Goal: Task Accomplishment & Management: Use online tool/utility

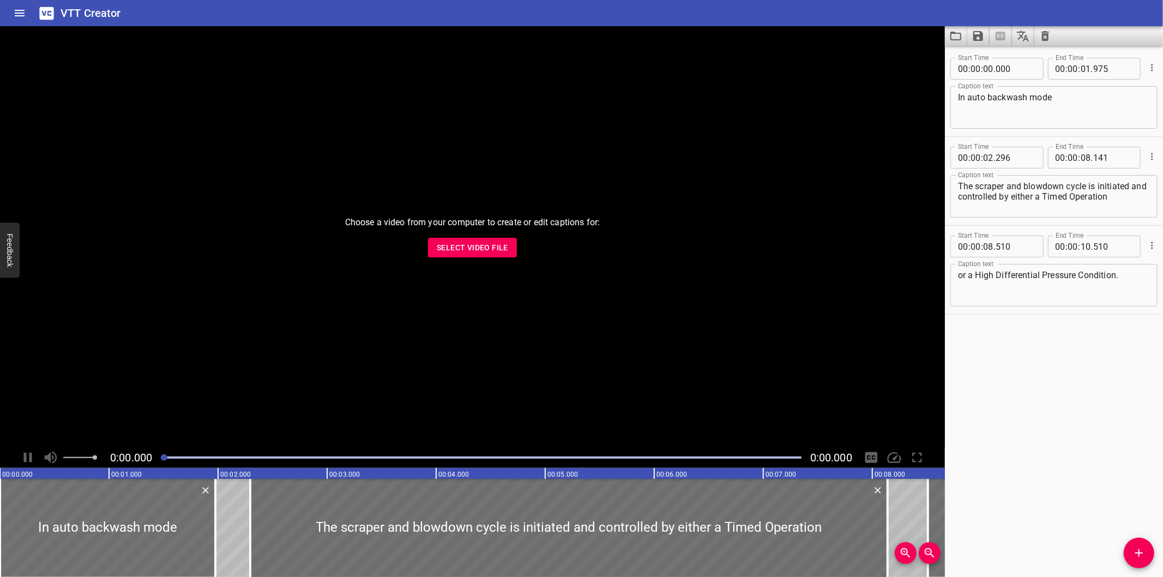
click at [1076, 226] on div "Start Time 00 : 00 : 08 . 510 Start Time End Time 00 : 00 : 10 . 510 End Time C…" at bounding box center [1054, 270] width 218 height 88
click at [513, 249] on button "Select Video File" at bounding box center [472, 248] width 89 height 20
click at [799, 321] on div at bounding box center [472, 236] width 945 height 421
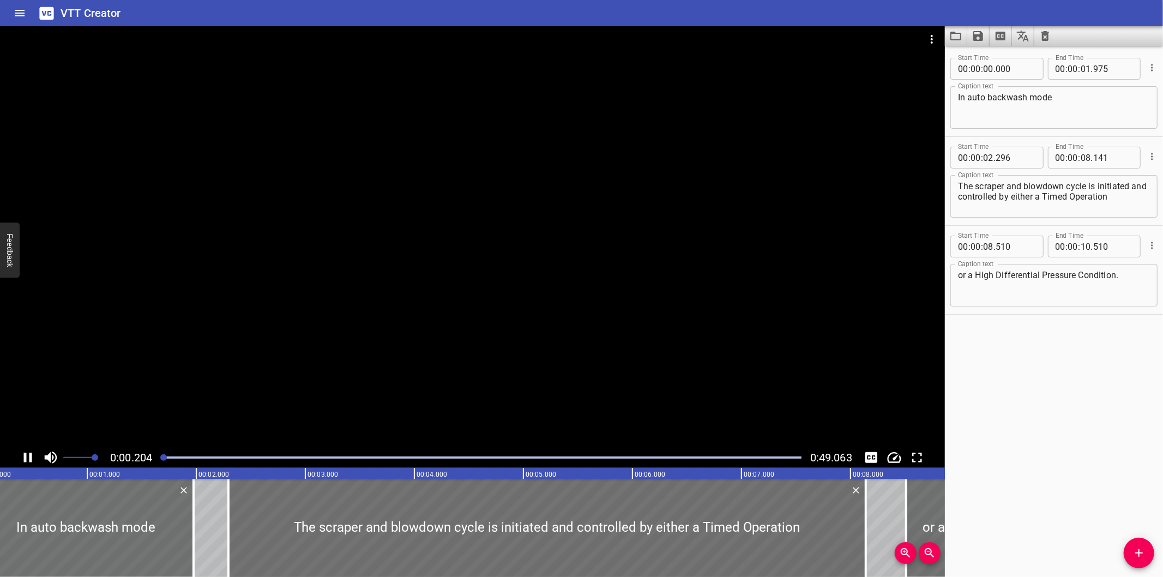
click at [802, 321] on div at bounding box center [472, 236] width 945 height 421
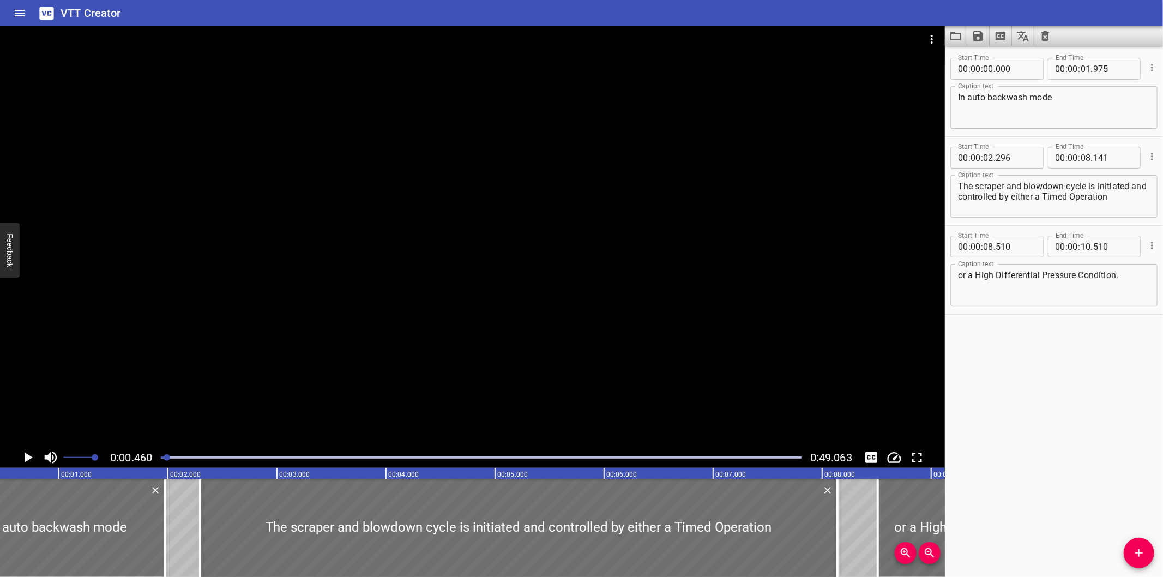
click at [719, 344] on div at bounding box center [472, 236] width 945 height 421
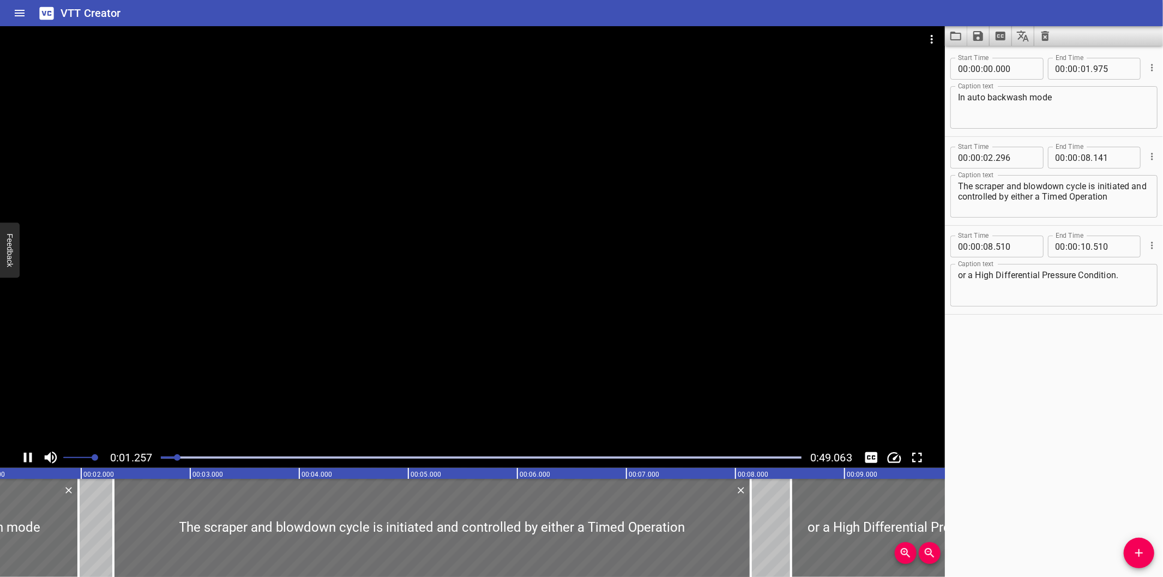
click at [716, 345] on div at bounding box center [472, 236] width 945 height 421
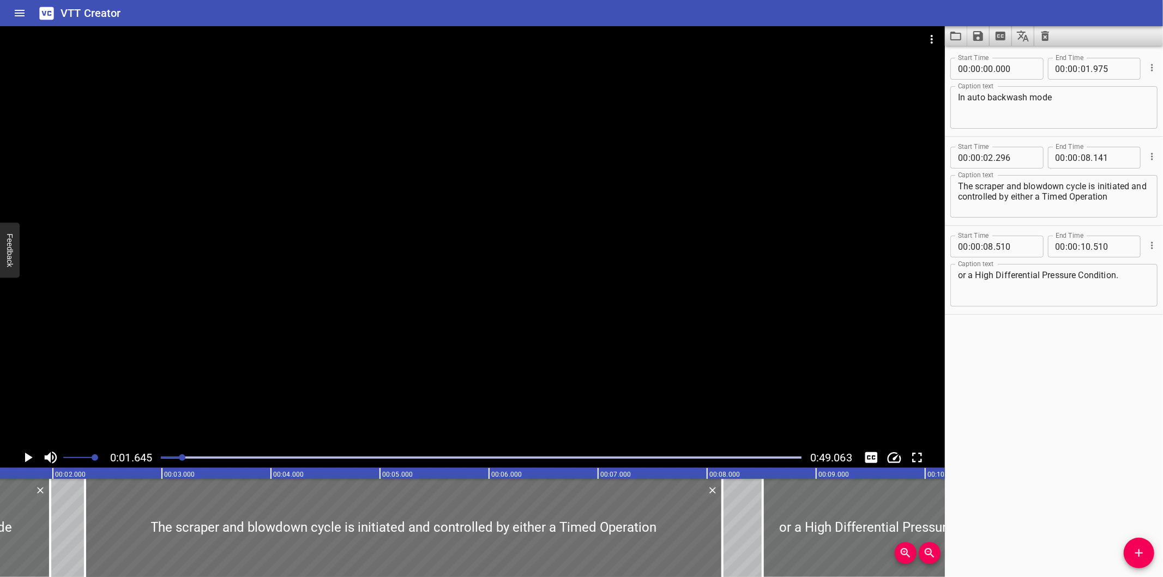
scroll to position [0, 179]
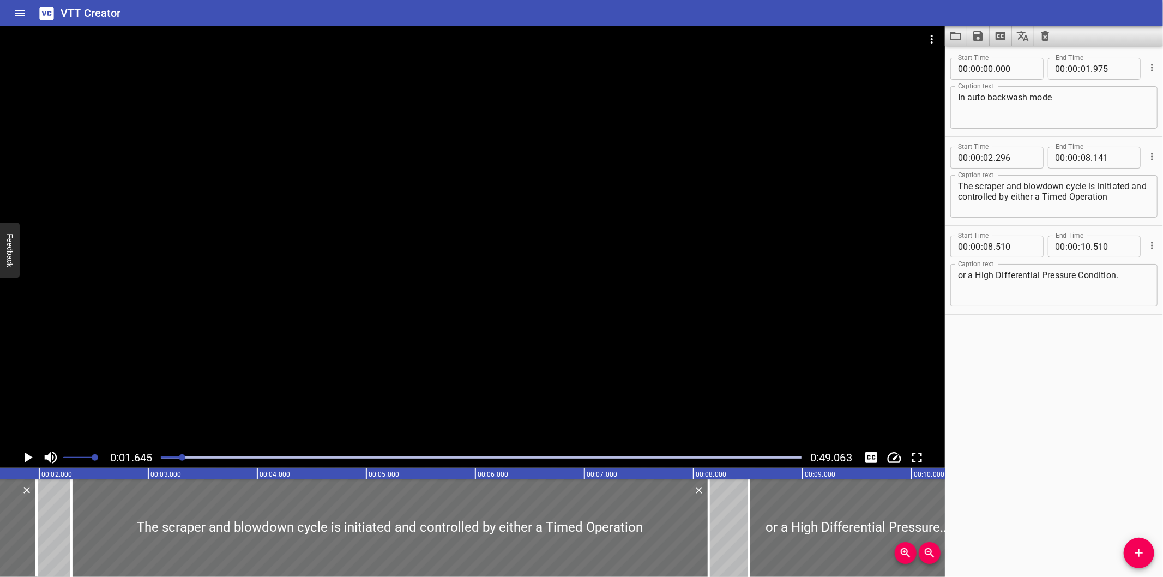
click at [727, 335] on div at bounding box center [472, 236] width 945 height 421
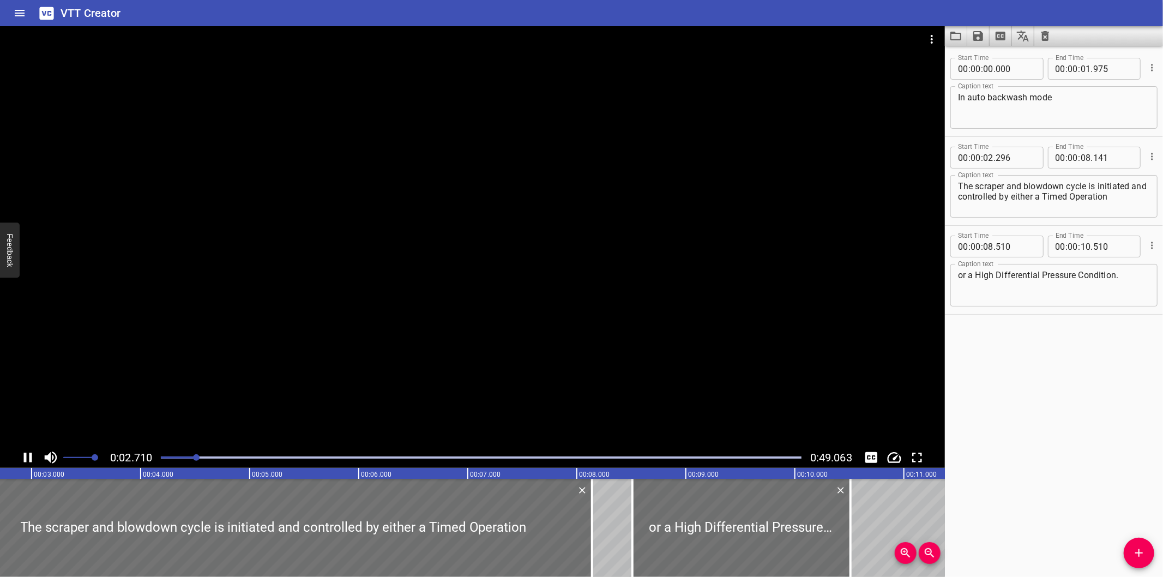
click at [771, 319] on div at bounding box center [472, 236] width 945 height 421
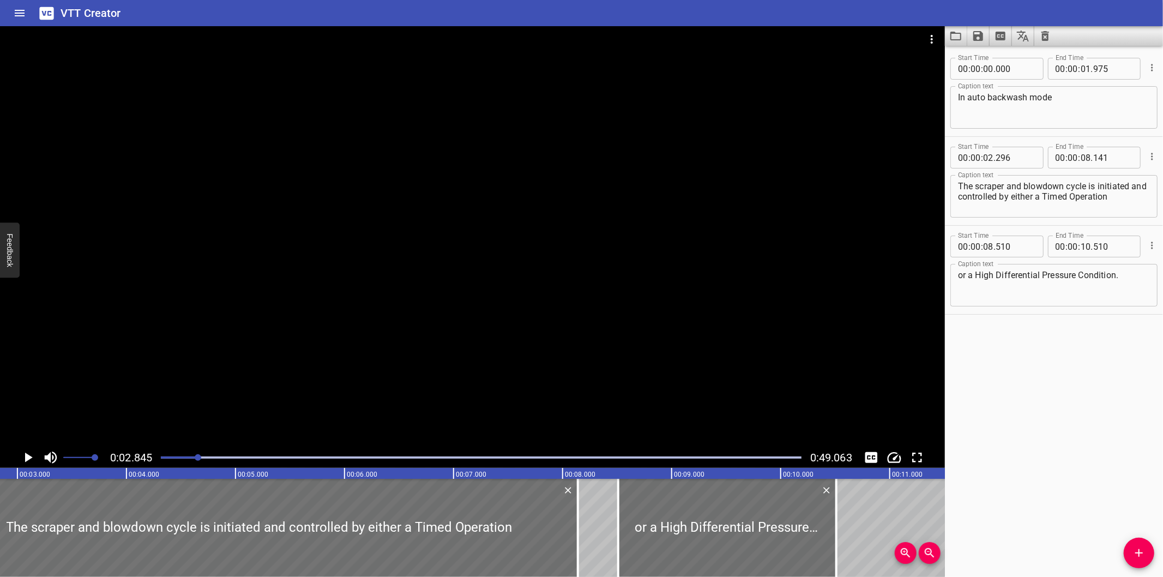
click at [464, 208] on div at bounding box center [472, 236] width 945 height 421
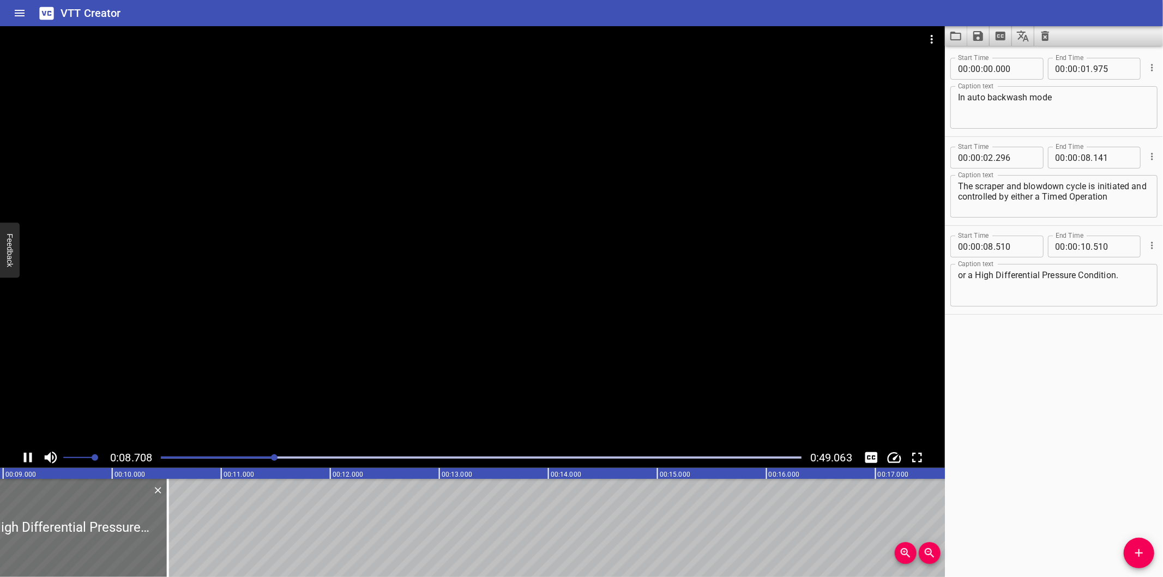
click at [219, 460] on div at bounding box center [481, 457] width 654 height 15
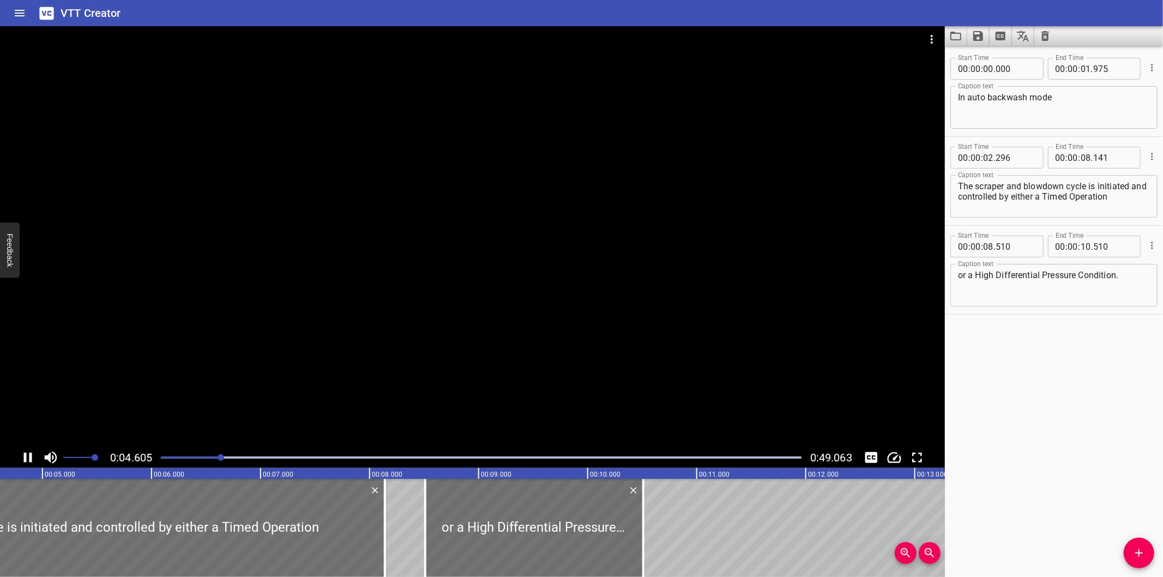
click at [309, 349] on div at bounding box center [472, 236] width 945 height 421
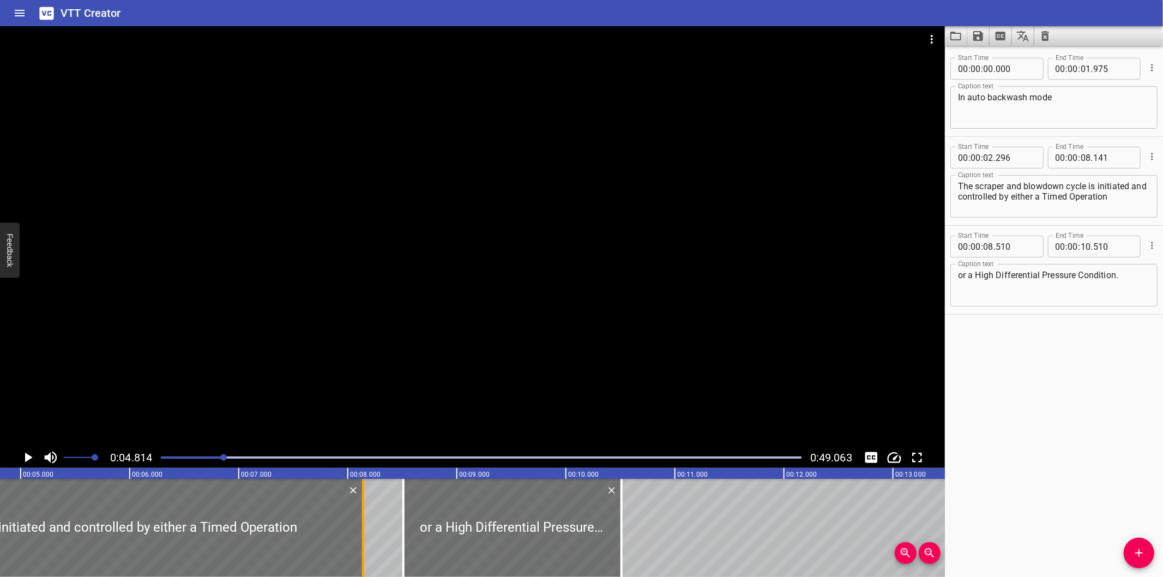
click at [363, 547] on div at bounding box center [363, 528] width 2 height 98
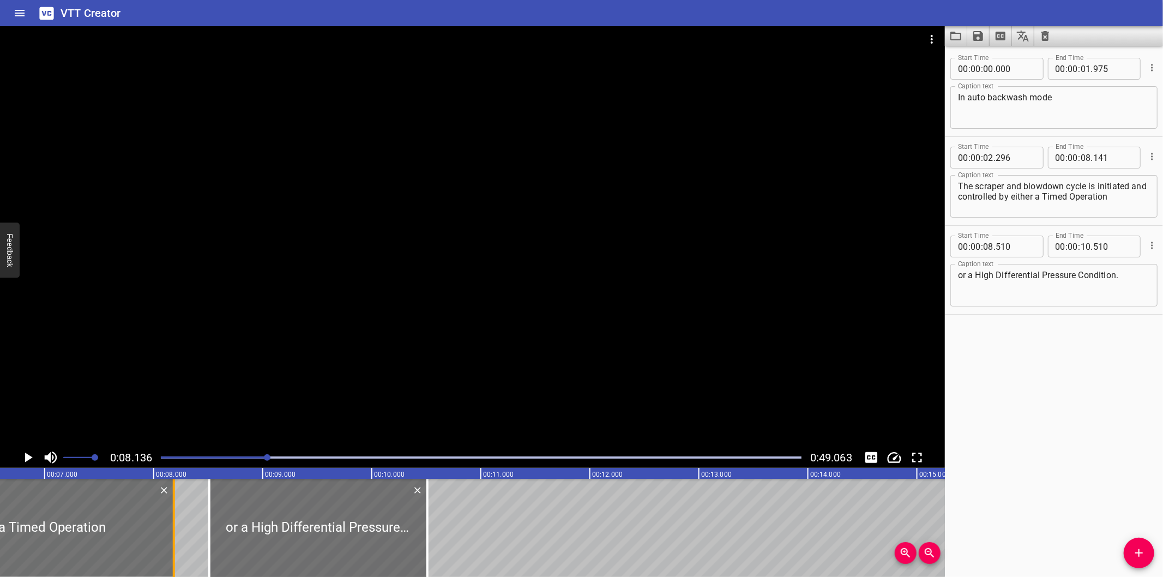
type input "11"
type input "025"
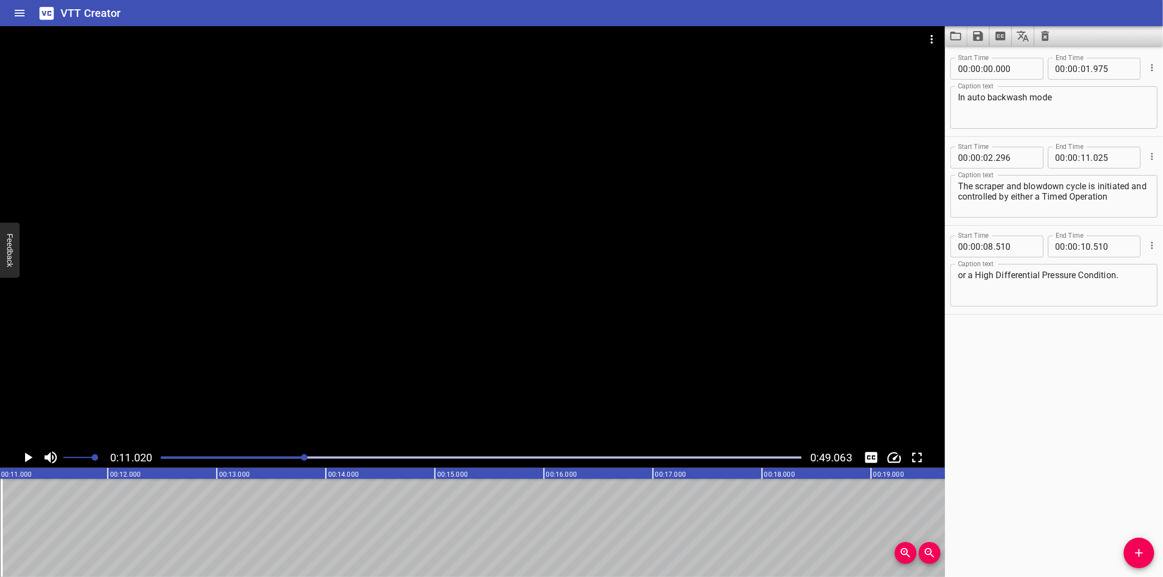
scroll to position [0, 1202]
drag, startPoint x: 285, startPoint y: 462, endPoint x: 259, endPoint y: 464, distance: 25.7
click at [269, 464] on div at bounding box center [481, 457] width 654 height 15
click at [263, 464] on div at bounding box center [481, 457] width 654 height 15
click at [258, 465] on div at bounding box center [481, 457] width 654 height 15
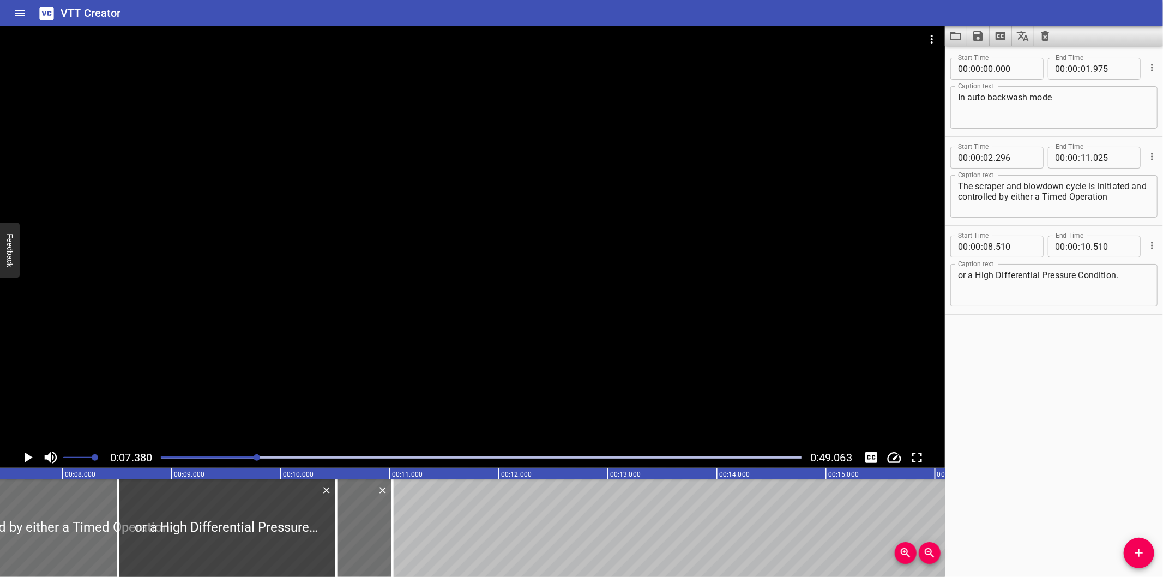
scroll to position [0, 804]
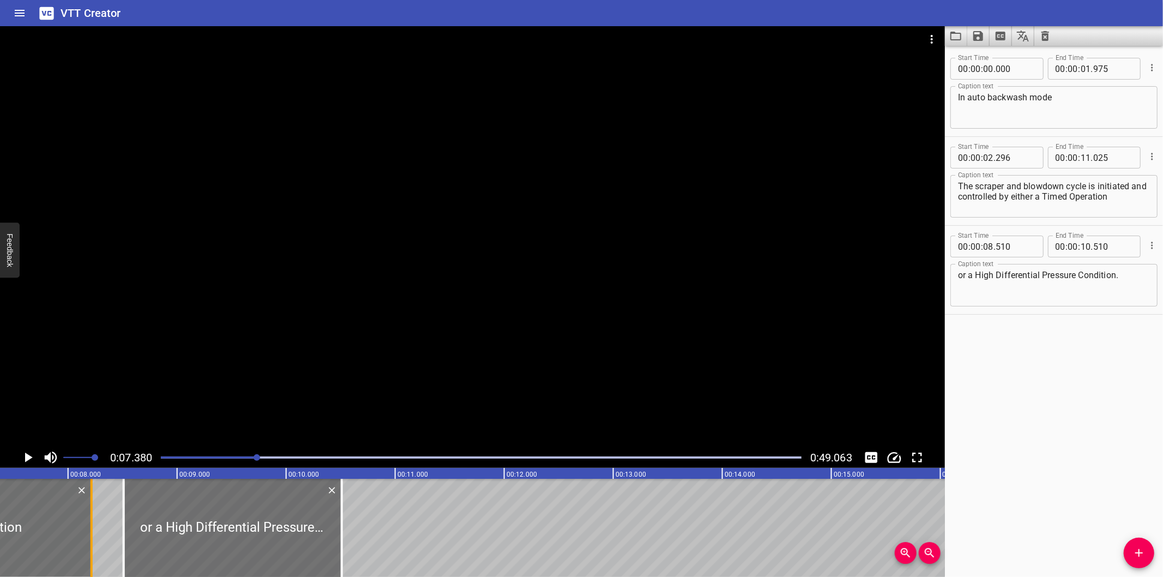
drag, startPoint x: 399, startPoint y: 527, endPoint x: 93, endPoint y: 543, distance: 306.8
click at [93, 543] on div at bounding box center [91, 528] width 11 height 98
type input "08"
type input "215"
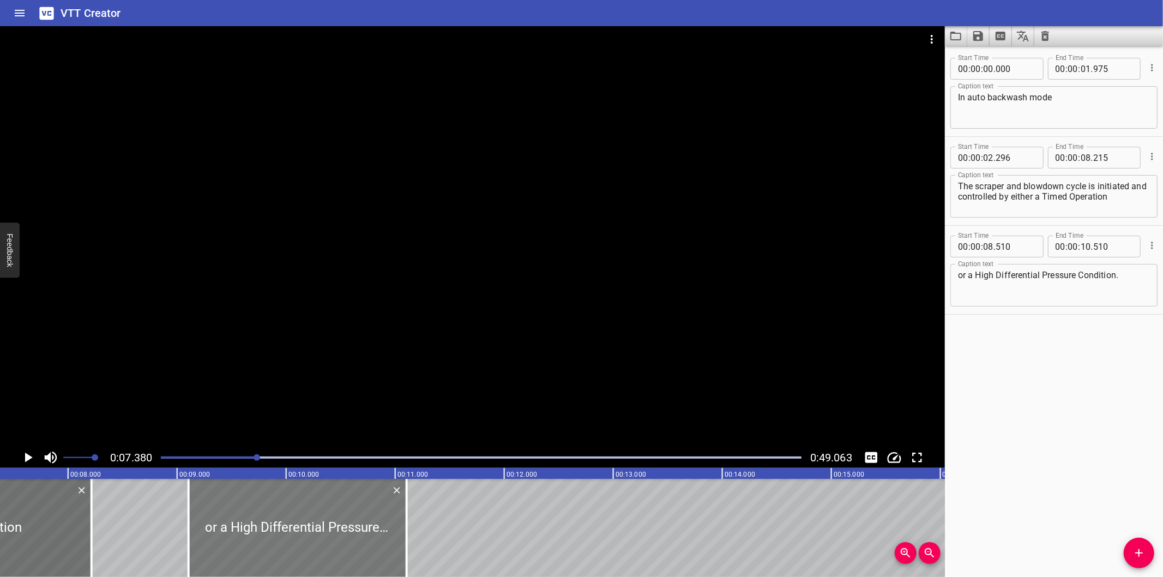
click at [226, 504] on div at bounding box center [298, 528] width 218 height 98
type input "515"
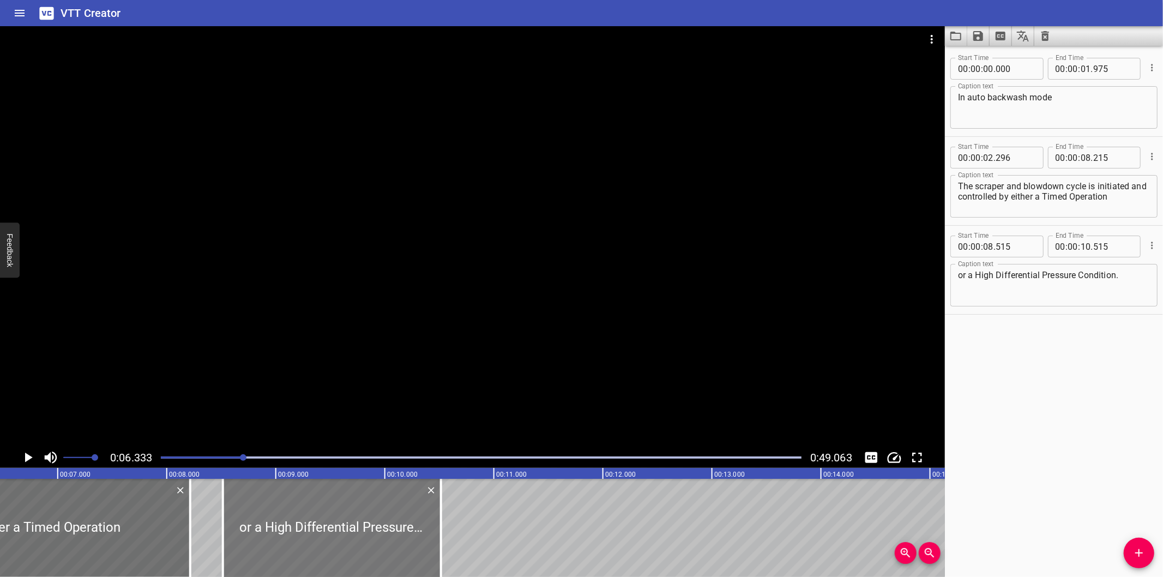
scroll to position [0, 690]
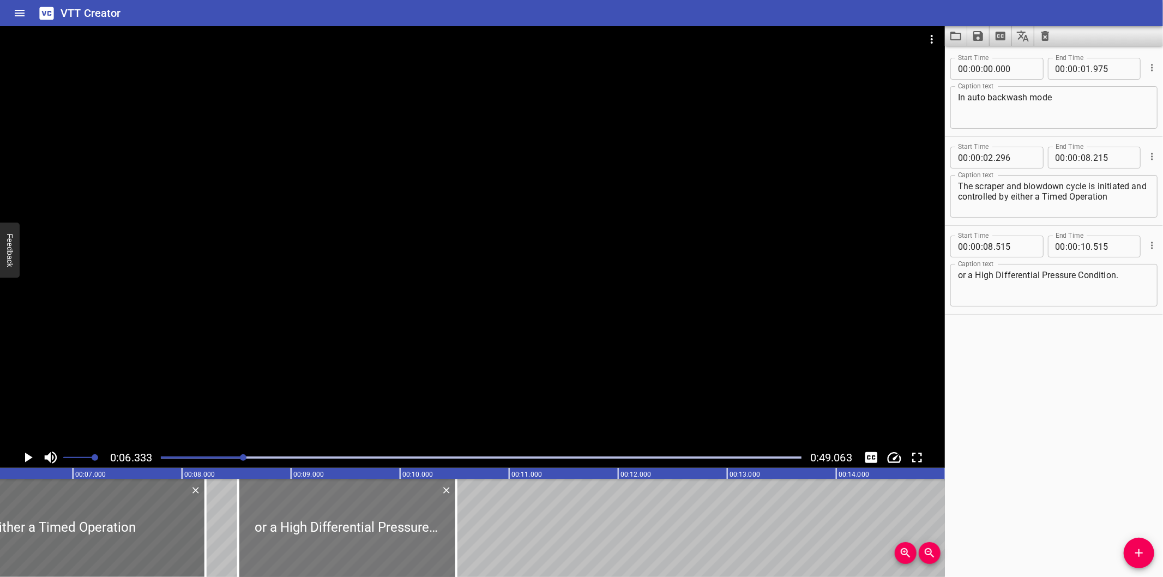
click at [398, 529] on div at bounding box center [347, 528] width 218 height 98
type input "355"
drag, startPoint x: 367, startPoint y: 538, endPoint x: 418, endPoint y: 538, distance: 50.2
click at [413, 538] on div at bounding box center [337, 528] width 218 height 98
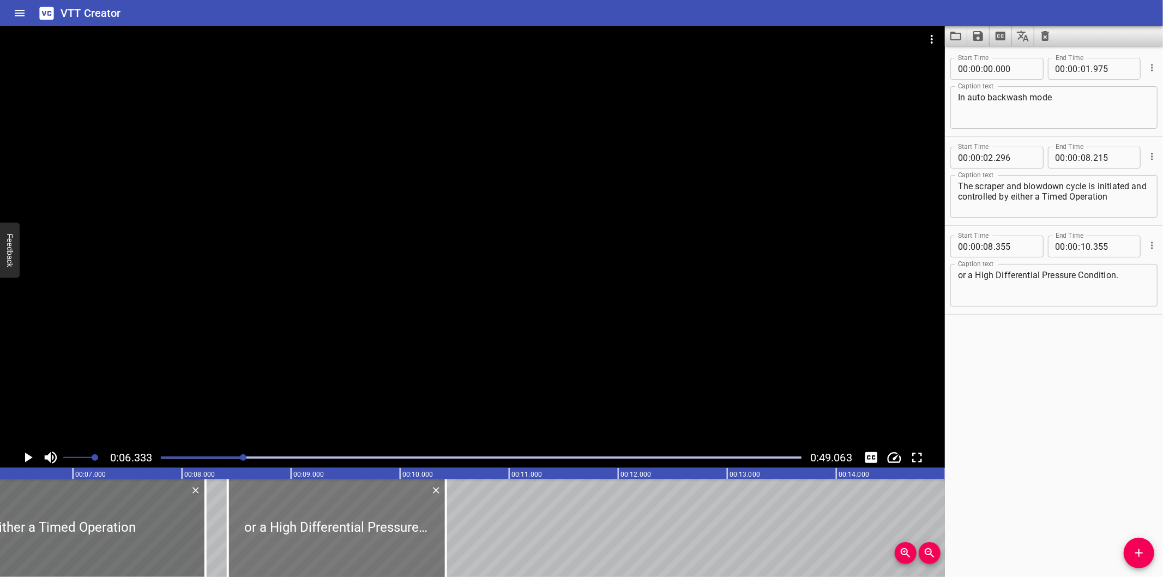
type input "775"
drag, startPoint x: 375, startPoint y: 533, endPoint x: 317, endPoint y: 547, distance: 59.5
click at [317, 547] on div at bounding box center [318, 528] width 218 height 98
type input "245"
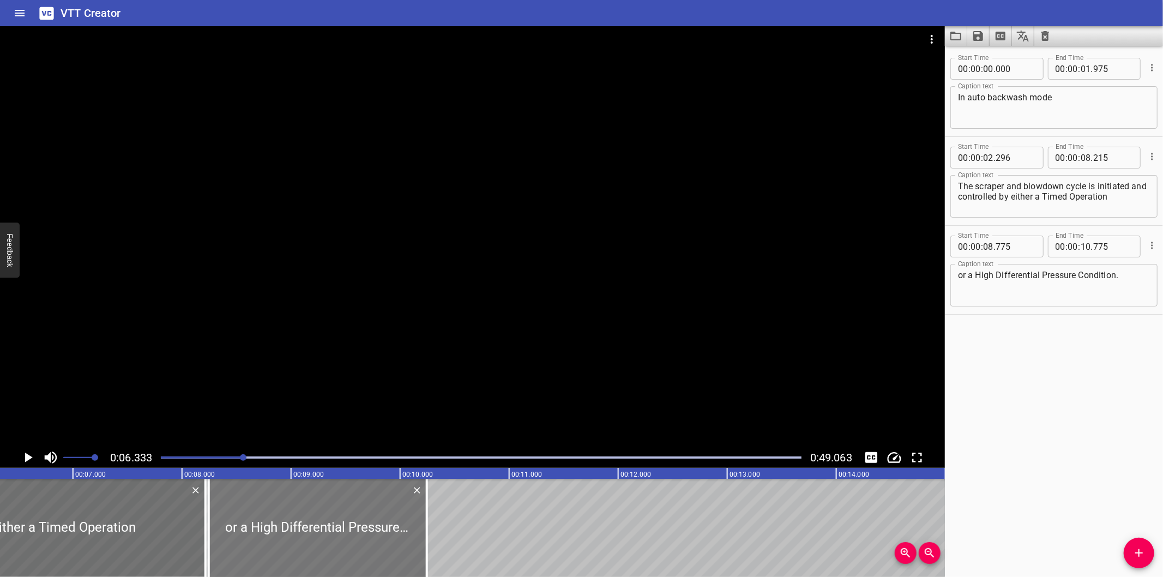
type input "245"
click at [317, 549] on div at bounding box center [318, 528] width 218 height 98
type input "250"
drag, startPoint x: 427, startPoint y: 562, endPoint x: 477, endPoint y: 565, distance: 49.2
click at [477, 565] on div at bounding box center [476, 528] width 2 height 98
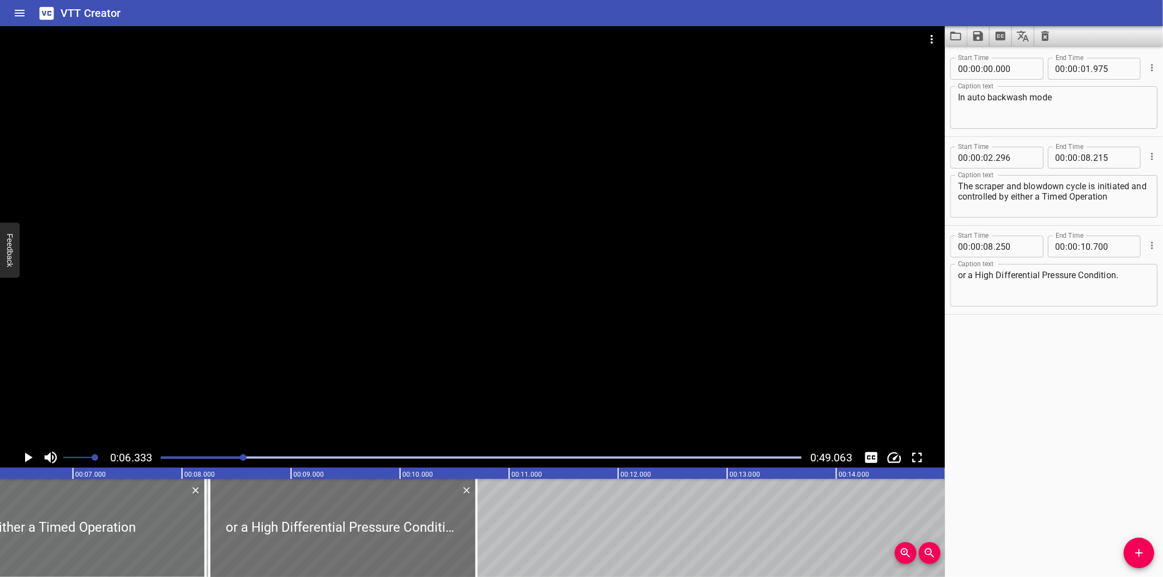
click at [238, 460] on div at bounding box center [481, 457] width 654 height 15
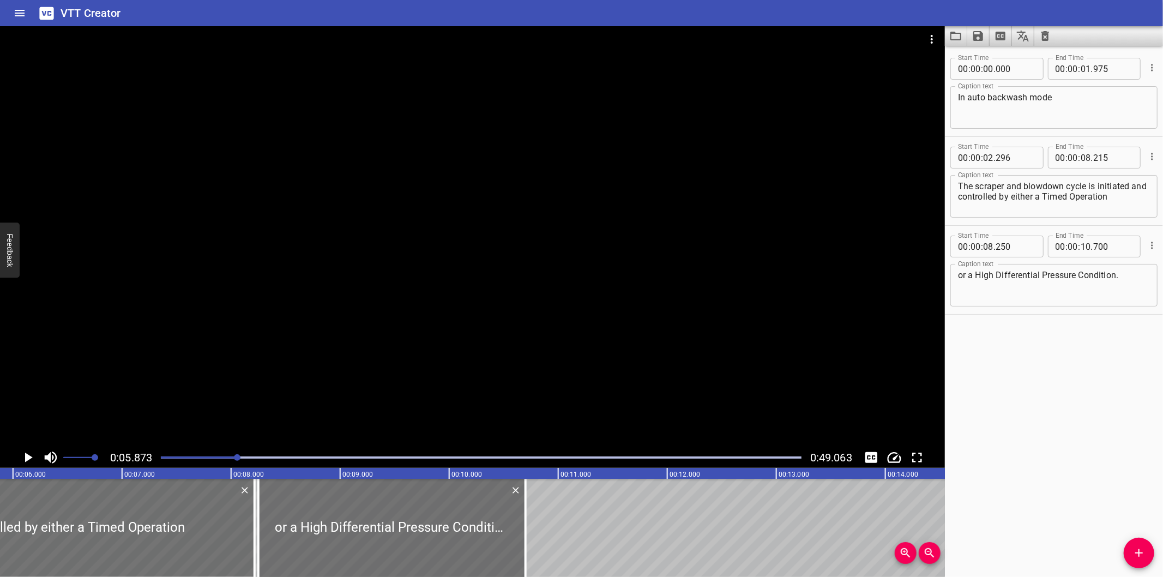
scroll to position [0, 640]
click at [298, 389] on div at bounding box center [472, 236] width 945 height 421
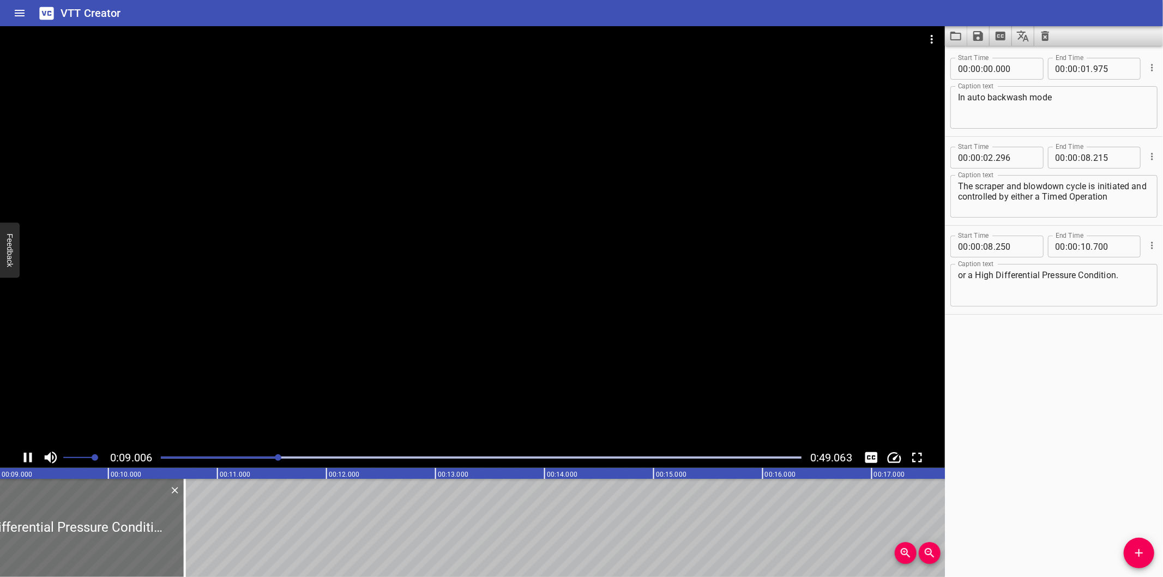
click at [369, 377] on div at bounding box center [472, 236] width 945 height 421
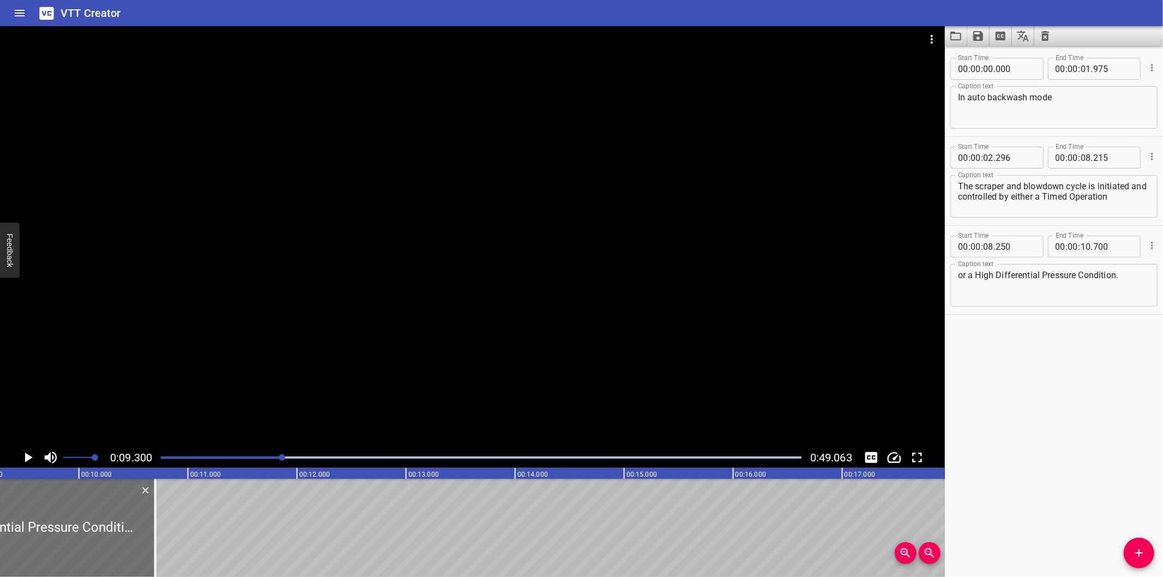
scroll to position [0, 1014]
click at [371, 377] on div at bounding box center [472, 236] width 945 height 421
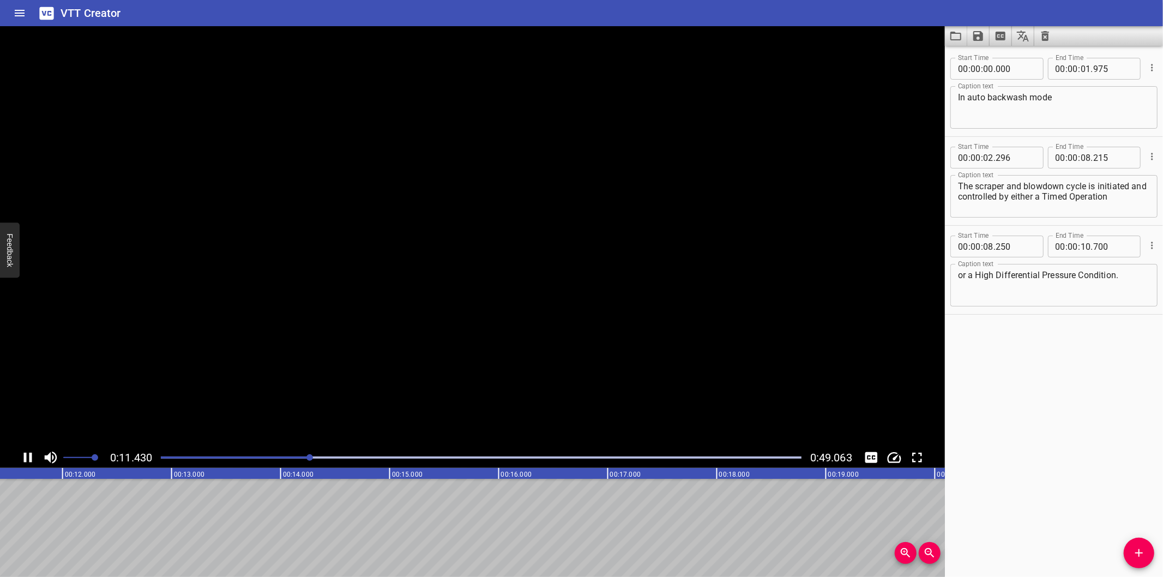
click at [370, 377] on div at bounding box center [472, 236] width 945 height 421
click at [302, 454] on div at bounding box center [481, 457] width 654 height 15
click at [329, 420] on div at bounding box center [472, 236] width 945 height 421
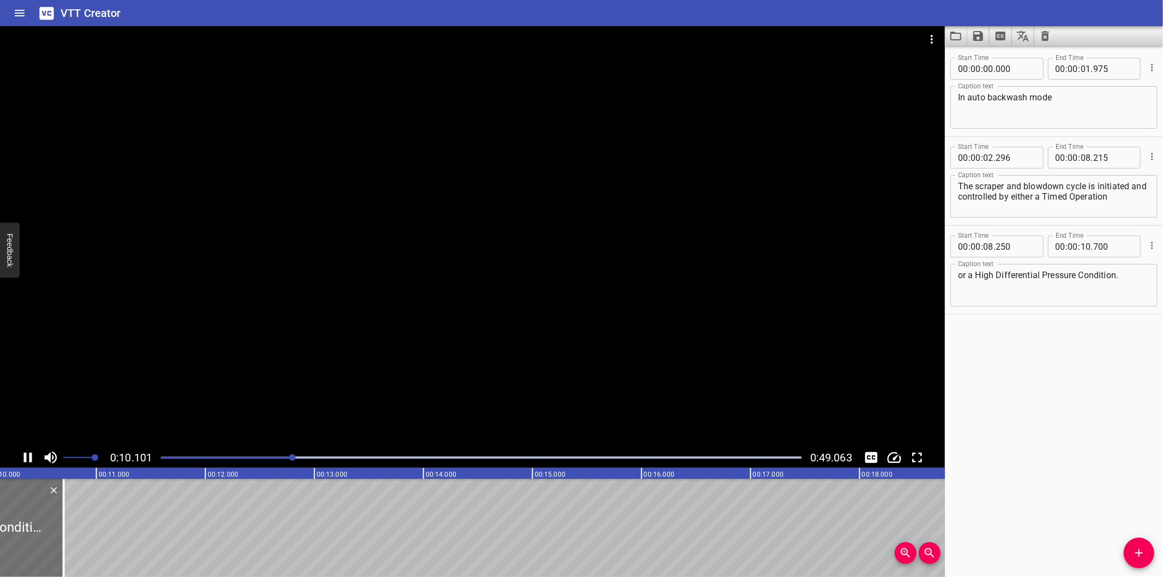
click at [289, 457] on div at bounding box center [292, 457] width 7 height 7
click at [338, 396] on div at bounding box center [472, 236] width 945 height 421
click at [376, 377] on div at bounding box center [472, 236] width 945 height 421
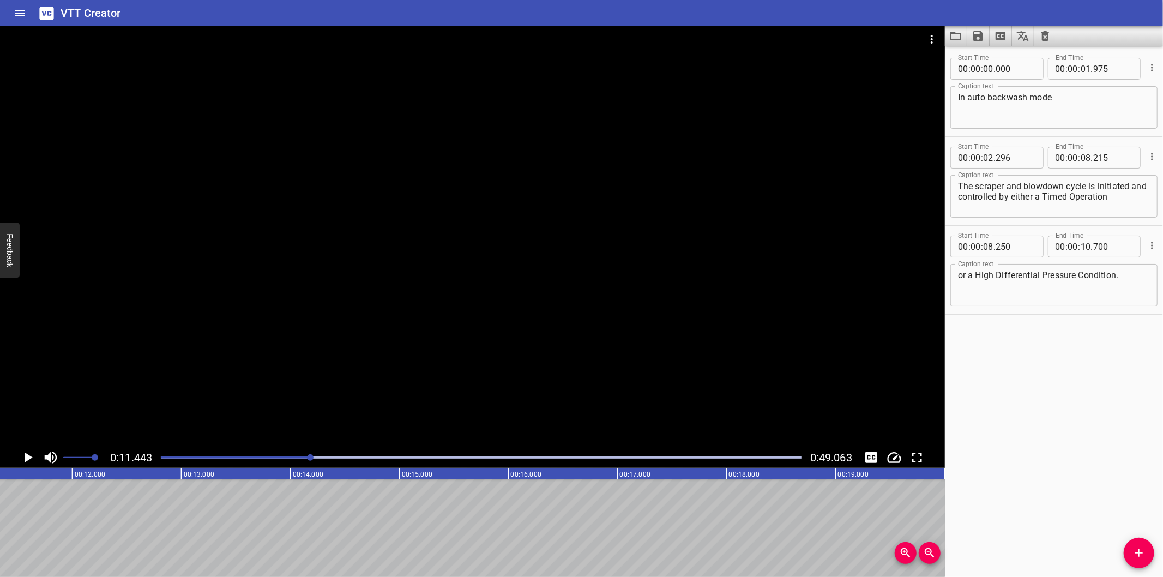
scroll to position [0, 1248]
click at [286, 460] on div at bounding box center [481, 457] width 654 height 15
click at [280, 461] on div at bounding box center [481, 457] width 654 height 15
click at [264, 461] on div at bounding box center [481, 457] width 654 height 15
drag, startPoint x: 262, startPoint y: 461, endPoint x: 252, endPoint y: 459, distance: 9.4
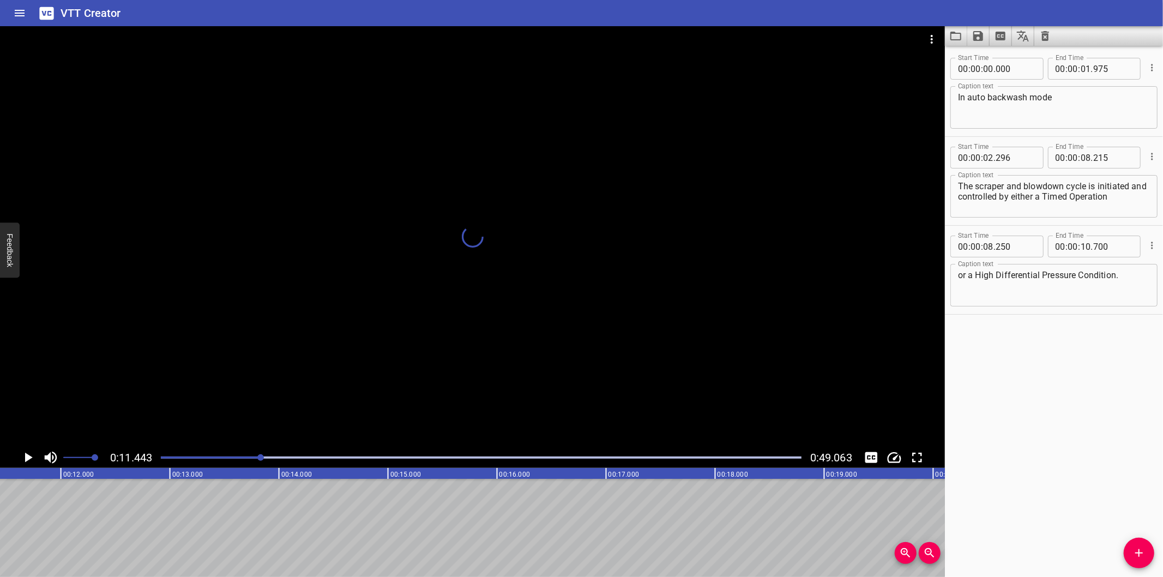
click at [260, 461] on div at bounding box center [260, 457] width 7 height 7
click at [251, 459] on div at bounding box center [481, 457] width 654 height 15
click at [257, 459] on div at bounding box center [260, 457] width 7 height 7
click at [244, 457] on div at bounding box center [247, 457] width 7 height 7
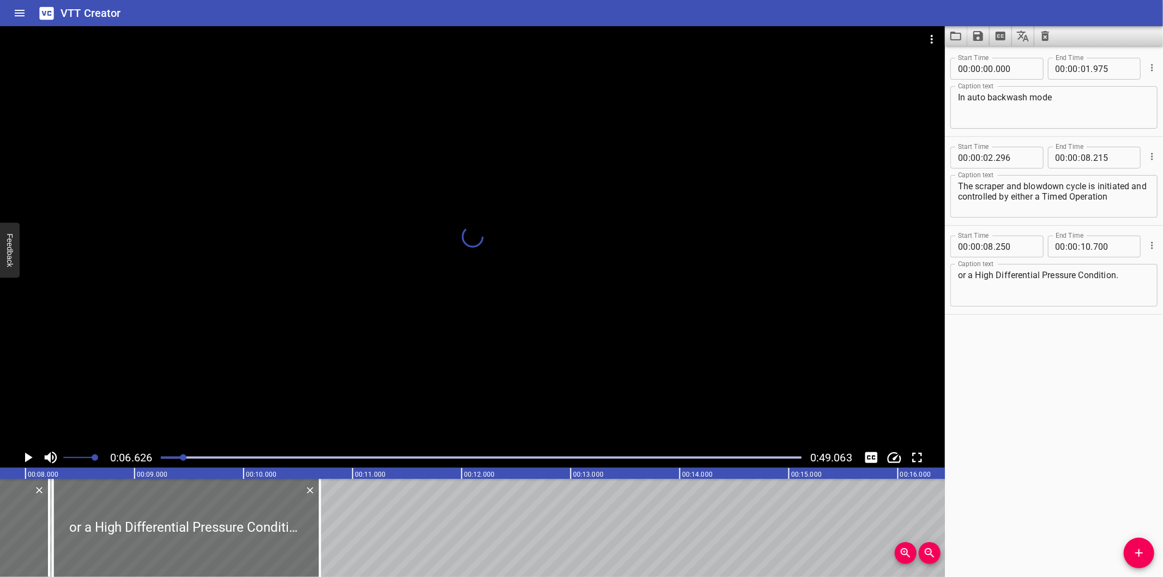
click at [180, 457] on div at bounding box center [183, 457] width 7 height 7
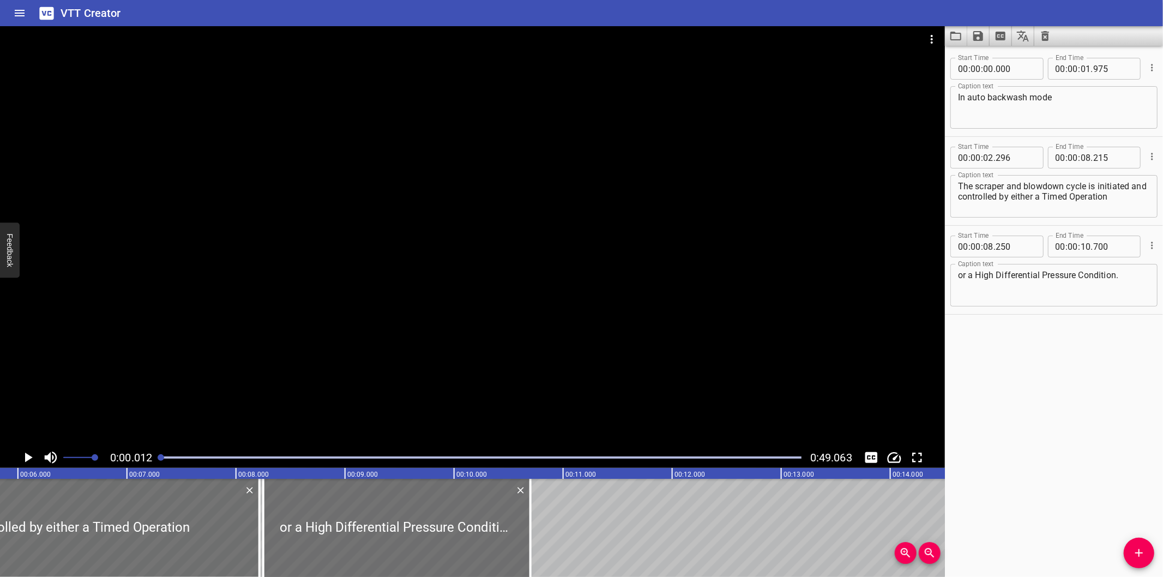
scroll to position [0, 115]
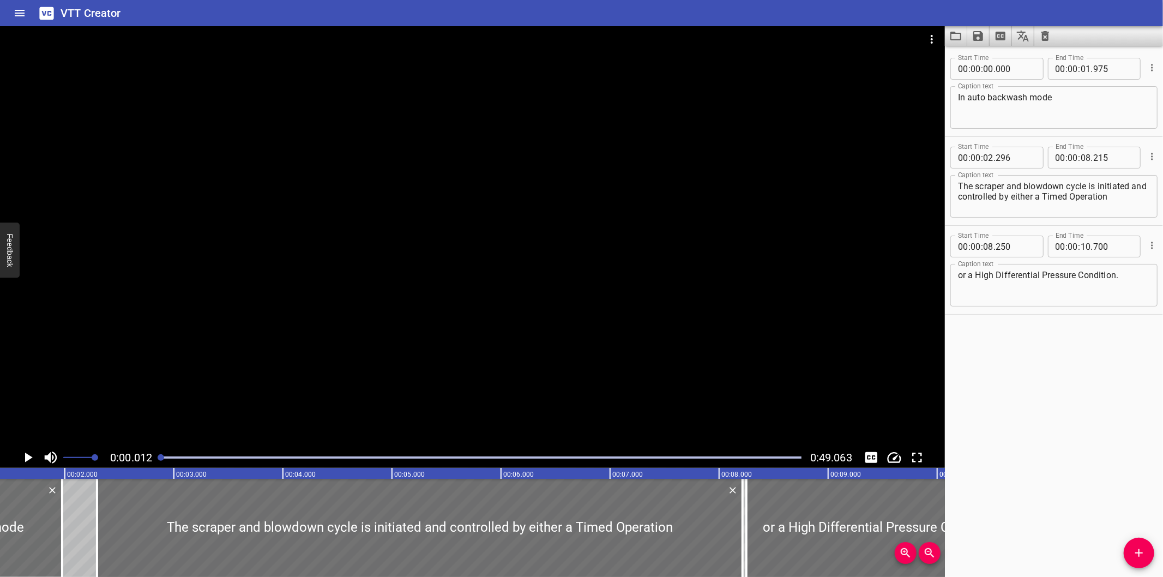
click at [161, 457] on div at bounding box center [161, 457] width 7 height 7
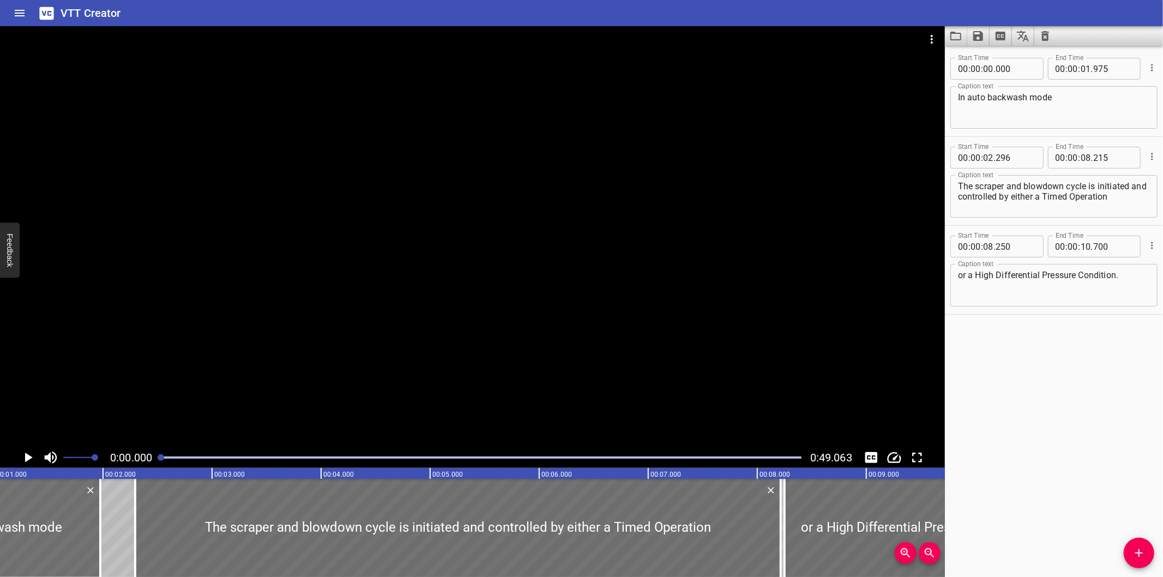
scroll to position [0, 0]
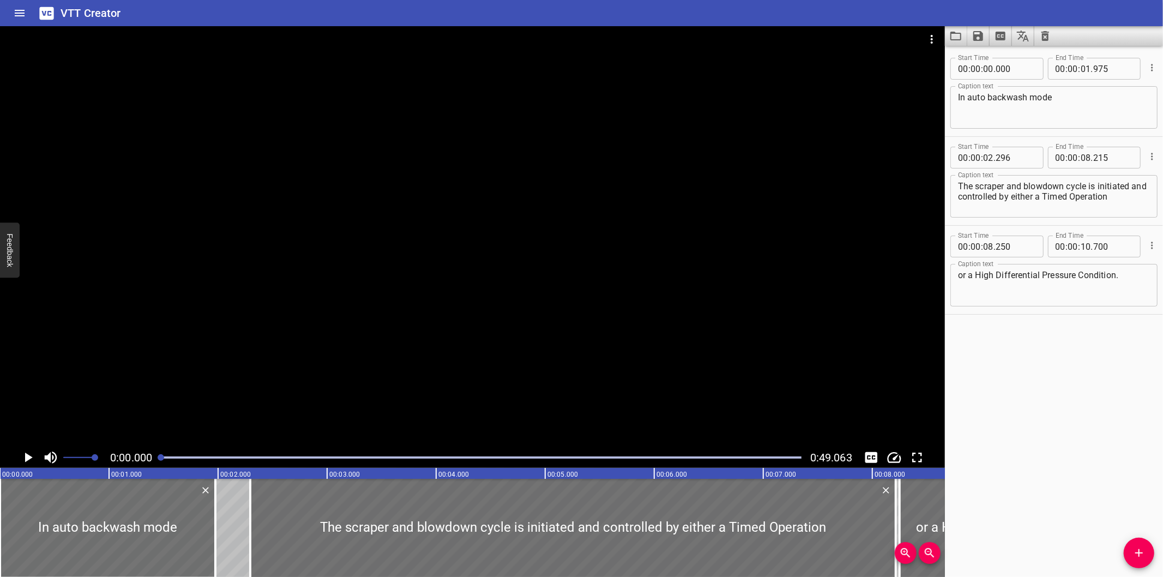
click at [156, 458] on div at bounding box center [481, 457] width 654 height 15
click at [348, 347] on div at bounding box center [472, 236] width 945 height 421
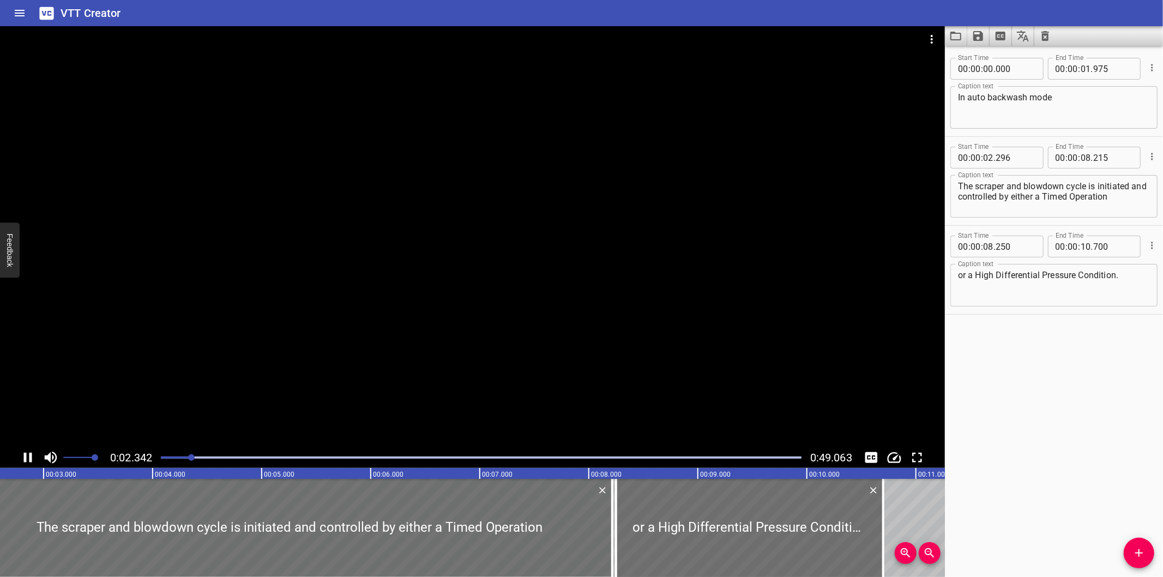
click at [367, 346] on div at bounding box center [472, 236] width 945 height 421
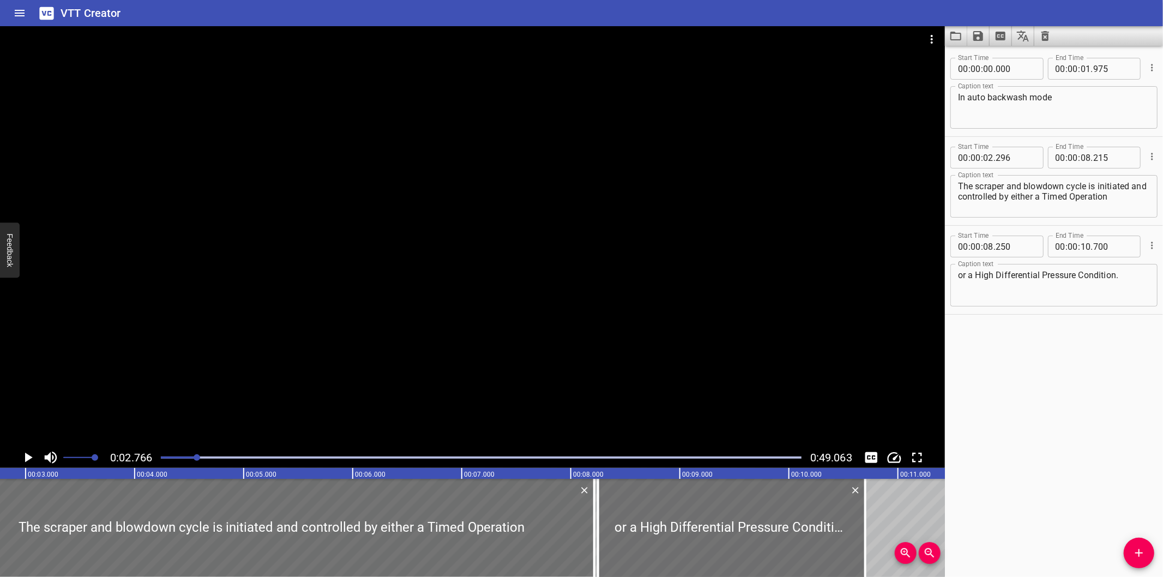
click at [986, 561] on div "Start Time 00 : 00 : 00 . 000 Start Time End Time 00 : 00 : 01 . 975 End Time C…" at bounding box center [1054, 311] width 218 height 531
click at [628, 308] on div at bounding box center [472, 236] width 945 height 421
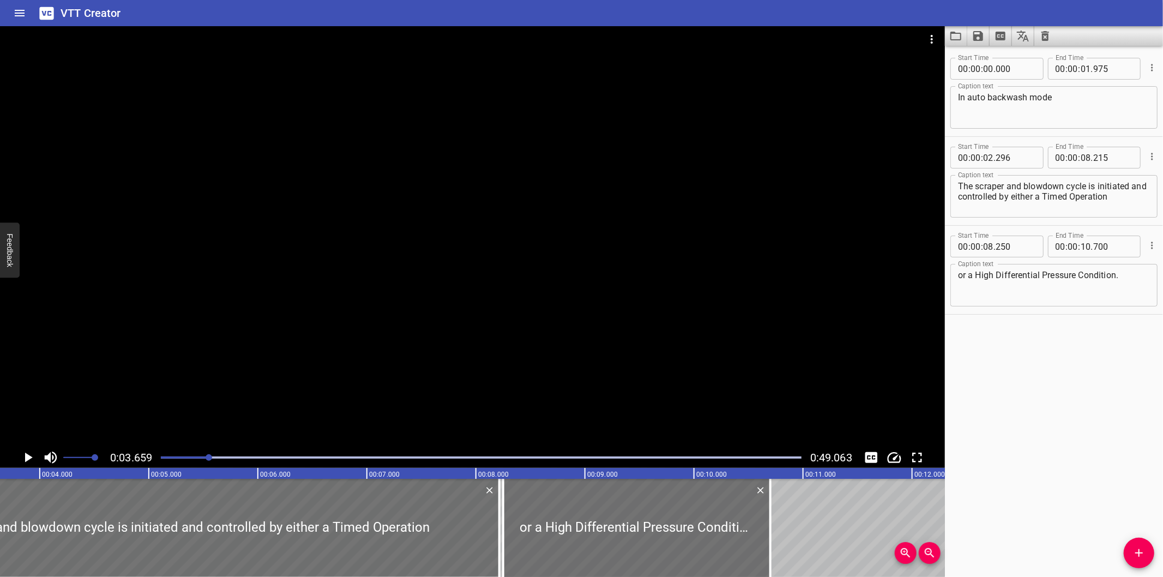
scroll to position [0, 399]
drag, startPoint x: 182, startPoint y: 462, endPoint x: 173, endPoint y: 462, distance: 8.7
click at [178, 462] on div at bounding box center [481, 457] width 654 height 15
click at [172, 462] on div at bounding box center [481, 457] width 654 height 15
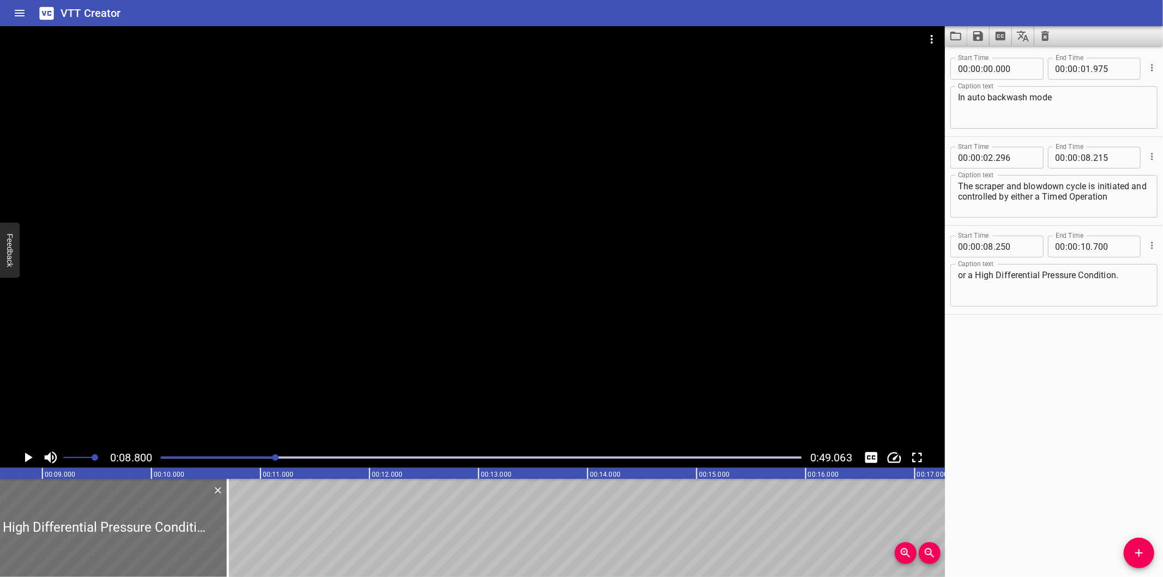
scroll to position [0, 960]
click at [203, 523] on div at bounding box center [208, 528] width 11 height 98
type input "710"
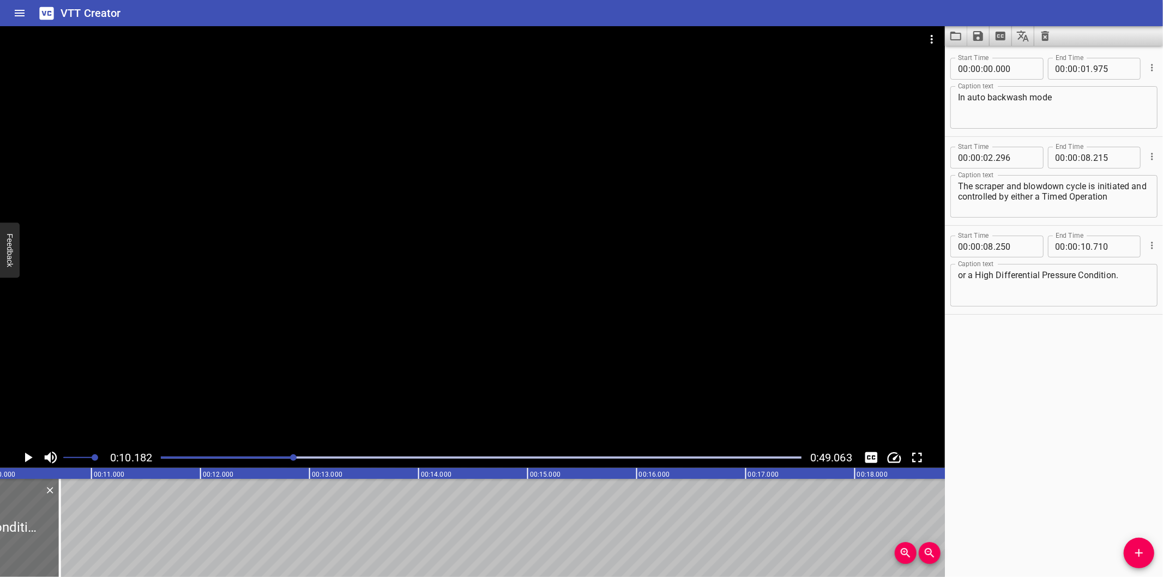
scroll to position [0, 1110]
click at [254, 455] on div at bounding box center [481, 457] width 654 height 15
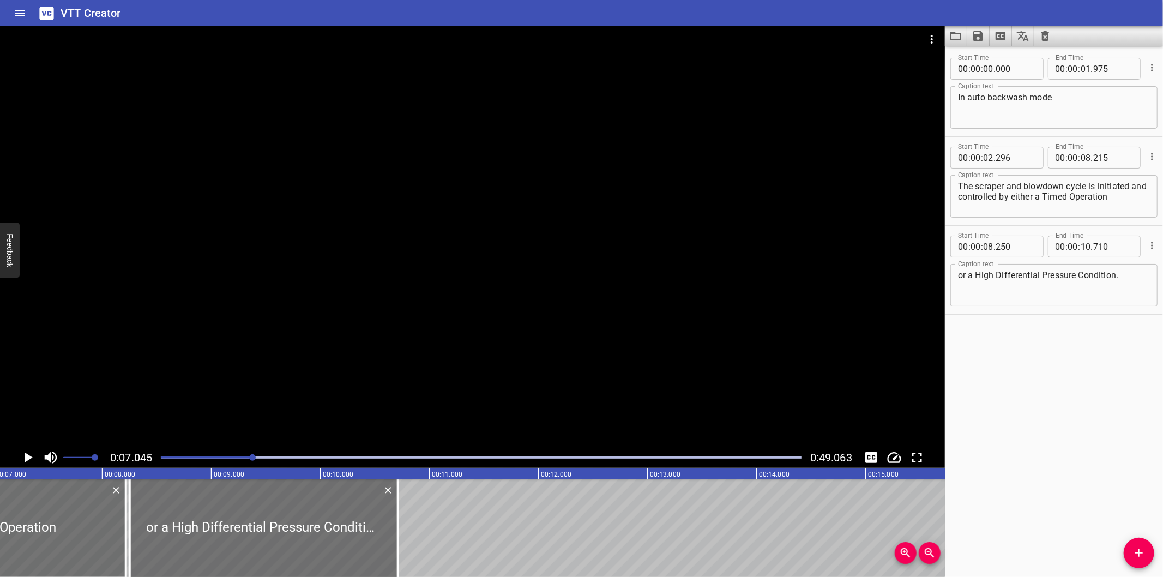
click at [238, 461] on div at bounding box center [481, 457] width 654 height 15
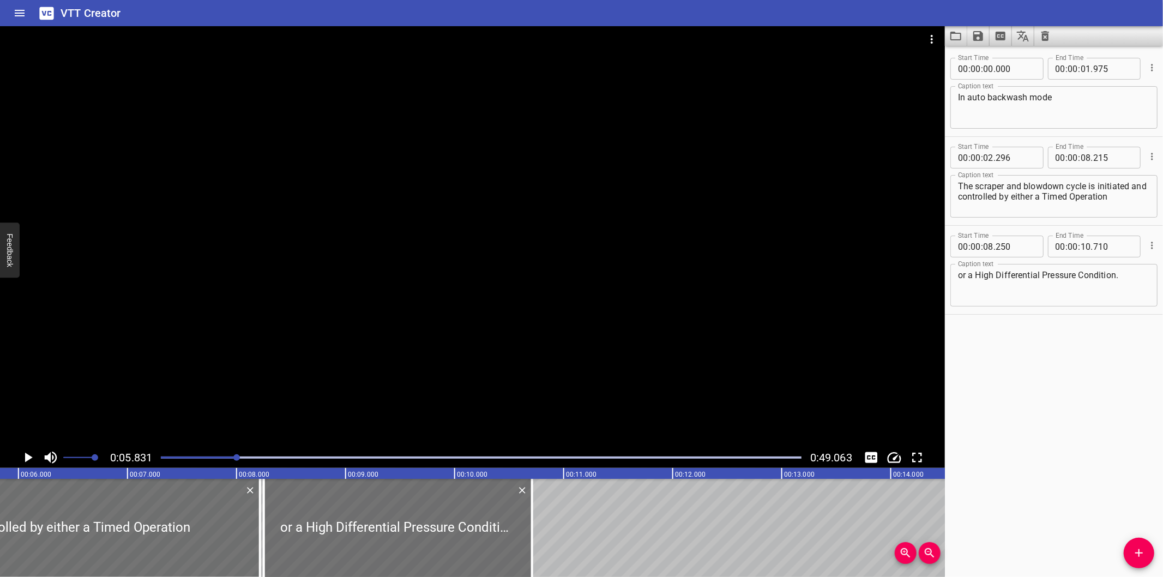
click at [222, 463] on div at bounding box center [481, 457] width 654 height 15
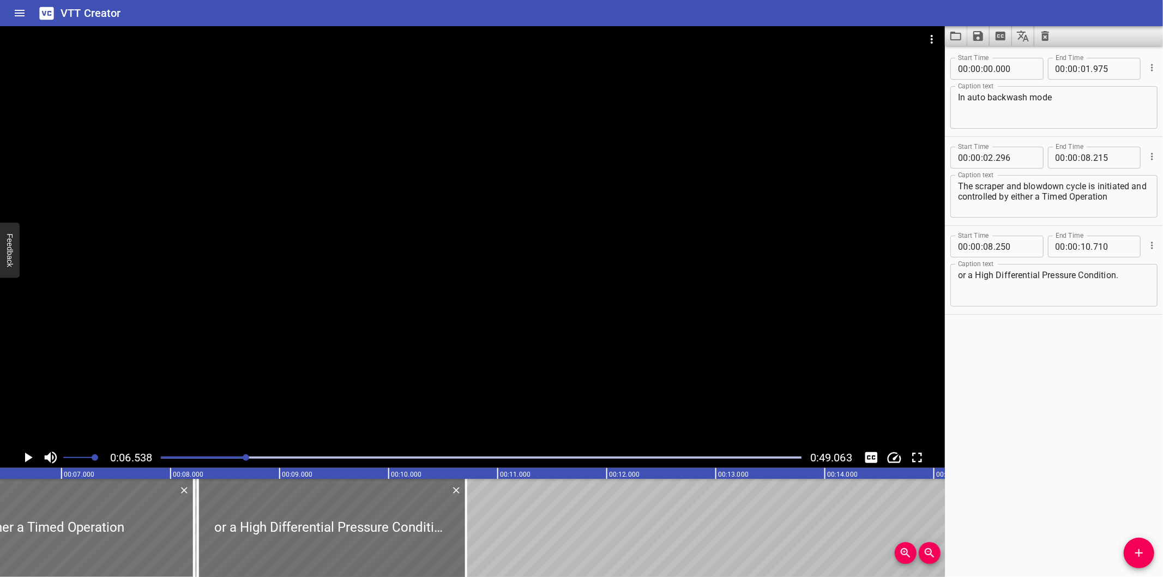
scroll to position [0, 713]
click at [544, 257] on div at bounding box center [472, 236] width 945 height 421
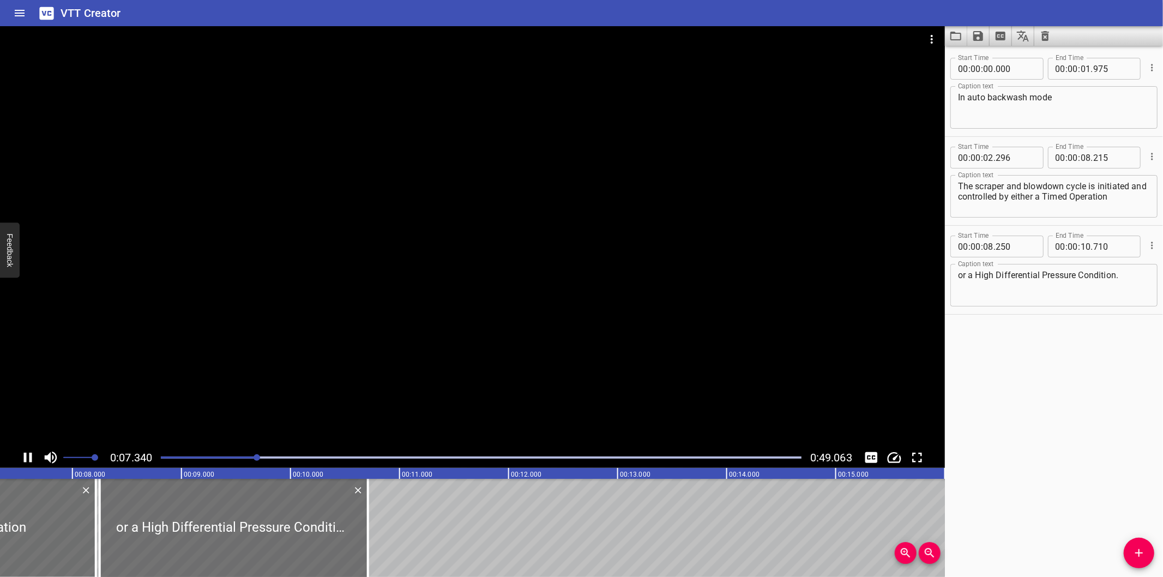
click at [544, 258] on div at bounding box center [472, 236] width 945 height 421
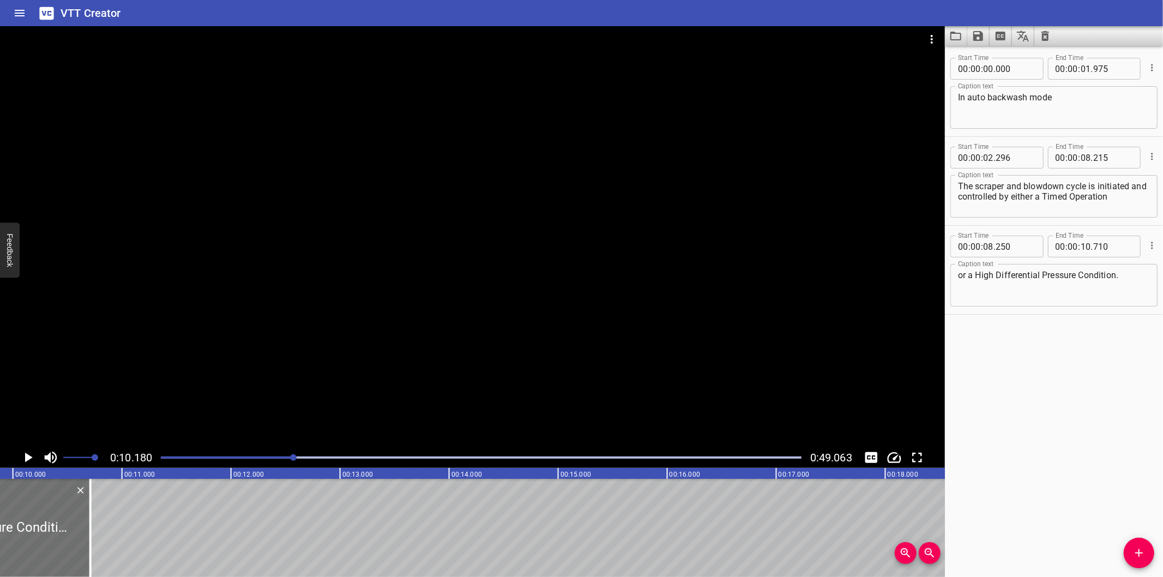
scroll to position [0, 1110]
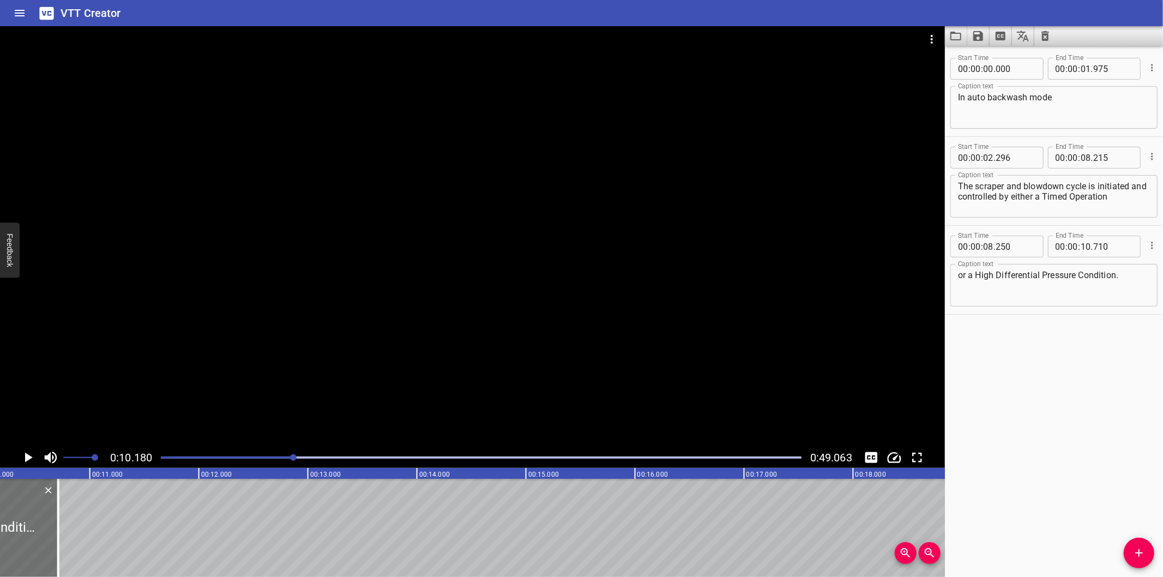
click at [1131, 544] on button "Add Cue" at bounding box center [1139, 553] width 31 height 31
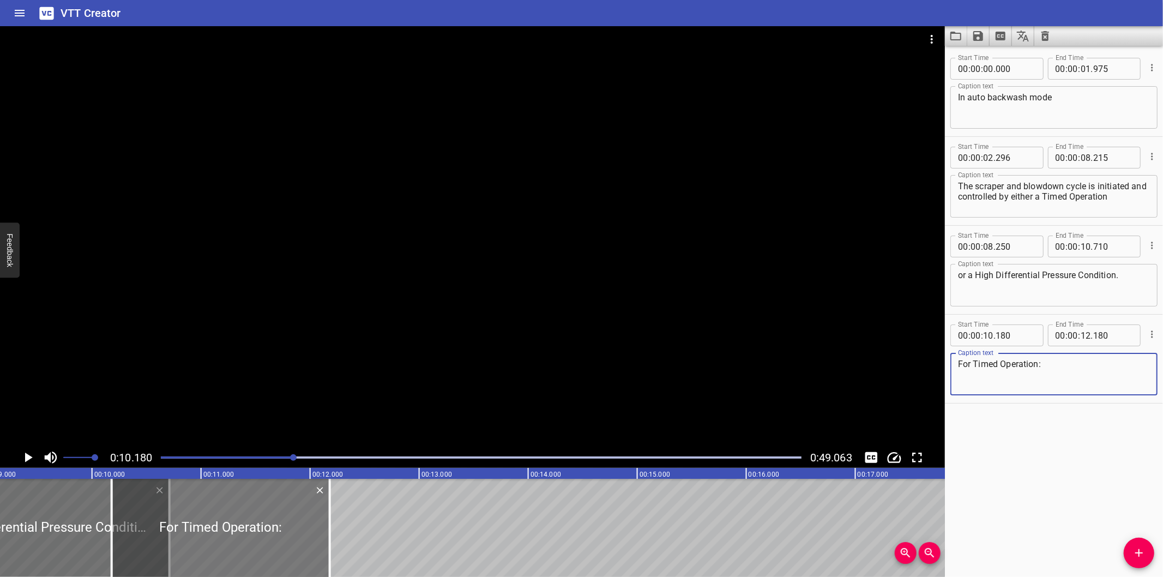
type textarea "For Timed Operation:"
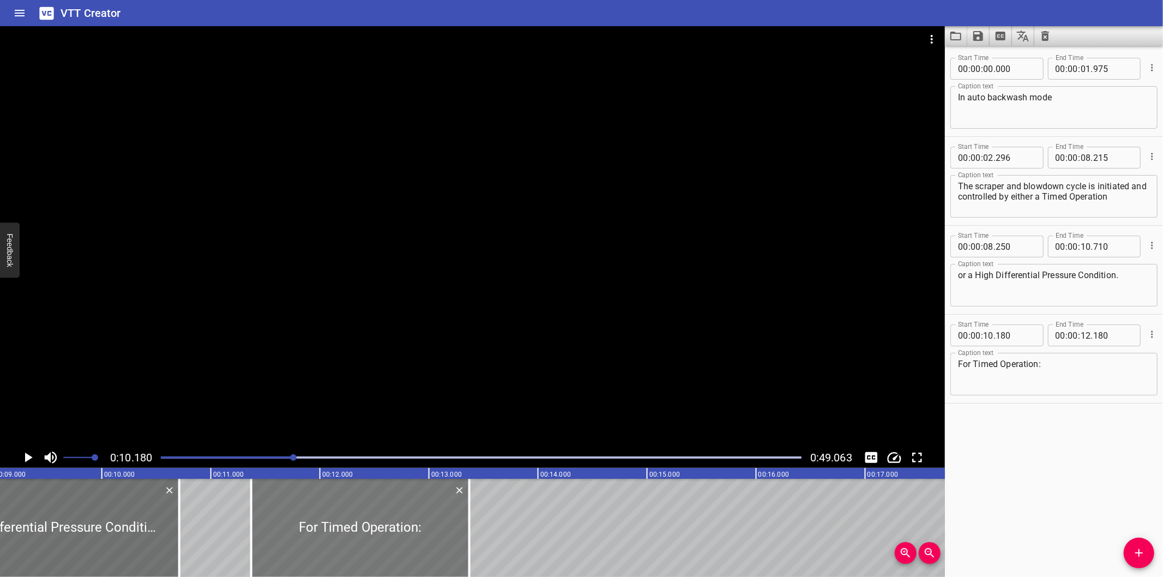
drag, startPoint x: 159, startPoint y: 528, endPoint x: 289, endPoint y: 543, distance: 130.7
click at [289, 543] on div at bounding box center [360, 528] width 218 height 98
type input "11"
type input "370"
type input "13"
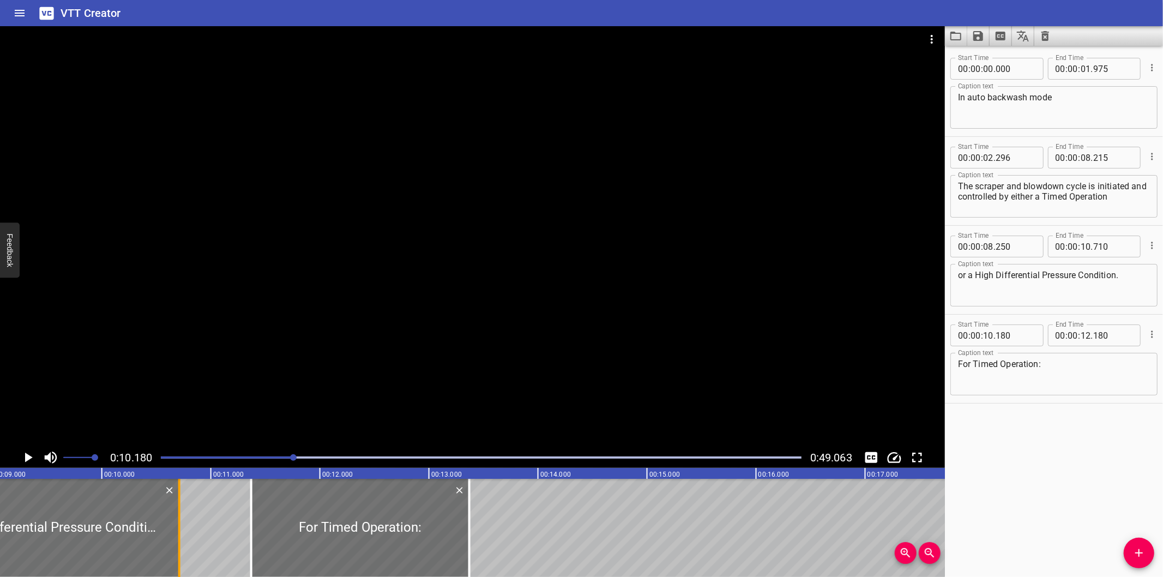
type input "370"
click at [180, 541] on div at bounding box center [182, 528] width 11 height 98
type input "740"
drag, startPoint x: 365, startPoint y: 553, endPoint x: 342, endPoint y: 554, distance: 23.5
click at [342, 554] on div at bounding box center [337, 528] width 218 height 98
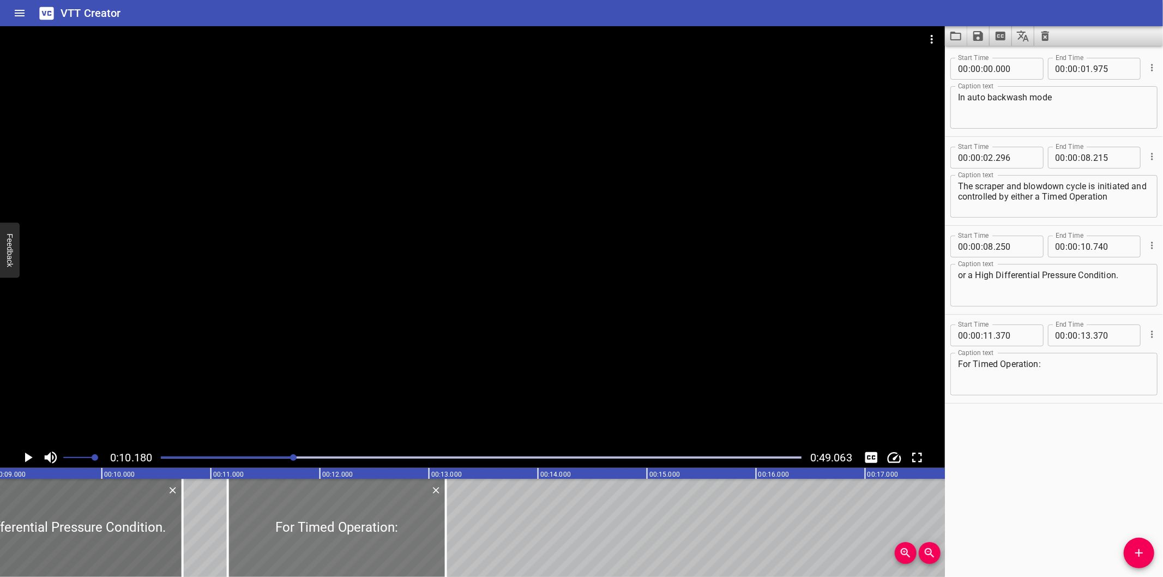
type input "155"
drag, startPoint x: 442, startPoint y: 554, endPoint x: 426, endPoint y: 551, distance: 16.6
click at [426, 551] on div at bounding box center [429, 528] width 11 height 98
click at [454, 326] on div at bounding box center [472, 236] width 945 height 421
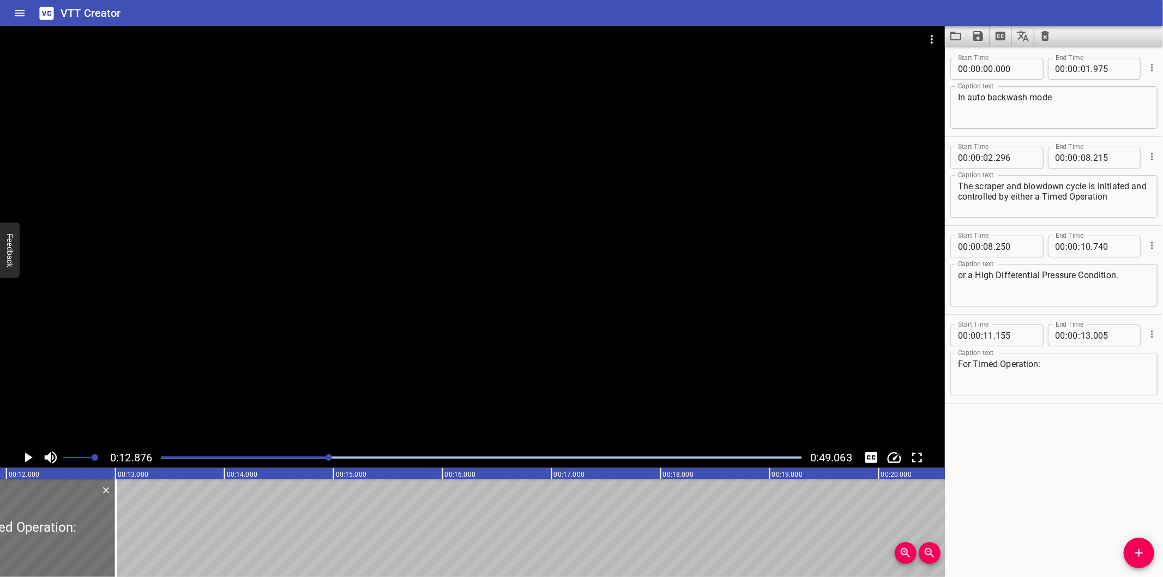
scroll to position [0, 1283]
click at [140, 540] on div at bounding box center [140, 528] width 2 height 98
type input "050"
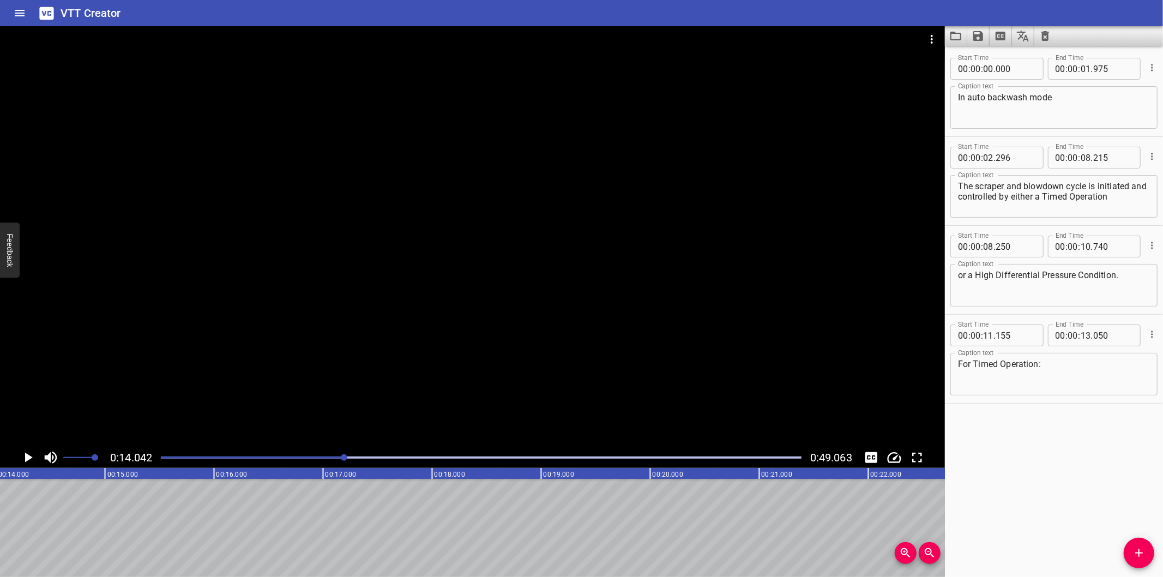
scroll to position [0, 1531]
drag, startPoint x: 1133, startPoint y: 541, endPoint x: 1126, endPoint y: 544, distance: 7.8
click at [1134, 541] on button "Add Cue" at bounding box center [1139, 553] width 31 height 31
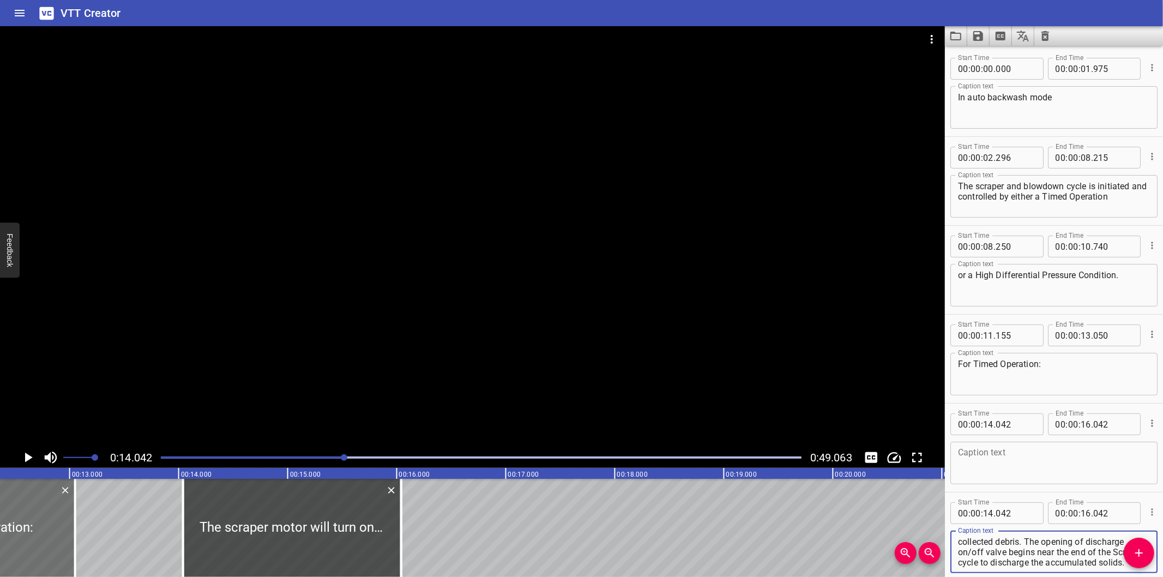
scroll to position [0, 1329]
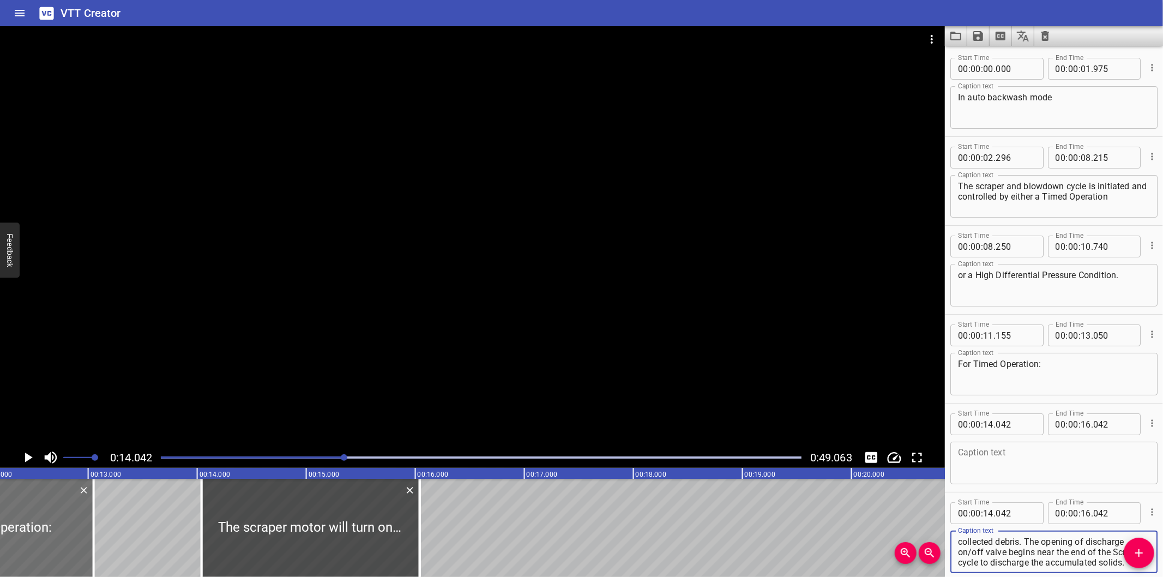
type textarea "The scraper motor will turn on periodically to clean the filter’s screen and th…"
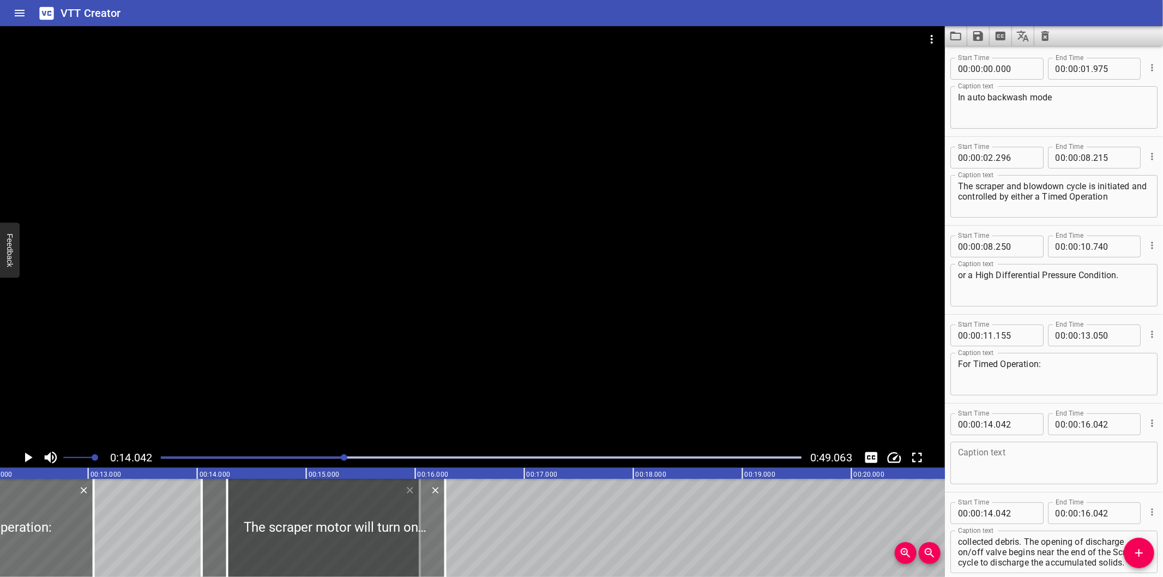
drag, startPoint x: 347, startPoint y: 525, endPoint x: 601, endPoint y: 521, distance: 253.6
click at [445, 521] on div at bounding box center [336, 528] width 218 height 98
type input "16"
type input "602"
type input "18"
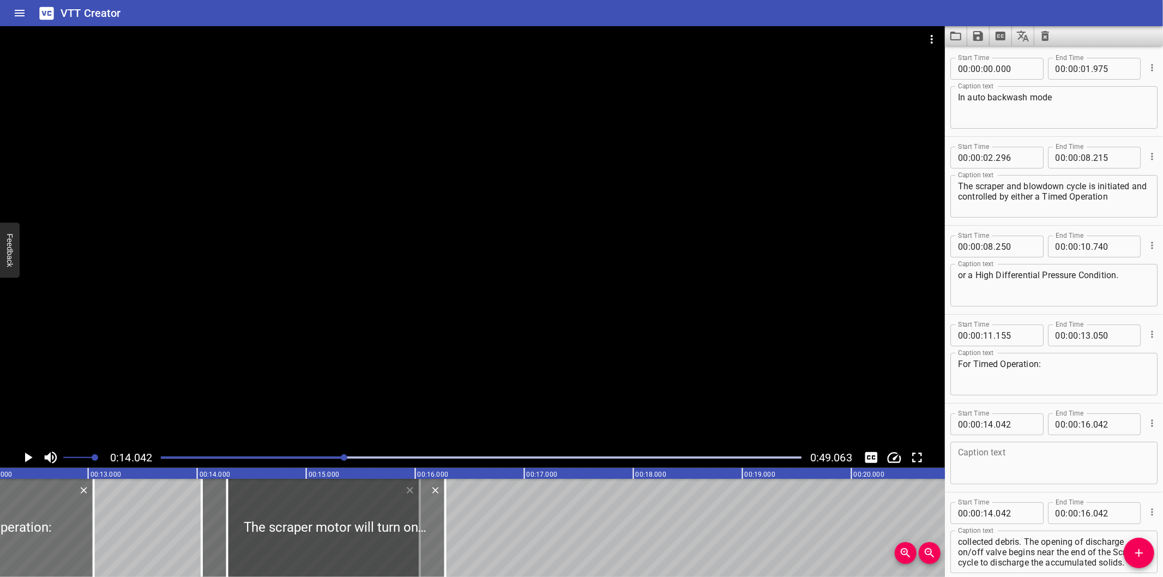
type input "602"
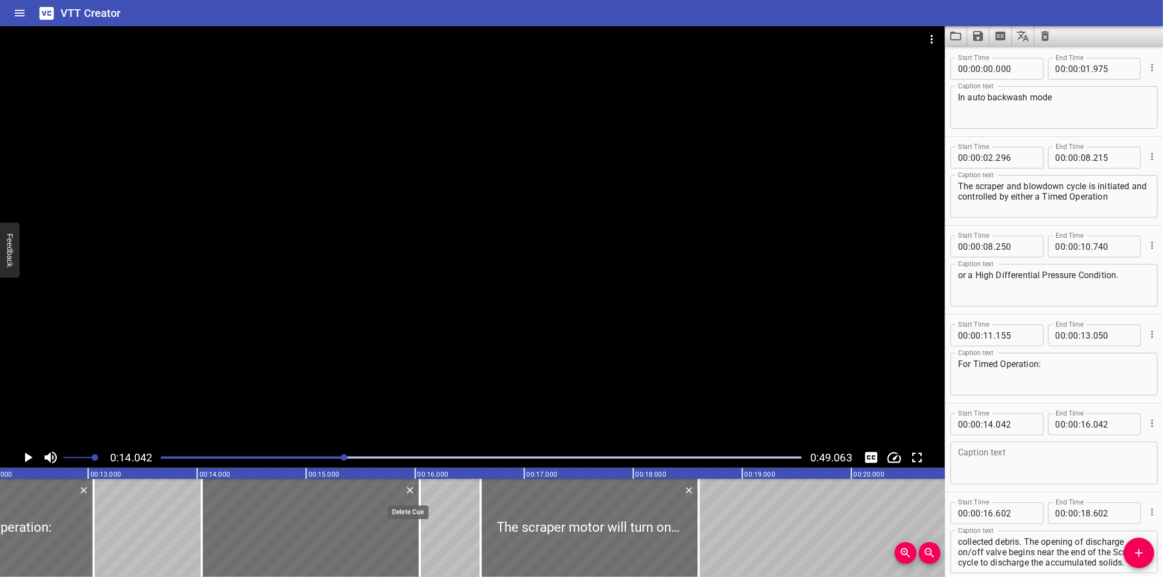
click at [411, 492] on icon "Delete" at bounding box center [410, 490] width 7 height 7
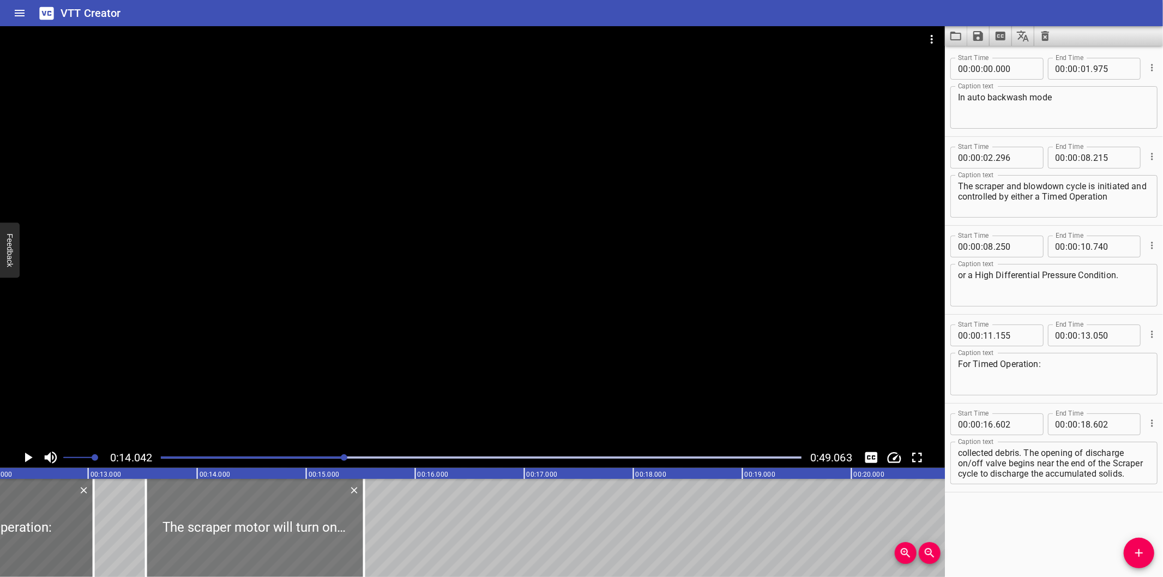
drag, startPoint x: 573, startPoint y: 531, endPoint x: 236, endPoint y: 537, distance: 337.5
click at [238, 537] on div at bounding box center [255, 528] width 218 height 98
type input "13"
type input "527"
type input "15"
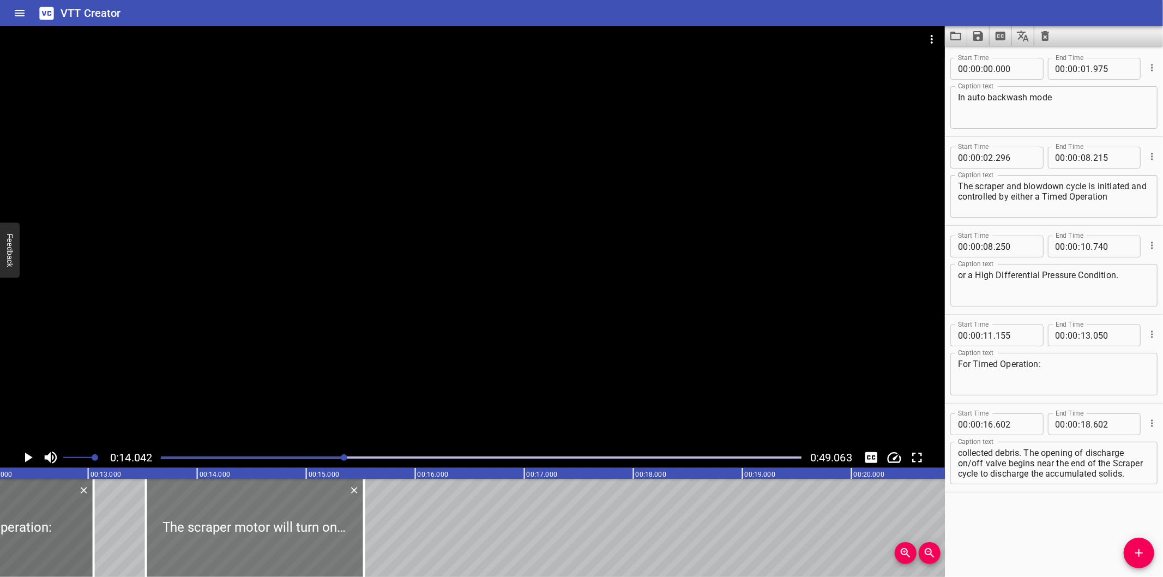
type input "527"
click at [233, 538] on div at bounding box center [250, 528] width 218 height 98
type input "482"
click at [553, 290] on div at bounding box center [472, 236] width 945 height 421
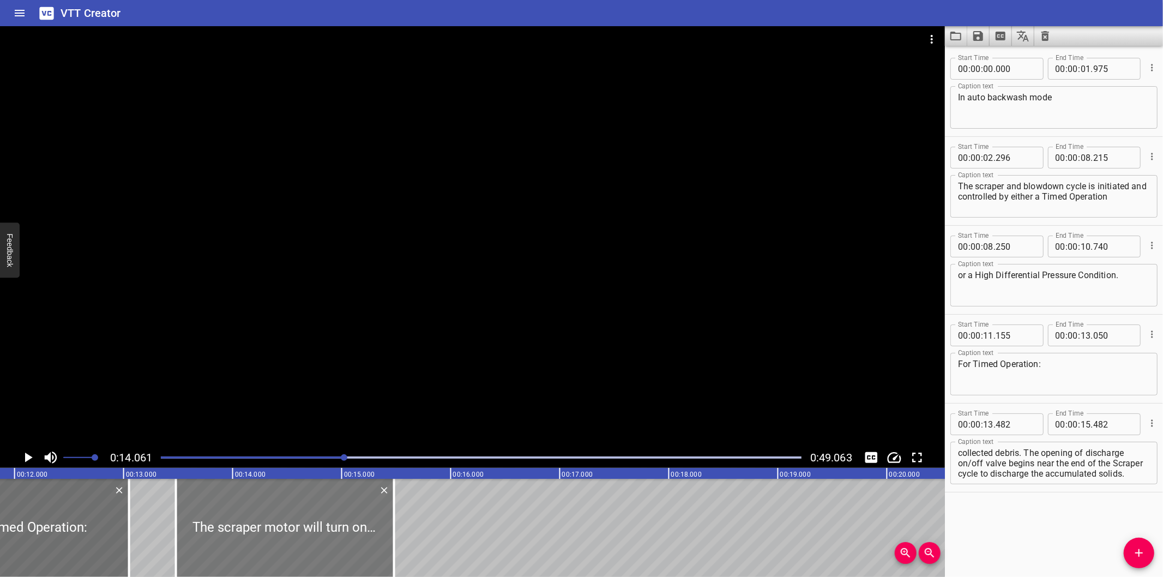
scroll to position [0, 1291]
drag, startPoint x: 249, startPoint y: 525, endPoint x: 246, endPoint y: 535, distance: 10.6
click at [246, 535] on div at bounding box center [287, 528] width 218 height 98
type input "467"
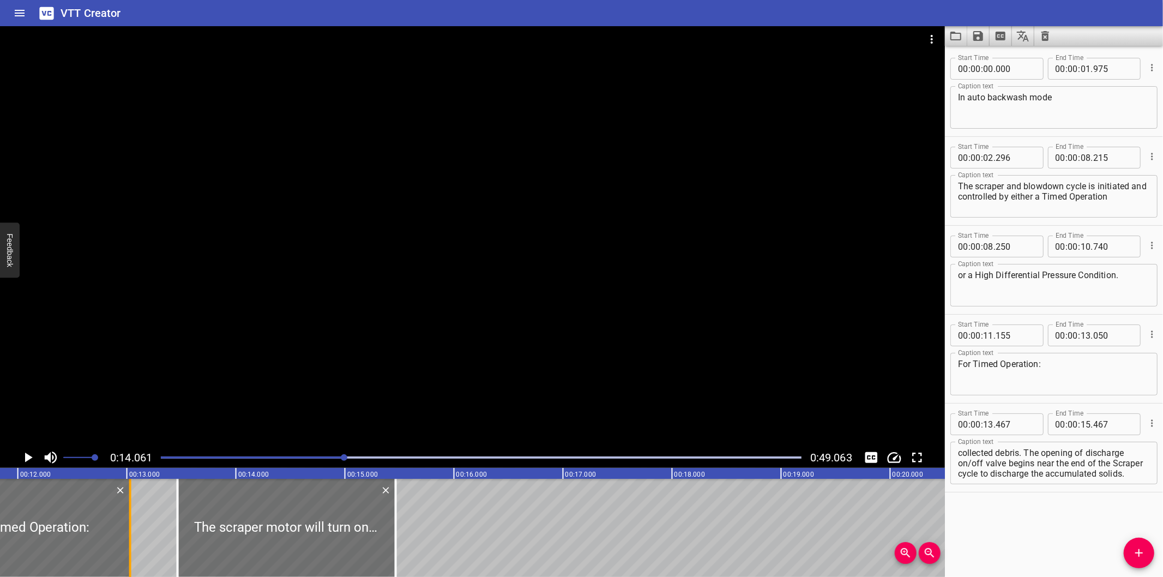
click at [131, 549] on div at bounding box center [130, 528] width 11 height 98
type input "030"
click at [372, 273] on div at bounding box center [472, 236] width 945 height 421
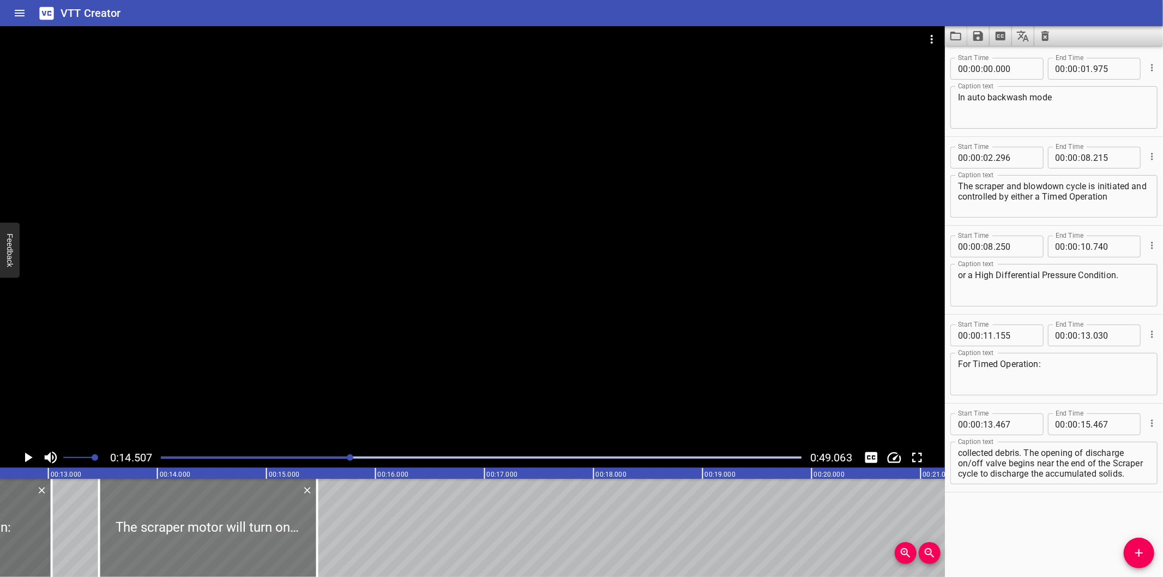
scroll to position [0, 1339]
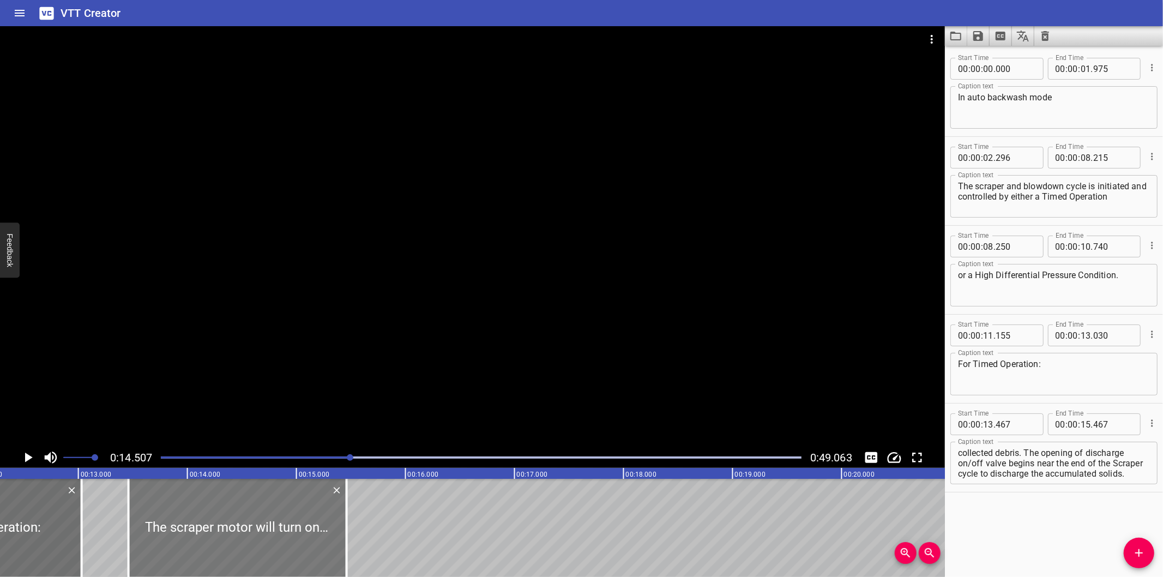
click at [252, 516] on div at bounding box center [238, 528] width 218 height 98
type input "462"
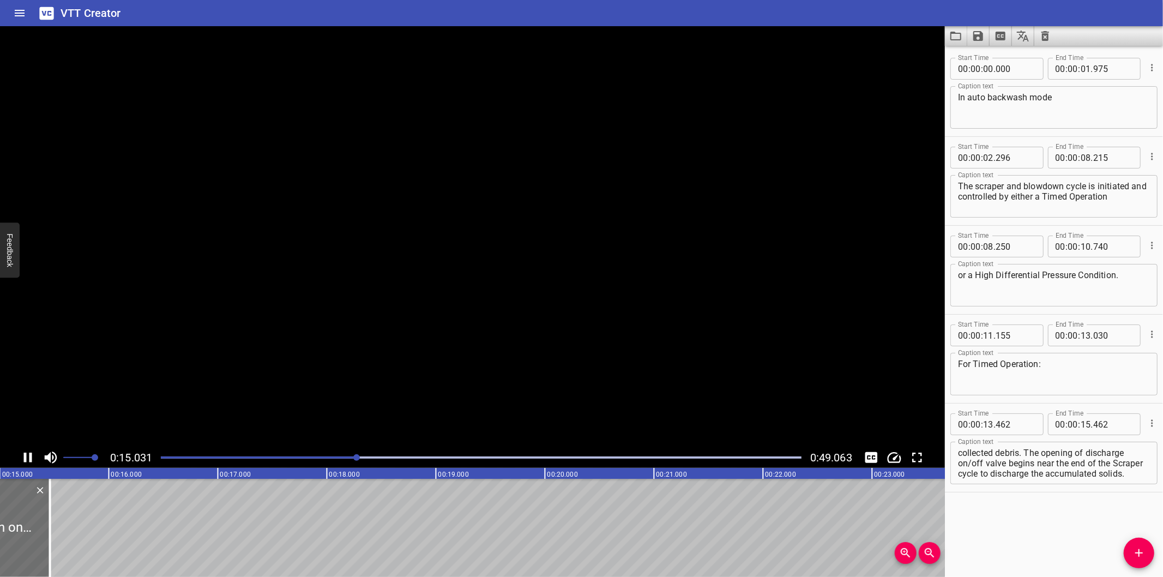
scroll to position [0, 1652]
drag, startPoint x: 34, startPoint y: 552, endPoint x: 229, endPoint y: 522, distance: 197.5
click at [35, 524] on div at bounding box center [34, 528] width 2 height 98
type input "17"
type input "112"
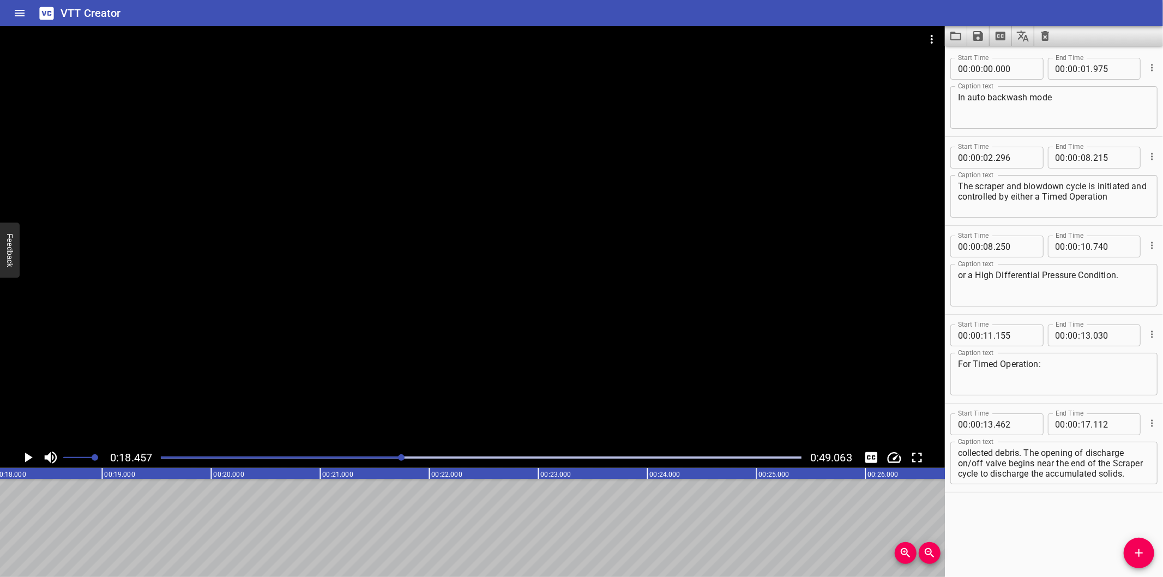
scroll to position [0, 2012]
click at [357, 456] on div at bounding box center [481, 457] width 654 height 15
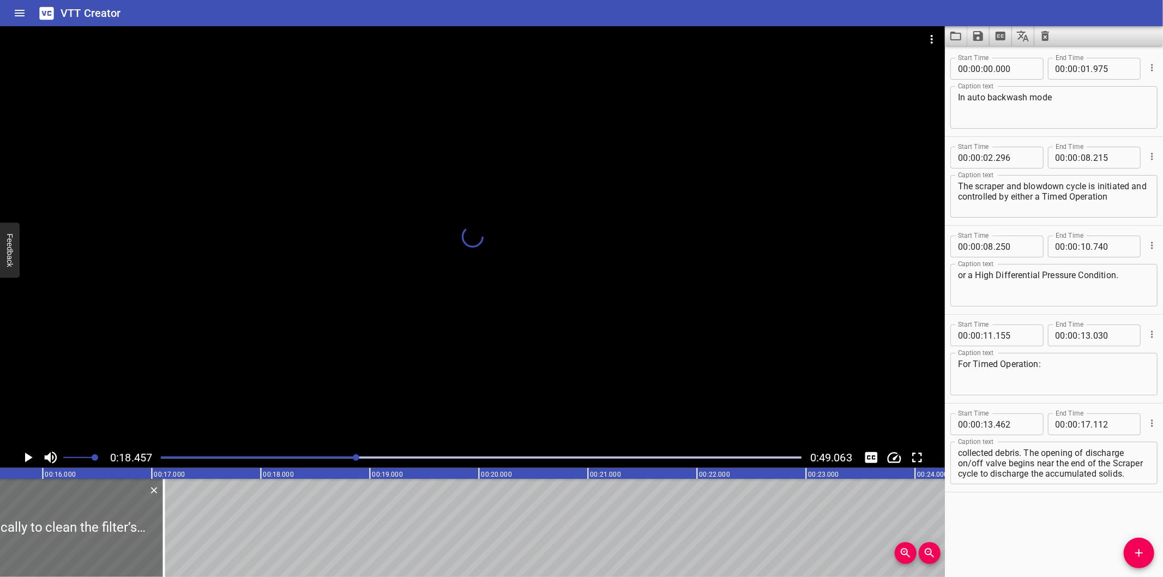
click at [330, 460] on div at bounding box center [481, 457] width 654 height 15
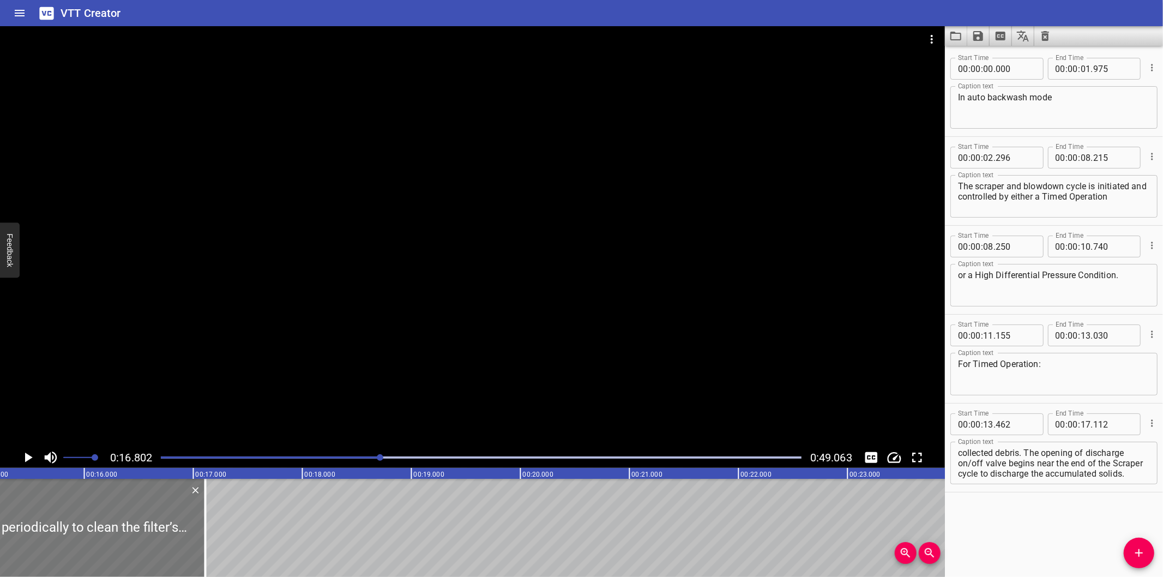
scroll to position [0, 1630]
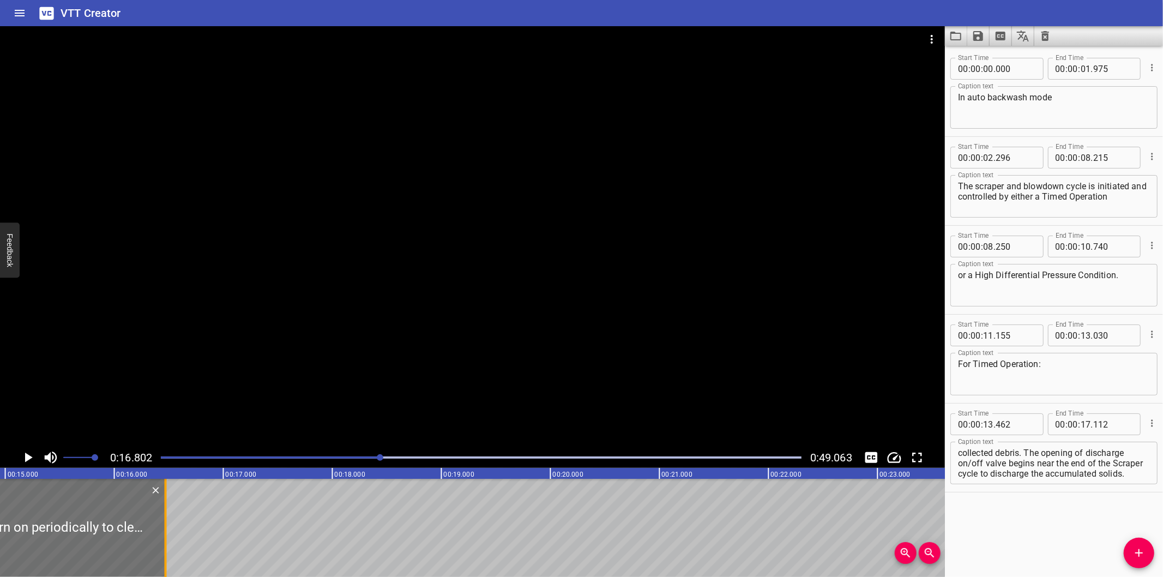
drag, startPoint x: 232, startPoint y: 537, endPoint x: 162, endPoint y: 539, distance: 69.8
click at [162, 539] on div at bounding box center [165, 528] width 11 height 98
type input "16"
type input "472"
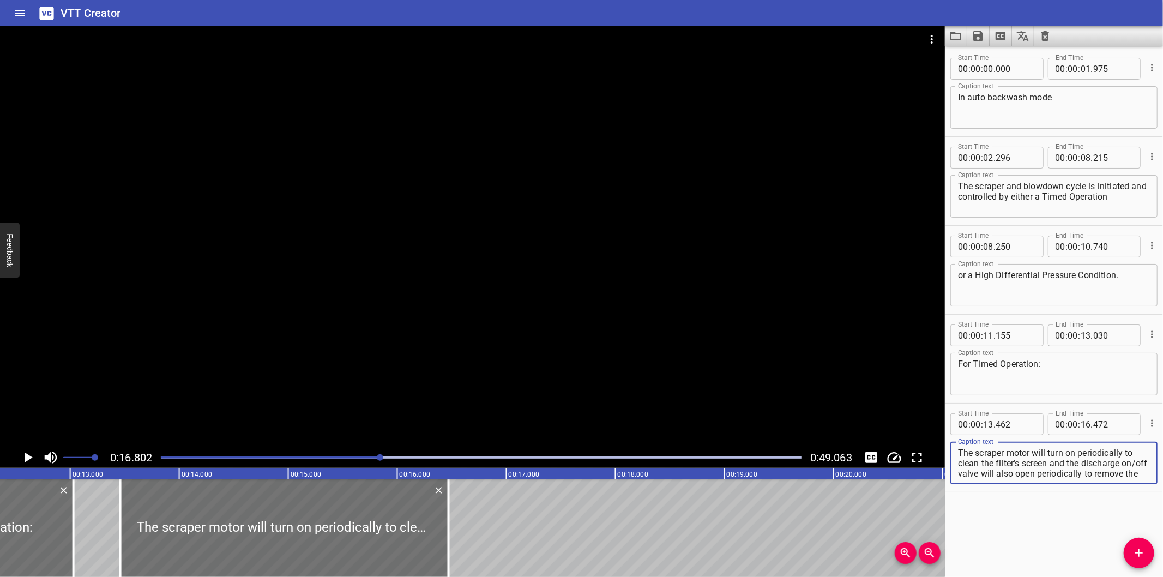
scroll to position [41, 0]
drag, startPoint x: 959, startPoint y: 459, endPoint x: 1266, endPoint y: 544, distance: 318.4
click at [1162, 544] on html "VTT Creator Caption Editor Batch Transcribe Login Sign Up Privacy Contact 0:16.…" at bounding box center [581, 288] width 1163 height 577
type textarea "The scraper motor will turn on periodically"
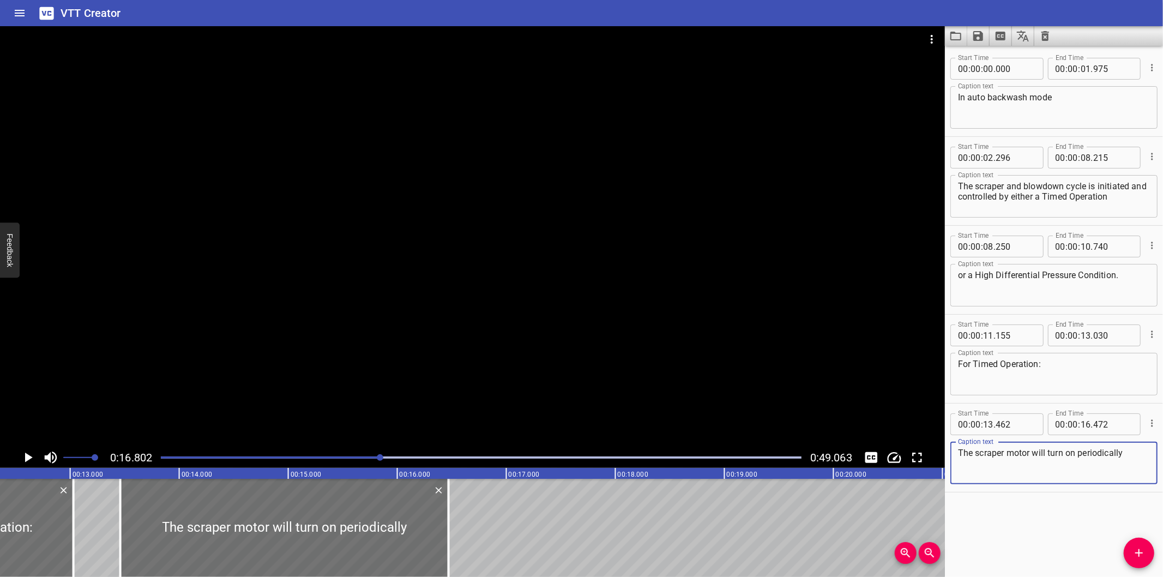
click at [800, 344] on div at bounding box center [472, 236] width 945 height 421
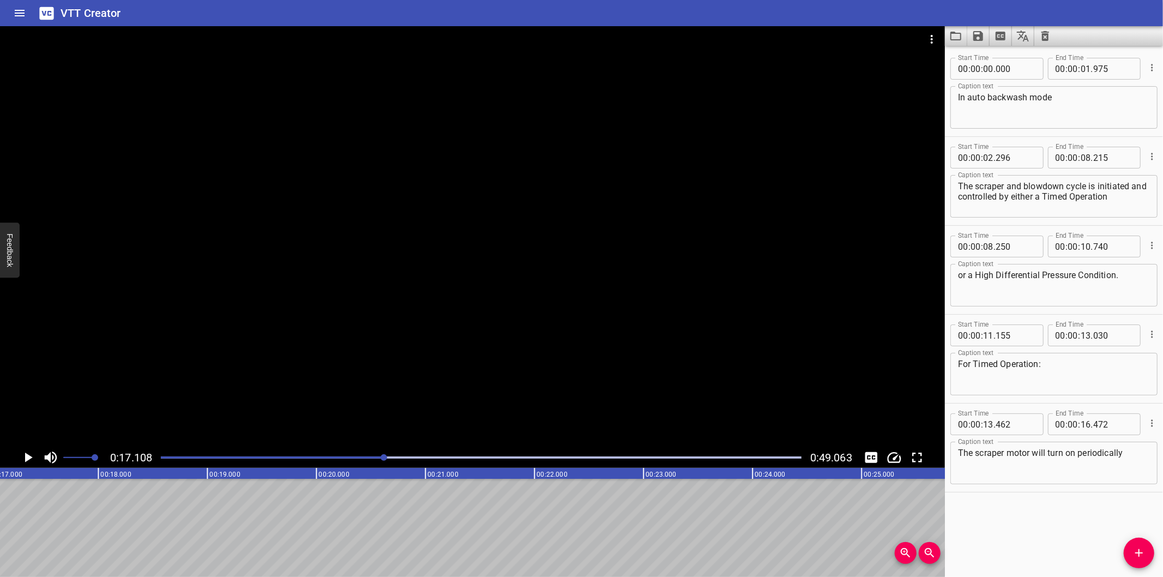
scroll to position [0, 1865]
drag, startPoint x: 1135, startPoint y: 553, endPoint x: 972, endPoint y: 532, distance: 164.9
click at [1135, 553] on icon "Add Cue" at bounding box center [1138, 552] width 13 height 13
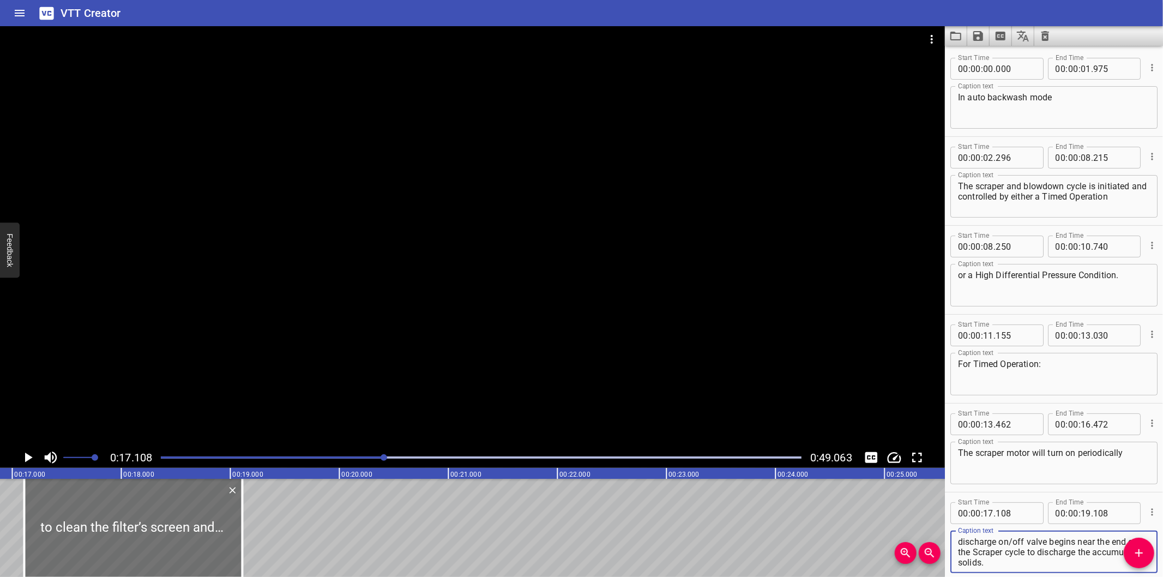
scroll to position [0, 1785]
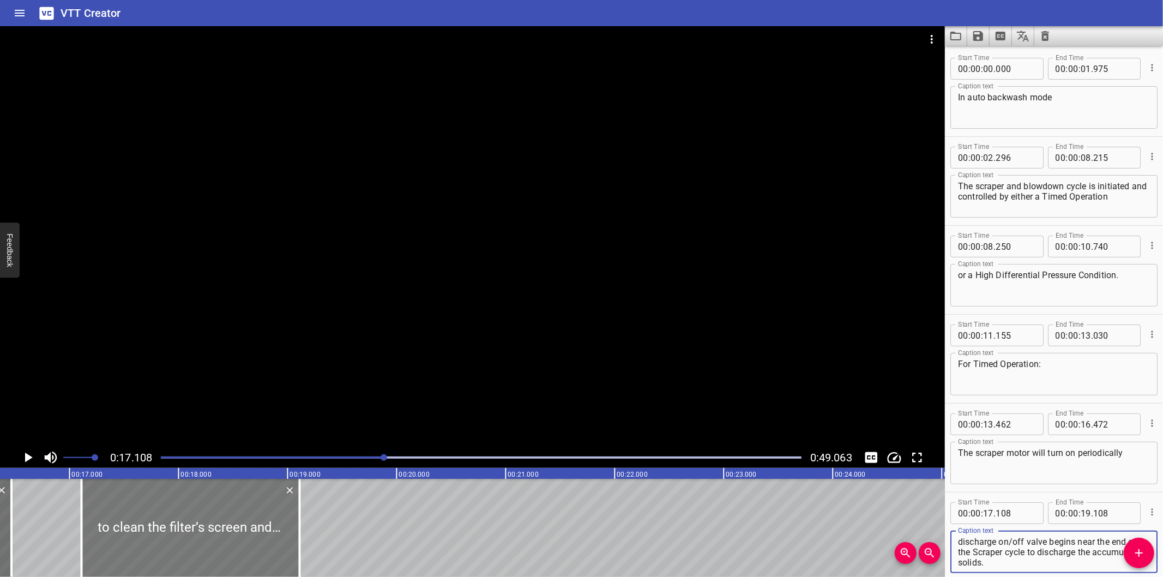
type textarea "to clean the filter’s screen and the discharge on/off valve will also open peri…"
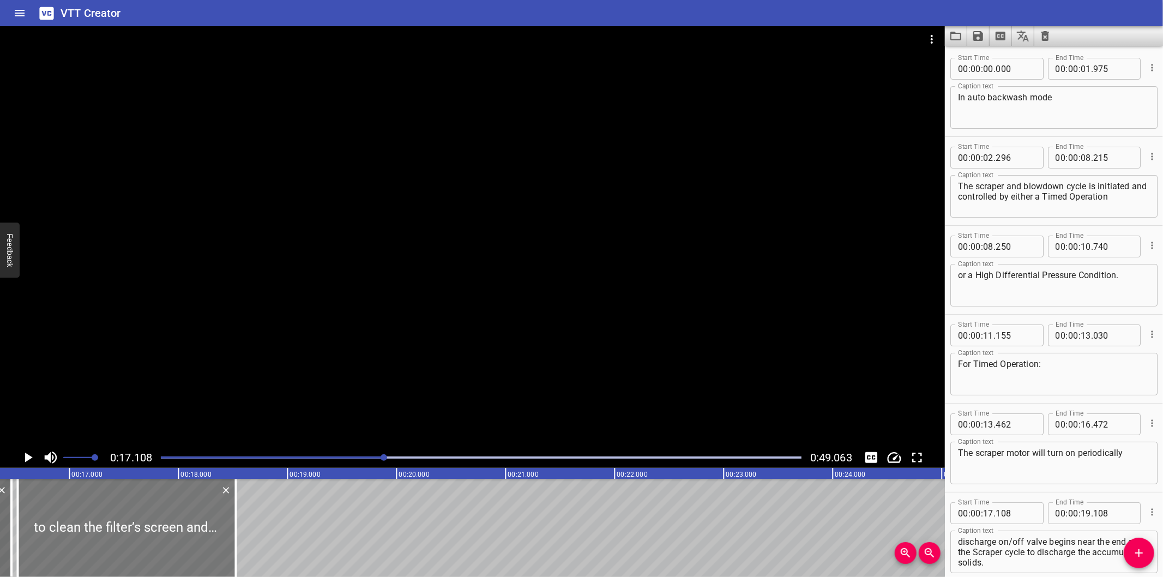
drag, startPoint x: 237, startPoint y: 522, endPoint x: 173, endPoint y: 531, distance: 64.4
click at [173, 531] on div at bounding box center [126, 528] width 218 height 98
type input "16"
type input "523"
type input "18"
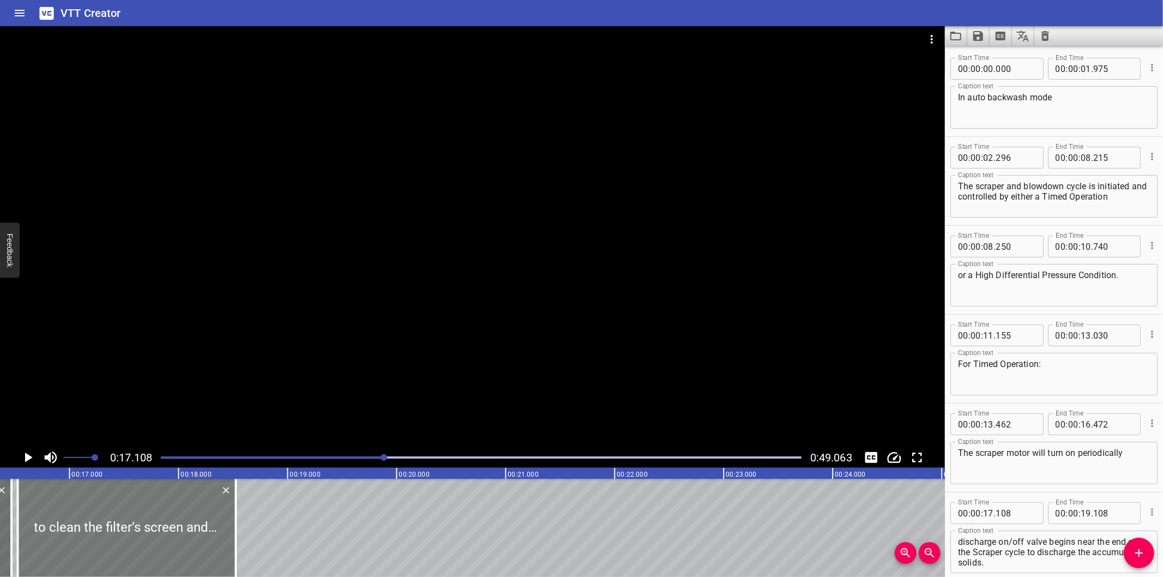
type input "523"
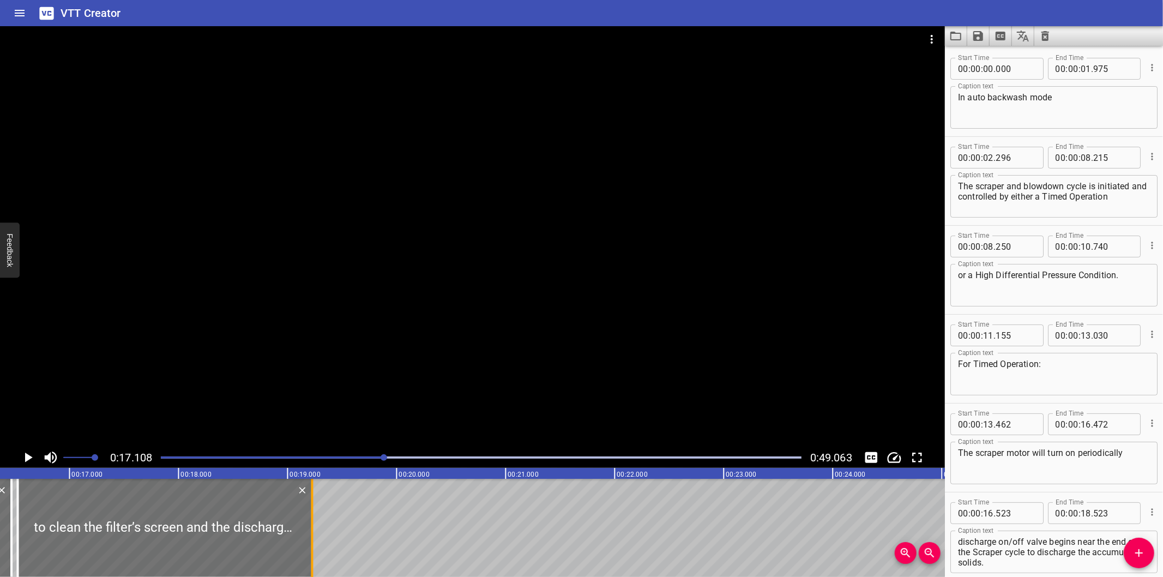
drag, startPoint x: 232, startPoint y: 534, endPoint x: 483, endPoint y: 549, distance: 250.7
click at [317, 549] on div at bounding box center [311, 528] width 11 height 98
type input "20"
type input "818"
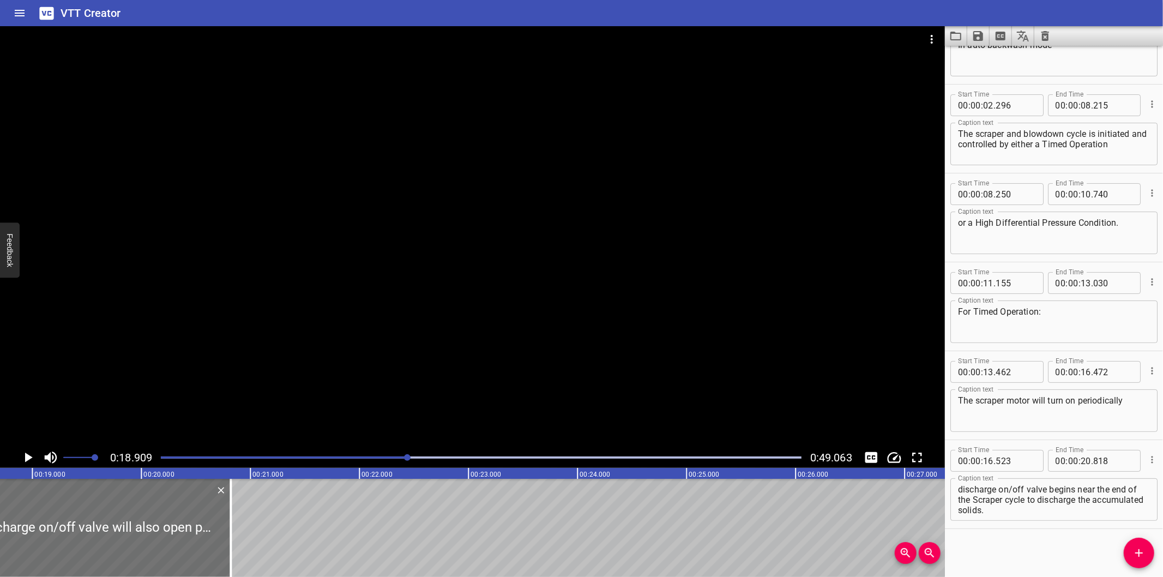
scroll to position [0, 2062]
drag, startPoint x: 206, startPoint y: 542, endPoint x: 373, endPoint y: 531, distance: 168.3
click at [225, 531] on div at bounding box center [219, 528] width 11 height 98
type input "22"
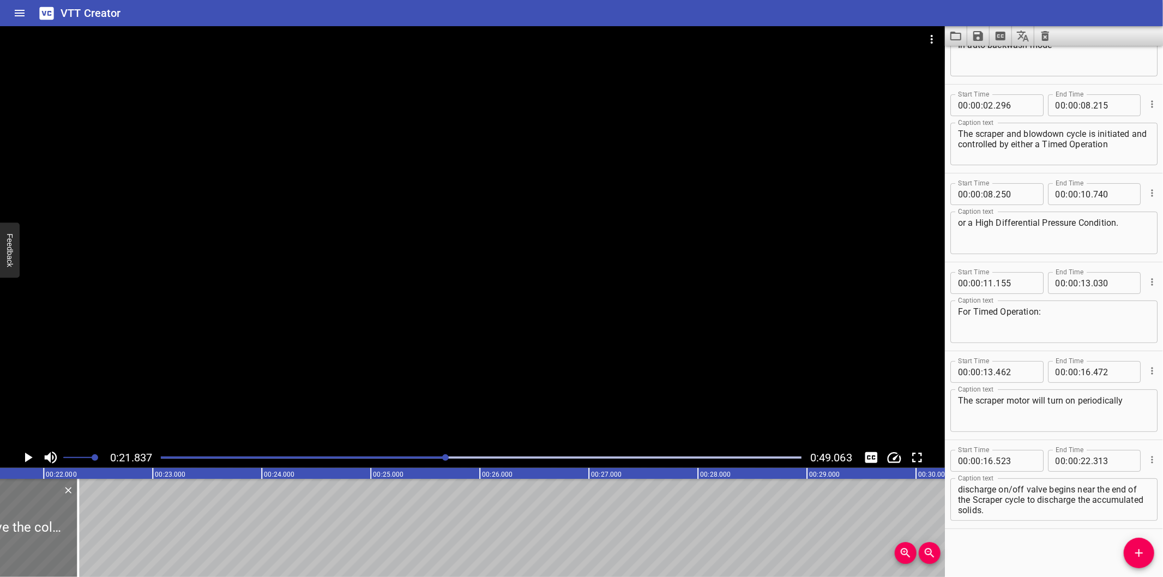
scroll to position [0, 2341]
drag, startPoint x: 93, startPoint y: 520, endPoint x: 74, endPoint y: 541, distance: 28.6
click at [74, 541] on div at bounding box center [74, 528] width 2 height 98
type input "143"
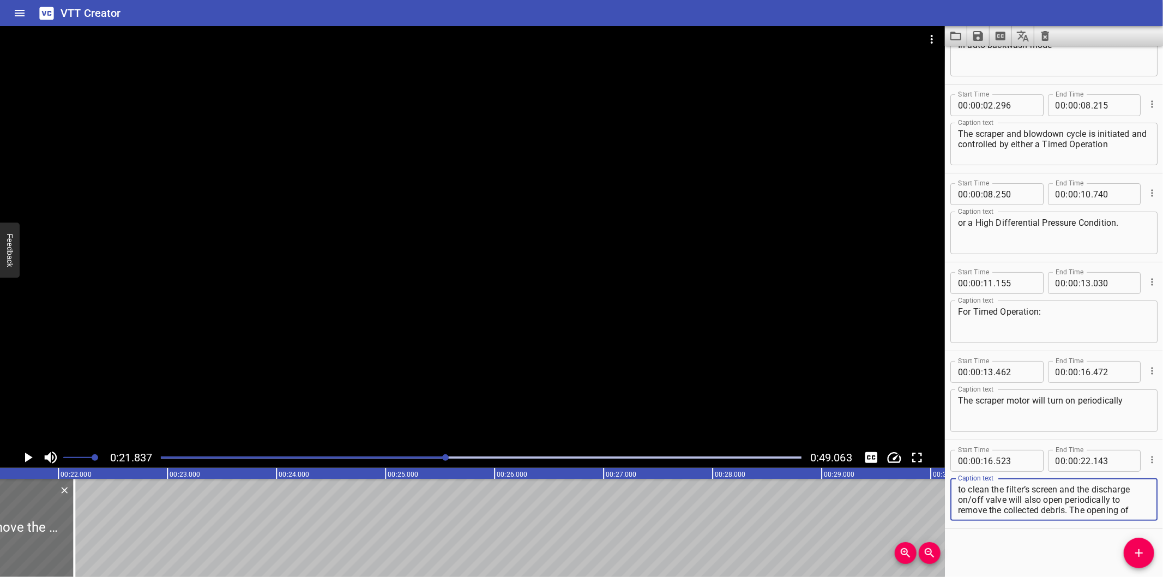
scroll to position [31, 0]
drag, startPoint x: 1005, startPoint y: 508, endPoint x: 1271, endPoint y: 581, distance: 275.8
click at [1162, 576] on html "VTT Creator Caption Editor Batch Transcribe Login Sign Up Privacy Contact 0:21.…" at bounding box center [581, 288] width 1163 height 577
type textarea "to clean the filter’s screen and the discharge on/off valve will also open peri…"
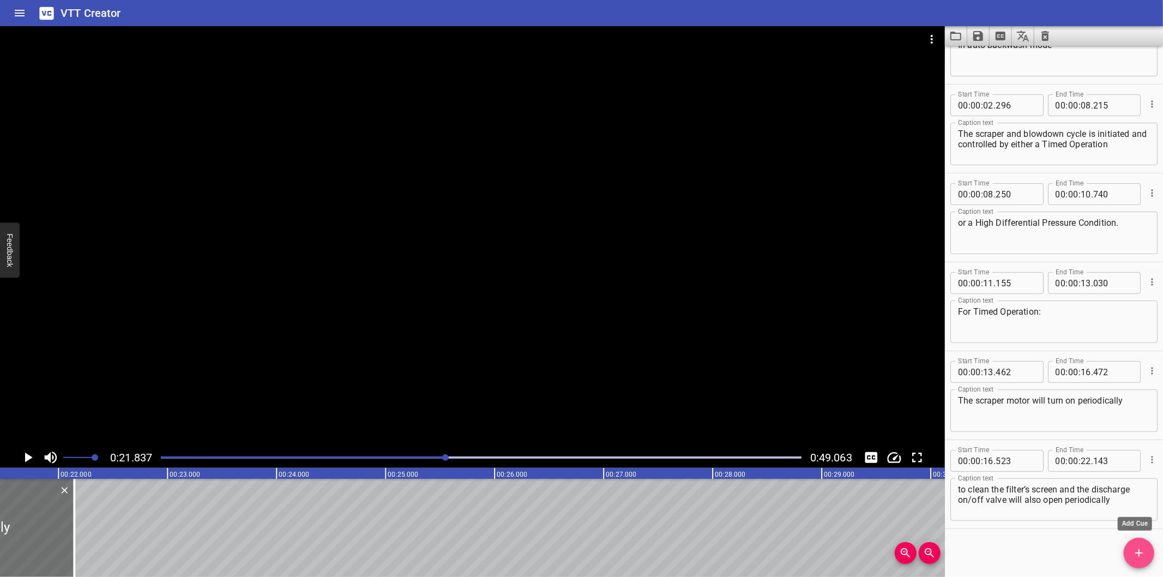
click at [1135, 552] on icon "Add Cue" at bounding box center [1138, 552] width 13 height 13
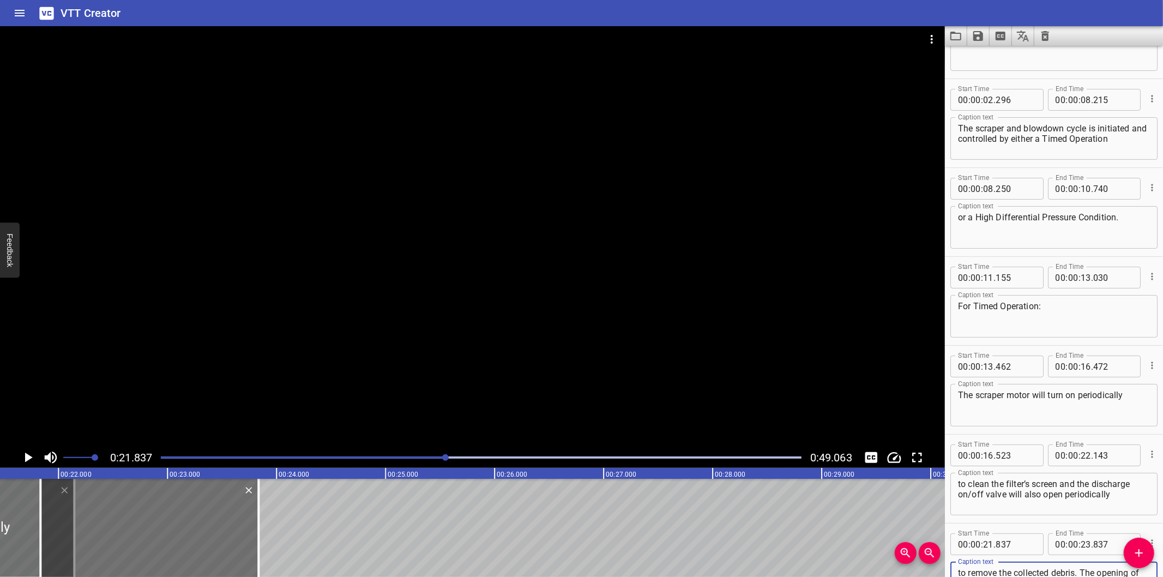
scroll to position [10, 0]
type textarea "to remove the collected debris. The opening of discharge on/off valve begins ne…"
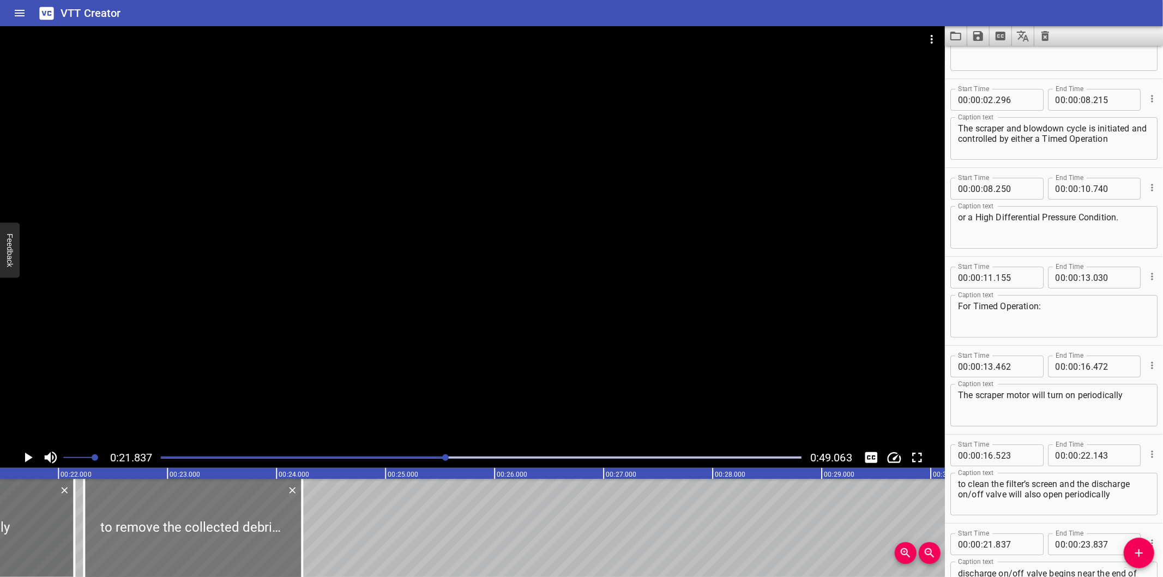
drag, startPoint x: 193, startPoint y: 535, endPoint x: 235, endPoint y: 532, distance: 42.1
click at [235, 532] on div at bounding box center [193, 528] width 218 height 98
type input "22"
type input "237"
type input "24"
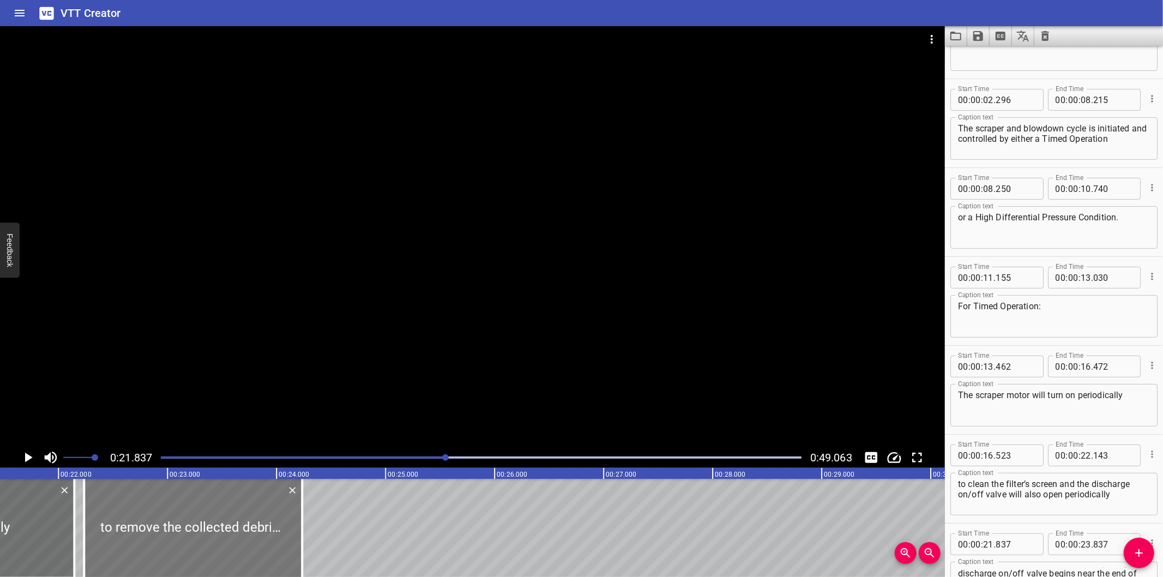
type input "237"
click at [230, 533] on div at bounding box center [188, 528] width 218 height 98
type input "192"
drag, startPoint x: 300, startPoint y: 541, endPoint x: 320, endPoint y: 546, distance: 20.2
click at [320, 546] on div at bounding box center [316, 528] width 11 height 98
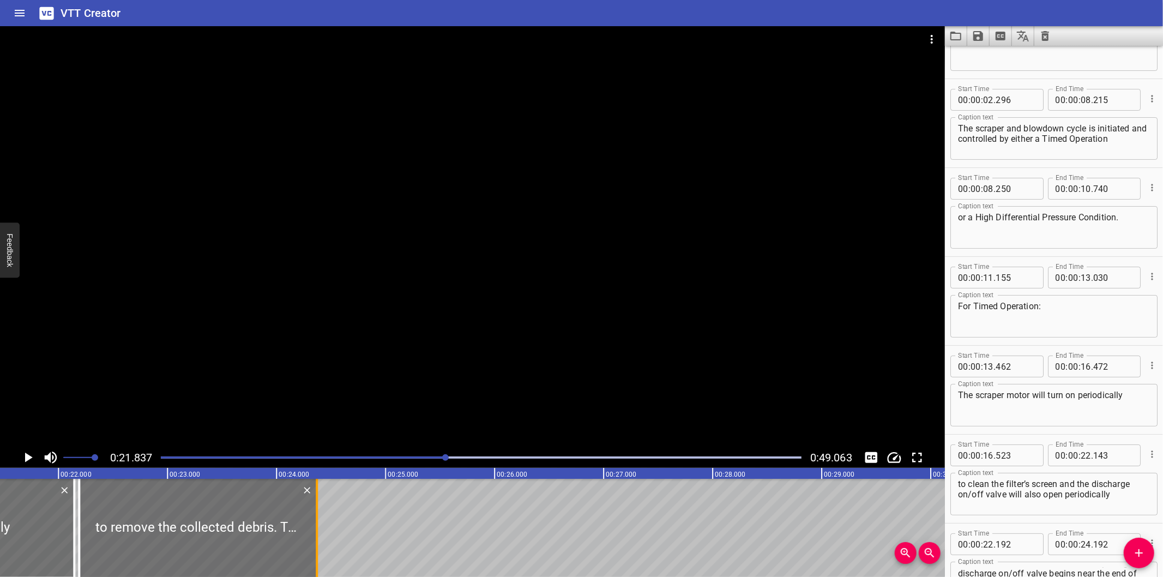
type input "372"
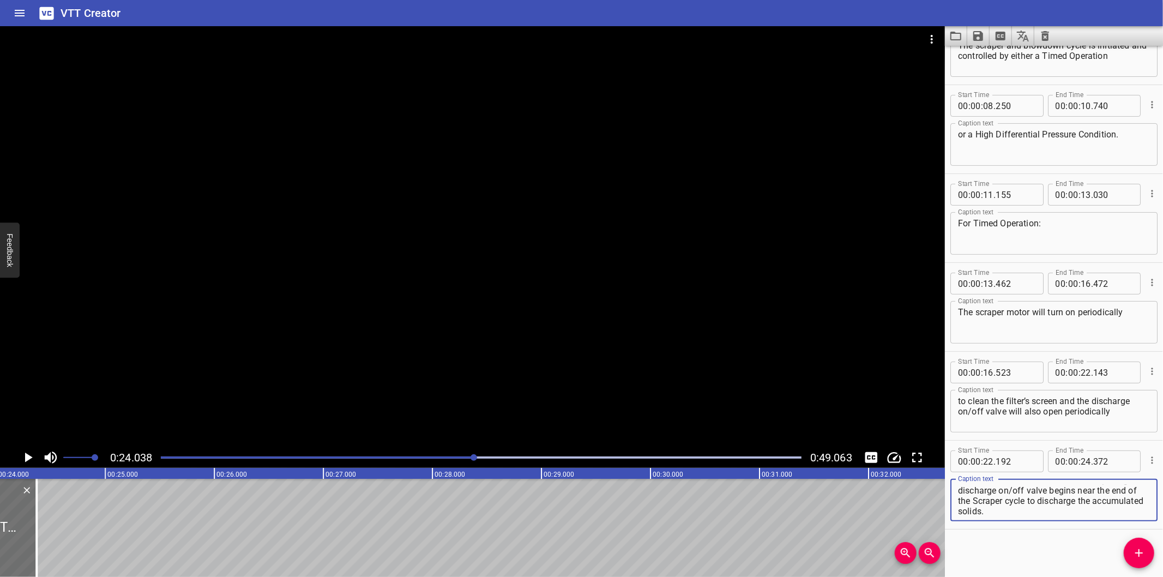
scroll to position [142, 0]
drag, startPoint x: 1081, startPoint y: 487, endPoint x: 1154, endPoint y: 601, distance: 134.9
click at [1154, 576] on html "VTT Creator Caption Editor Batch Transcribe Login Sign Up Privacy Contact 0:24.…" at bounding box center [581, 288] width 1163 height 577
type textarea "to remove the collected debris."
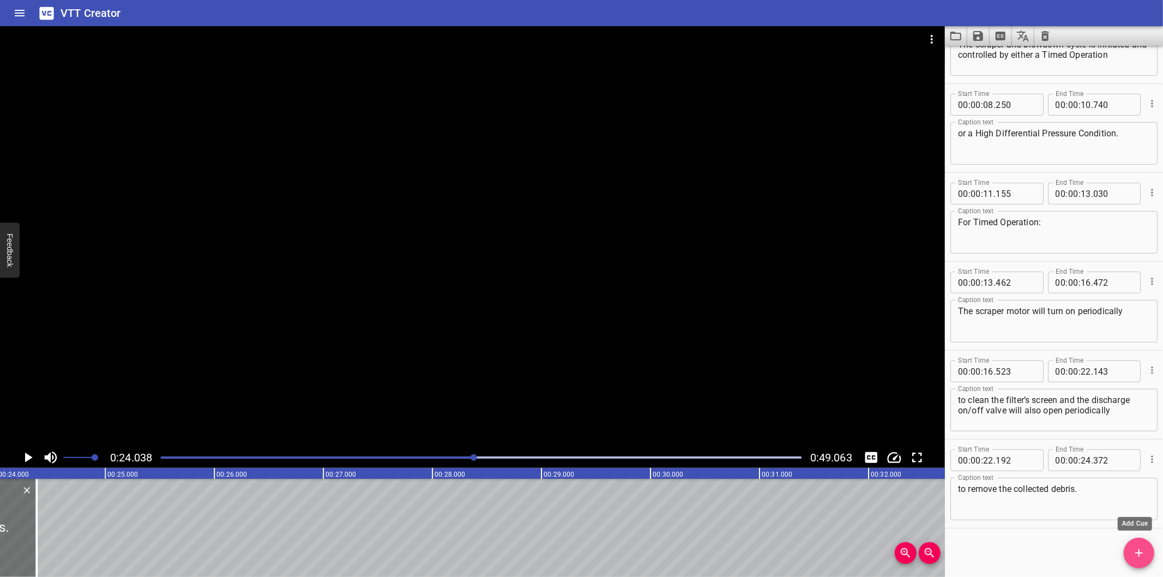
drag, startPoint x: 1147, startPoint y: 555, endPoint x: 1019, endPoint y: 549, distance: 128.3
click at [1146, 555] on span "Add Cue" at bounding box center [1139, 552] width 31 height 13
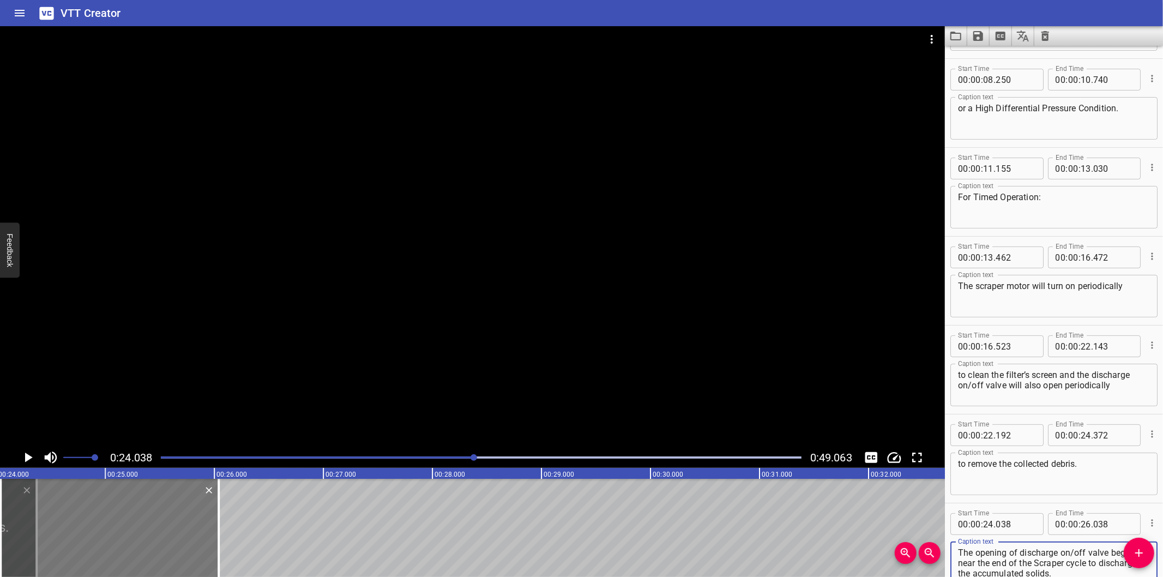
type textarea "The opening of discharge on/off valve begins near the end of the Scraper cycle …"
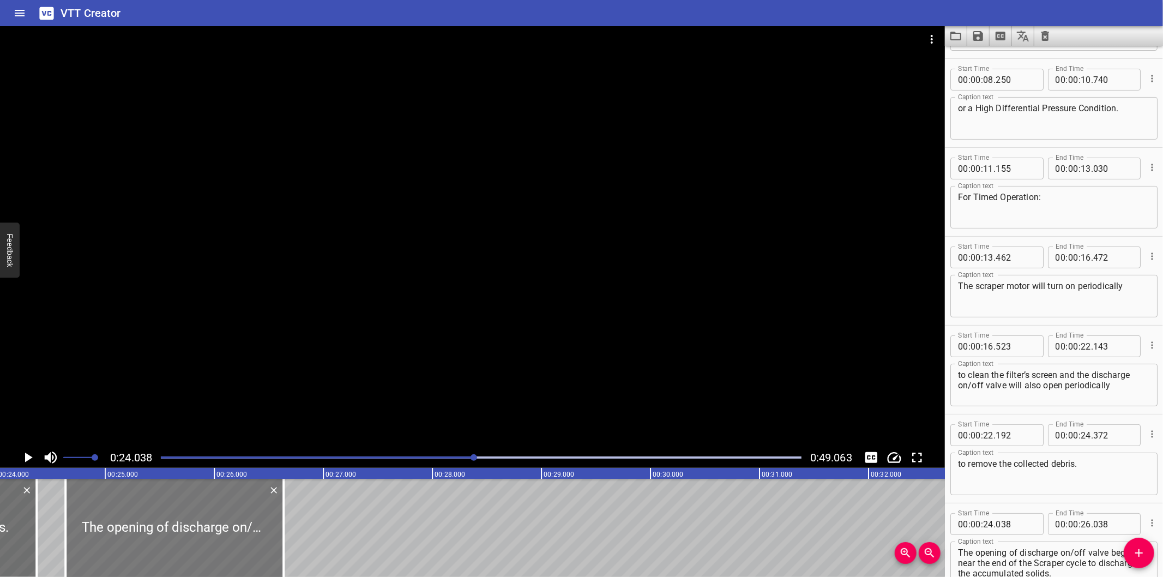
drag, startPoint x: 161, startPoint y: 533, endPoint x: 226, endPoint y: 541, distance: 65.5
click at [226, 541] on div at bounding box center [174, 528] width 218 height 98
type input "633"
click at [226, 541] on div at bounding box center [174, 528] width 218 height 98
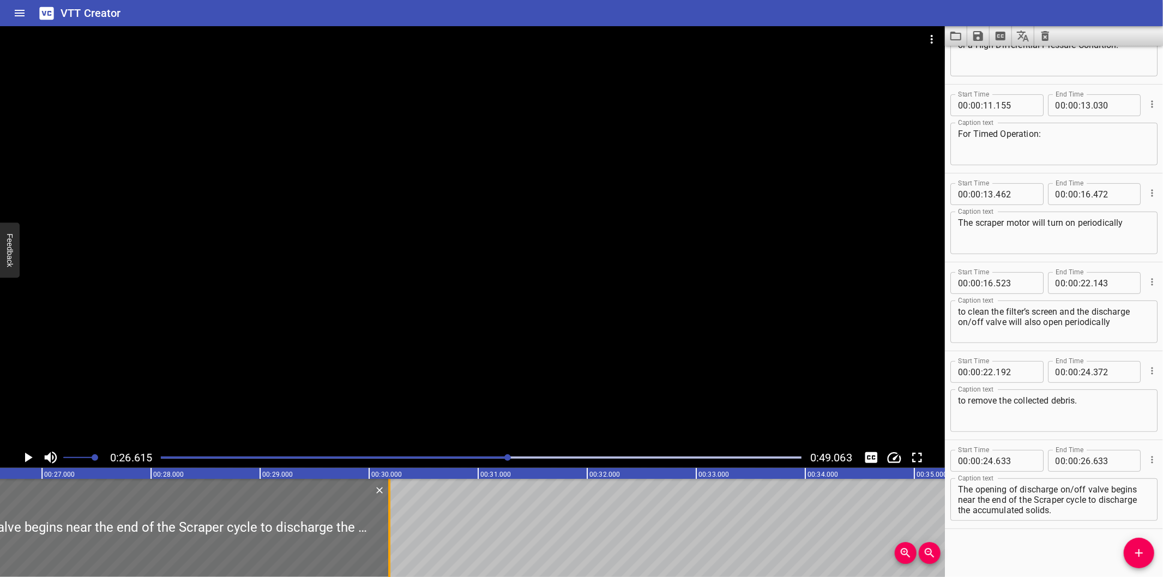
drag, startPoint x: 1, startPoint y: 539, endPoint x: 510, endPoint y: 533, distance: 509.3
click at [390, 534] on div at bounding box center [389, 528] width 2 height 98
type input "31"
type input "288"
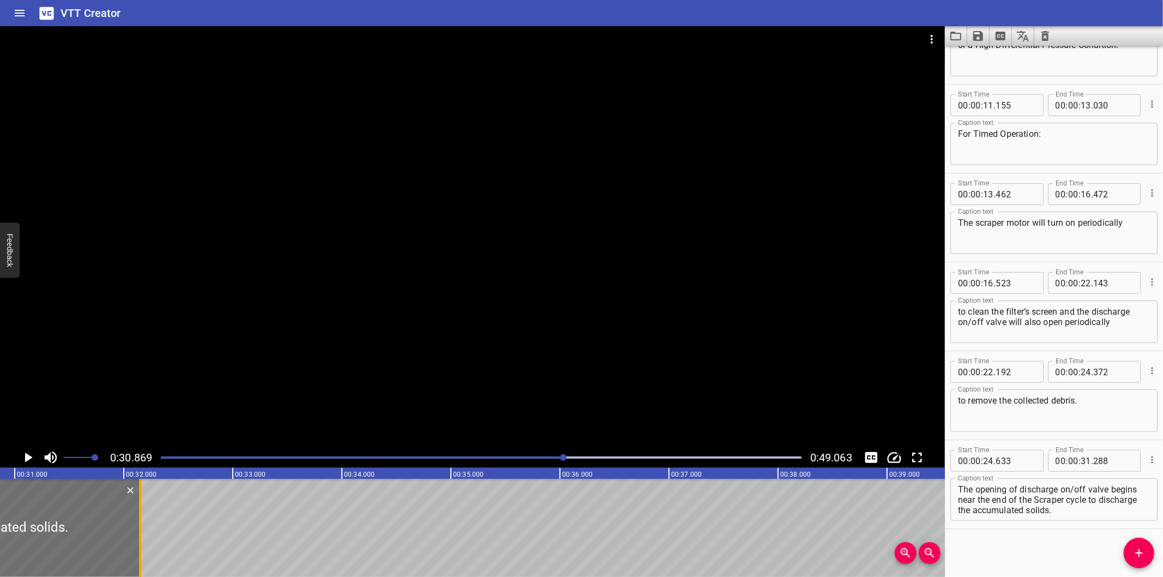
drag, startPoint x: 47, startPoint y: 535, endPoint x: 141, endPoint y: 531, distance: 93.9
click at [141, 531] on div at bounding box center [140, 528] width 11 height 98
type input "32"
type input "148"
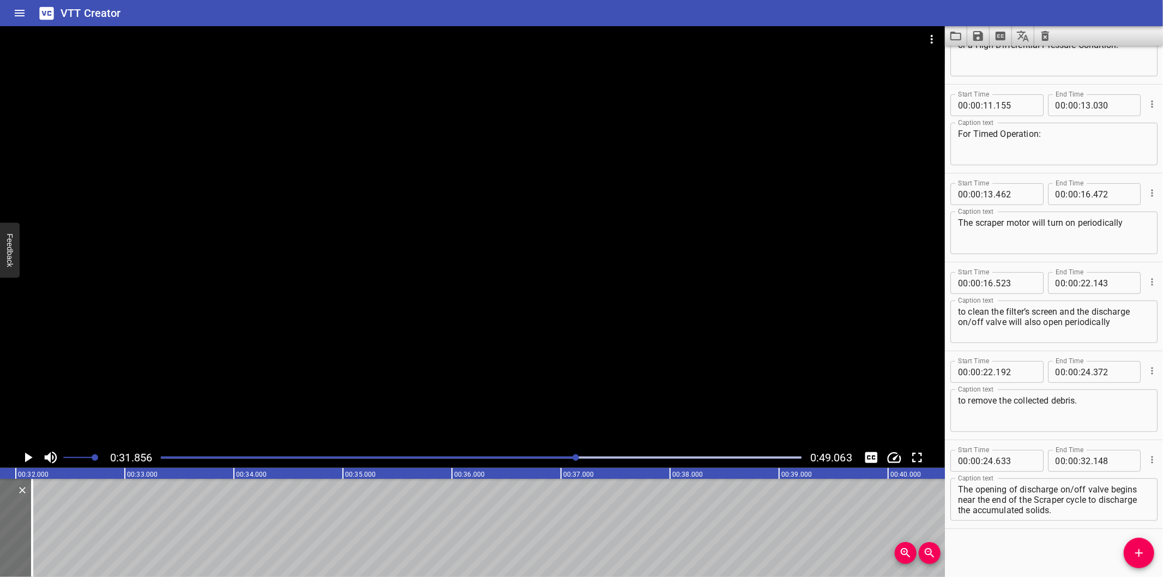
click at [511, 461] on div at bounding box center [481, 457] width 654 height 15
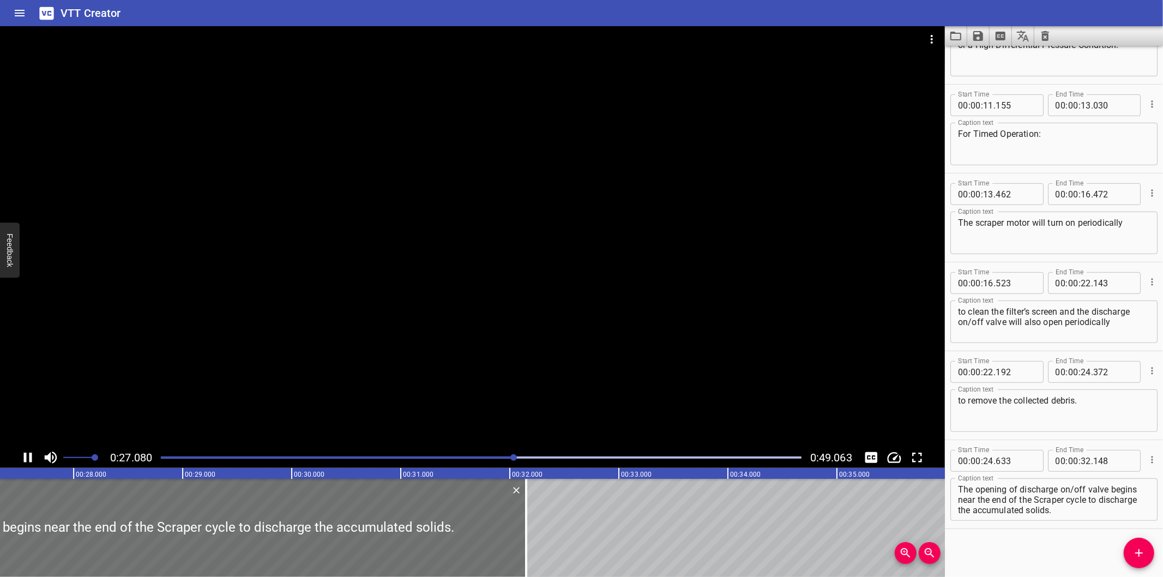
click at [497, 461] on div at bounding box center [481, 457] width 654 height 15
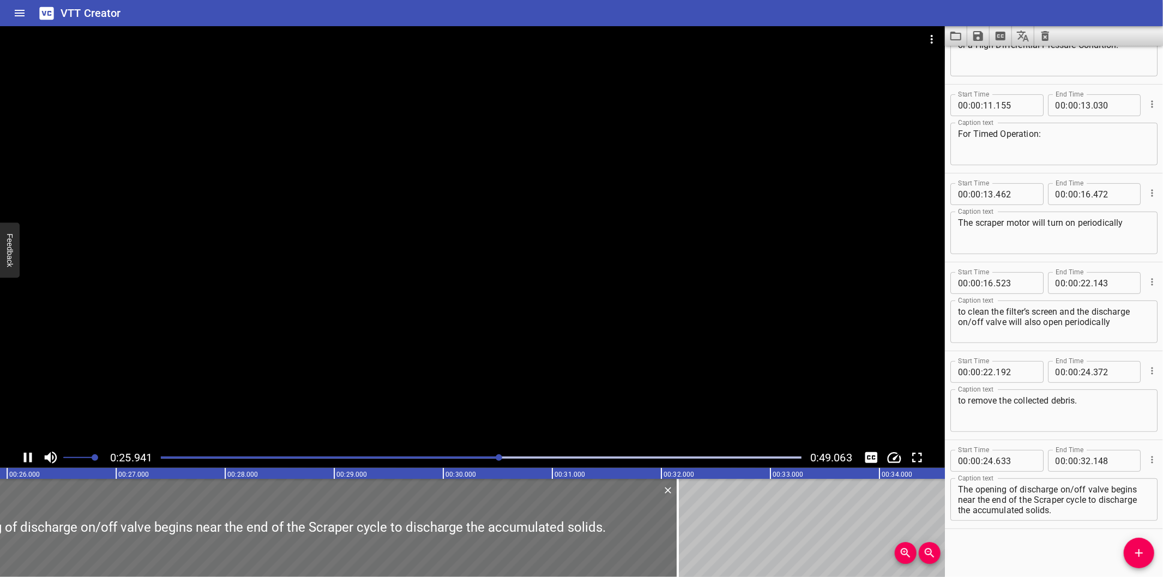
click at [469, 464] on div at bounding box center [481, 457] width 654 height 15
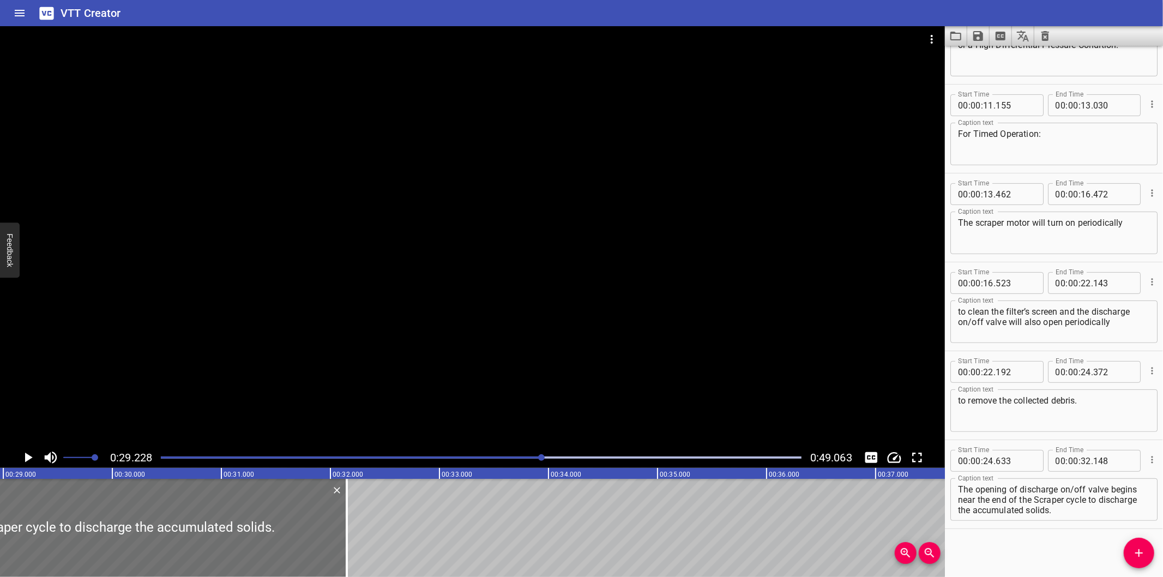
scroll to position [0, 3187]
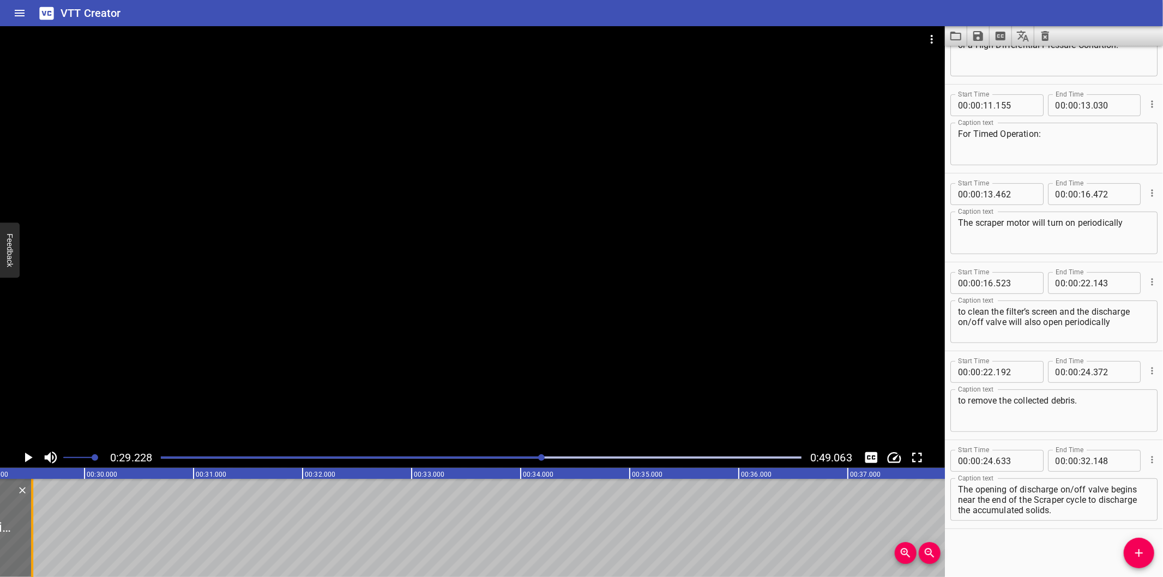
drag, startPoint x: 318, startPoint y: 535, endPoint x: 31, endPoint y: 549, distance: 287.1
click at [31, 549] on div at bounding box center [32, 528] width 2 height 98
type input "29"
type input "518"
drag, startPoint x: 1091, startPoint y: 499, endPoint x: 1126, endPoint y: 552, distance: 64.1
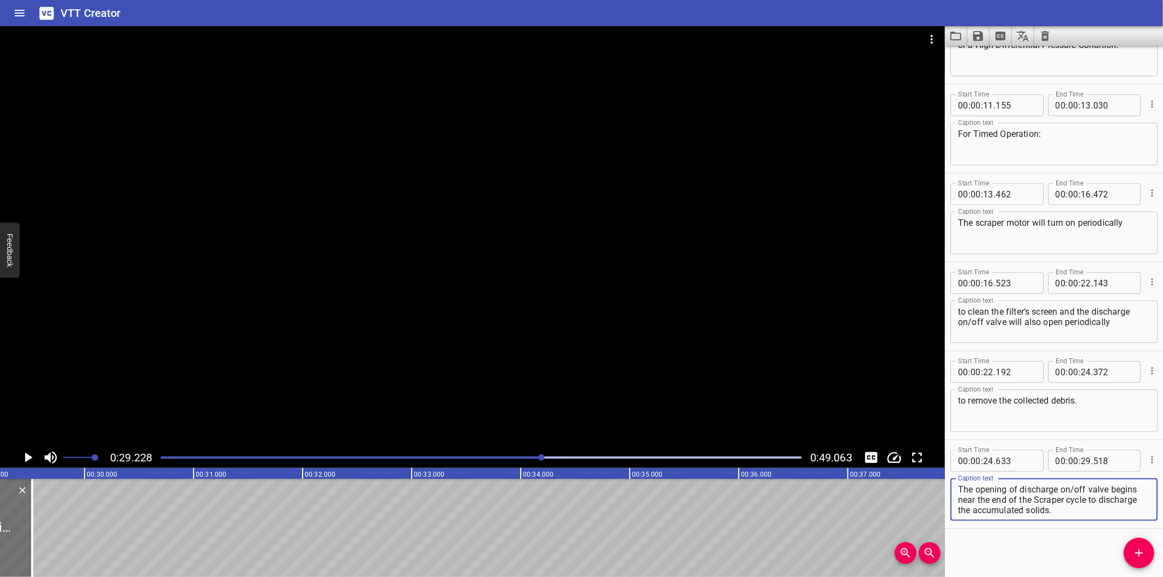
click at [1125, 551] on div "Start Time 00 : 00 : 00 . 000 Start Time End Time 00 : 00 : 01 . 975 End Time C…" at bounding box center [1054, 311] width 218 height 531
click at [1126, 552] on span "Add Cue" at bounding box center [1139, 552] width 31 height 13
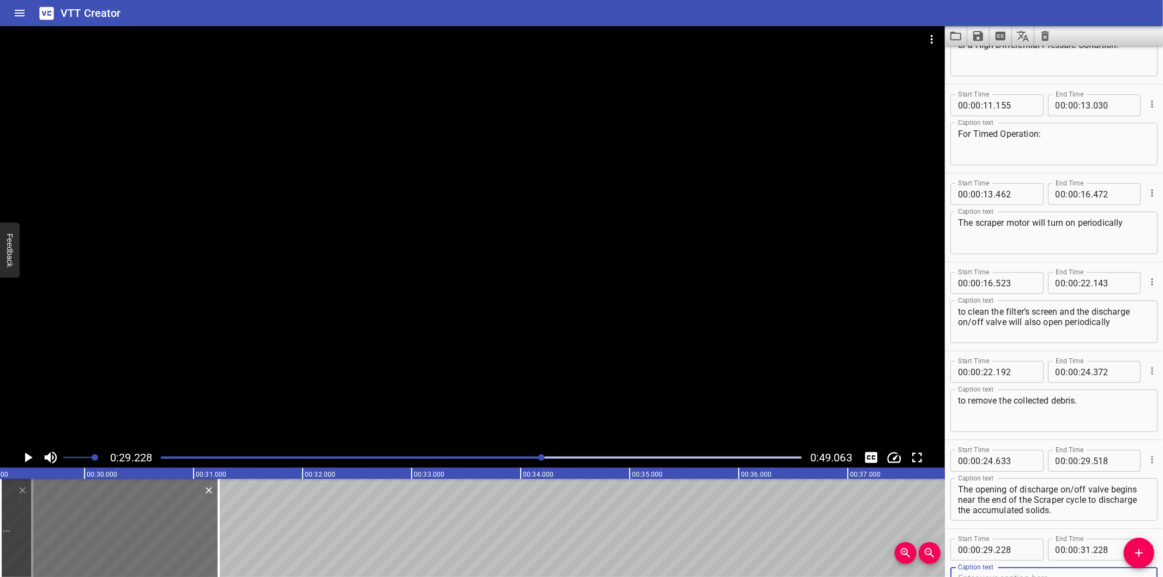
scroll to position [236, 0]
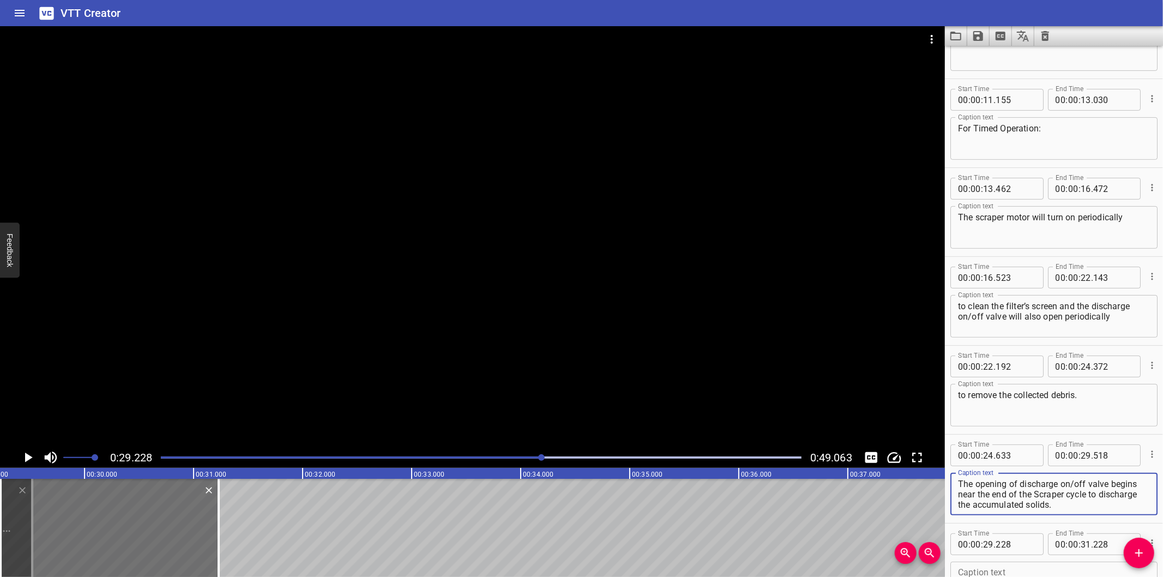
drag, startPoint x: 1090, startPoint y: 492, endPoint x: 1133, endPoint y: 555, distance: 75.3
click at [1133, 555] on div "Start Time 00 : 00 : 00 . 000 Start Time End Time 00 : 00 : 01 . 975 End Time C…" at bounding box center [1054, 311] width 218 height 531
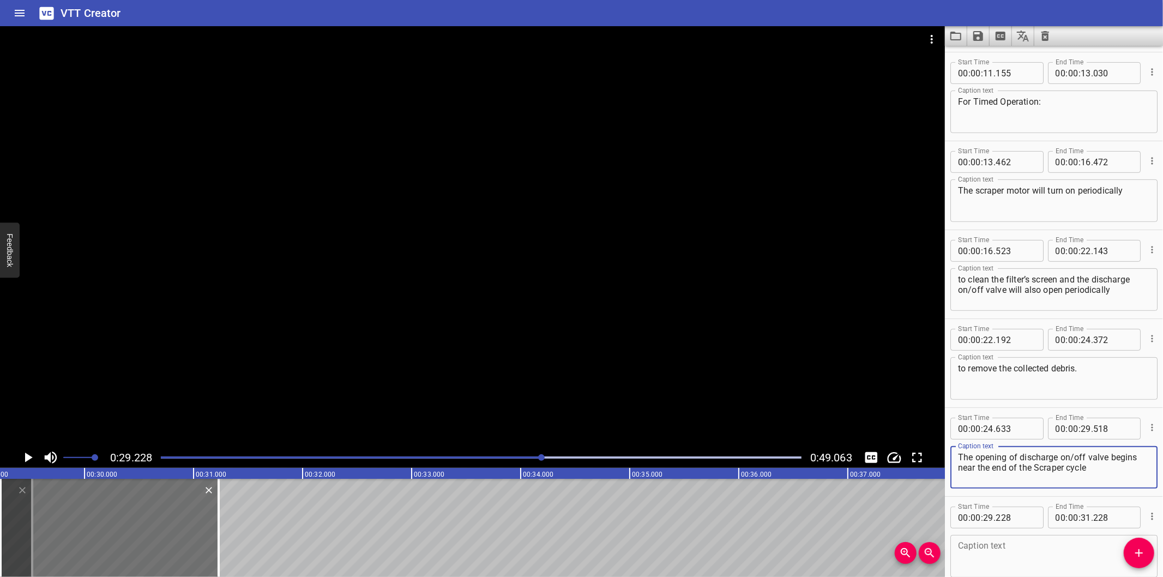
scroll to position [316, 0]
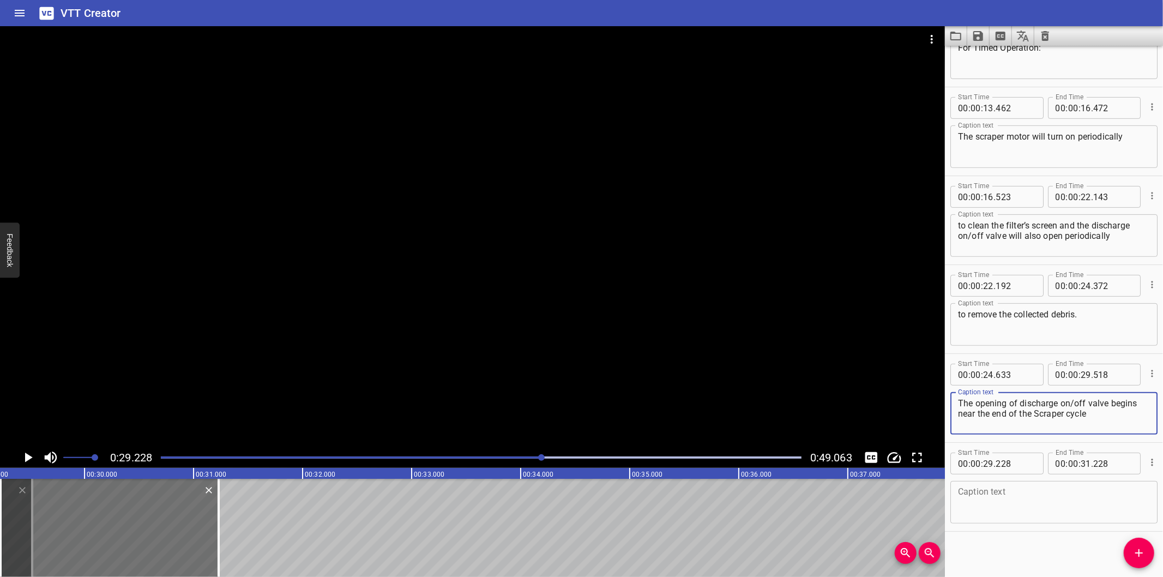
type textarea "The opening of discharge on/off valve begins near the end of the Scraper cycle"
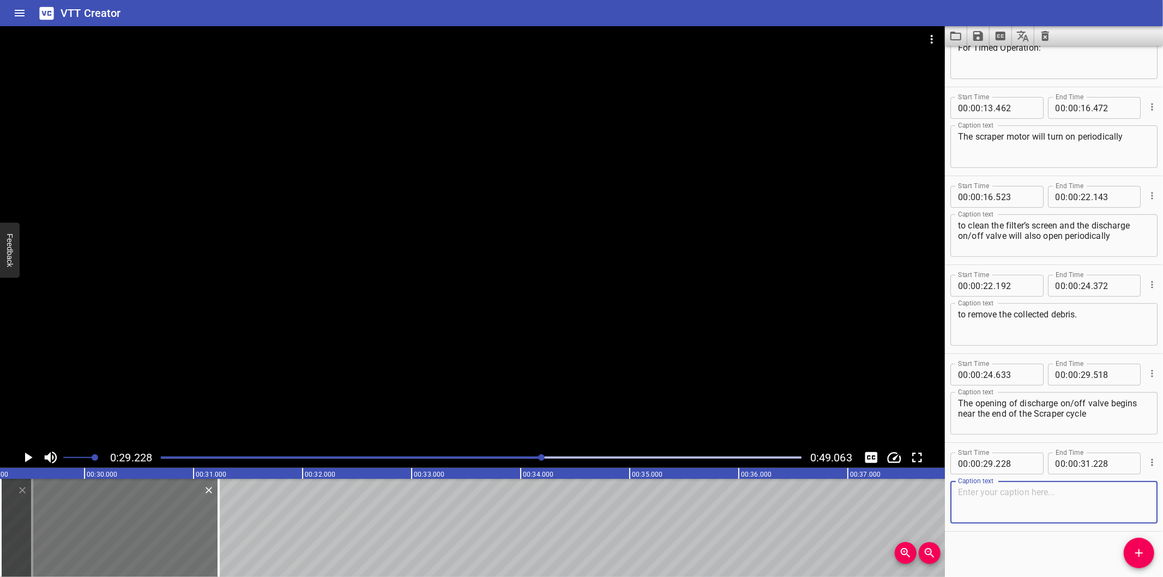
click at [1006, 491] on textarea at bounding box center [1054, 502] width 192 height 31
paste textarea "to discharge the accumulated solids."
type textarea "to discharge the accumulated solids."
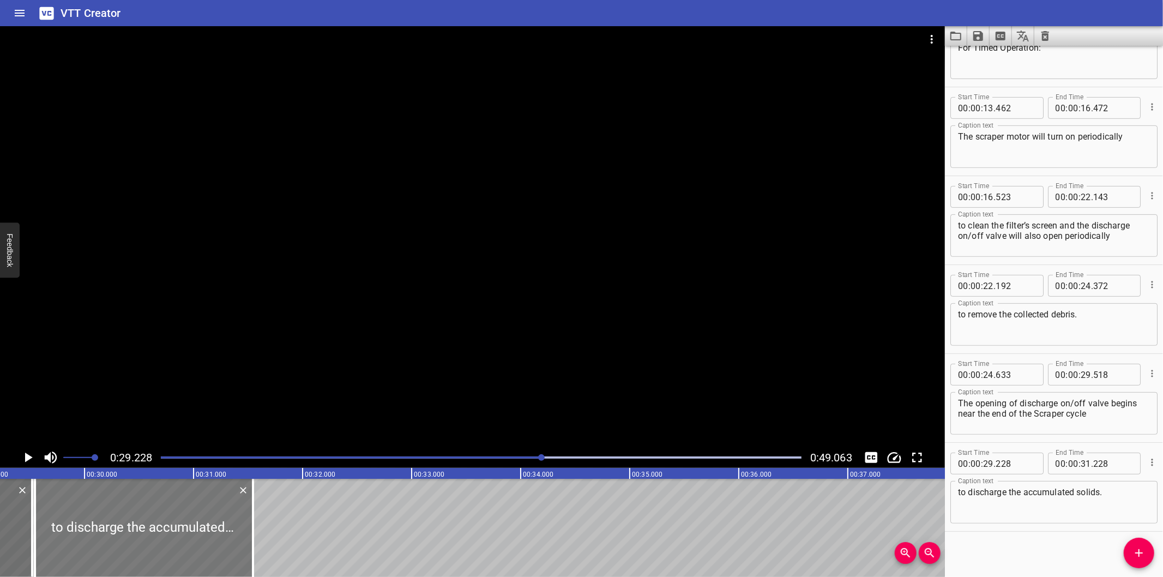
drag, startPoint x: 151, startPoint y: 522, endPoint x: 185, endPoint y: 524, distance: 34.4
click at [185, 524] on div at bounding box center [144, 528] width 218 height 98
type input "543"
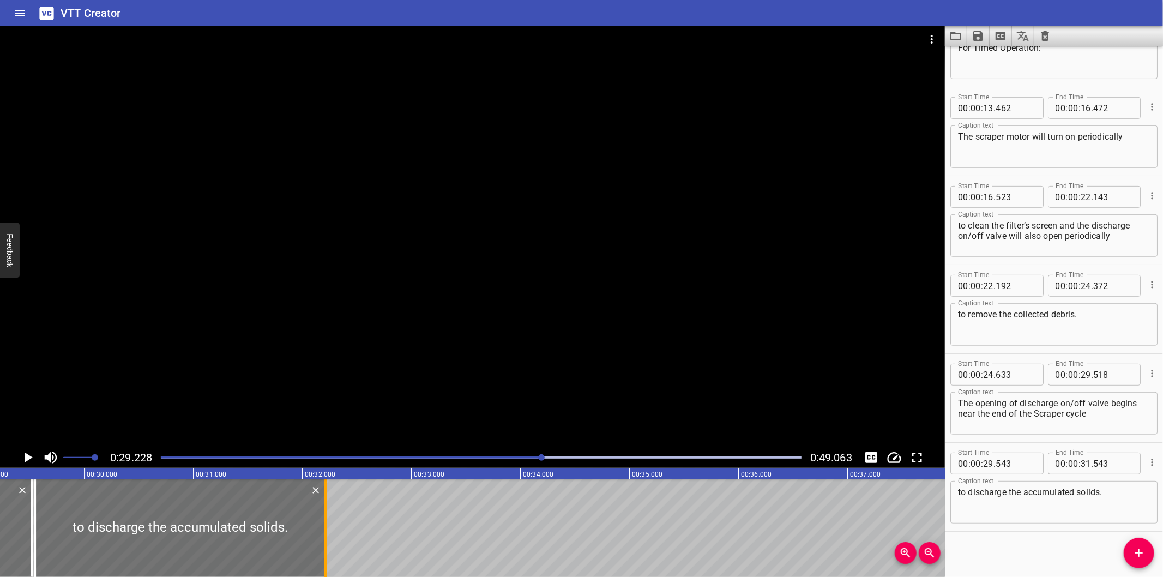
drag, startPoint x: 248, startPoint y: 541, endPoint x: 321, endPoint y: 543, distance: 72.5
click at [321, 543] on div at bounding box center [325, 528] width 11 height 98
type input "32"
type input "208"
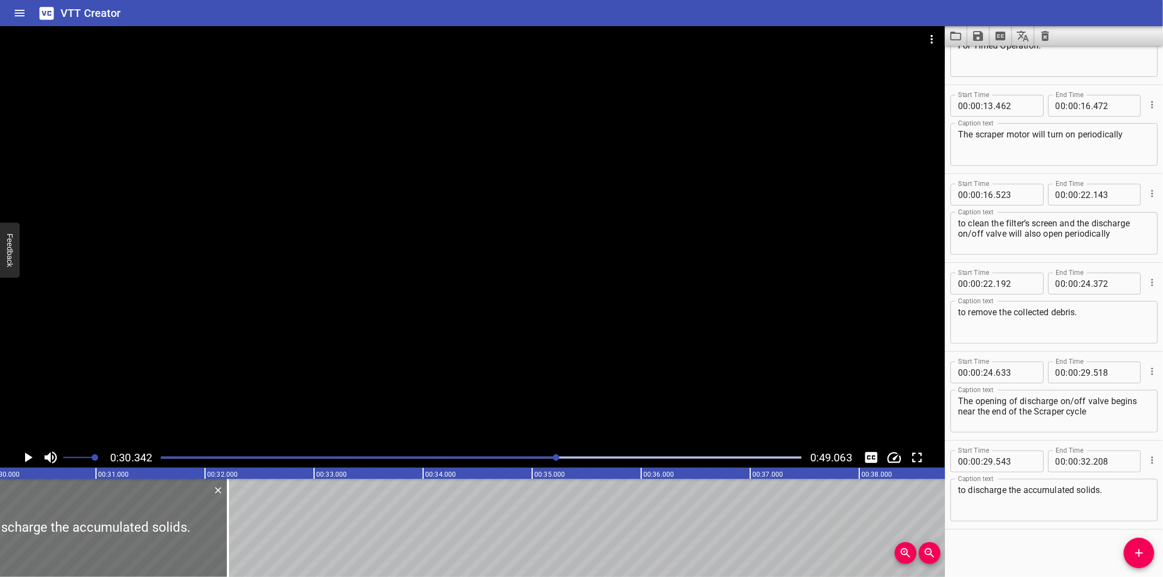
scroll to position [0, 3309]
click at [203, 509] on div at bounding box center [204, 528] width 2 height 98
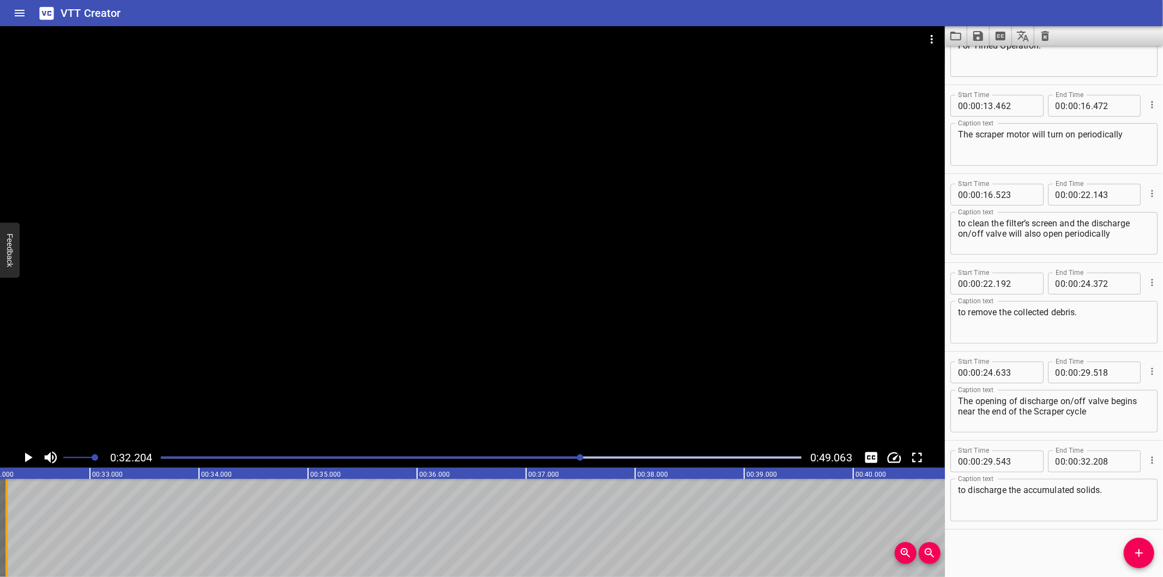
type input "34"
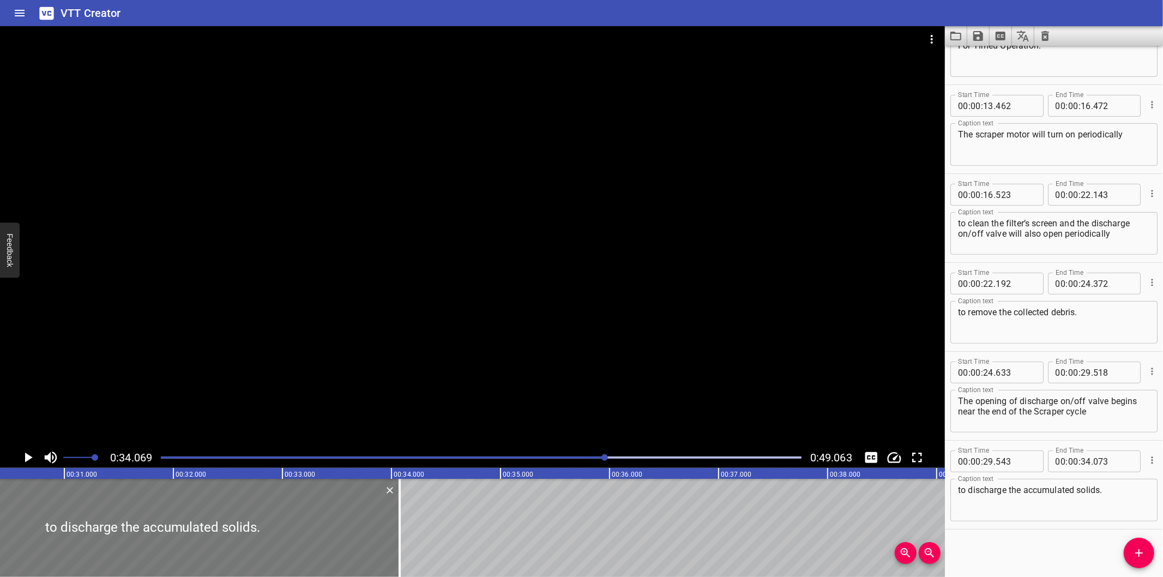
scroll to position [0, 3310]
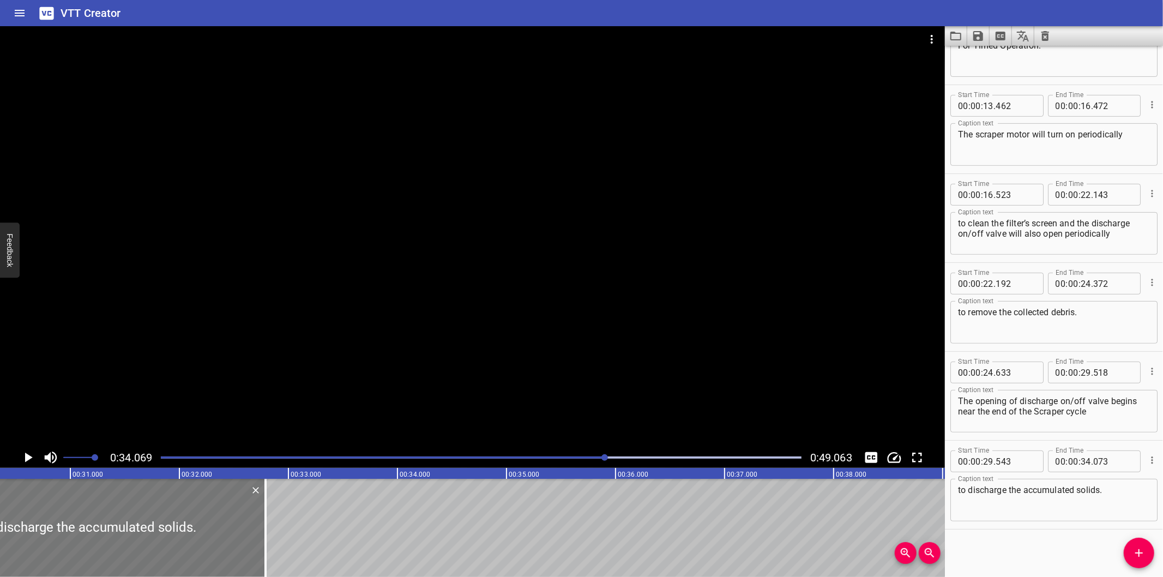
click at [271, 504] on div at bounding box center [265, 528] width 11 height 98
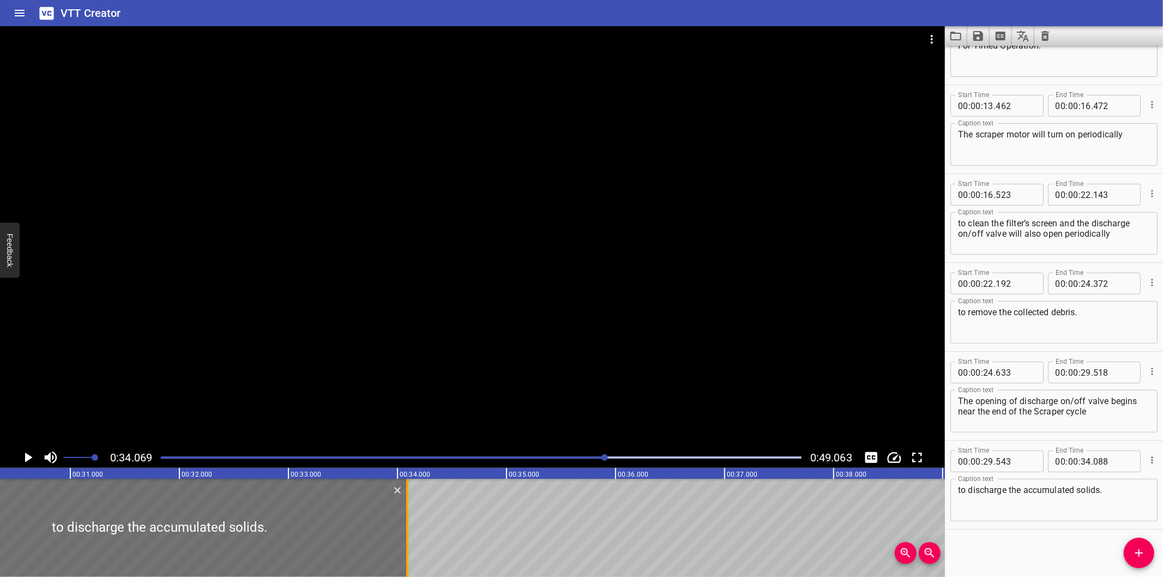
click at [408, 522] on div at bounding box center [407, 528] width 11 height 98
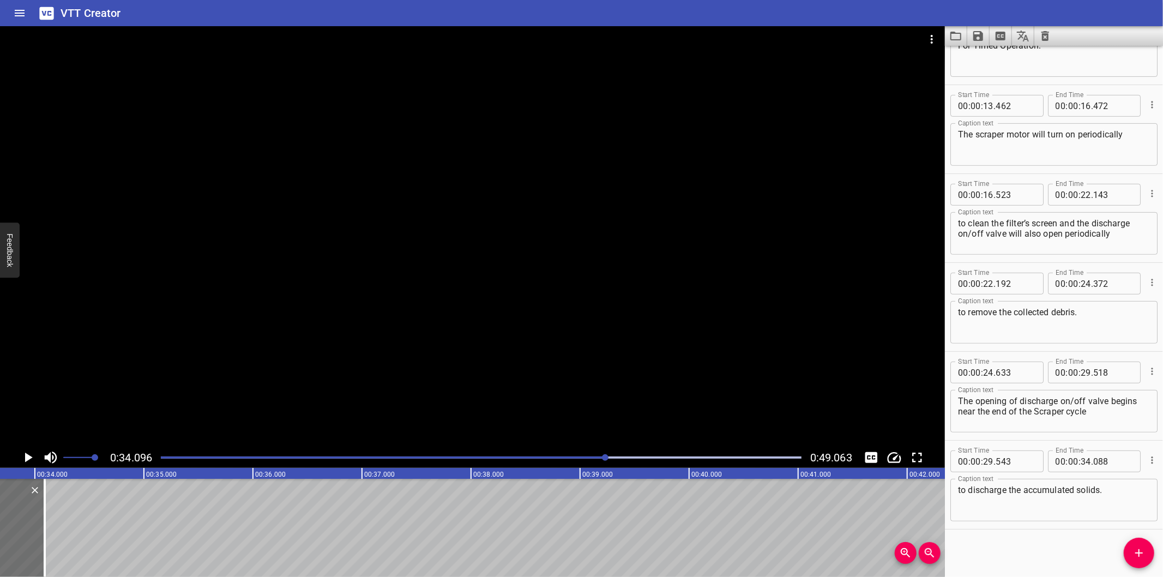
scroll to position [0, 3717]
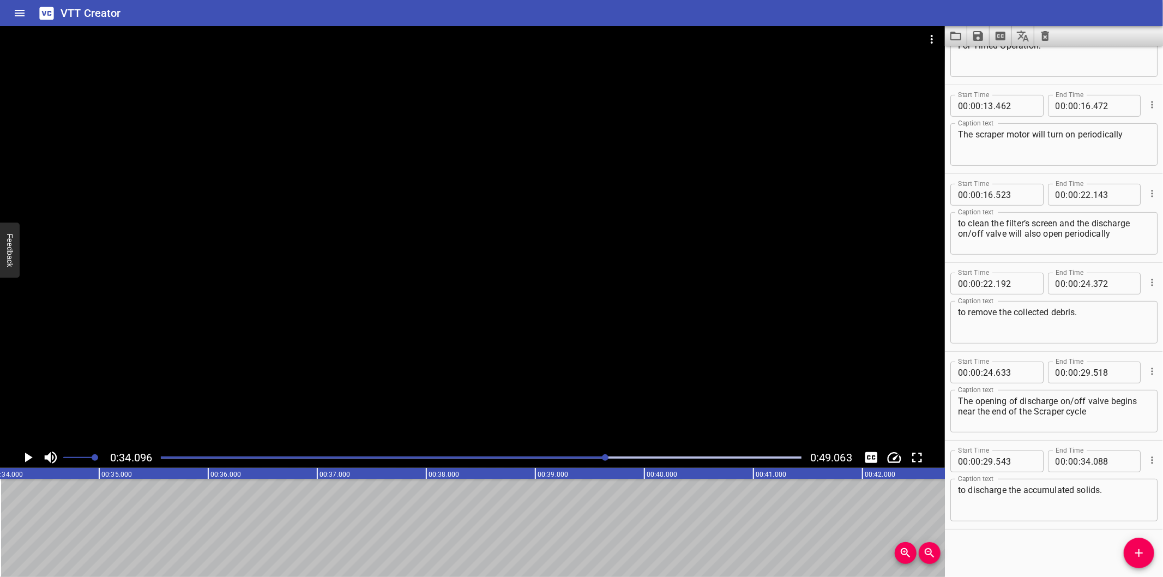
click at [337, 447] on div at bounding box center [472, 236] width 945 height 421
drag, startPoint x: 595, startPoint y: 457, endPoint x: 611, endPoint y: 461, distance: 15.9
click at [611, 461] on div at bounding box center [481, 457] width 654 height 15
click at [595, 461] on div at bounding box center [481, 457] width 654 height 15
click at [589, 461] on div at bounding box center [481, 457] width 654 height 15
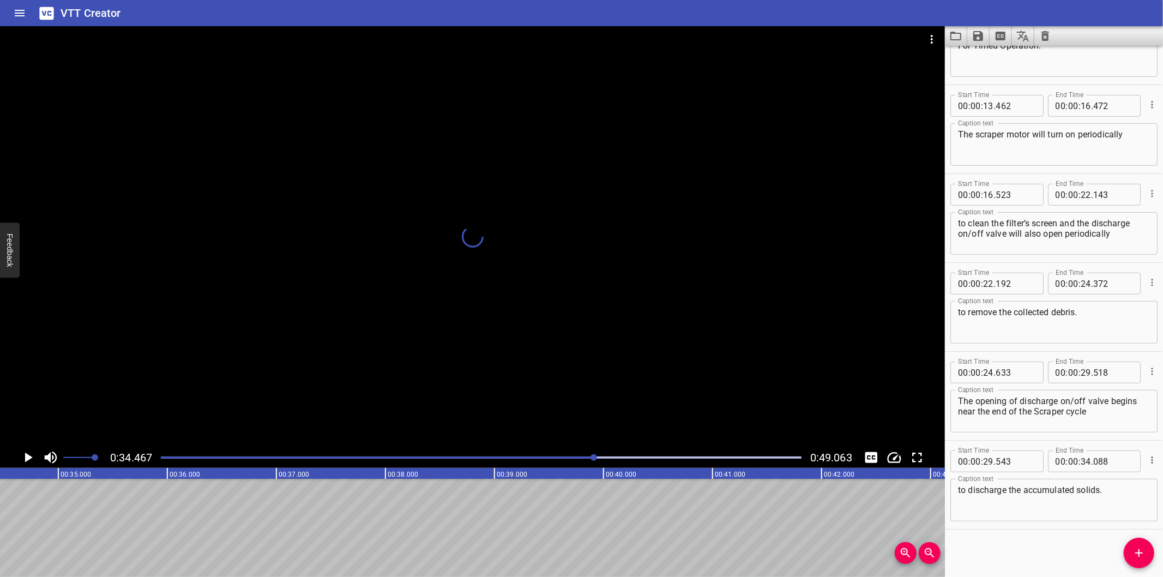
click at [583, 461] on div at bounding box center [481, 457] width 654 height 15
click at [569, 461] on div at bounding box center [481, 457] width 654 height 15
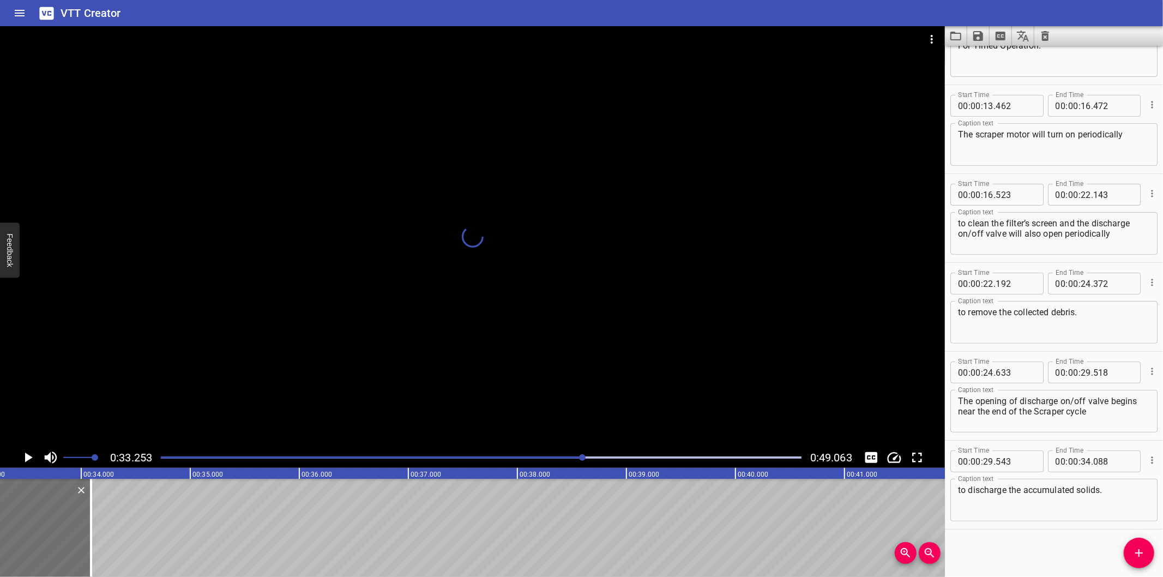
click at [579, 461] on div at bounding box center [582, 457] width 7 height 7
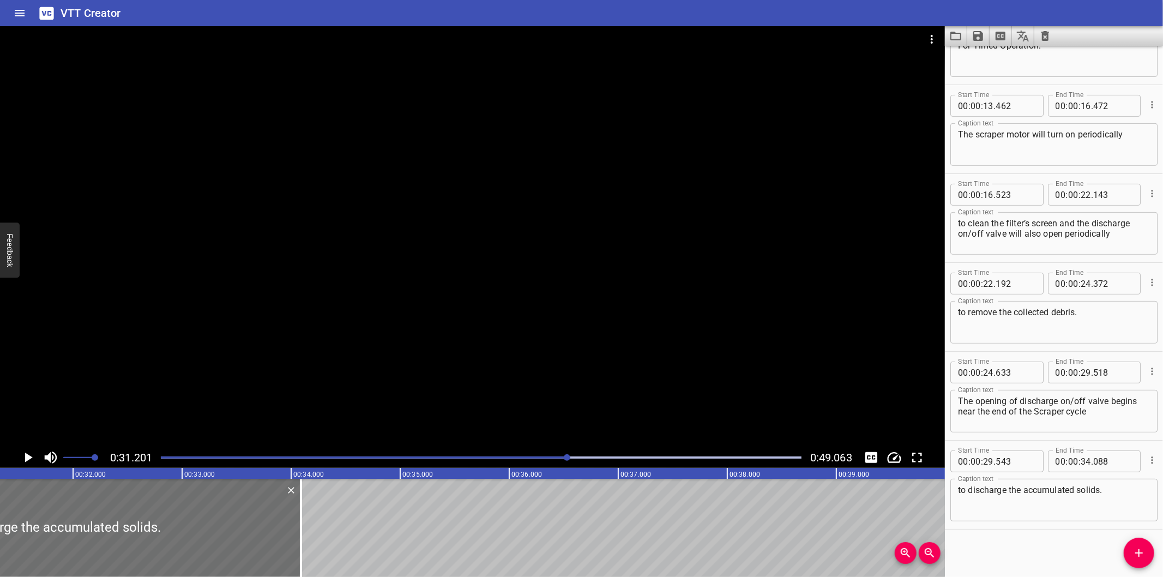
scroll to position [0, 3402]
drag, startPoint x: 312, startPoint y: 538, endPoint x: 290, endPoint y: 540, distance: 22.5
click at [310, 539] on div at bounding box center [315, 528] width 11 height 98
type input "043"
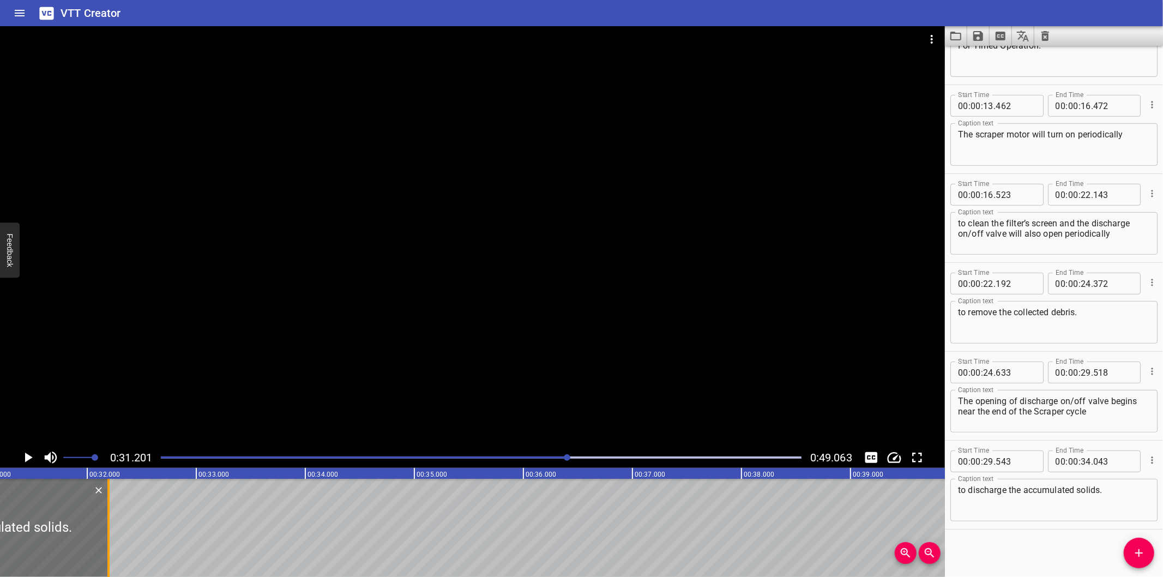
drag, startPoint x: 309, startPoint y: 529, endPoint x: 107, endPoint y: 526, distance: 201.8
click at [107, 526] on div at bounding box center [108, 528] width 2 height 98
type input "32"
click at [537, 458] on div "Play progress" at bounding box center [248, 457] width 641 height 2
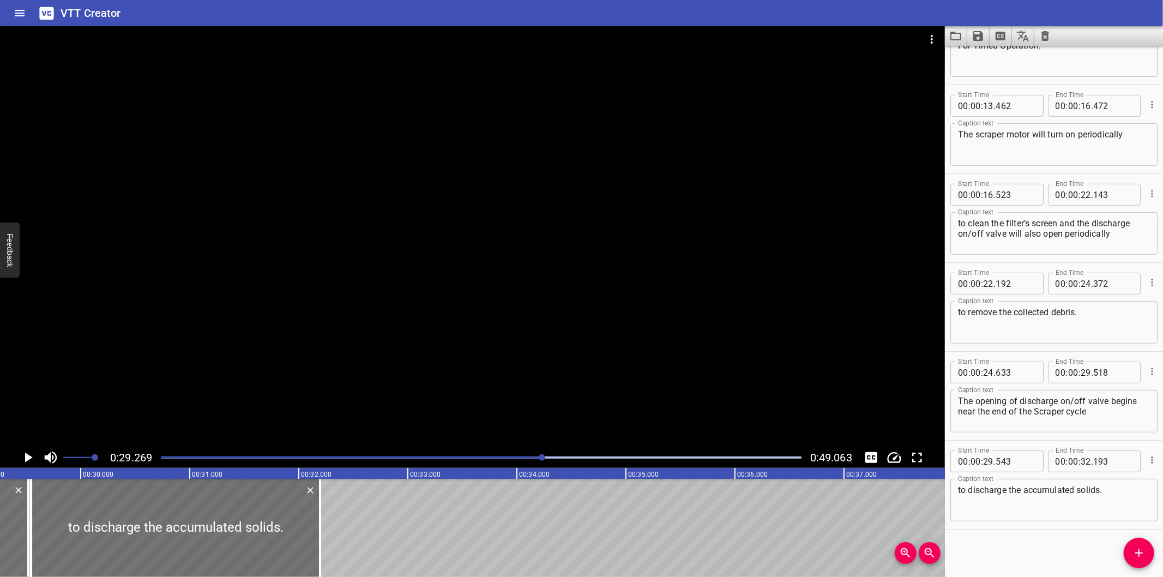
scroll to position [0, 3192]
click at [342, 293] on div at bounding box center [472, 236] width 945 height 421
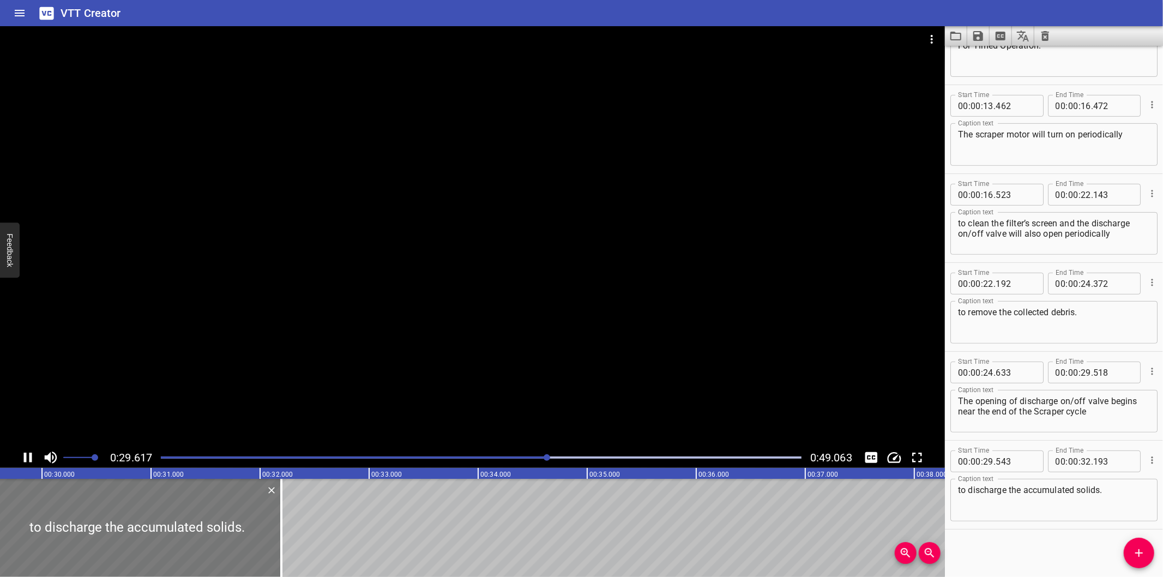
scroll to position [0, 3259]
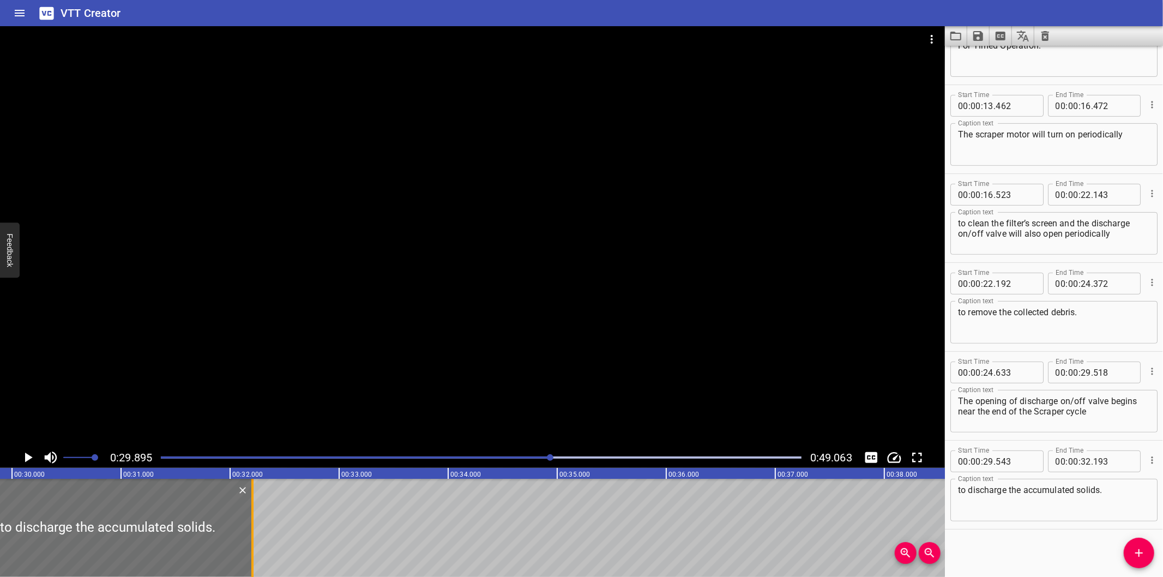
click at [255, 548] on div at bounding box center [252, 528] width 11 height 98
type input "203"
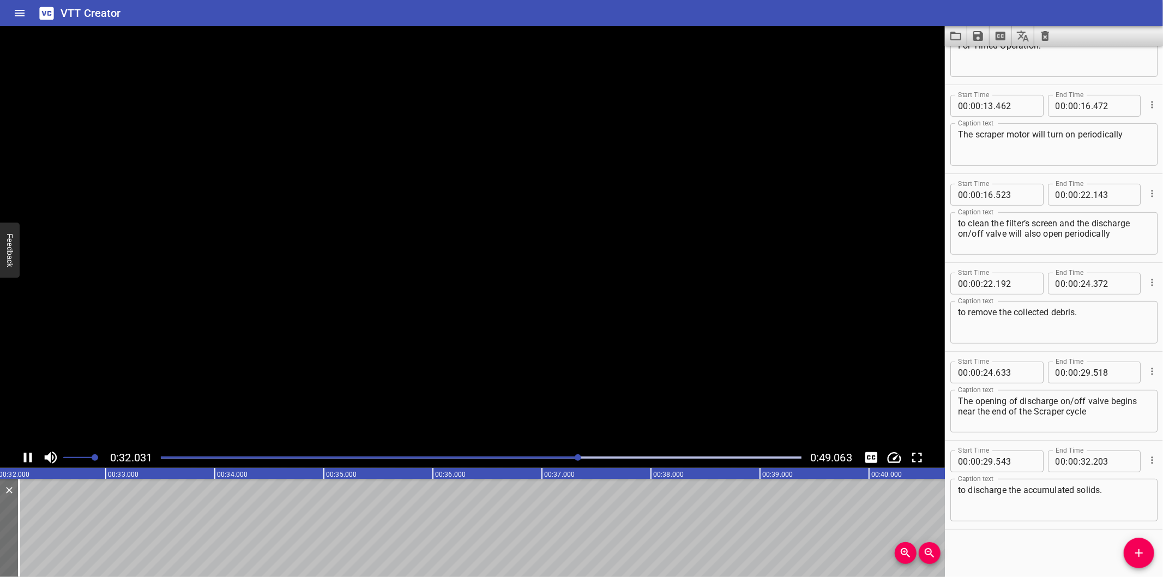
scroll to position [0, 3524]
click at [634, 302] on div at bounding box center [472, 236] width 945 height 421
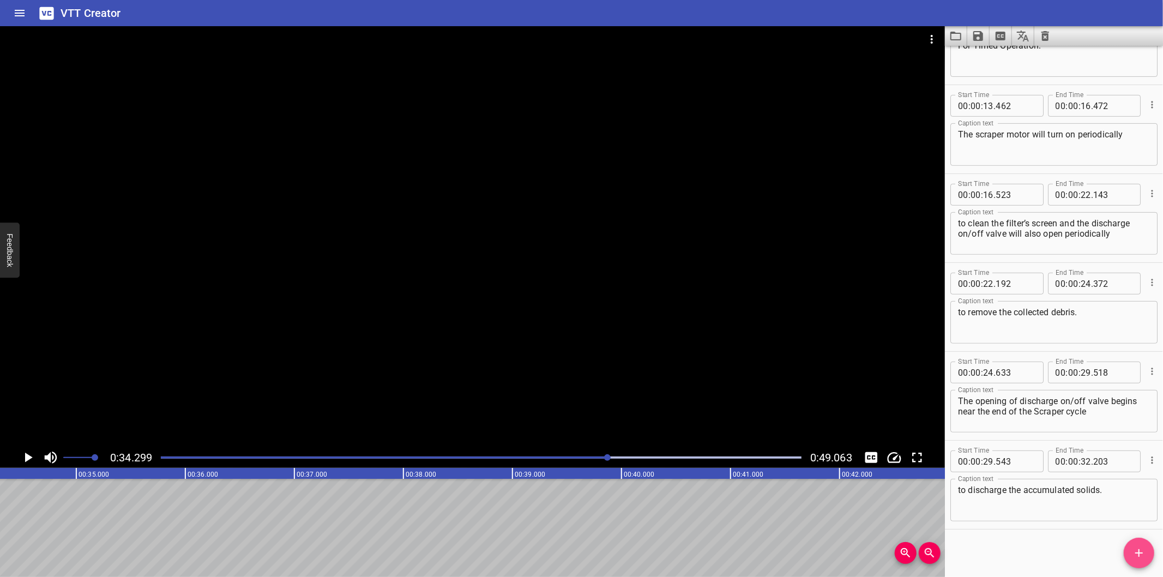
click at [1125, 552] on span "Add Cue" at bounding box center [1139, 552] width 31 height 13
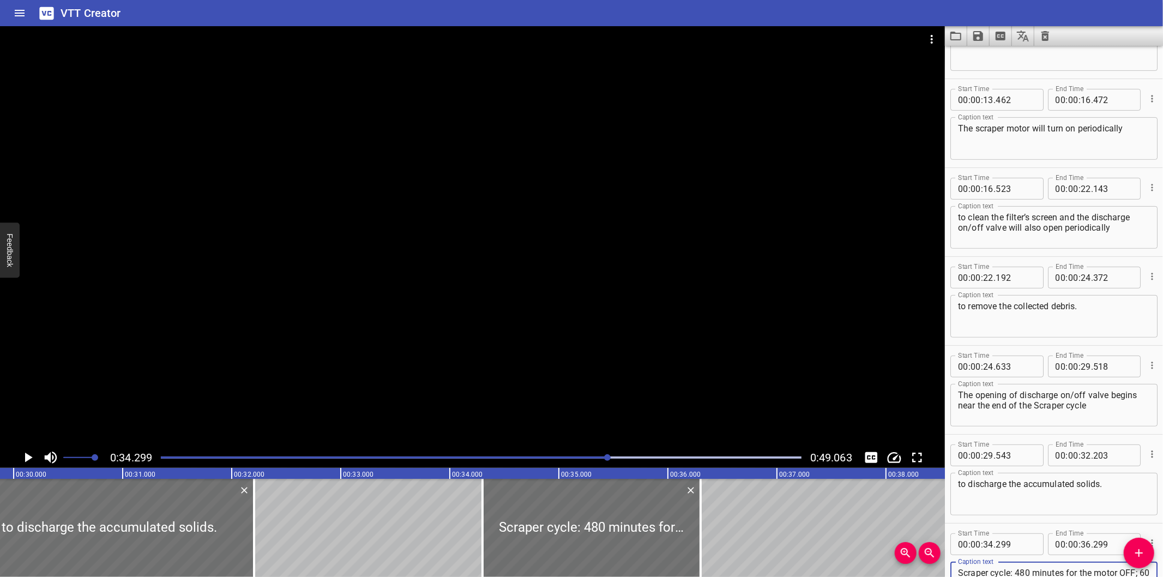
scroll to position [0, 3256]
type textarea "Scraper cycle: 480 minutes for the motor OFF; 60 seconds for the motor ON."
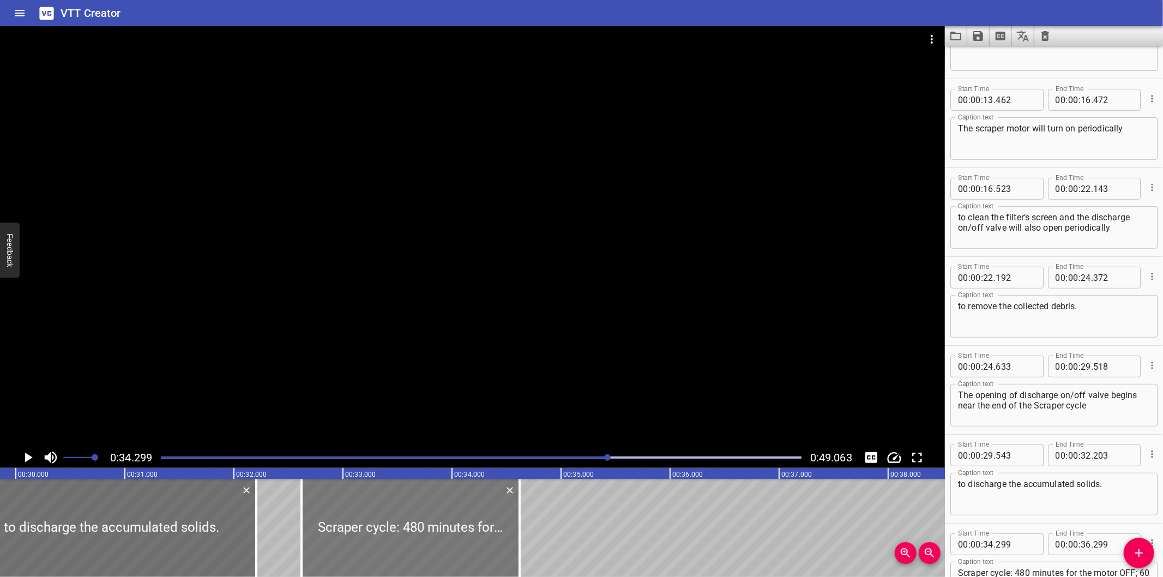
drag, startPoint x: 579, startPoint y: 515, endPoint x: 397, endPoint y: 538, distance: 183.1
click at [397, 538] on div at bounding box center [411, 528] width 218 height 98
type input "32"
type input "619"
type input "34"
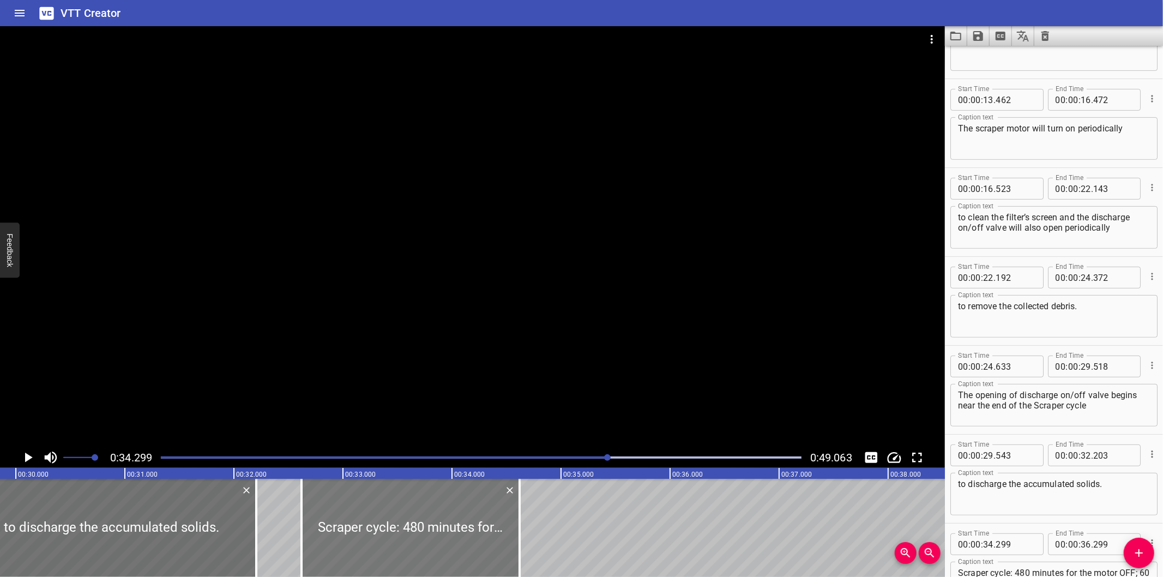
type input "619"
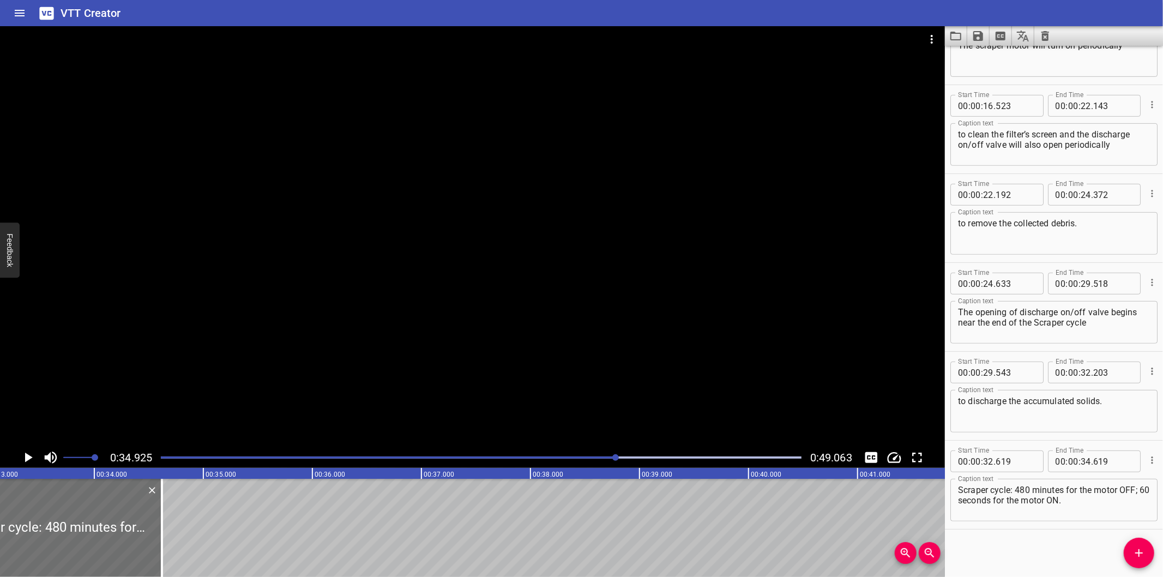
scroll to position [0, 3607]
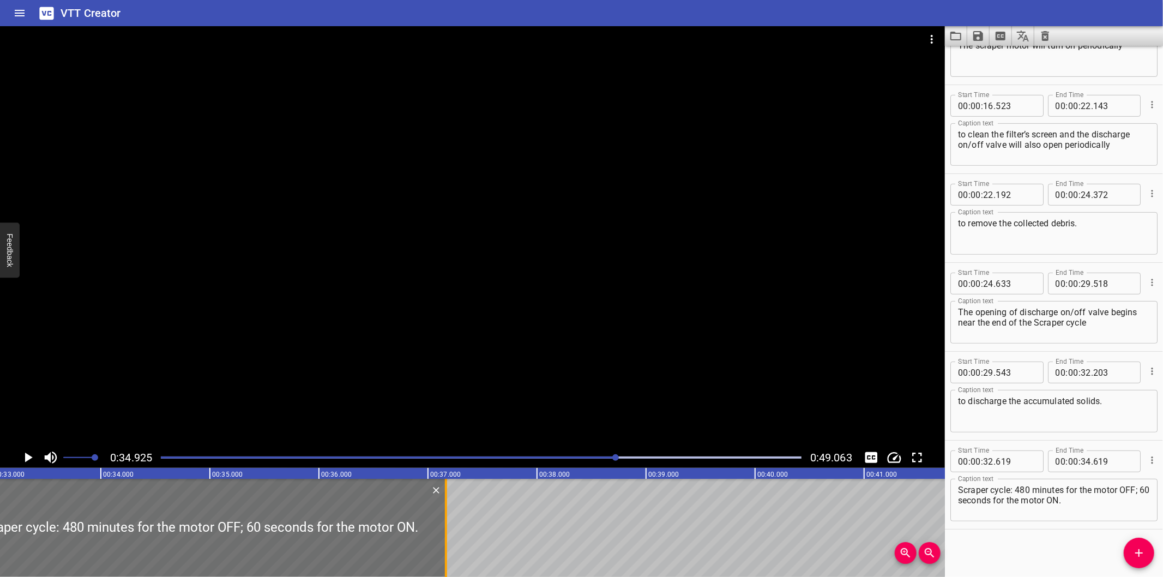
drag, startPoint x: 166, startPoint y: 550, endPoint x: 462, endPoint y: 535, distance: 296.4
click at [451, 535] on div at bounding box center [446, 528] width 11 height 98
type input "37"
type input "329"
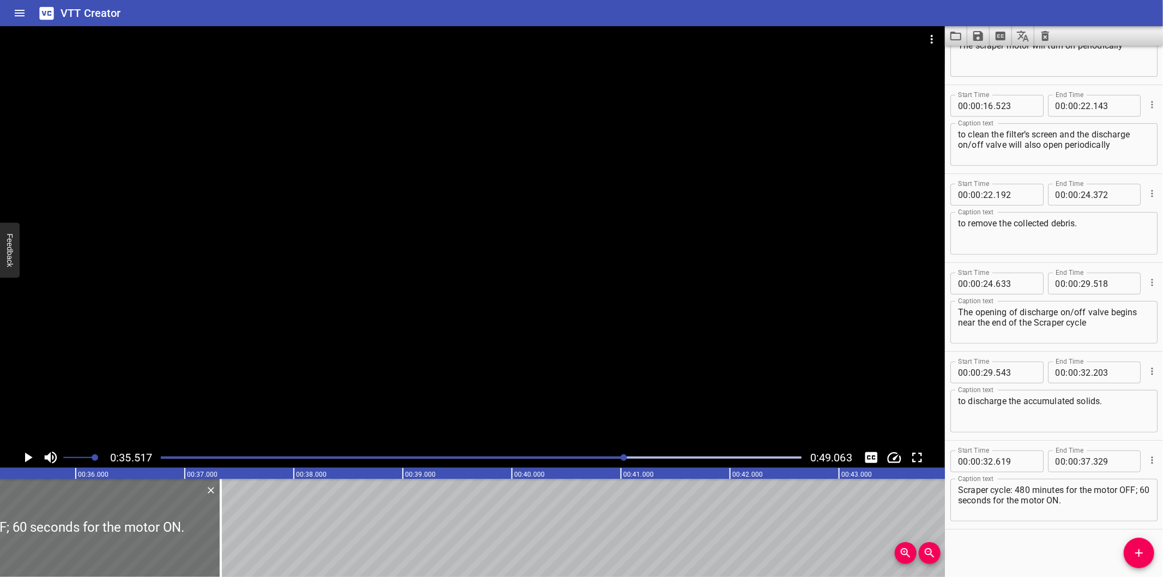
scroll to position [0, 3873]
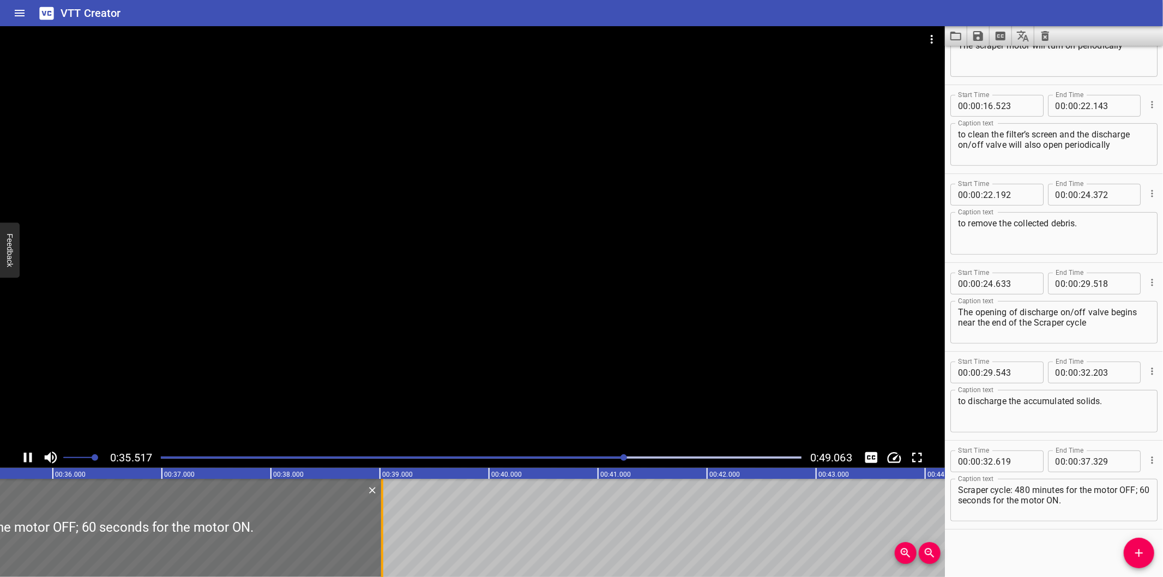
drag, startPoint x: 197, startPoint y: 543, endPoint x: 385, endPoint y: 534, distance: 188.3
click at [383, 534] on div at bounding box center [382, 528] width 2 height 98
type input "39"
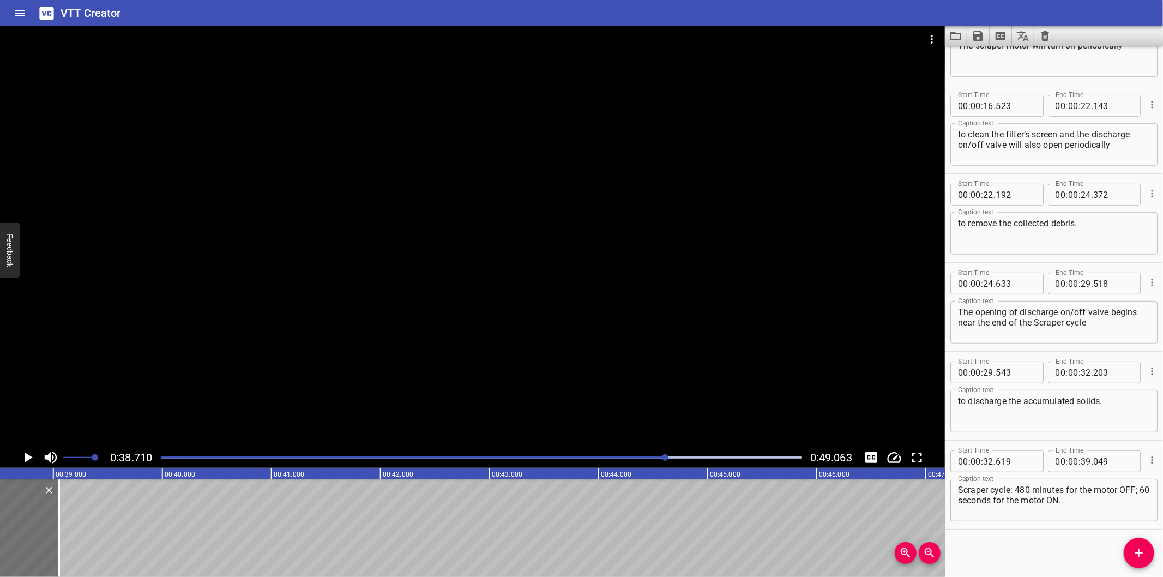
scroll to position [0, 4221]
click at [41, 549] on div at bounding box center [41, 528] width 2 height 98
type input "089"
click at [646, 456] on div "Play progress" at bounding box center [346, 457] width 641 height 2
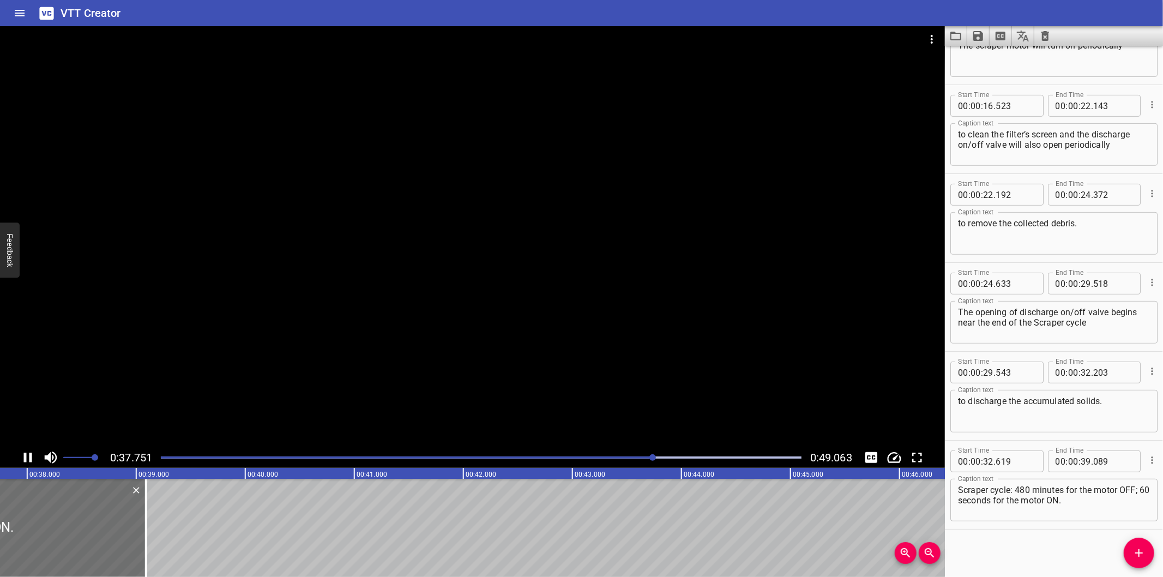
scroll to position [0, 4145]
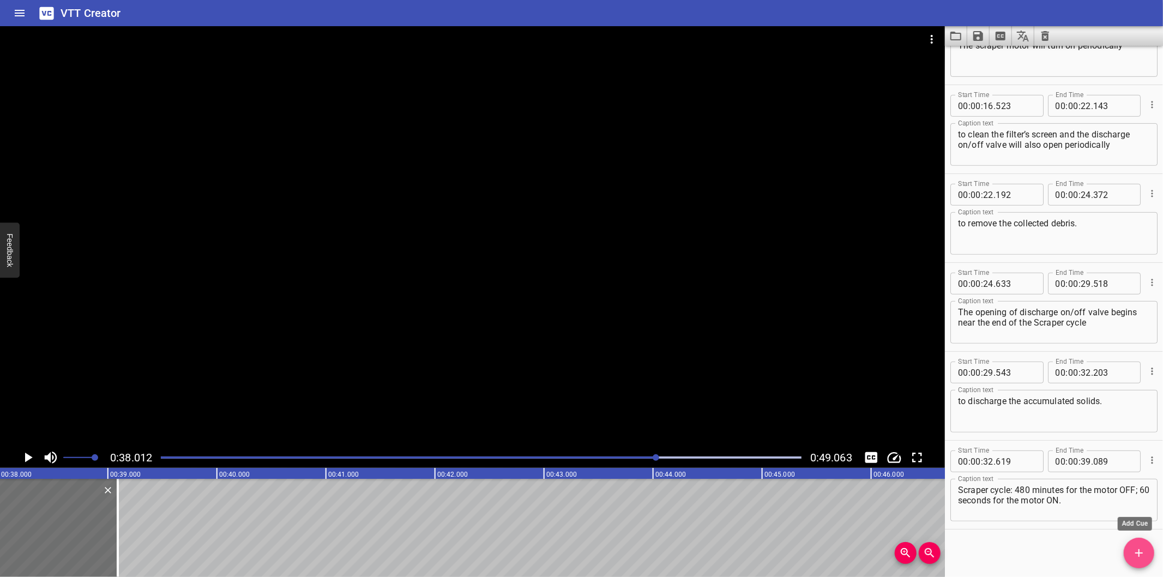
click at [1134, 551] on icon "Add Cue" at bounding box center [1138, 552] width 13 height 13
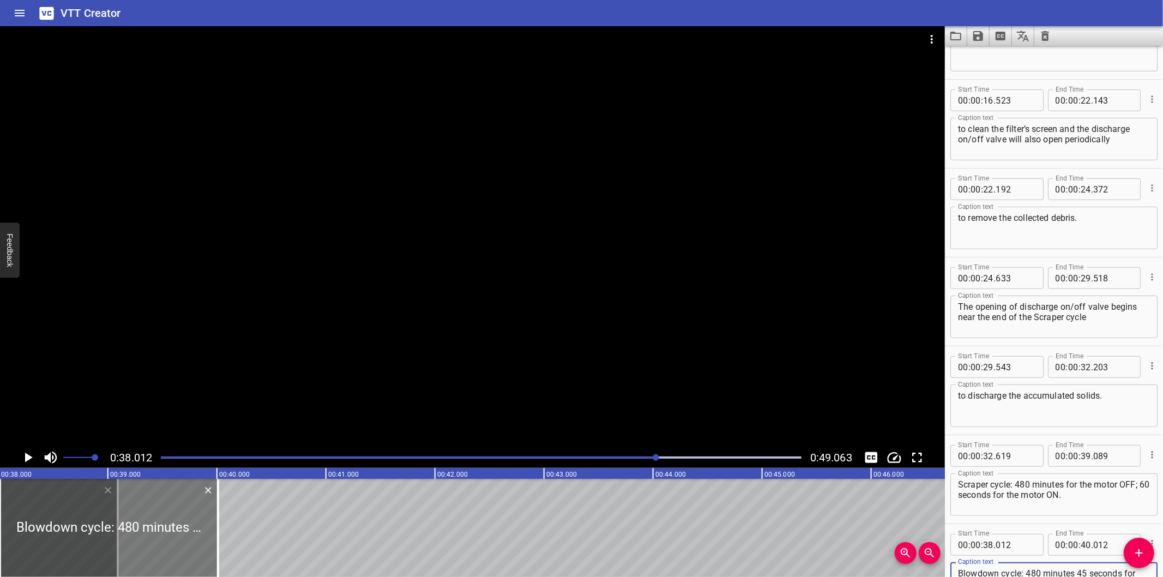
type textarea "Blowdown cycle: 480 minutes 45 seconds for discharge valve OFF and 15 seconds f…"
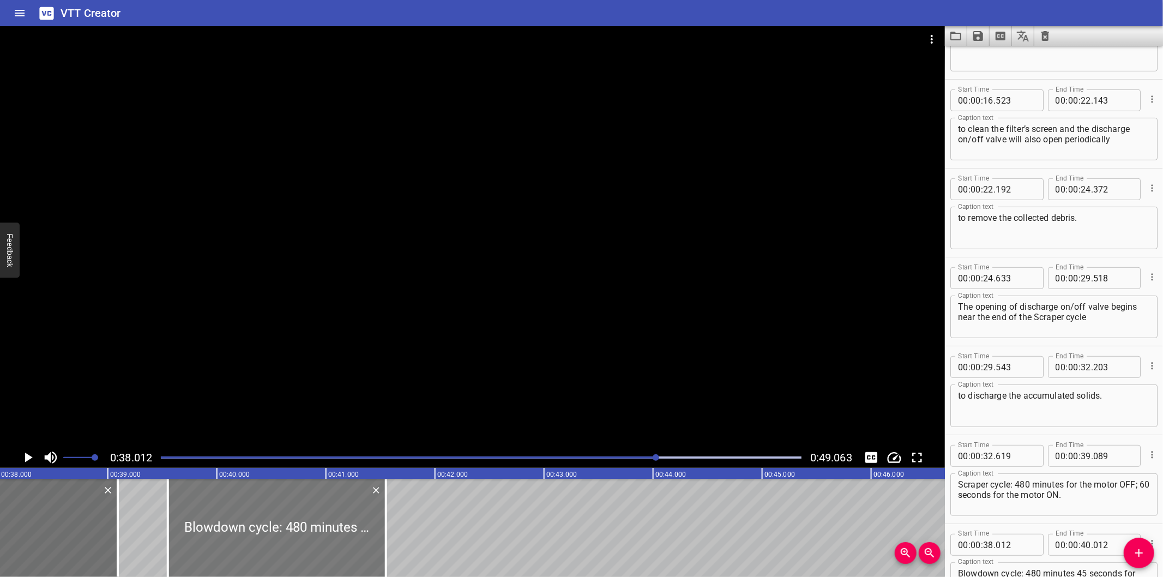
drag, startPoint x: 255, startPoint y: 519, endPoint x: 350, endPoint y: 527, distance: 95.8
click at [350, 527] on div at bounding box center [277, 528] width 218 height 98
type input "39"
type input "552"
type input "41"
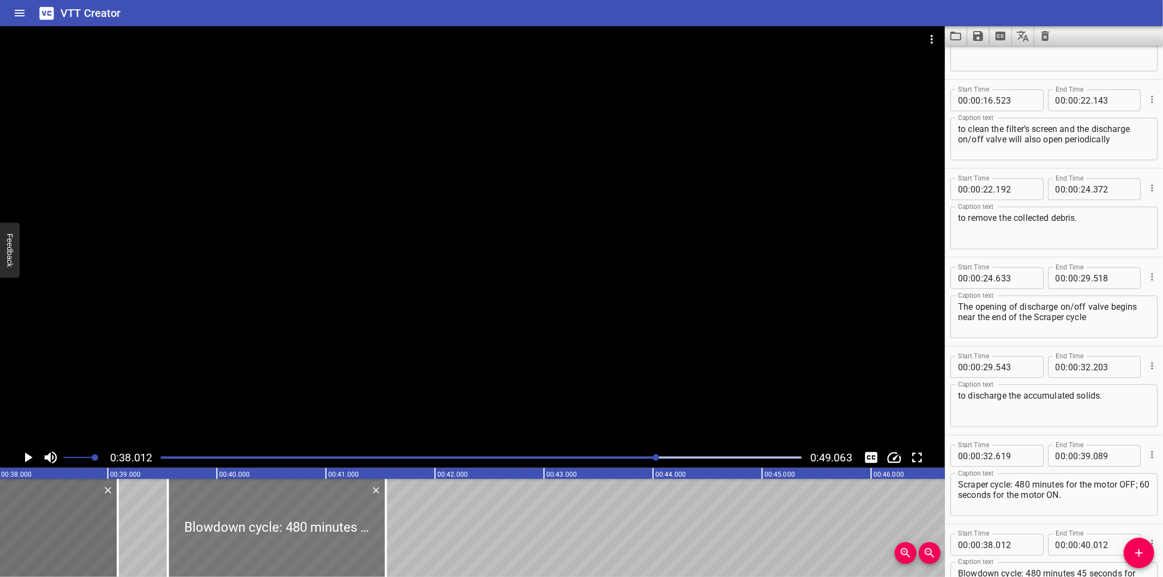
type input "552"
click at [449, 260] on div at bounding box center [472, 236] width 945 height 421
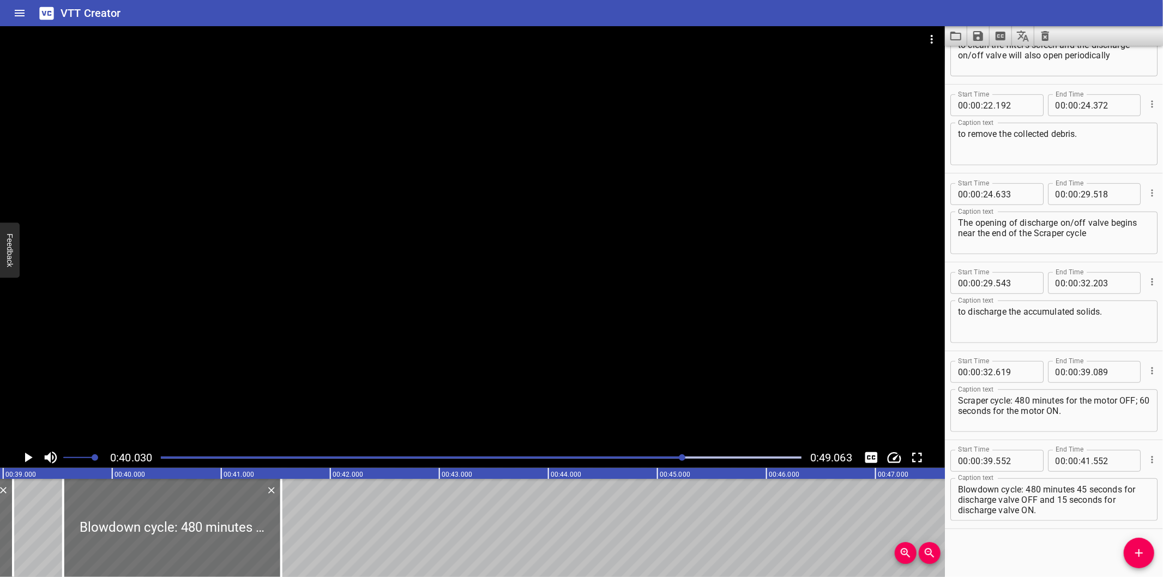
scroll to position [0, 4203]
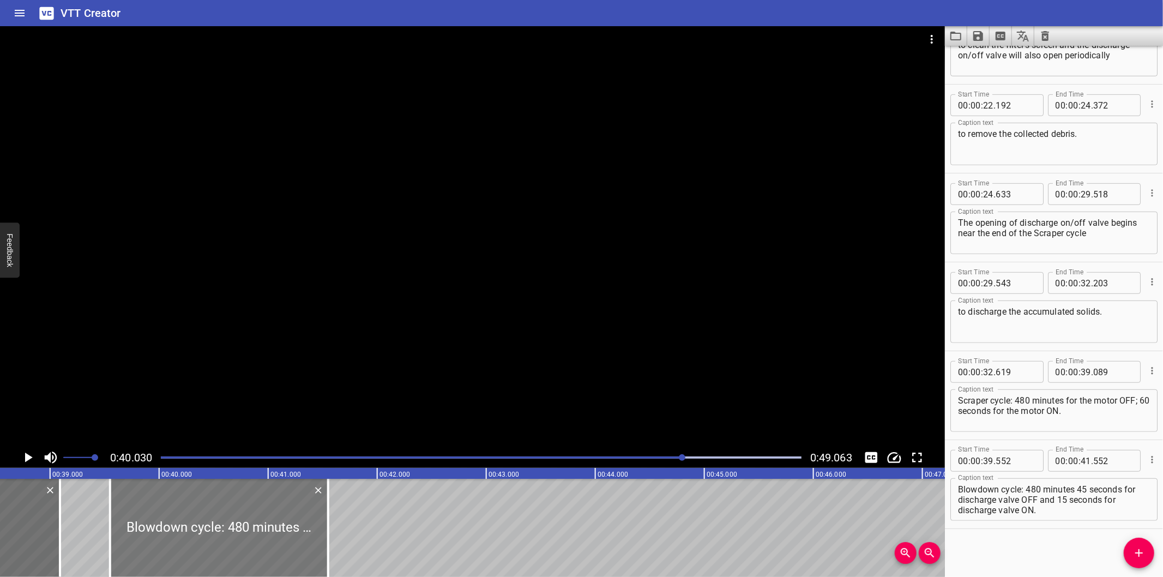
click at [203, 529] on div at bounding box center [219, 528] width 218 height 98
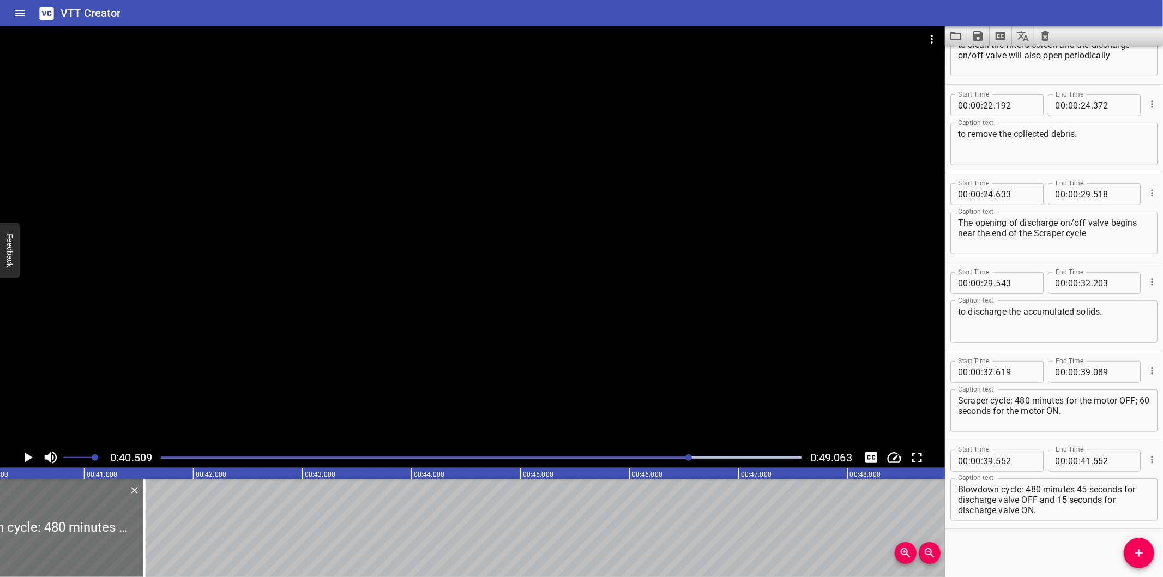
scroll to position [0, 4418]
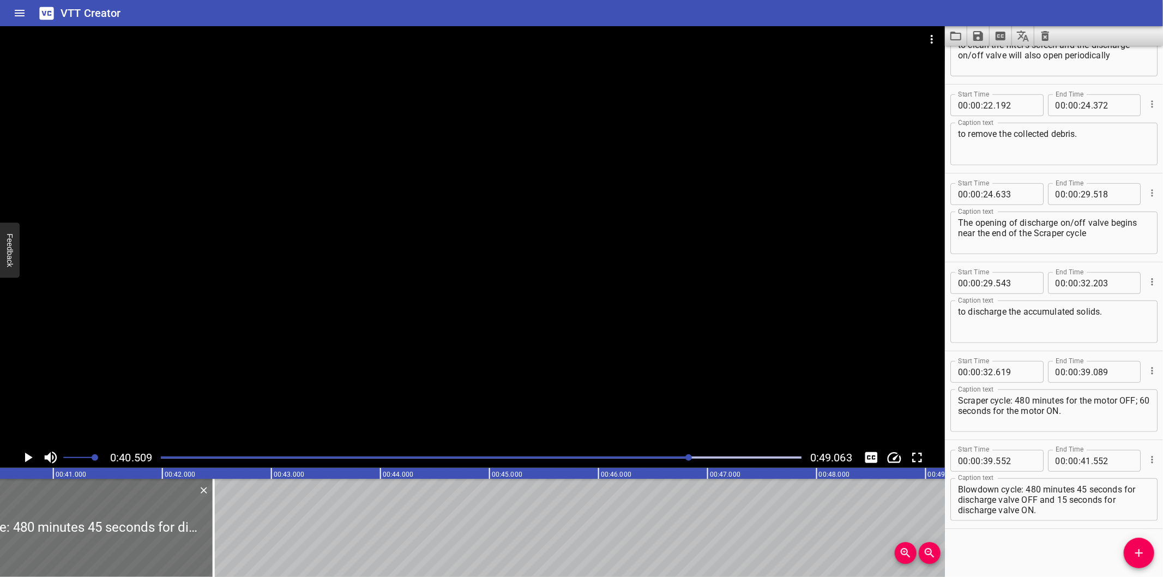
drag, startPoint x: 110, startPoint y: 555, endPoint x: 514, endPoint y: 505, distance: 407.1
click at [219, 505] on div at bounding box center [213, 528] width 11 height 98
type input "45"
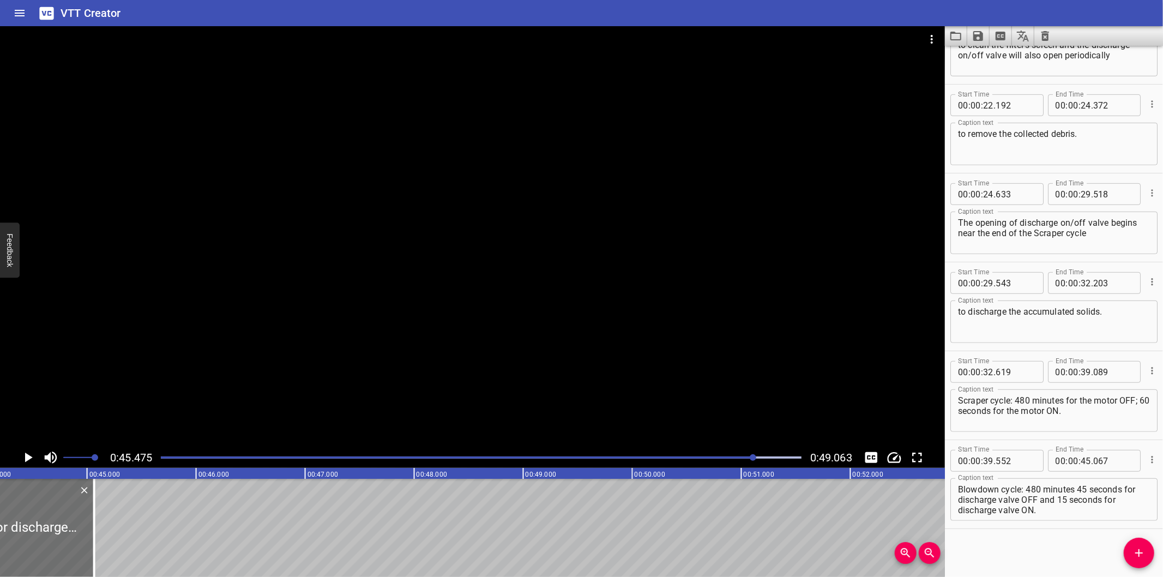
scroll to position [0, 4797]
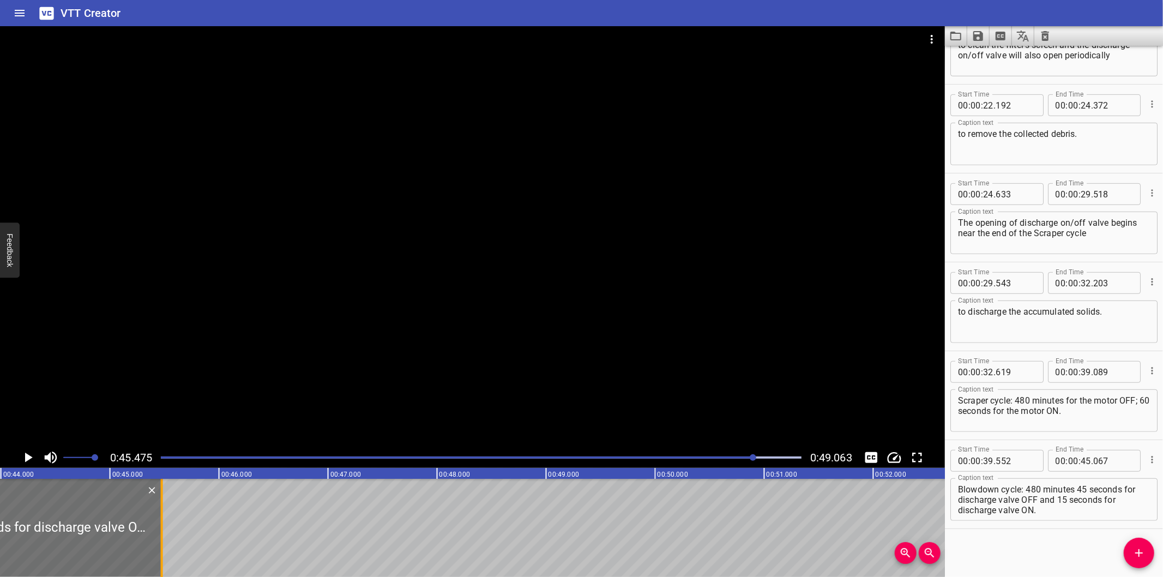
drag, startPoint x: 115, startPoint y: 543, endPoint x: 159, endPoint y: 541, distance: 44.7
click at [159, 541] on div at bounding box center [161, 528] width 11 height 98
type input "477"
drag, startPoint x: 1039, startPoint y: 497, endPoint x: 1107, endPoint y: 543, distance: 81.8
click at [1107, 543] on div "Start Time 00 : 00 : 00 . 000 Start Time End Time 00 : 00 : 01 . 975 End Time C…" at bounding box center [1054, 311] width 218 height 531
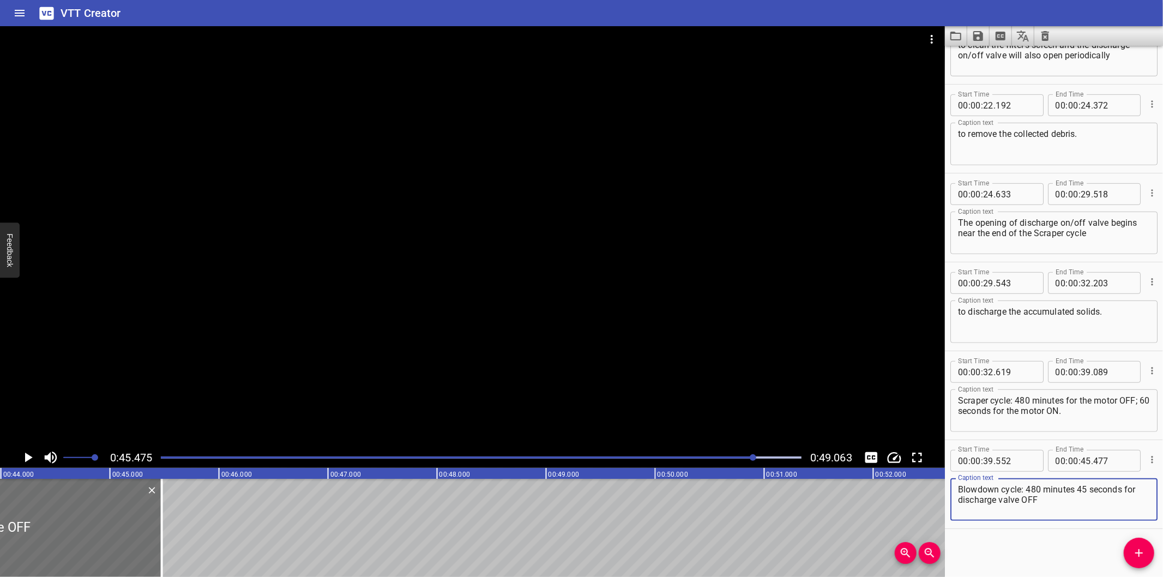
type textarea "Blowdown cycle: 480 minutes 45 seconds for discharge valve OFF"
click at [1130, 547] on span "Add Cue" at bounding box center [1139, 552] width 31 height 13
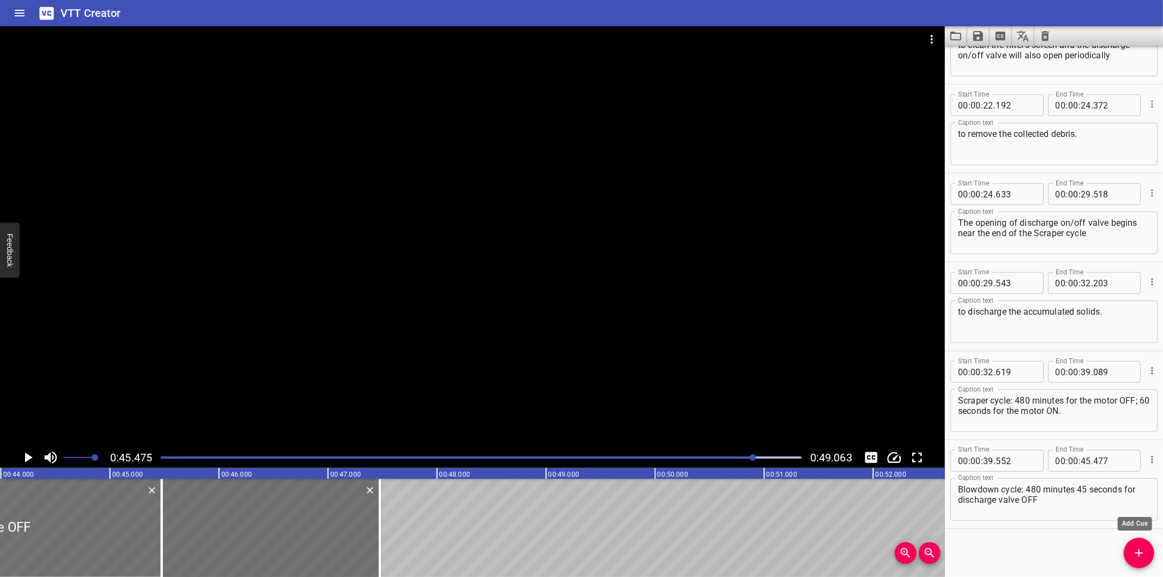
scroll to position [502, 0]
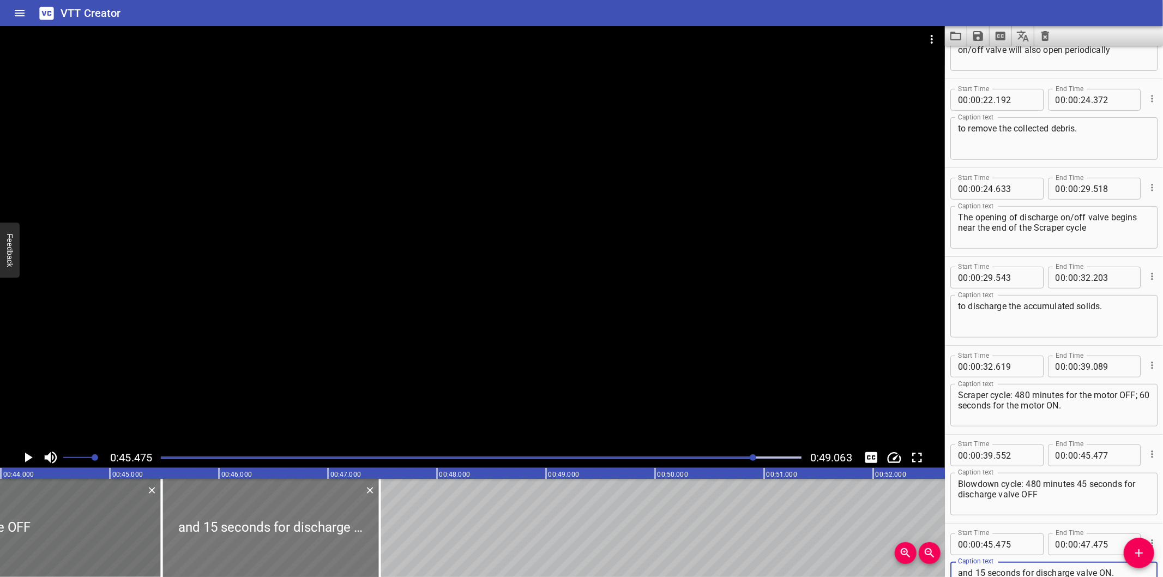
type textarea "and 15 seconds for discharge valve ON."
drag, startPoint x: 362, startPoint y: 520, endPoint x: 368, endPoint y: 521, distance: 6.0
click at [368, 521] on div at bounding box center [277, 528] width 218 height 98
type input "530"
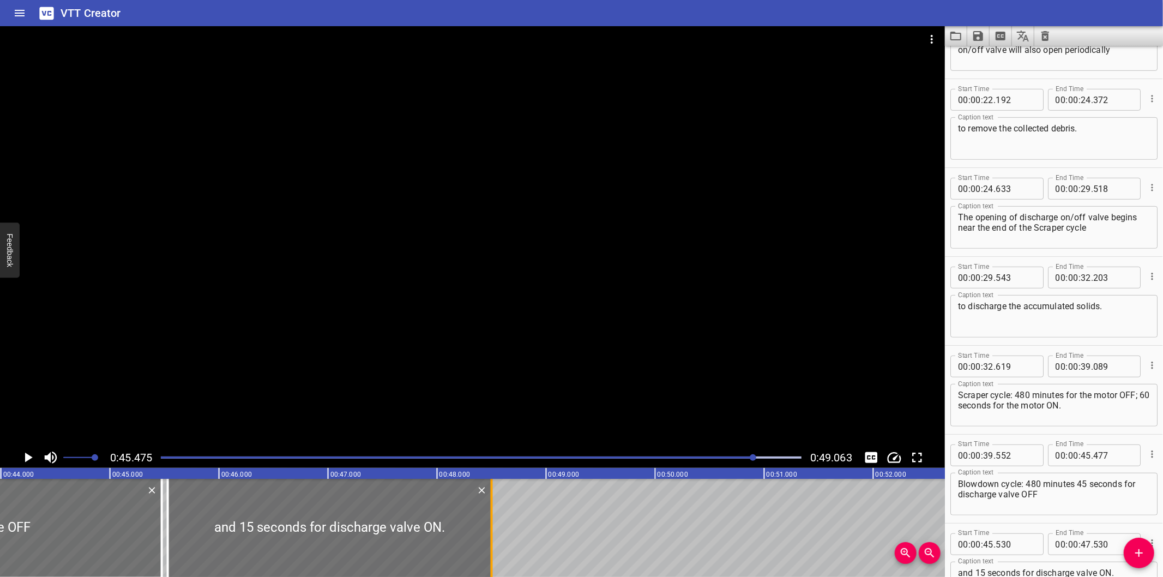
drag, startPoint x: 386, startPoint y: 538, endPoint x: 492, endPoint y: 536, distance: 105.8
click at [492, 536] on div at bounding box center [492, 528] width 2 height 98
type input "48"
type input "500"
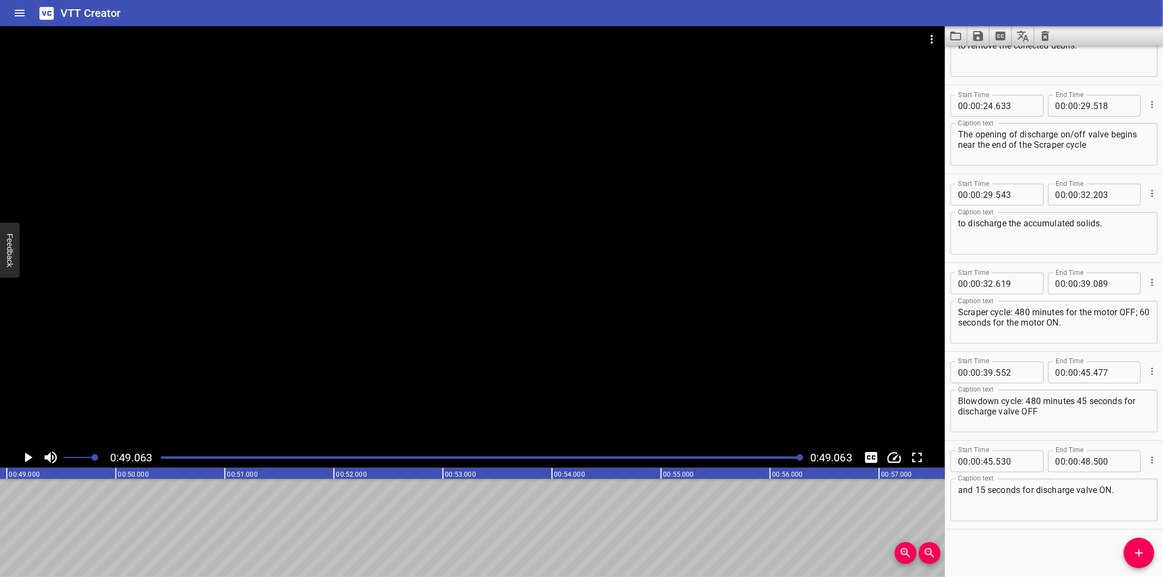
scroll to position [0, 5350]
click at [981, 35] on icon "Save captions to file" at bounding box center [978, 36] width 10 height 10
click at [986, 57] on li "Save to VTT file" at bounding box center [1007, 60] width 80 height 20
click at [459, 16] on div "VTT Creator" at bounding box center [581, 13] width 1163 height 26
click at [932, 39] on icon "Video Options" at bounding box center [932, 39] width 2 height 9
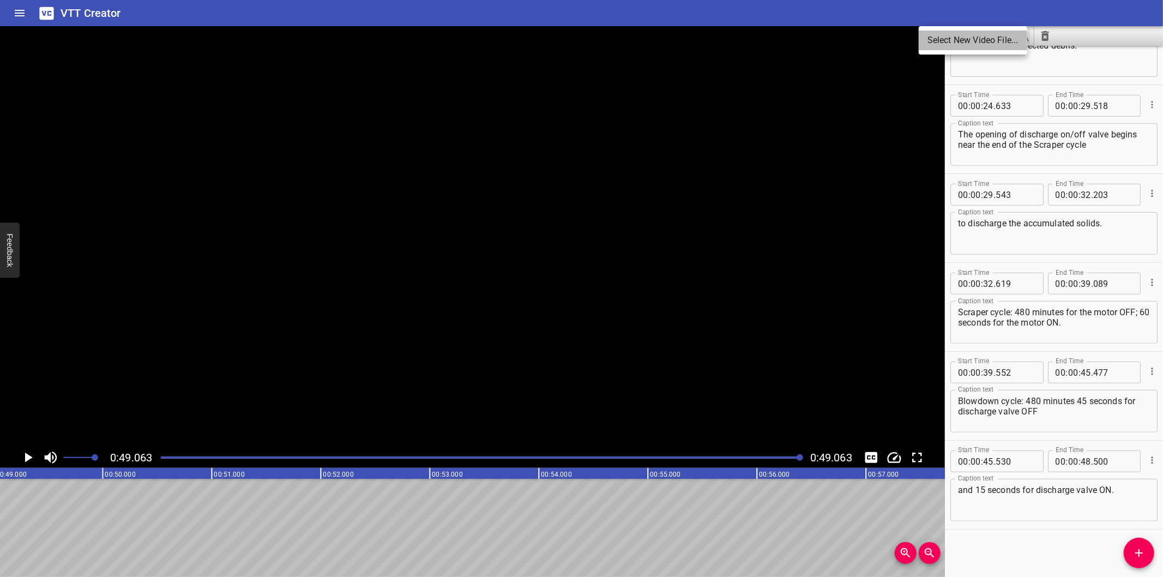
click at [941, 41] on li "Select New Video File..." at bounding box center [973, 41] width 109 height 20
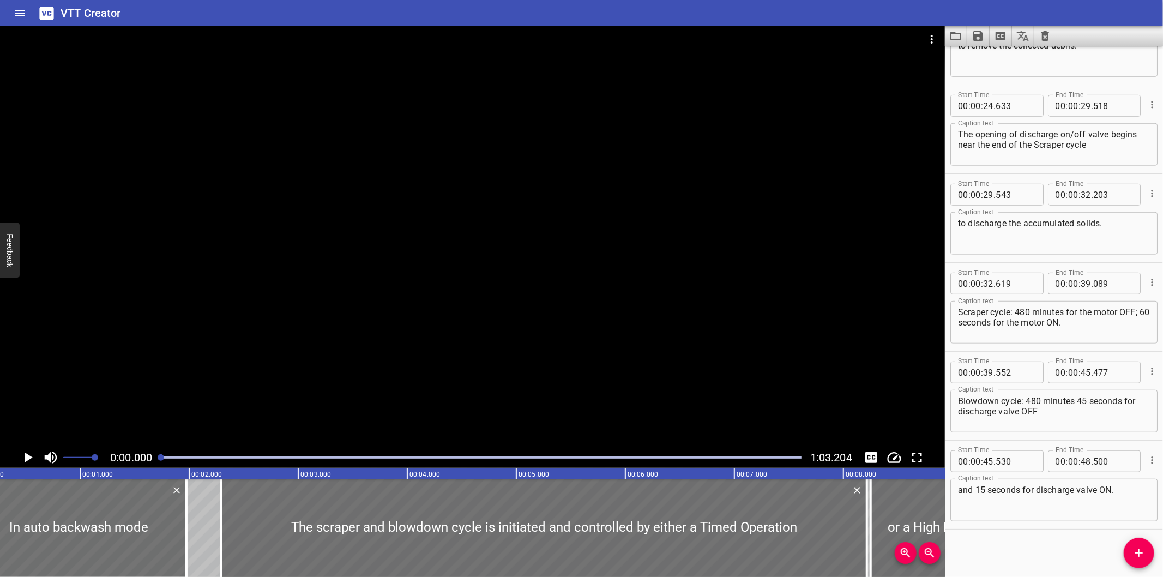
click at [535, 177] on div at bounding box center [472, 236] width 945 height 421
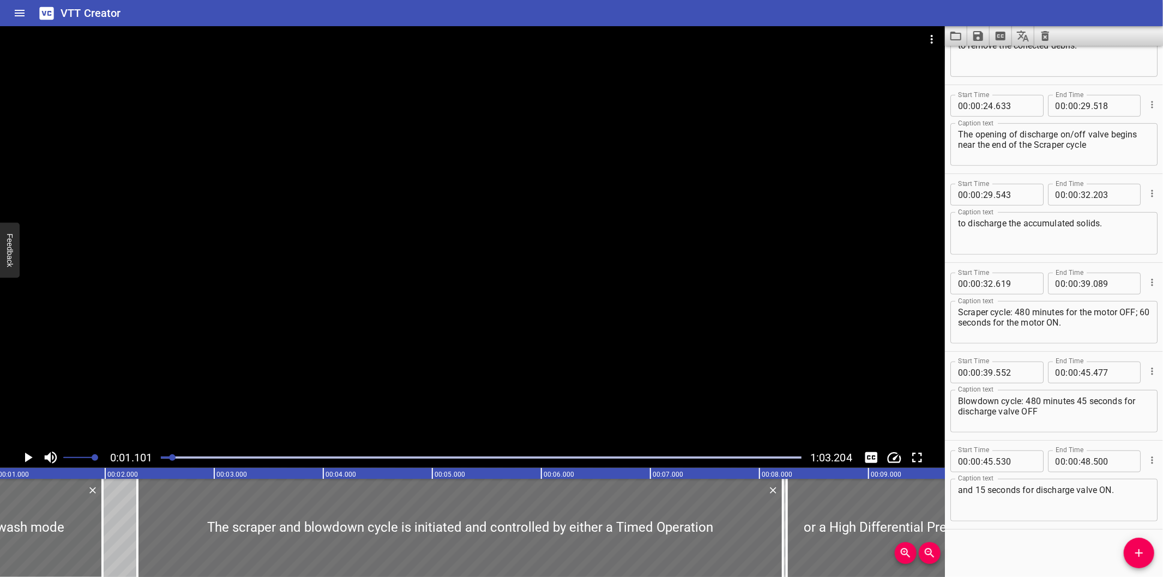
scroll to position [0, 120]
click at [1045, 36] on icon "Clear captions" at bounding box center [1045, 35] width 13 height 13
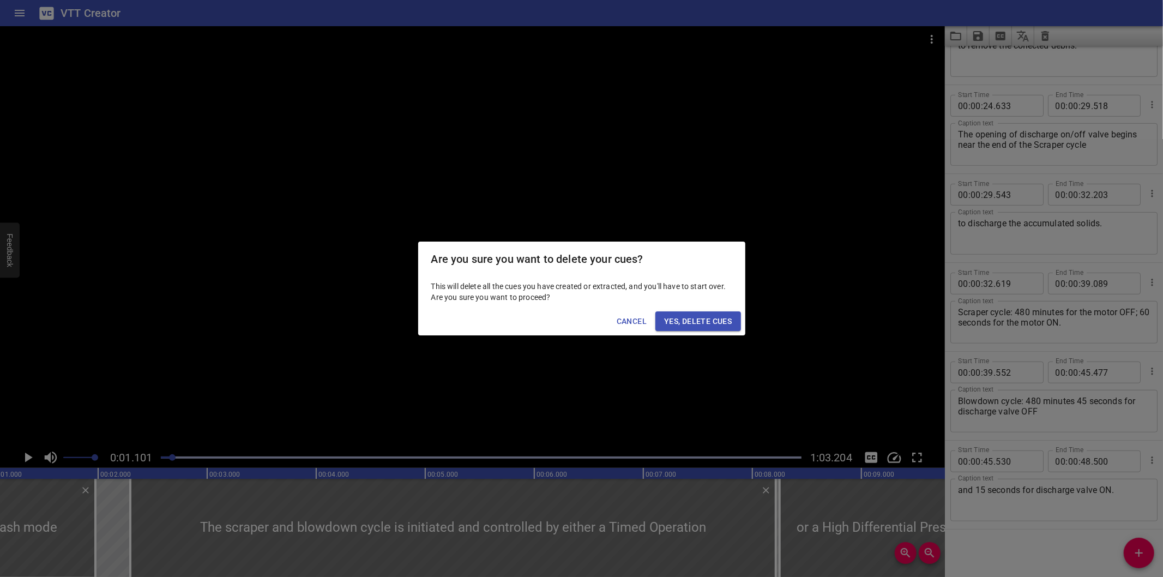
click at [722, 317] on span "Yes, Delete Cues" at bounding box center [698, 322] width 68 height 14
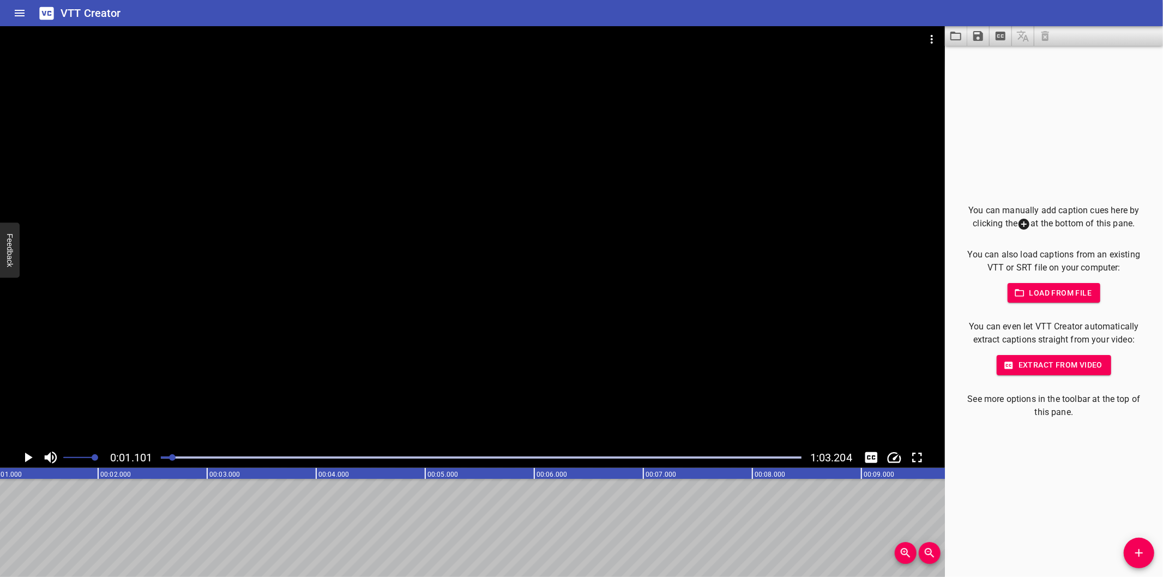
click at [165, 459] on div at bounding box center [481, 457] width 654 height 15
click at [161, 459] on div at bounding box center [164, 457] width 7 height 7
click at [302, 341] on div at bounding box center [472, 236] width 945 height 421
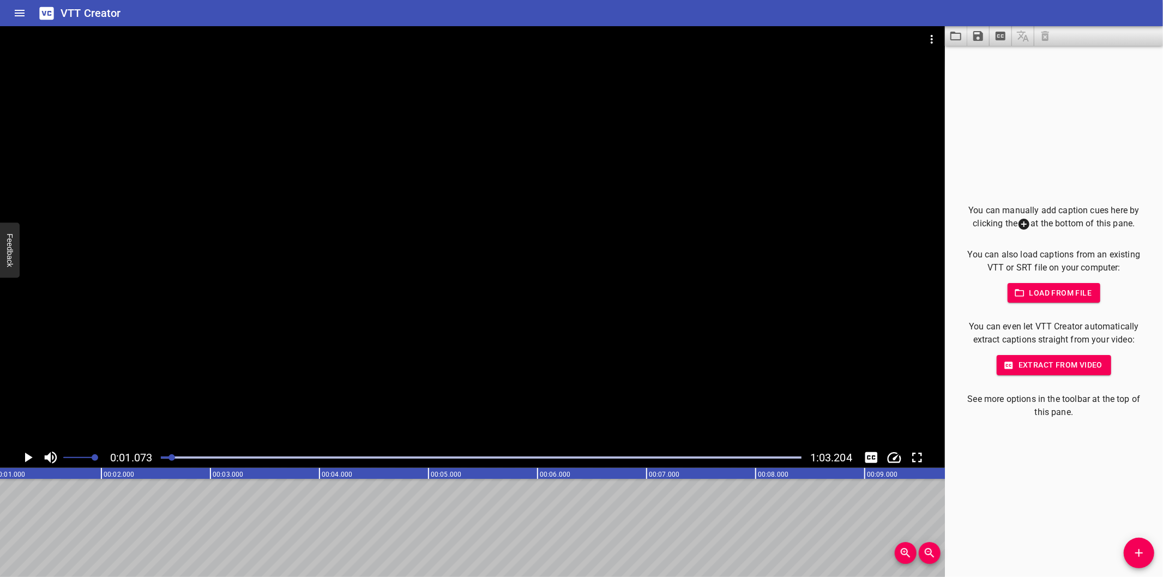
click at [165, 460] on div at bounding box center [481, 457] width 654 height 15
click at [159, 461] on div at bounding box center [481, 457] width 654 height 15
click at [161, 459] on div at bounding box center [481, 457] width 654 height 15
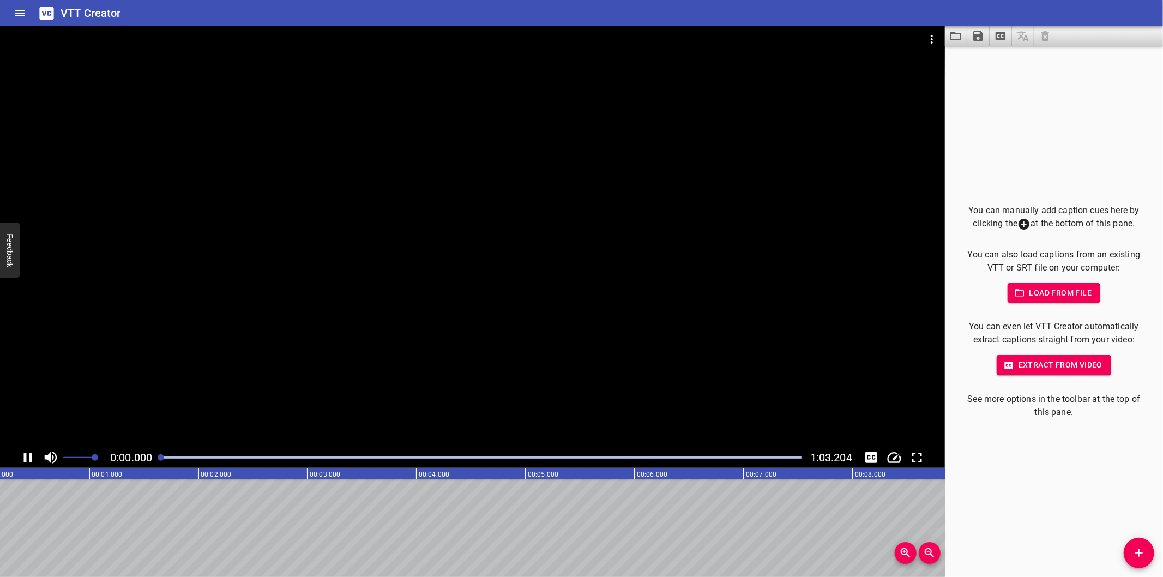
click at [161, 459] on div at bounding box center [161, 457] width 7 height 7
click at [161, 457] on div at bounding box center [164, 457] width 7 height 7
drag, startPoint x: 156, startPoint y: 457, endPoint x: 149, endPoint y: 457, distance: 7.1
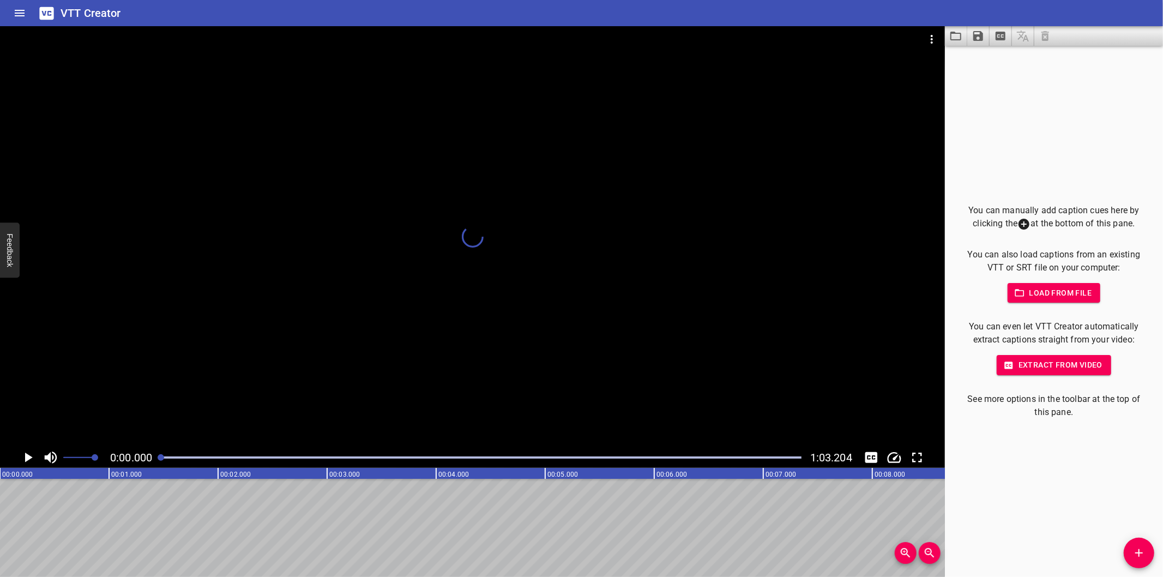
click at [150, 457] on div "0:00.000 1:03.204" at bounding box center [472, 457] width 945 height 21
click at [1131, 546] on button "Add Cue" at bounding box center [1139, 553] width 31 height 31
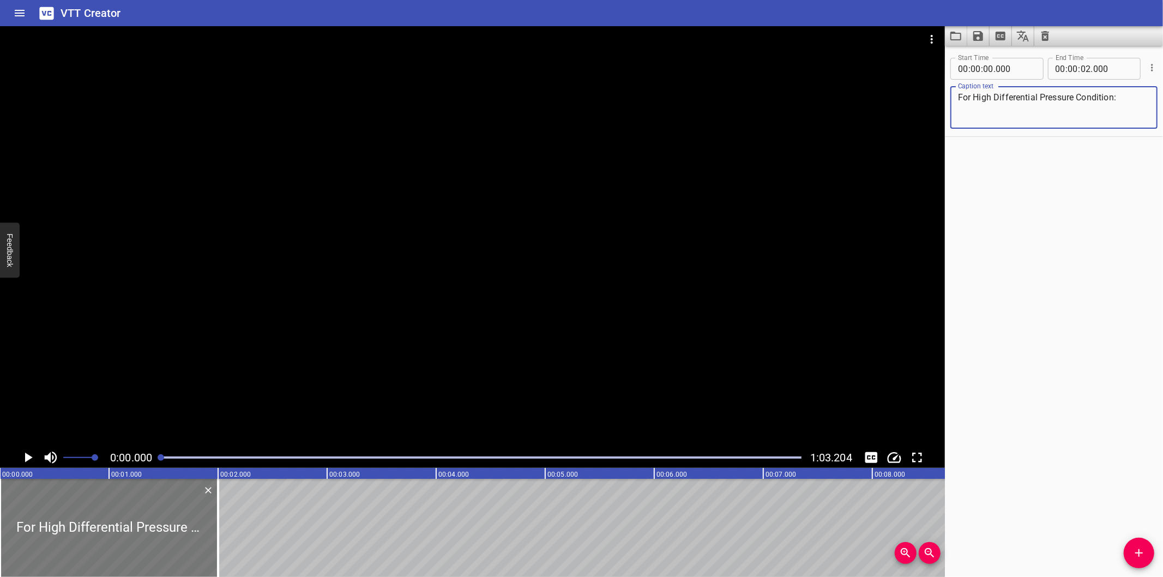
type textarea "For High Differential Pressure Condition:"
drag, startPoint x: 162, startPoint y: 521, endPoint x: 75, endPoint y: 529, distance: 87.6
click at [75, 529] on div at bounding box center [109, 528] width 218 height 98
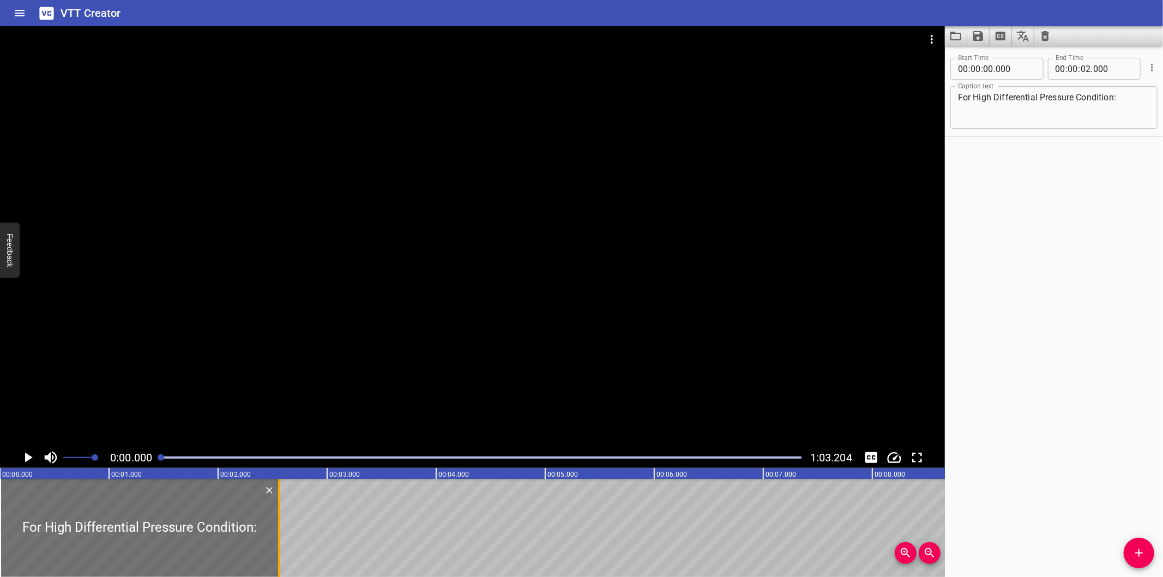
drag, startPoint x: 220, startPoint y: 553, endPoint x: 275, endPoint y: 552, distance: 55.1
click at [275, 552] on div at bounding box center [279, 528] width 11 height 98
type input "560"
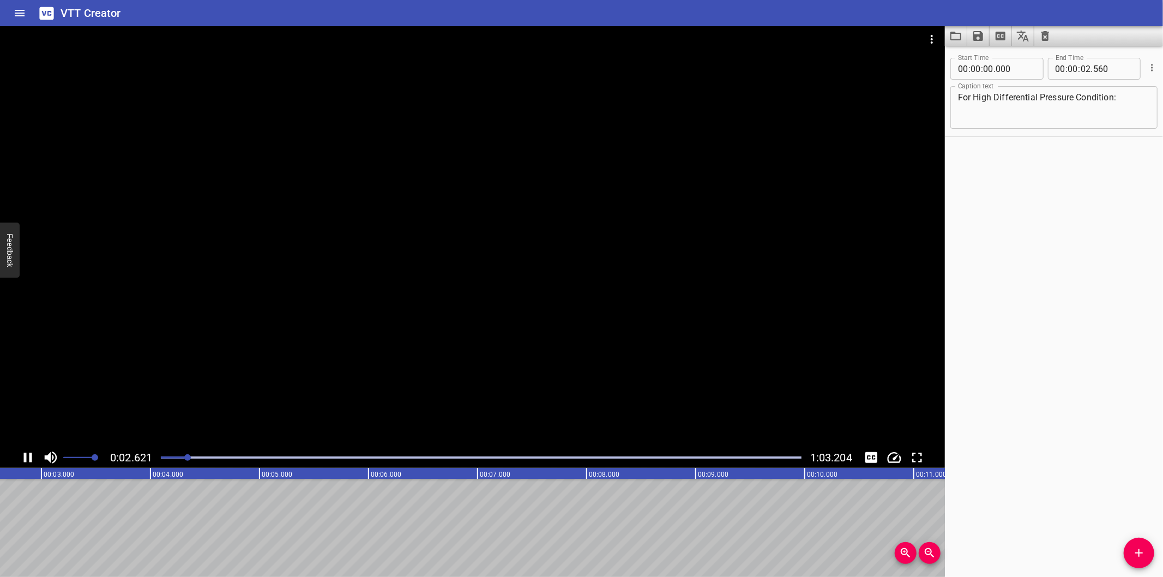
scroll to position [0, 309]
click at [1137, 555] on icon "Add Cue" at bounding box center [1138, 552] width 13 height 13
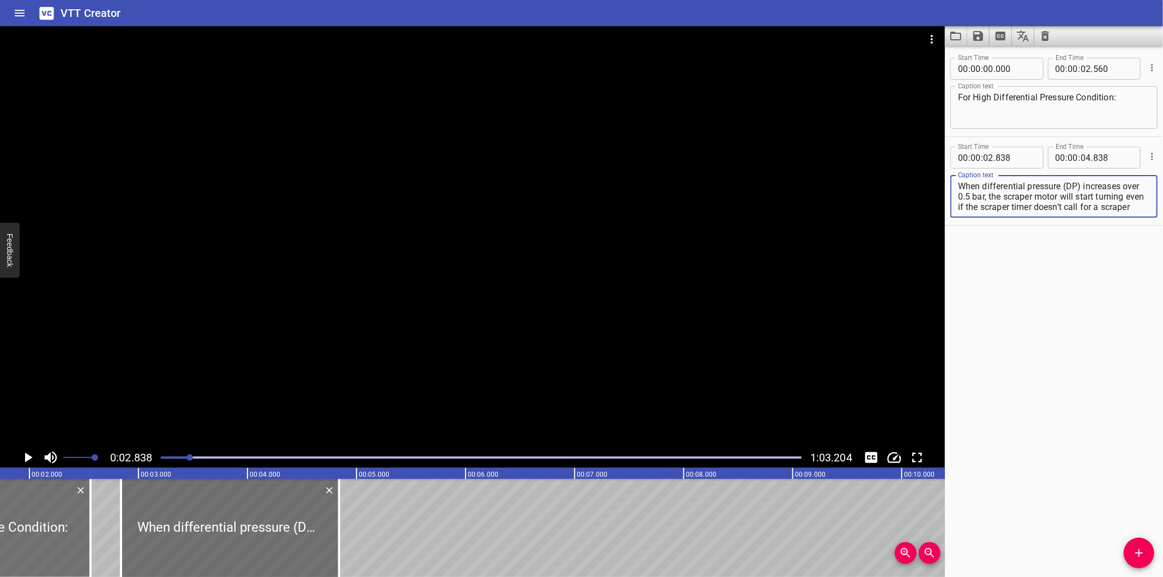
scroll to position [0, 188]
type textarea "When differential pressure (DP) increases over 0.5 bar, the scraper motor will …"
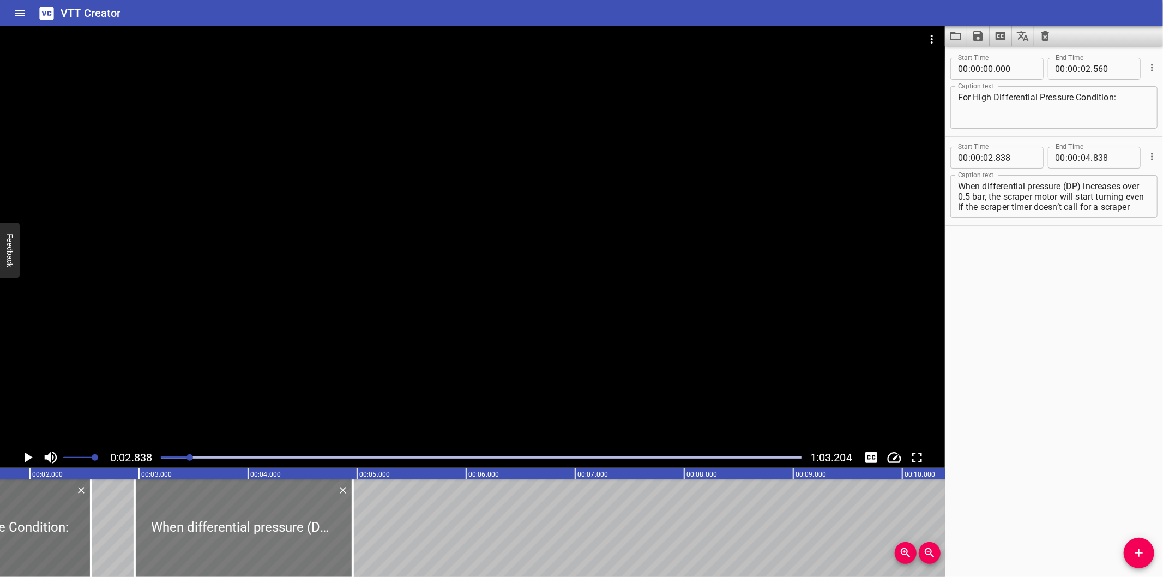
drag, startPoint x: 273, startPoint y: 552, endPoint x: 286, endPoint y: 546, distance: 14.6
click at [286, 546] on div at bounding box center [244, 528] width 218 height 98
type input "958"
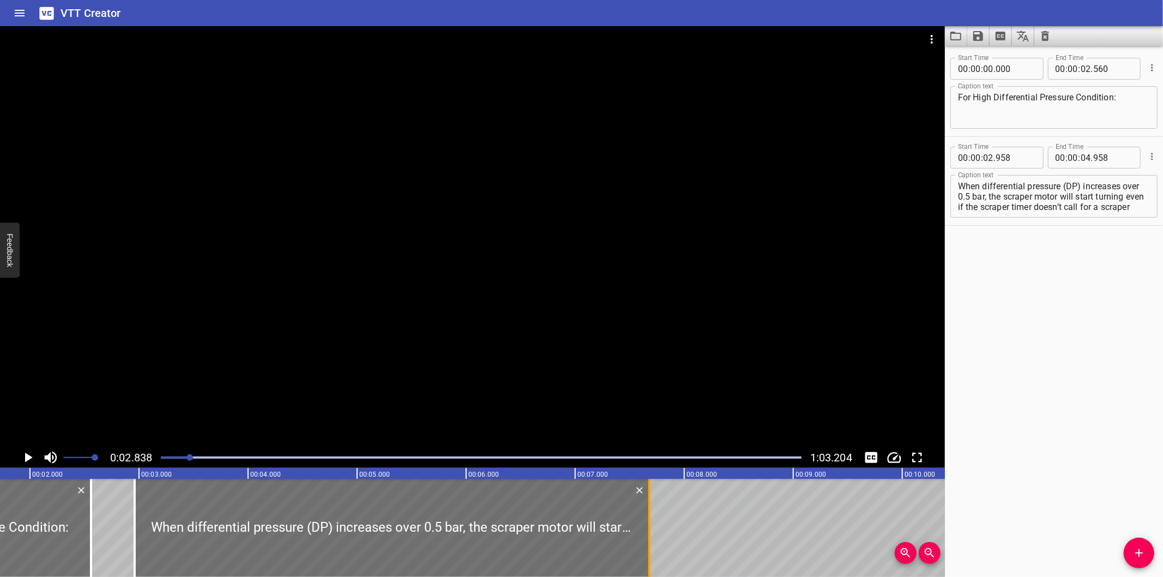
drag, startPoint x: 358, startPoint y: 545, endPoint x: 646, endPoint y: 537, distance: 288.0
click at [646, 537] on div at bounding box center [649, 528] width 11 height 98
type input "07"
type input "678"
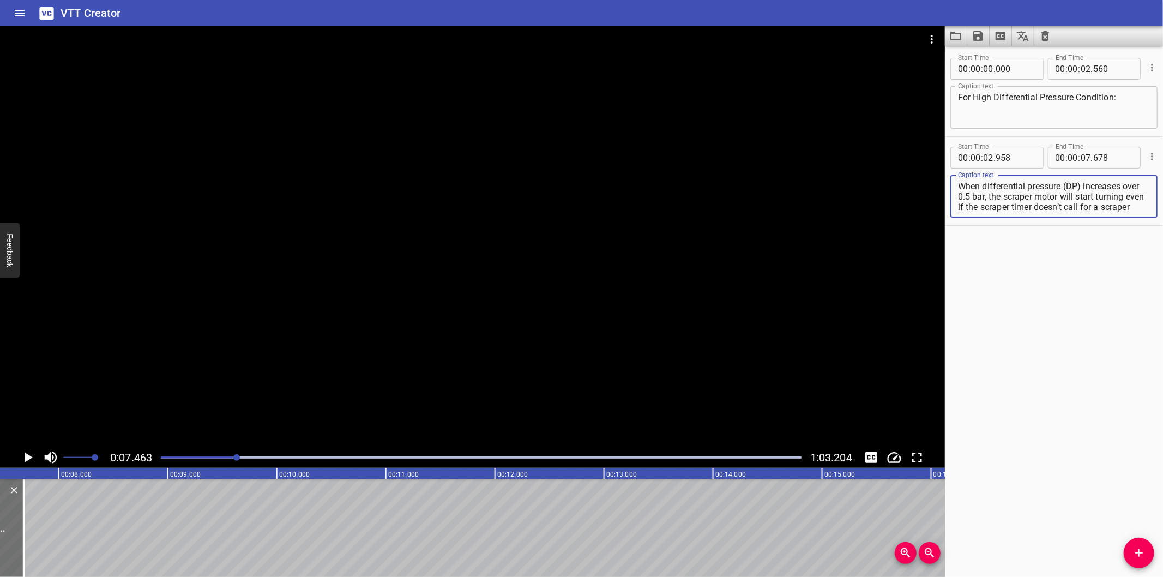
scroll to position [31, 0]
drag, startPoint x: 1007, startPoint y: 195, endPoint x: 1234, endPoint y: 335, distance: 266.9
click at [1162, 335] on html "VTT Creator Caption Editor Batch Transcribe Login Sign Up Privacy Contact 0:07.…" at bounding box center [581, 288] width 1163 height 577
type textarea "When differential pressure (DP) increases over 0.5 bar,"
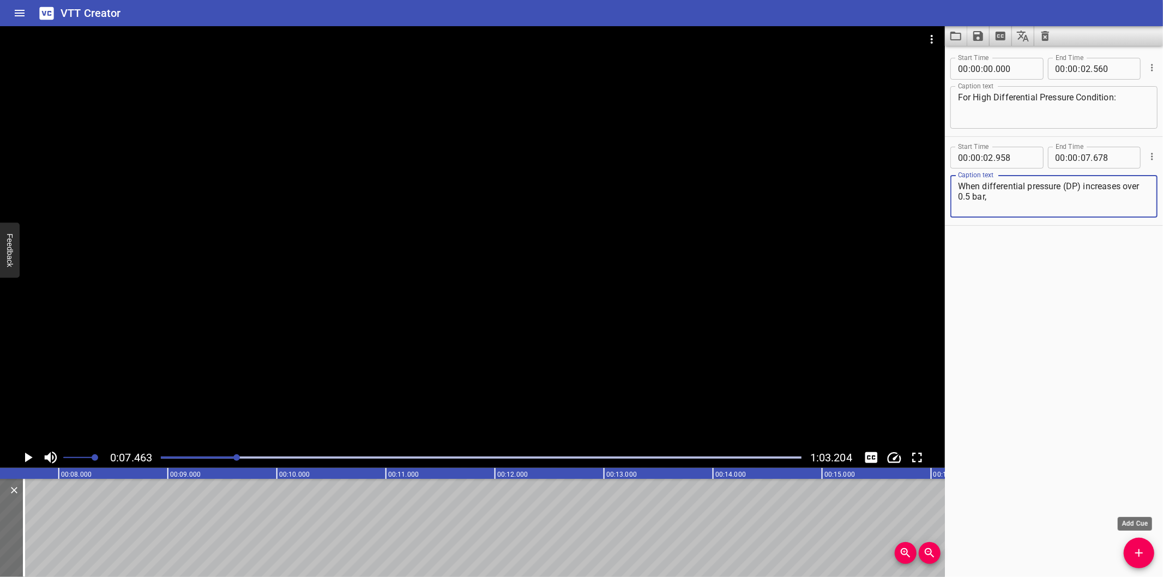
click at [1132, 559] on icon "Add Cue" at bounding box center [1138, 552] width 13 height 13
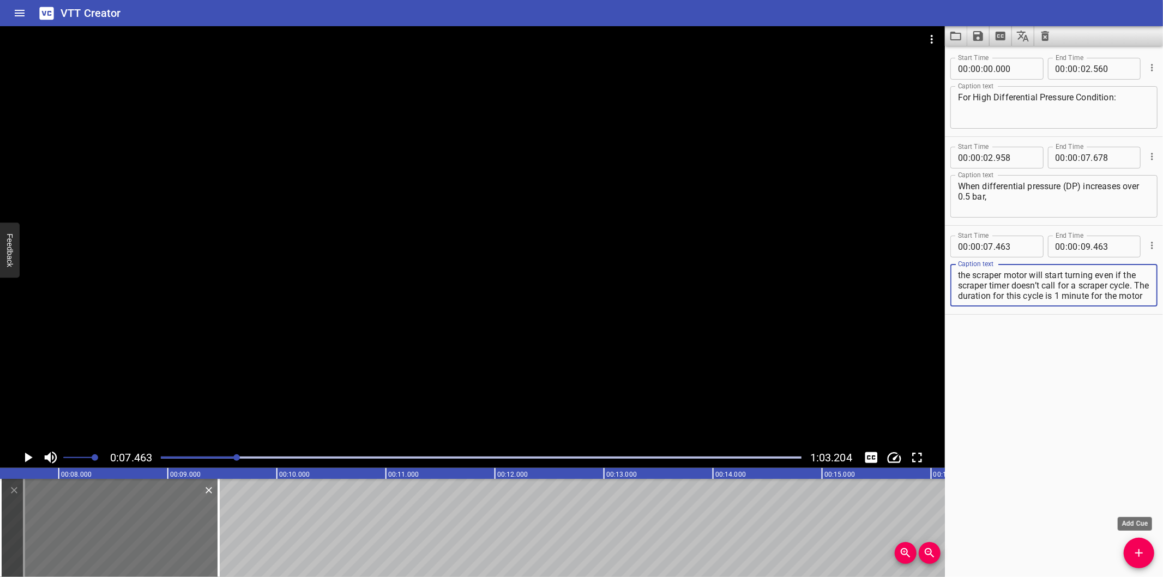
scroll to position [20, 0]
type textarea "the scraper motor will start turning even if the scraper timer doesn’t call for…"
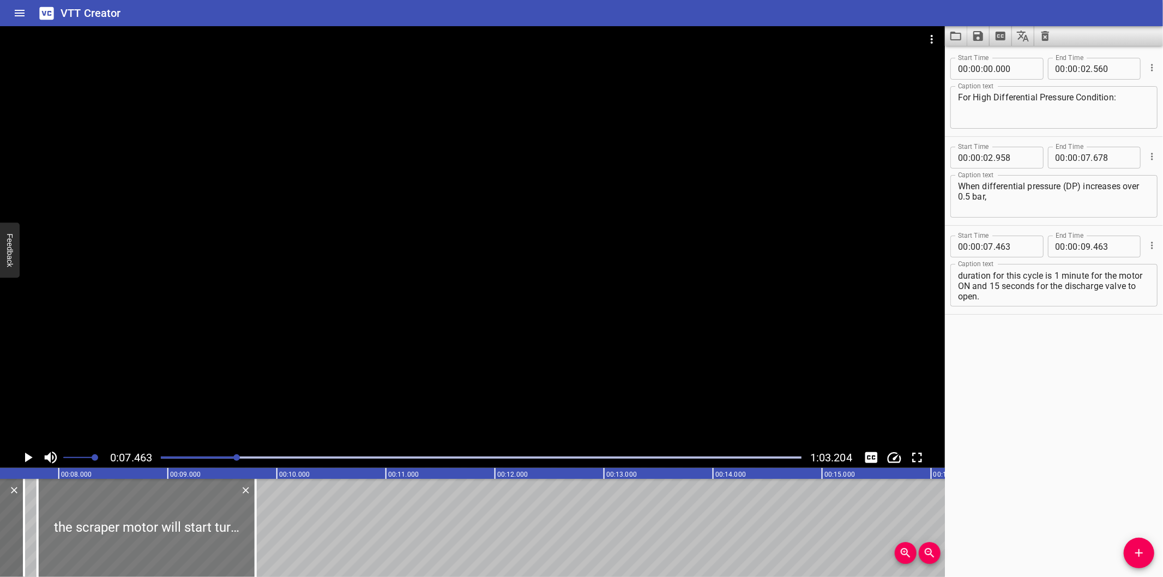
drag, startPoint x: 148, startPoint y: 540, endPoint x: 171, endPoint y: 538, distance: 22.4
click at [171, 538] on div at bounding box center [147, 528] width 218 height 98
type input "803"
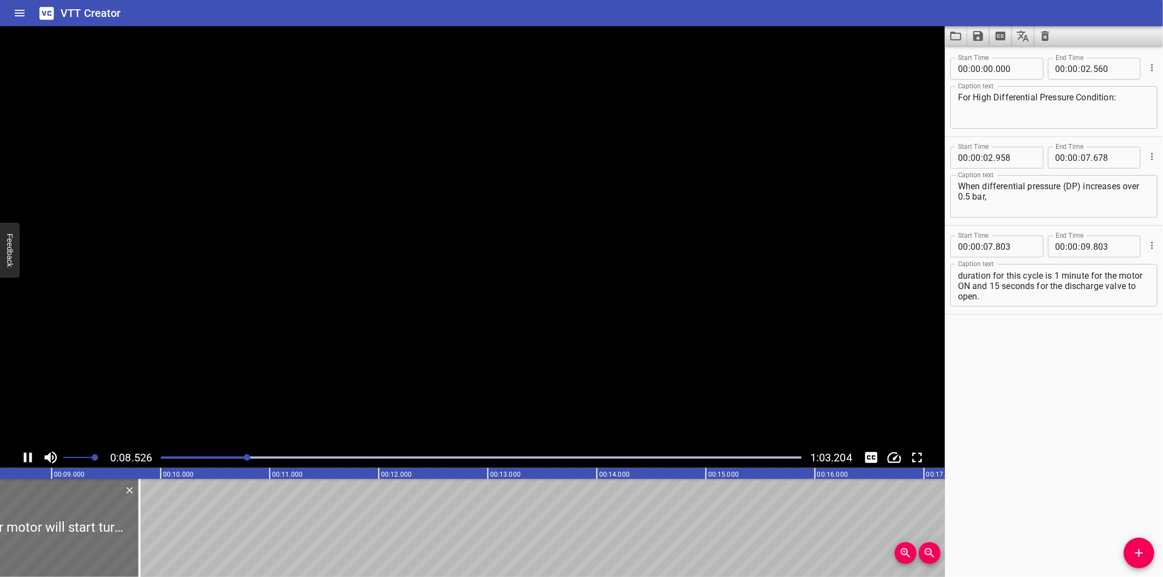
scroll to position [0, 946]
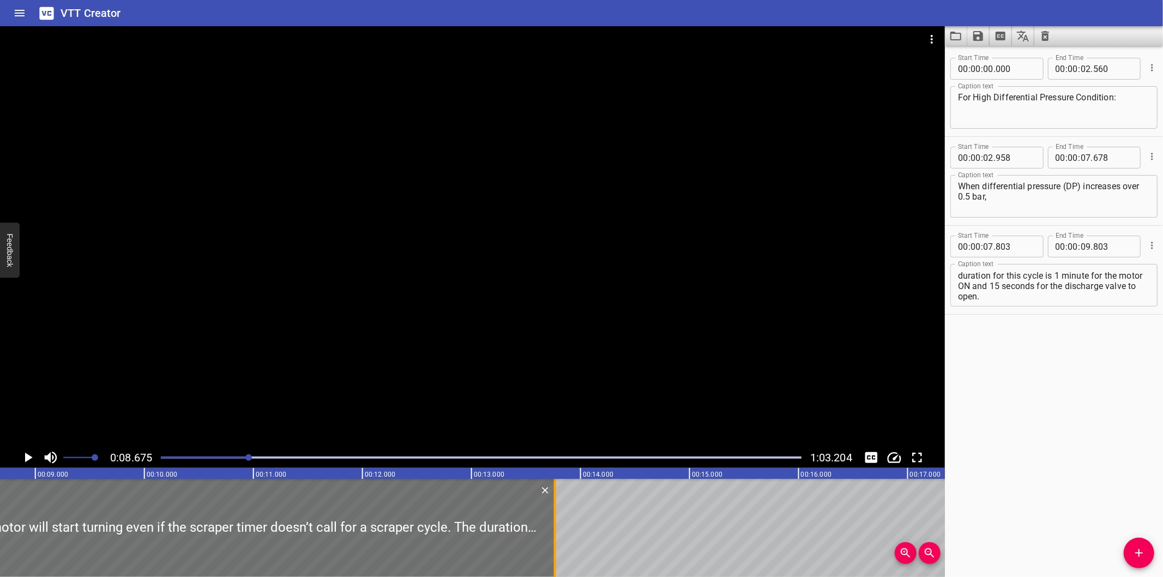
drag, startPoint x: 122, startPoint y: 535, endPoint x: 553, endPoint y: 535, distance: 431.8
click at [554, 535] on div at bounding box center [555, 528] width 2 height 98
type input "13"
type input "763"
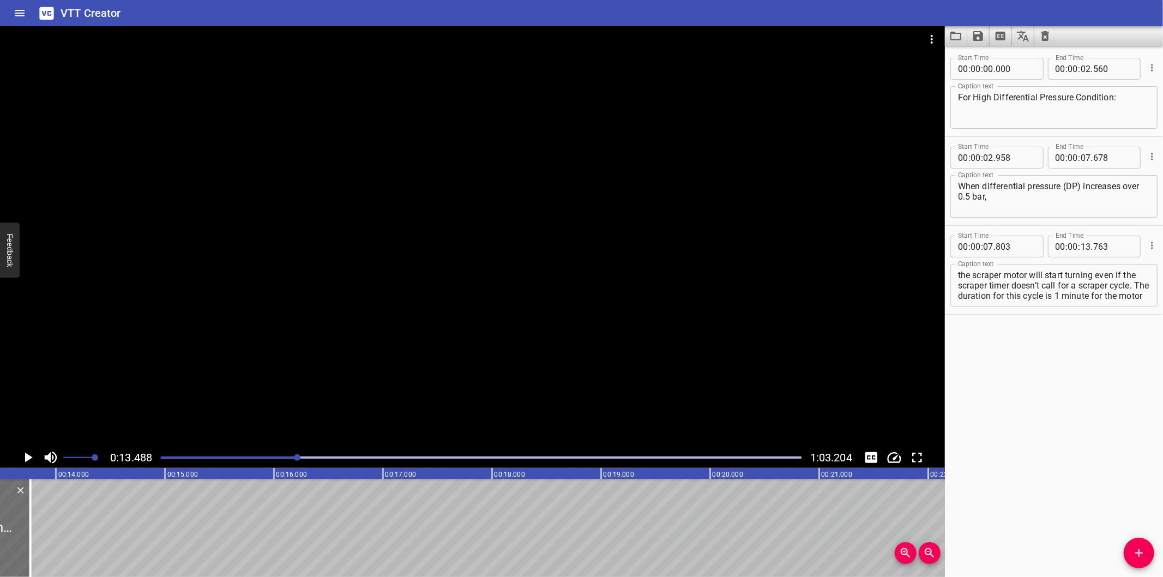
scroll to position [20, 0]
drag, startPoint x: 985, startPoint y: 295, endPoint x: 1194, endPoint y: 402, distance: 235.3
click at [1162, 402] on html "VTT Creator Caption Editor Batch Transcribe Login Sign Up Privacy Contact 0:13.…" at bounding box center [581, 288] width 1163 height 577
type textarea "the scraper motor will start turning even if the scraper timer doesn’t call for…"
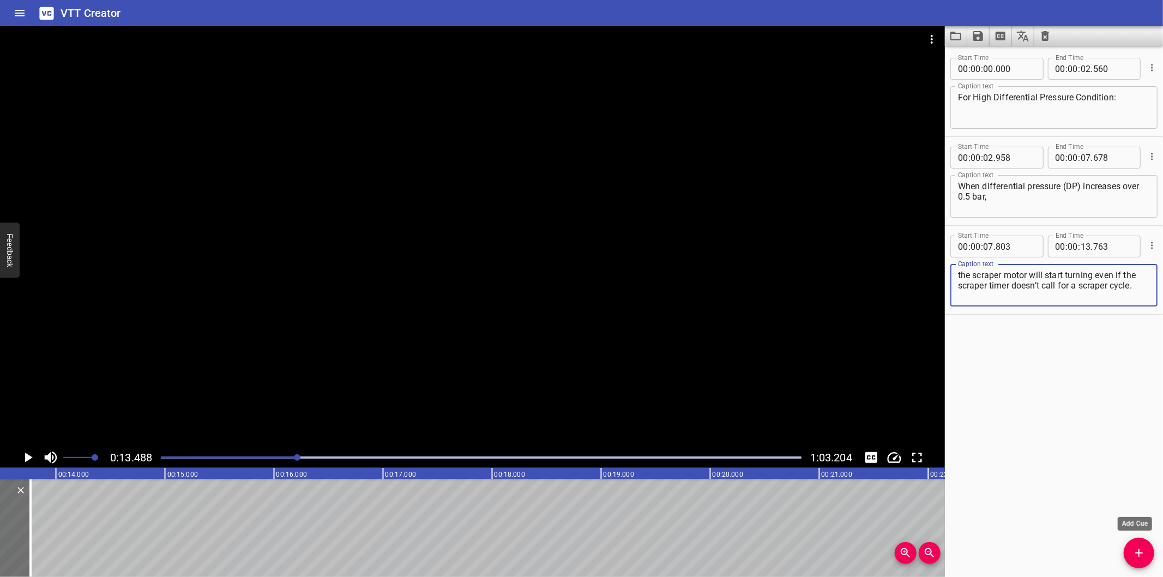
drag, startPoint x: 1135, startPoint y: 557, endPoint x: 1066, endPoint y: 546, distance: 69.5
click at [1135, 556] on icon "Add Cue" at bounding box center [1138, 552] width 13 height 13
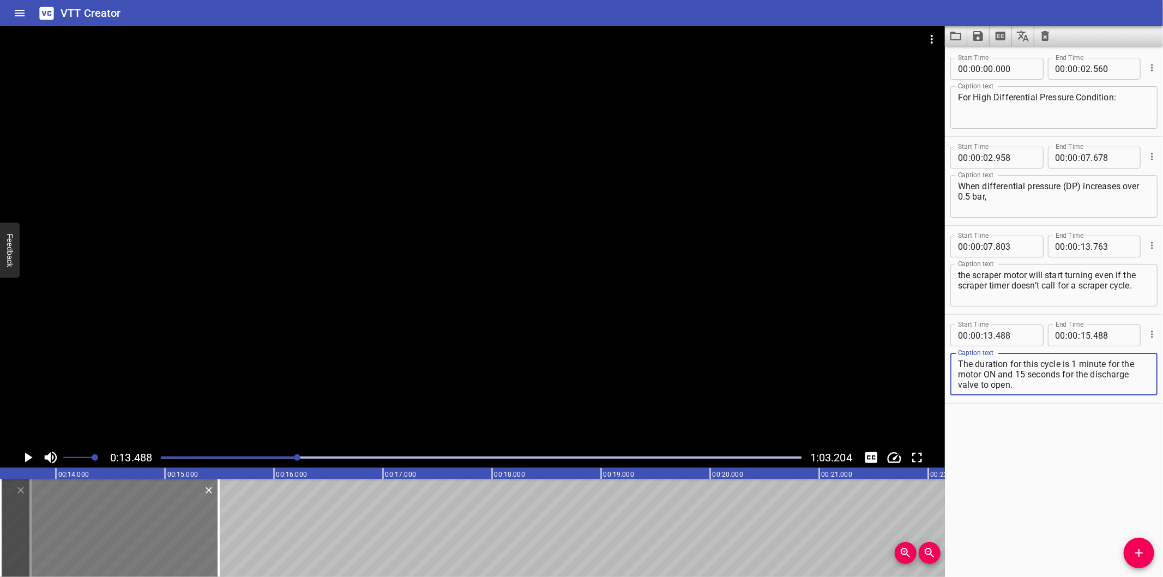
type textarea "The duration for this cycle is 1 minute for the motor ON and 15 seconds for the…"
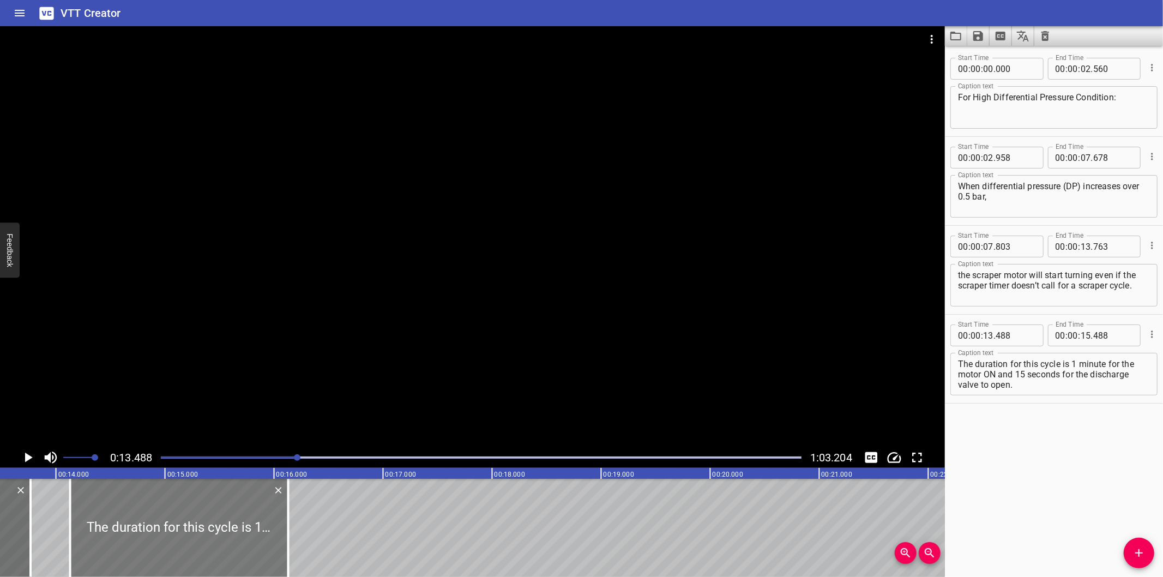
drag, startPoint x: 137, startPoint y: 532, endPoint x: 197, endPoint y: 519, distance: 61.5
click at [197, 525] on div at bounding box center [179, 528] width 218 height 98
type input "14"
type input "128"
type input "16"
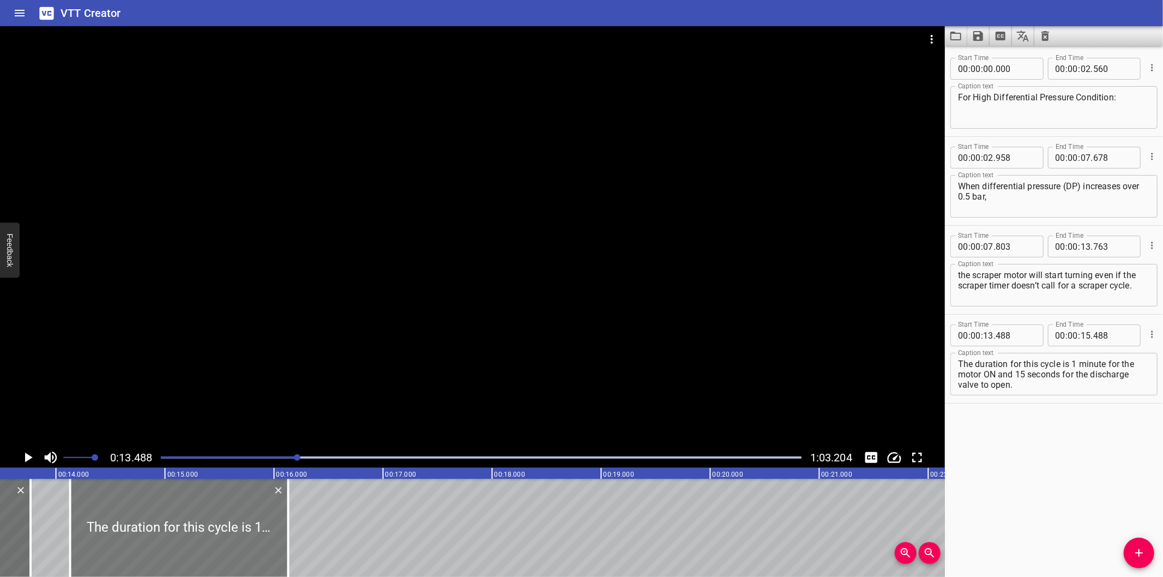
type input "128"
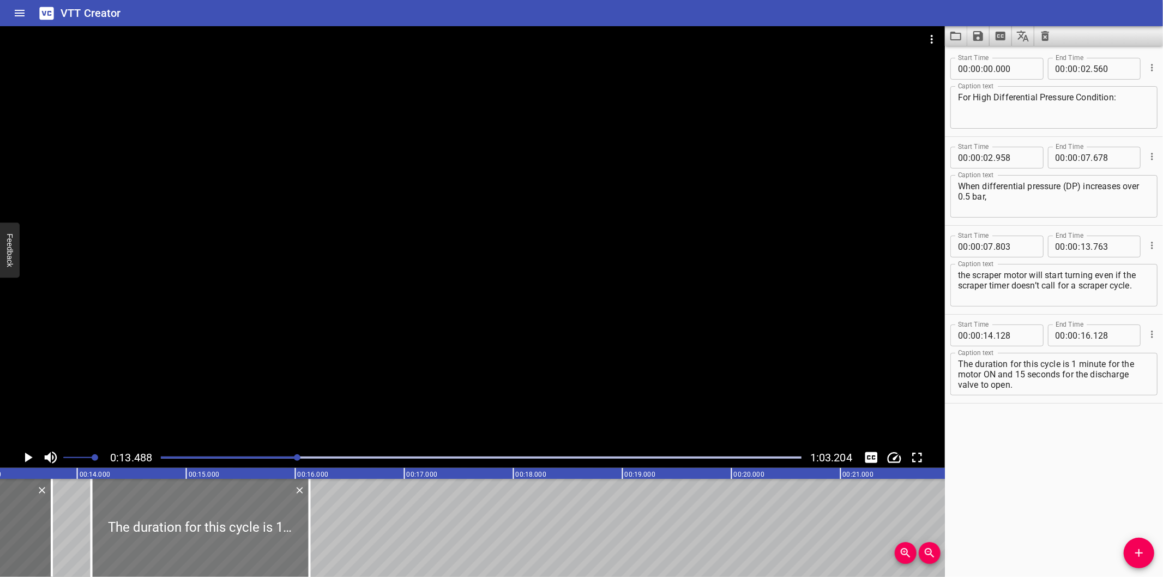
scroll to position [0, 1390]
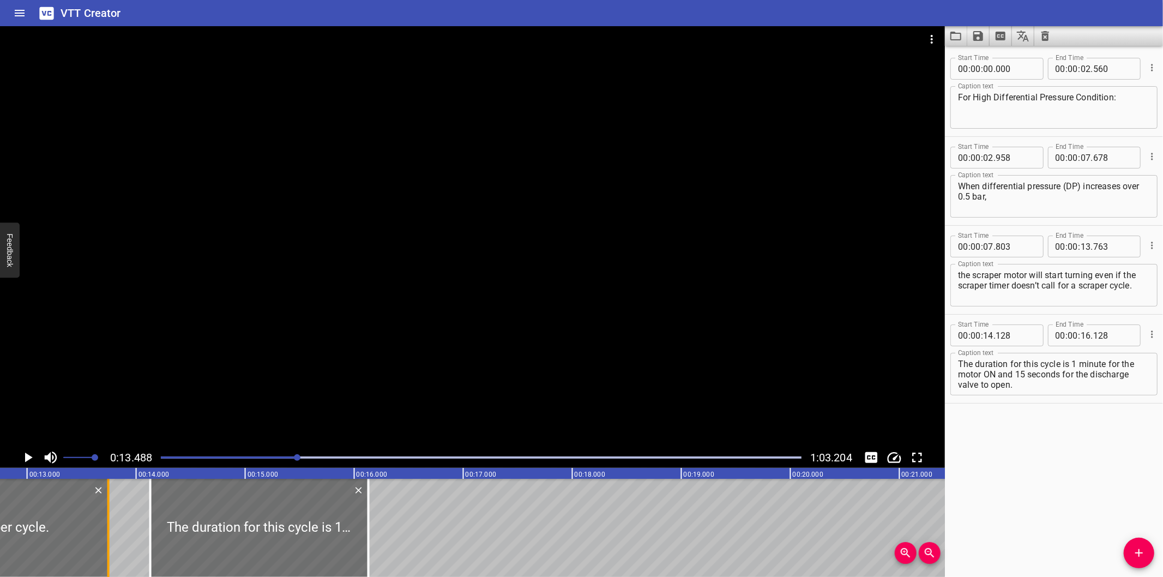
click at [109, 541] on div at bounding box center [108, 528] width 11 height 98
type input "733"
click at [213, 526] on div at bounding box center [256, 528] width 218 height 98
type input "093"
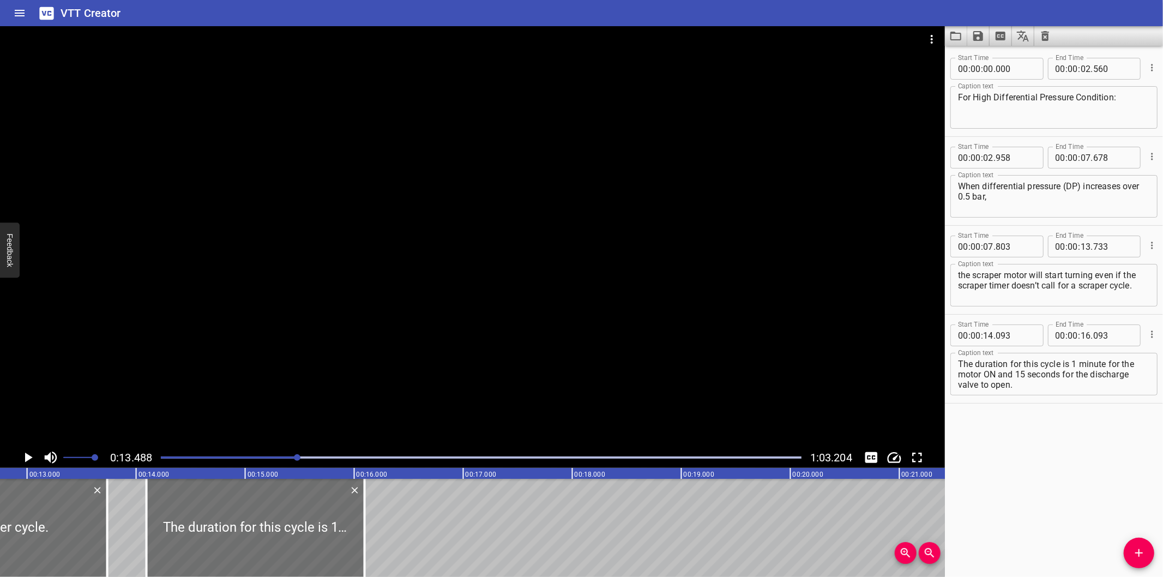
click at [378, 286] on div at bounding box center [472, 236] width 945 height 421
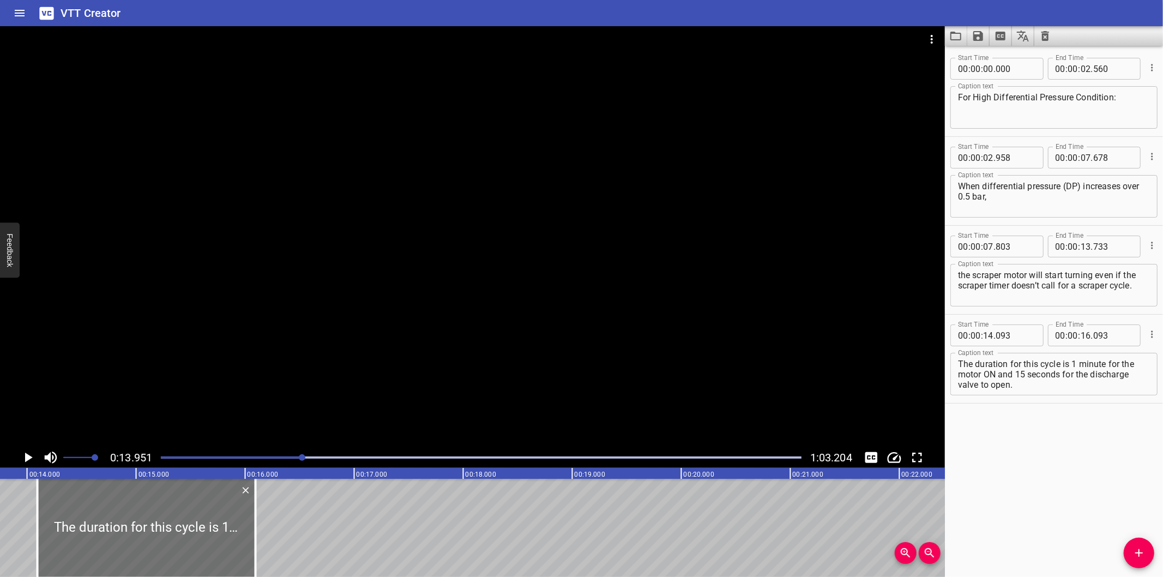
scroll to position [0, 1521]
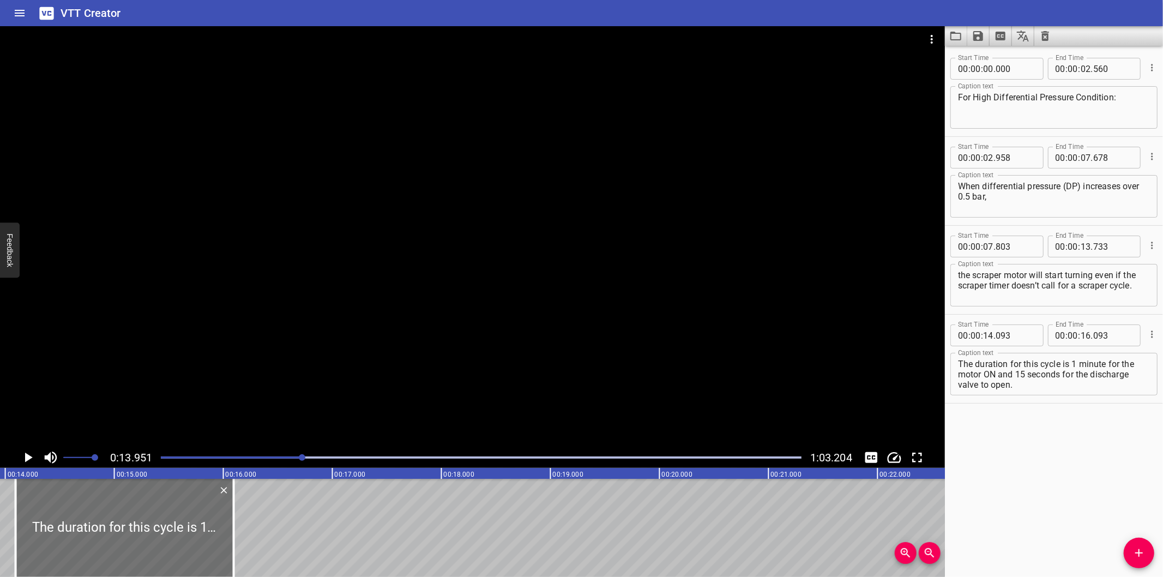
click at [473, 252] on div at bounding box center [472, 236] width 945 height 421
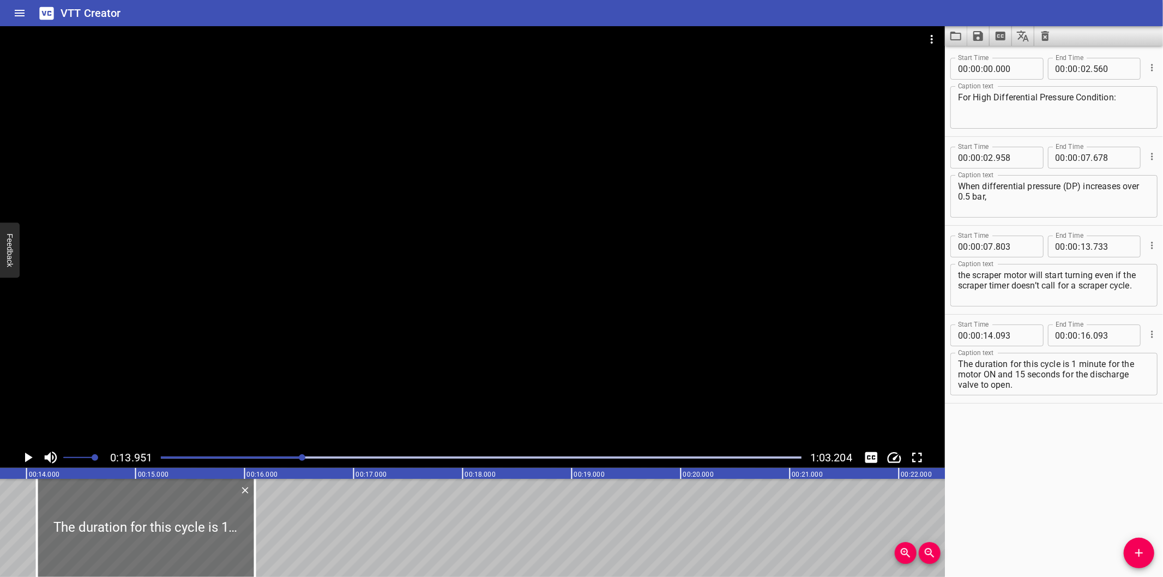
scroll to position [0, 1480]
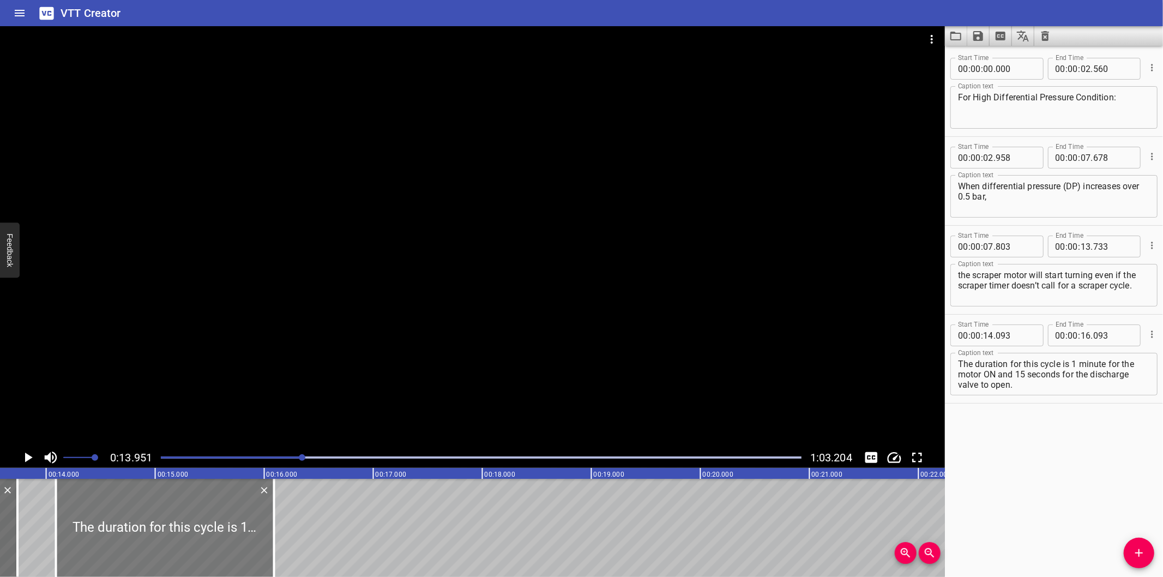
click at [194, 526] on div at bounding box center [165, 528] width 218 height 98
type input "088"
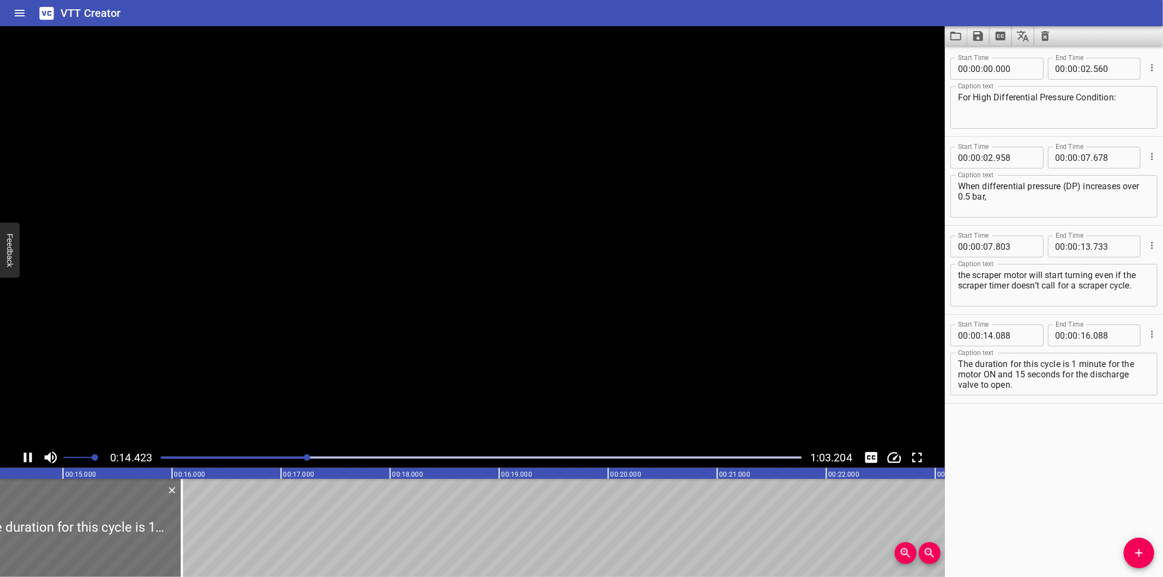
scroll to position [0, 1599]
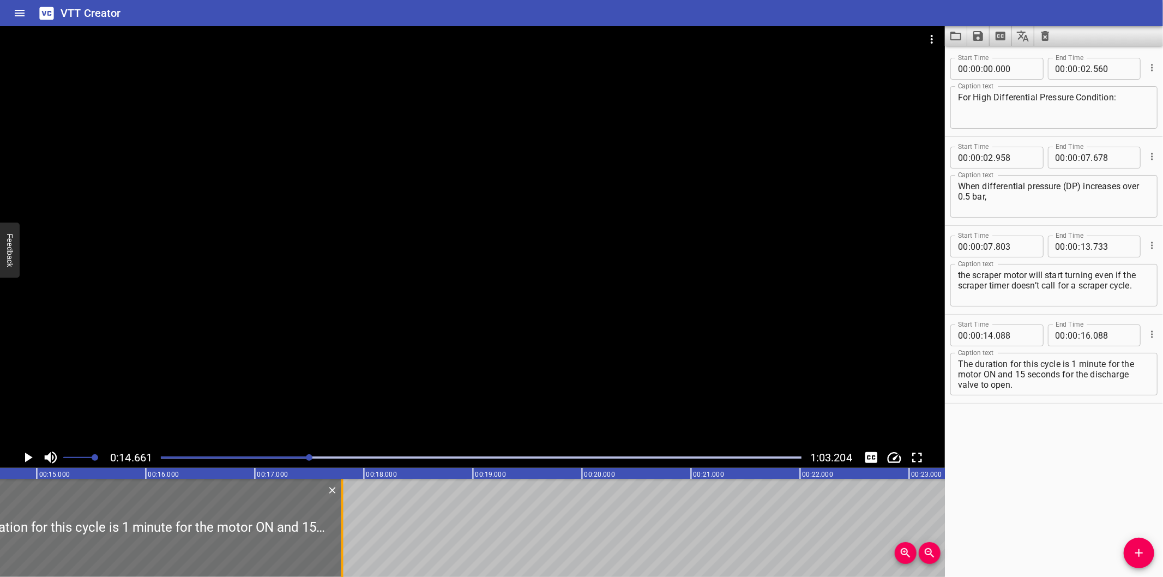
drag, startPoint x: 153, startPoint y: 516, endPoint x: 625, endPoint y: 508, distance: 472.8
click at [348, 508] on div at bounding box center [342, 528] width 11 height 98
type input "20"
type input "428"
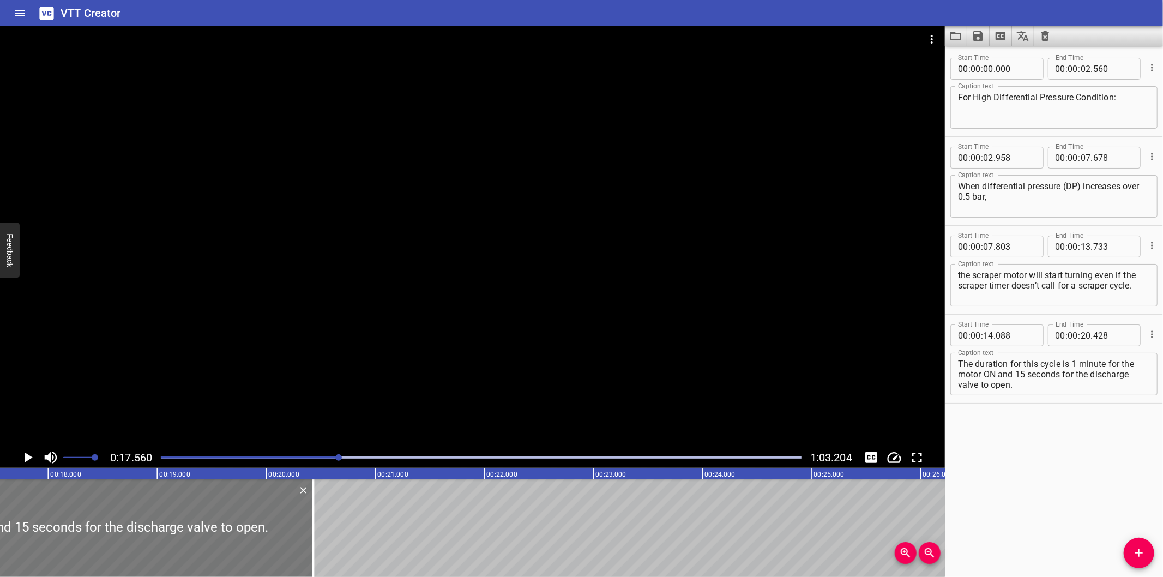
scroll to position [0, 1874]
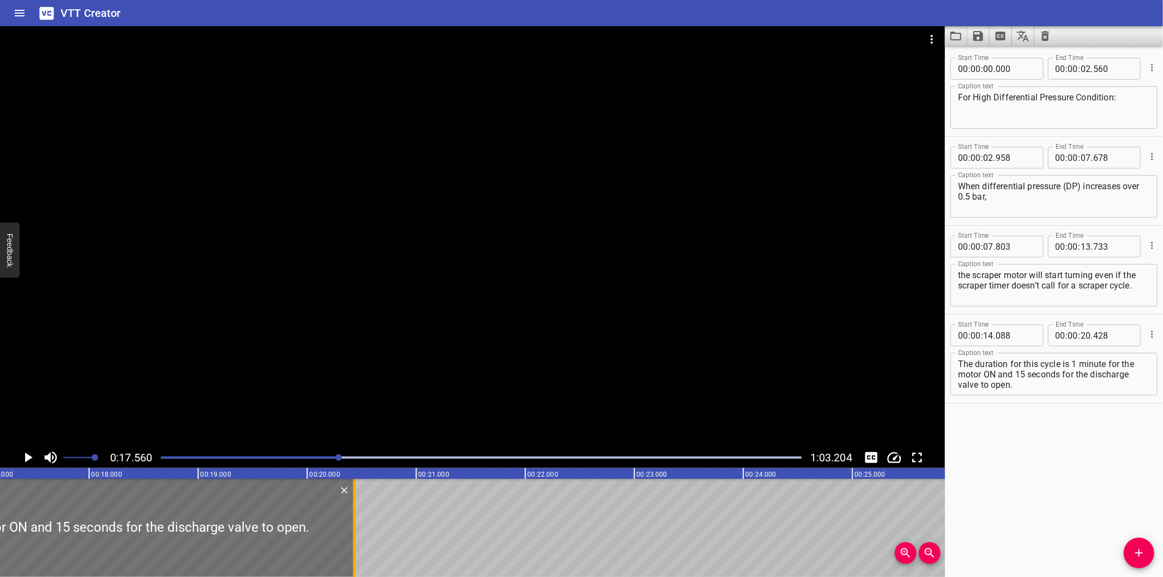
click at [358, 552] on div at bounding box center [353, 528] width 11 height 98
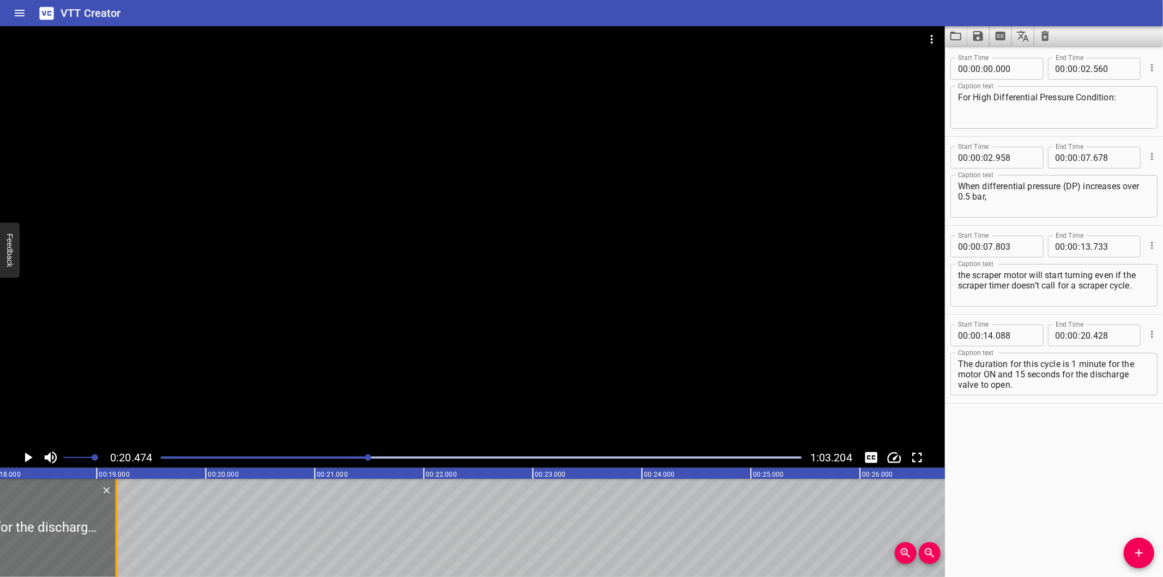
drag, startPoint x: 358, startPoint y: 552, endPoint x: 115, endPoint y: 534, distance: 243.8
click at [115, 534] on div at bounding box center [116, 528] width 11 height 98
type input "19"
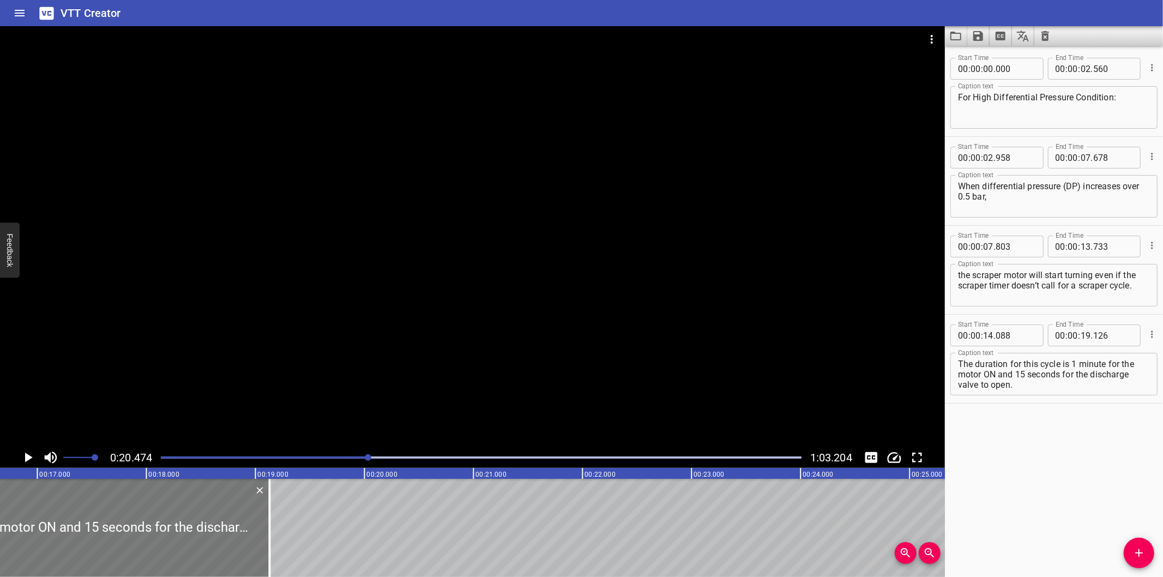
scroll to position [0, 1814]
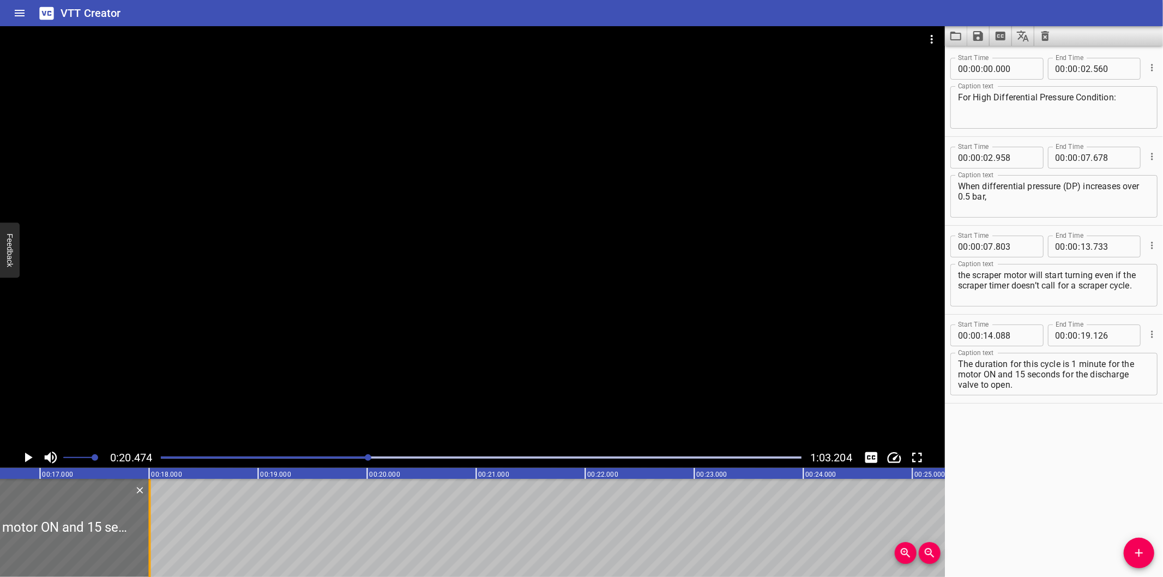
click at [150, 520] on div at bounding box center [149, 528] width 2 height 98
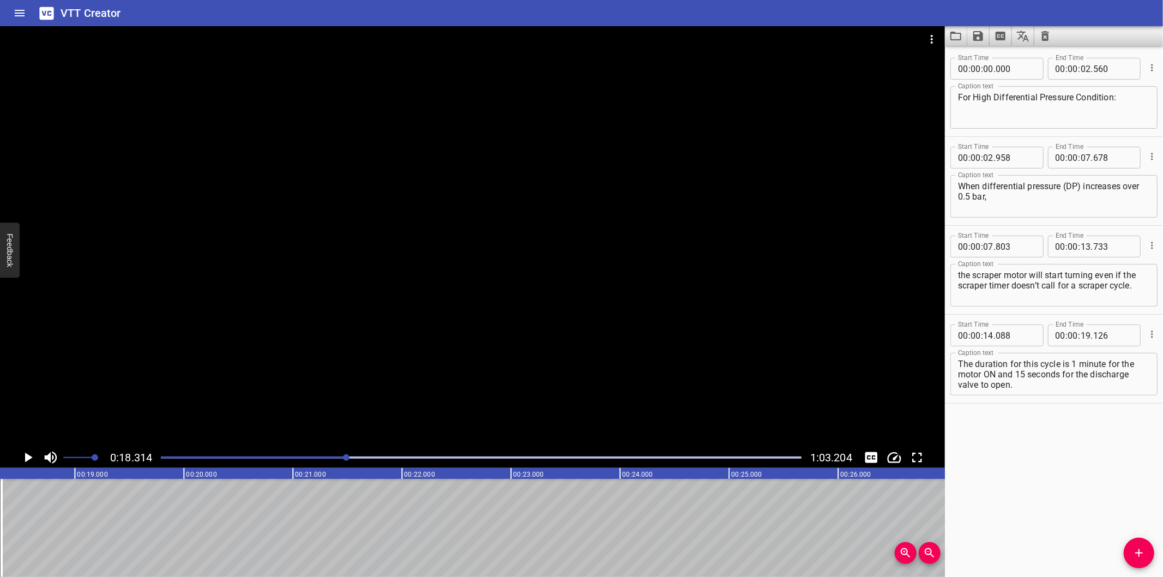
click at [322, 460] on div at bounding box center [481, 457] width 654 height 15
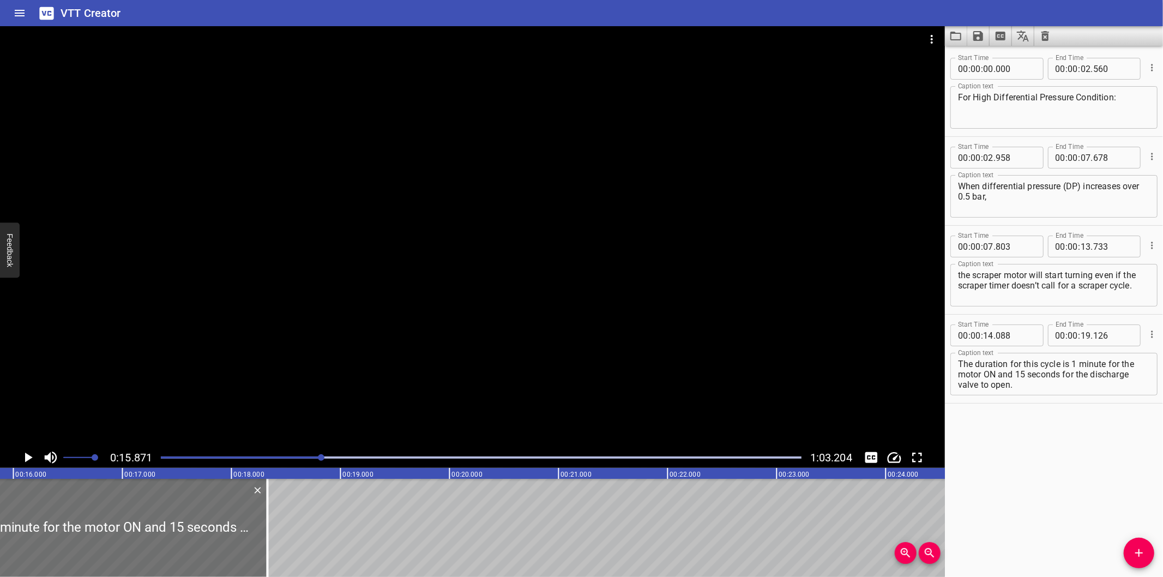
scroll to position [0, 1731]
click at [269, 537] on div at bounding box center [268, 528] width 11 height 98
drag, startPoint x: 269, startPoint y: 537, endPoint x: 255, endPoint y: 540, distance: 14.2
click at [266, 538] on div at bounding box center [268, 528] width 11 height 98
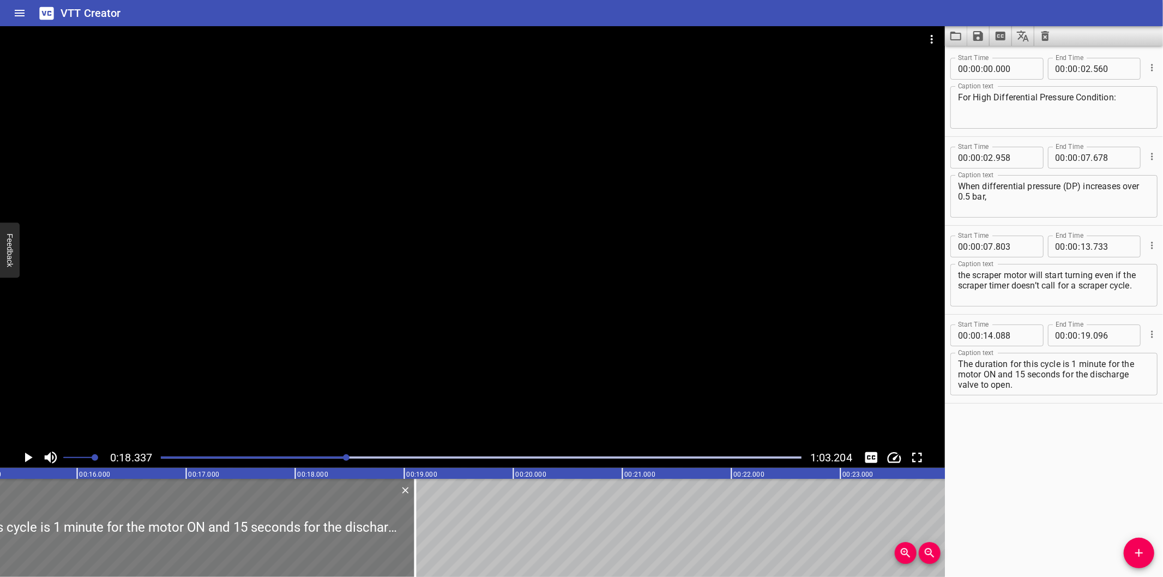
scroll to position [0, 1636]
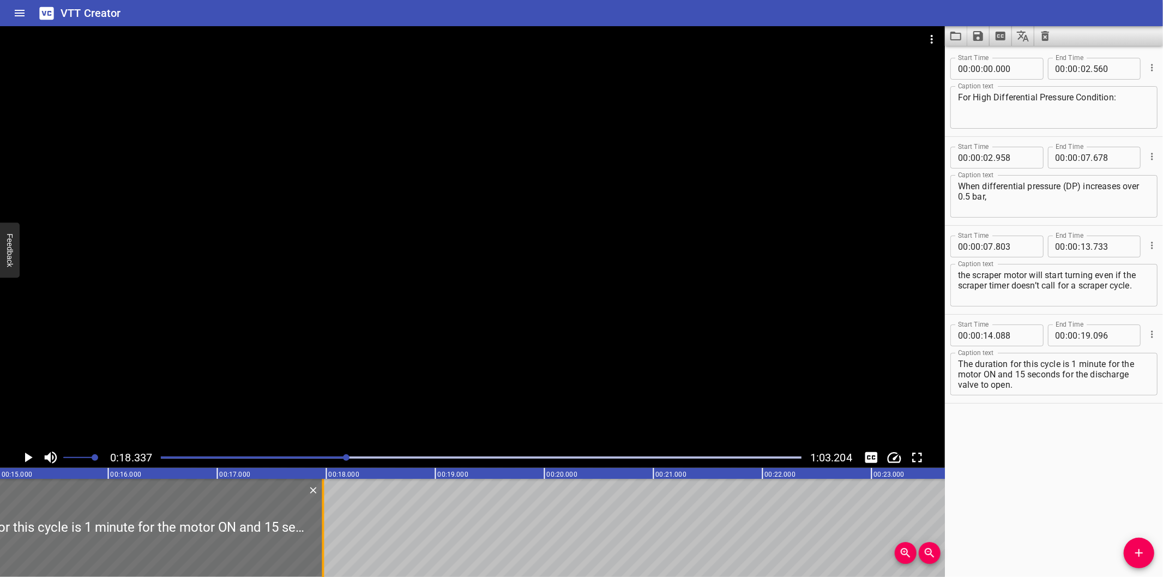
click at [323, 511] on div at bounding box center [323, 528] width 11 height 98
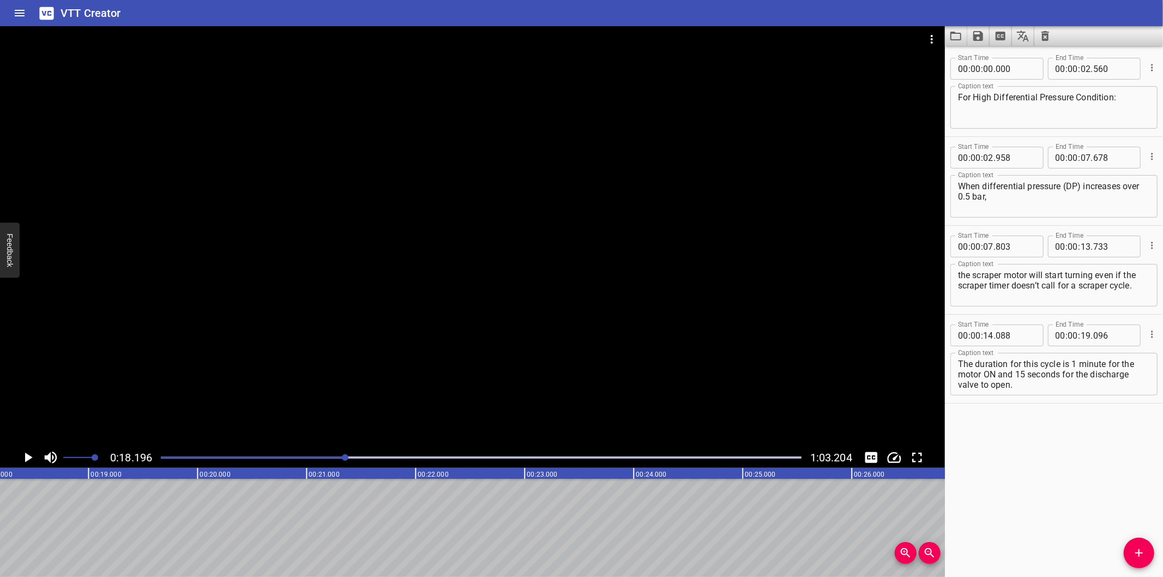
click at [323, 451] on div at bounding box center [481, 457] width 654 height 15
click at [322, 454] on div at bounding box center [481, 457] width 654 height 15
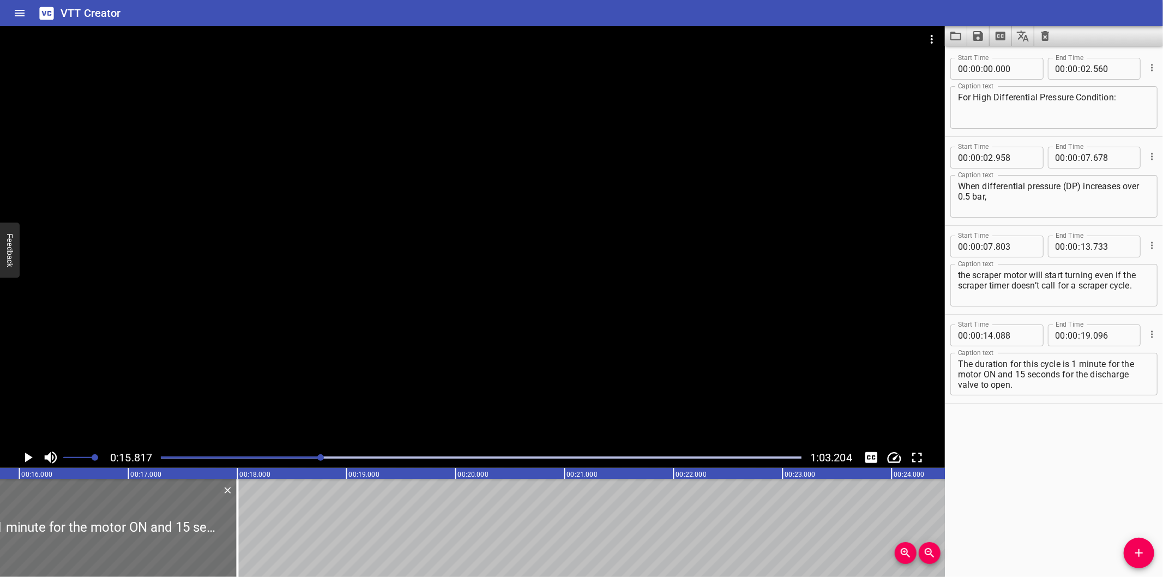
scroll to position [0, 1725]
click at [237, 537] on div at bounding box center [238, 528] width 2 height 98
type input "076"
drag, startPoint x: 354, startPoint y: 526, endPoint x: 192, endPoint y: 538, distance: 162.4
click at [193, 538] on div at bounding box center [194, 528] width 2 height 98
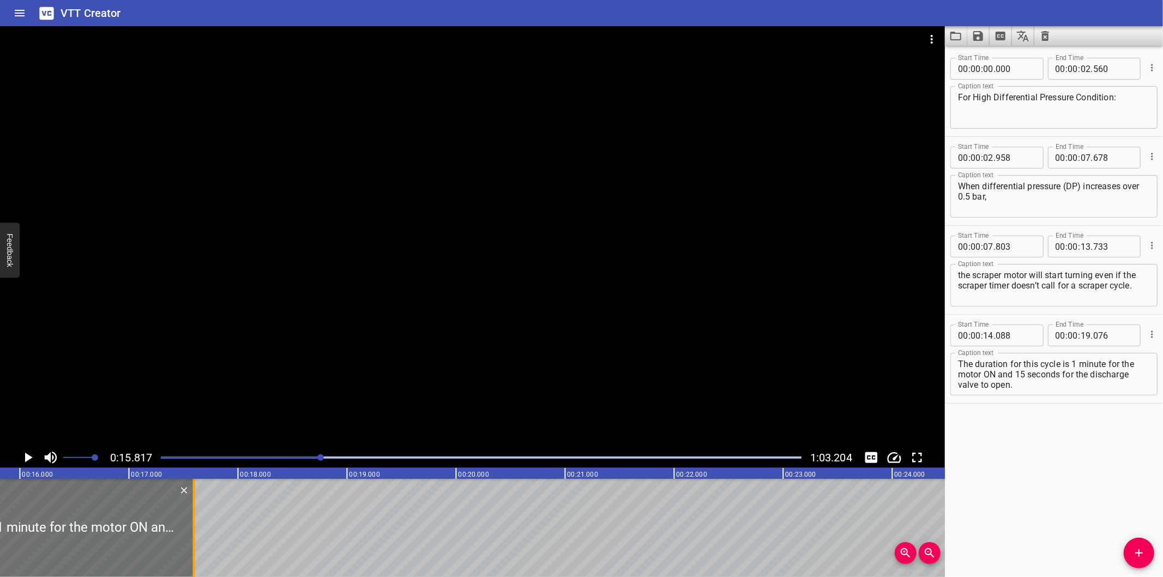
type input "17"
type input "591"
drag, startPoint x: 1000, startPoint y: 374, endPoint x: 1060, endPoint y: 415, distance: 72.6
click at [1060, 415] on div "Start Time 00 : 00 : 00 . 000 Start Time End Time 00 : 00 : 02 . 560 End Time C…" at bounding box center [1054, 311] width 218 height 531
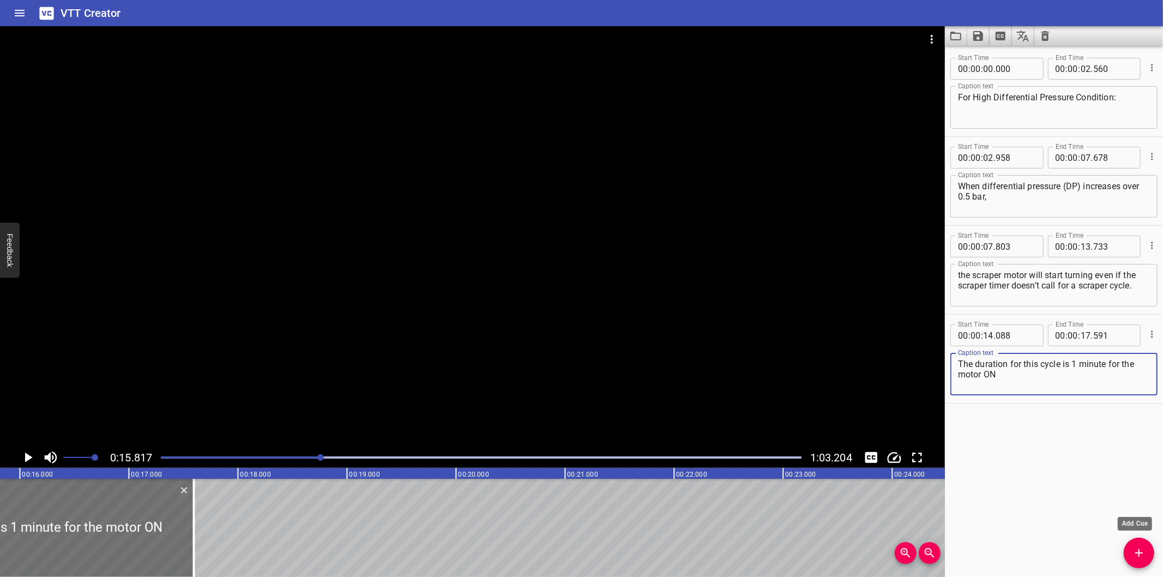
type textarea "The duration for this cycle is 1 minute for the motor ON"
click at [1146, 552] on span "Add Cue" at bounding box center [1139, 552] width 31 height 13
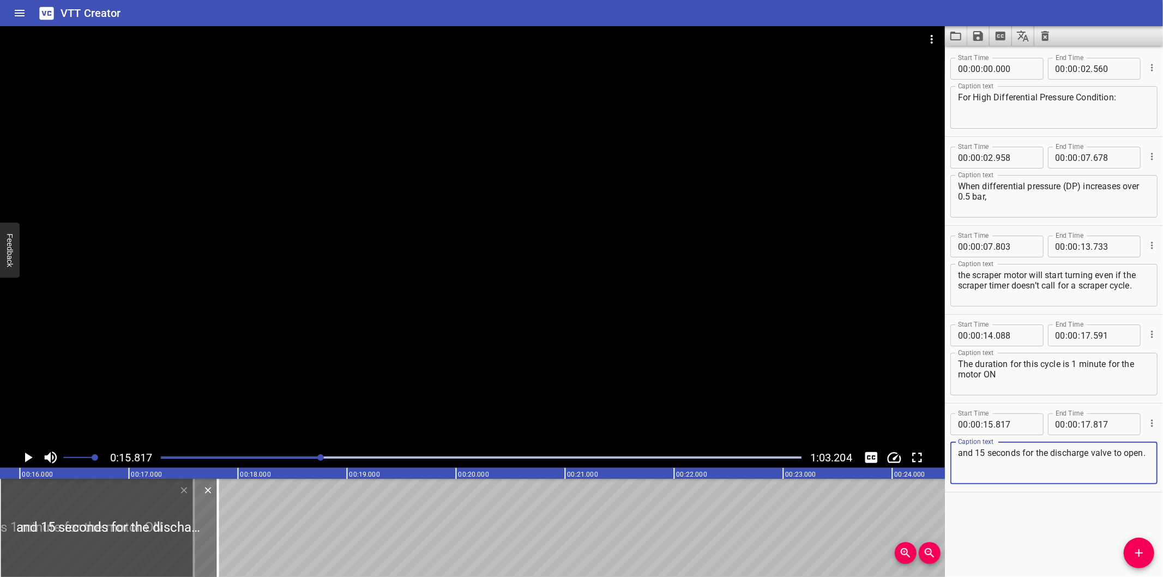
type textarea "and 15 seconds for the discharge valve to open."
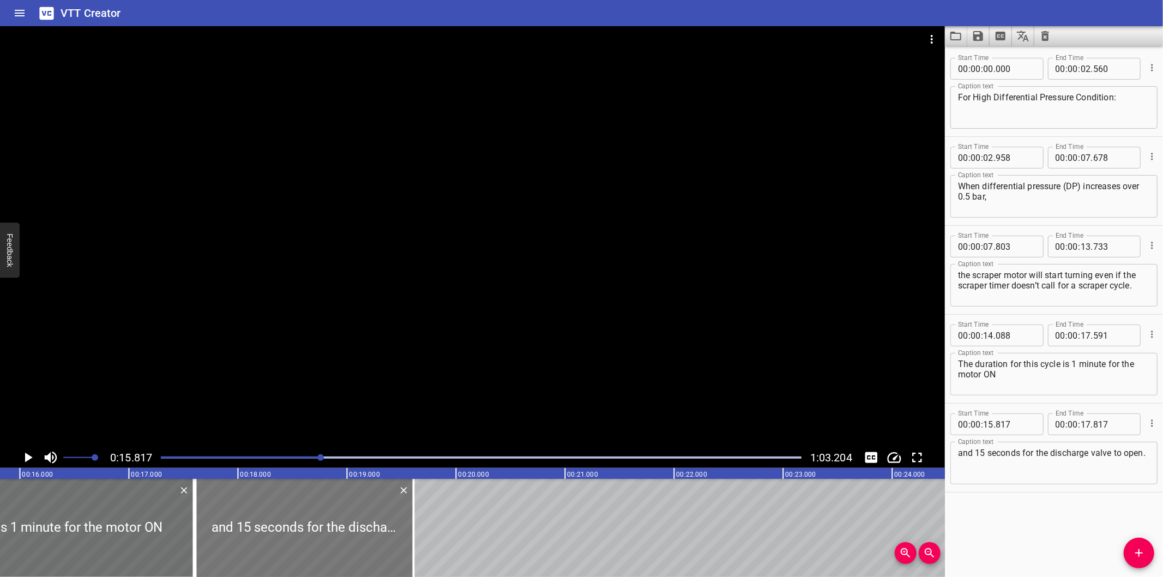
drag, startPoint x: 202, startPoint y: 521, endPoint x: 398, endPoint y: 510, distance: 196.0
click at [398, 510] on div at bounding box center [305, 528] width 218 height 98
type input "17"
type input "612"
type input "19"
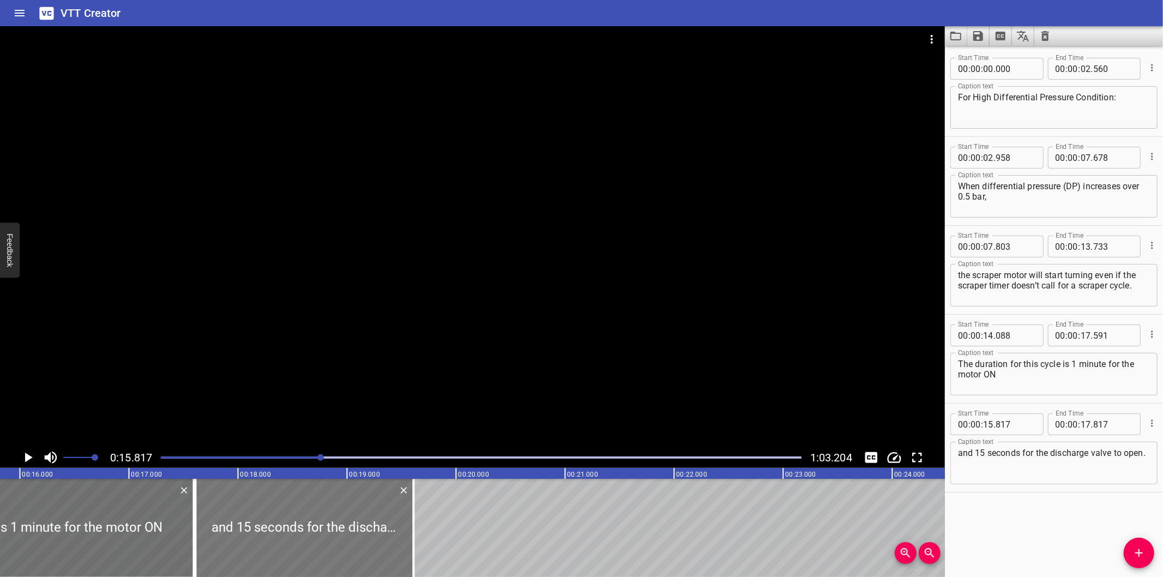
type input "612"
click at [443, 295] on div at bounding box center [472, 236] width 945 height 421
click at [455, 309] on div at bounding box center [472, 236] width 945 height 421
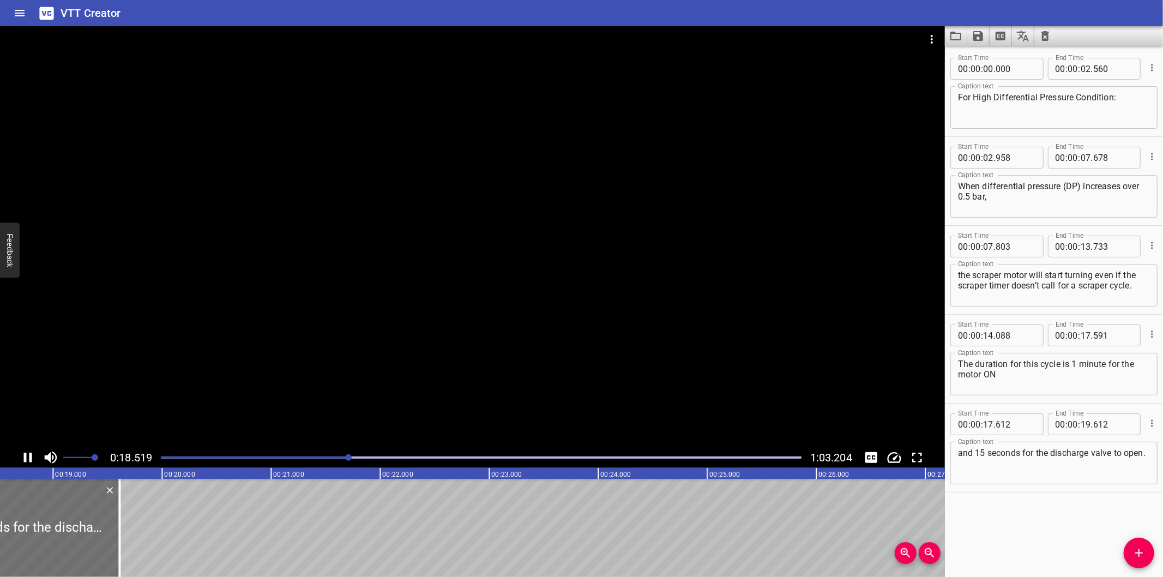
click at [347, 296] on div at bounding box center [472, 236] width 945 height 421
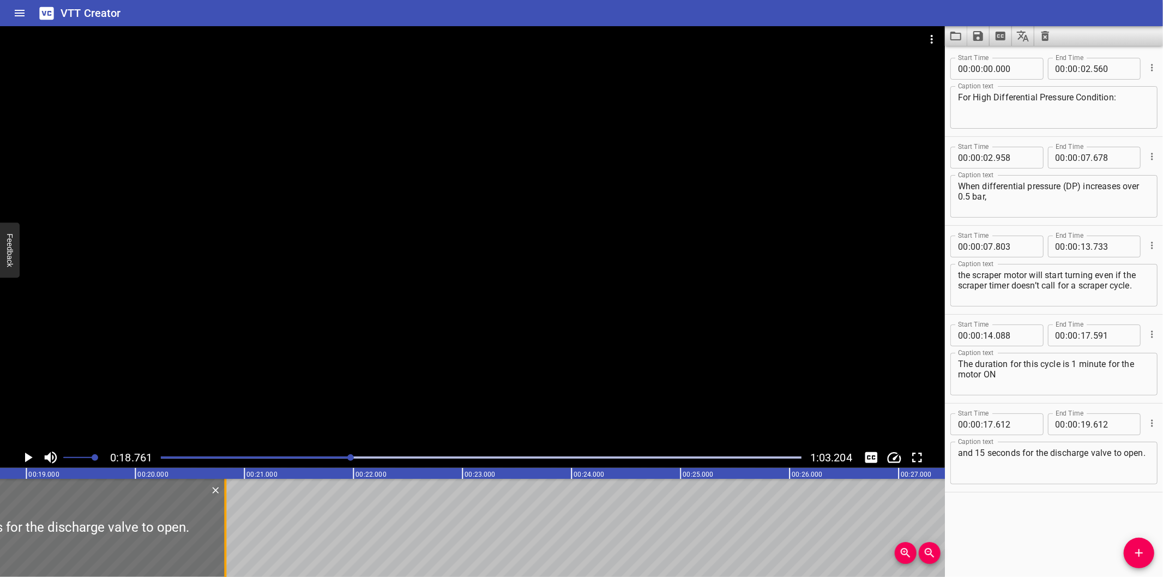
drag, startPoint x: 92, startPoint y: 535, endPoint x: 224, endPoint y: 529, distance: 132.6
click at [224, 529] on div at bounding box center [225, 528] width 2 height 98
type input "20"
type input "827"
click at [296, 278] on div at bounding box center [472, 236] width 945 height 421
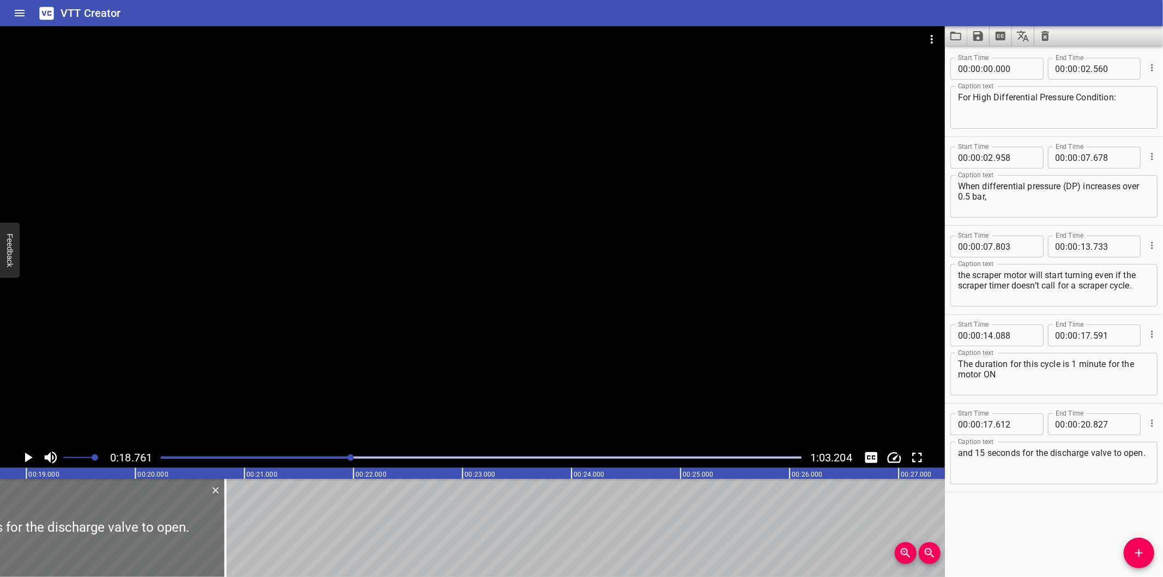
click at [297, 278] on div at bounding box center [472, 236] width 945 height 421
click at [330, 287] on div at bounding box center [472, 236] width 945 height 421
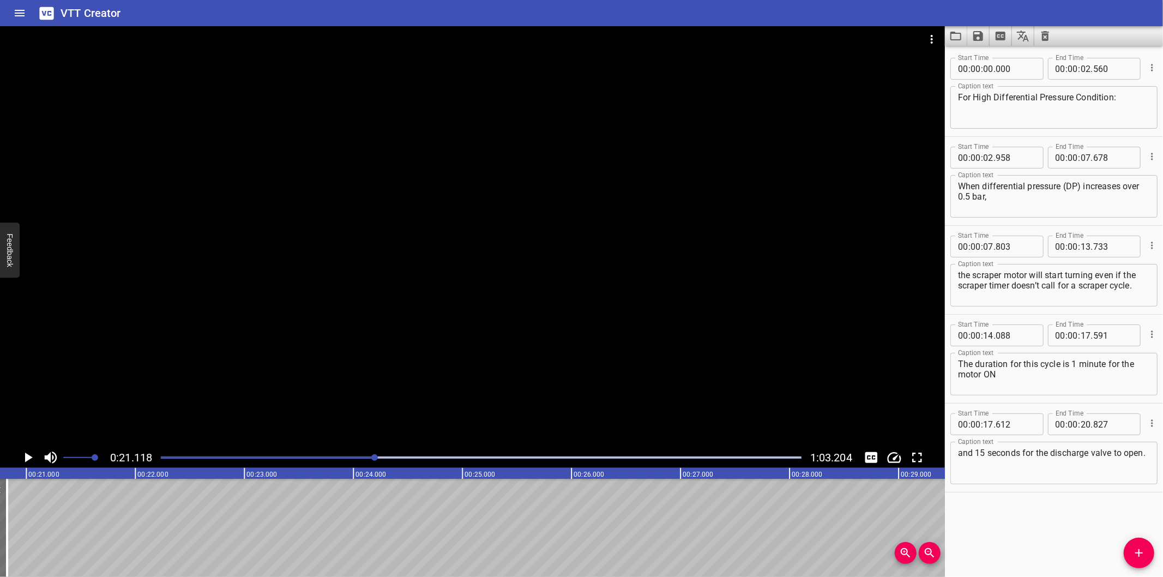
scroll to position [0, 2303]
click at [771, 309] on div at bounding box center [472, 236] width 945 height 421
drag, startPoint x: 1136, startPoint y: 547, endPoint x: 1120, endPoint y: 544, distance: 15.6
click at [1136, 547] on icon "Add Cue" at bounding box center [1138, 552] width 13 height 13
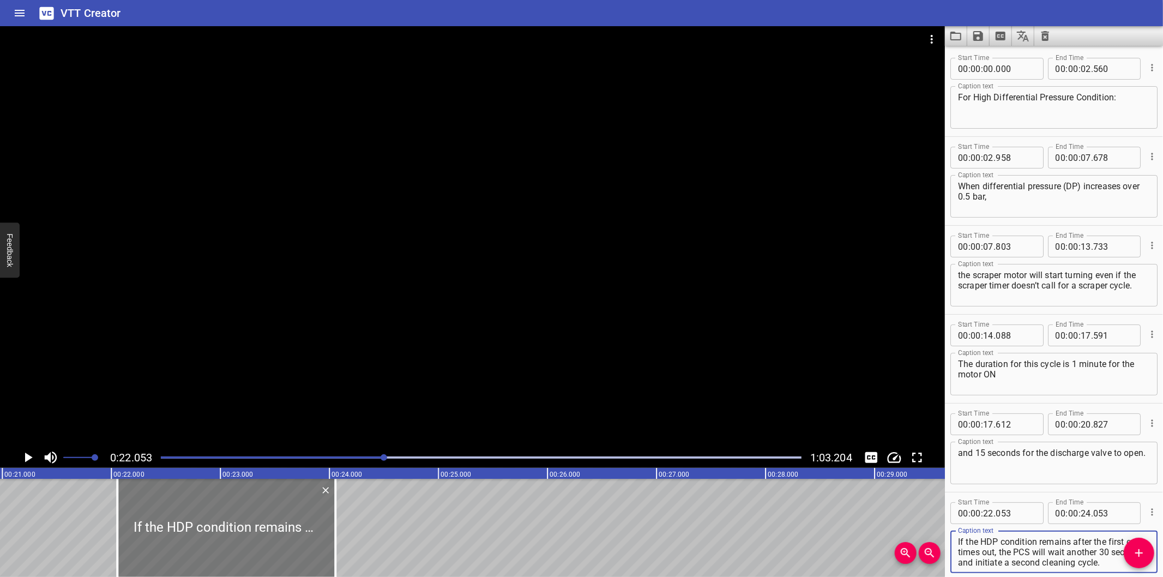
scroll to position [0, 2243]
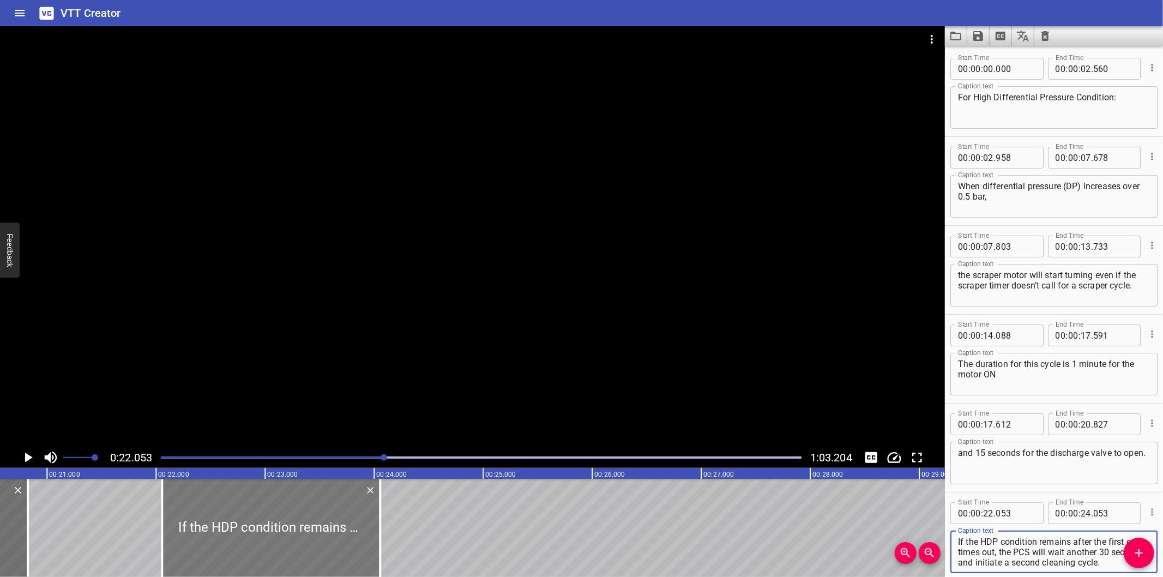
type textarea "If the HDP condition remains after the first cycle times out, the PCS will wait…"
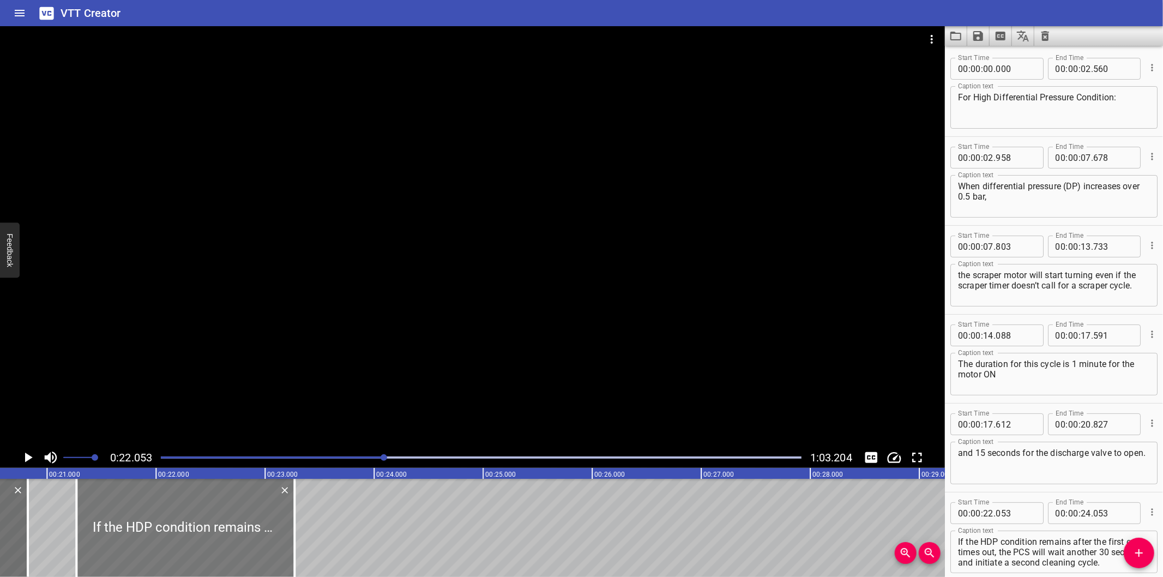
drag, startPoint x: 214, startPoint y: 552, endPoint x: 131, endPoint y: 547, distance: 82.5
click at [131, 547] on div at bounding box center [185, 528] width 218 height 98
type input "21"
type input "268"
type input "23"
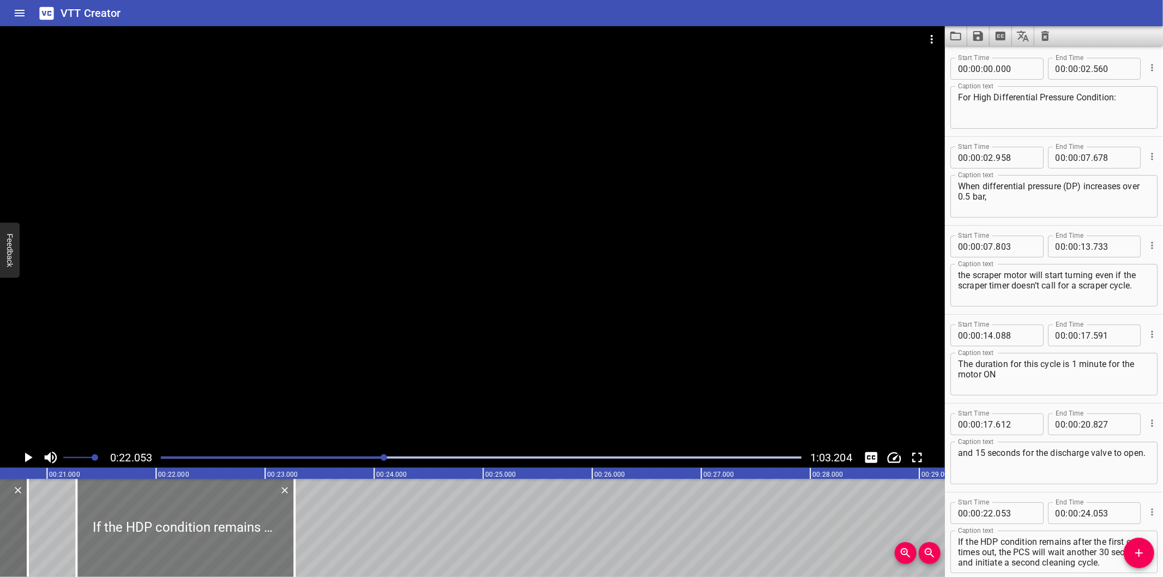
type input "268"
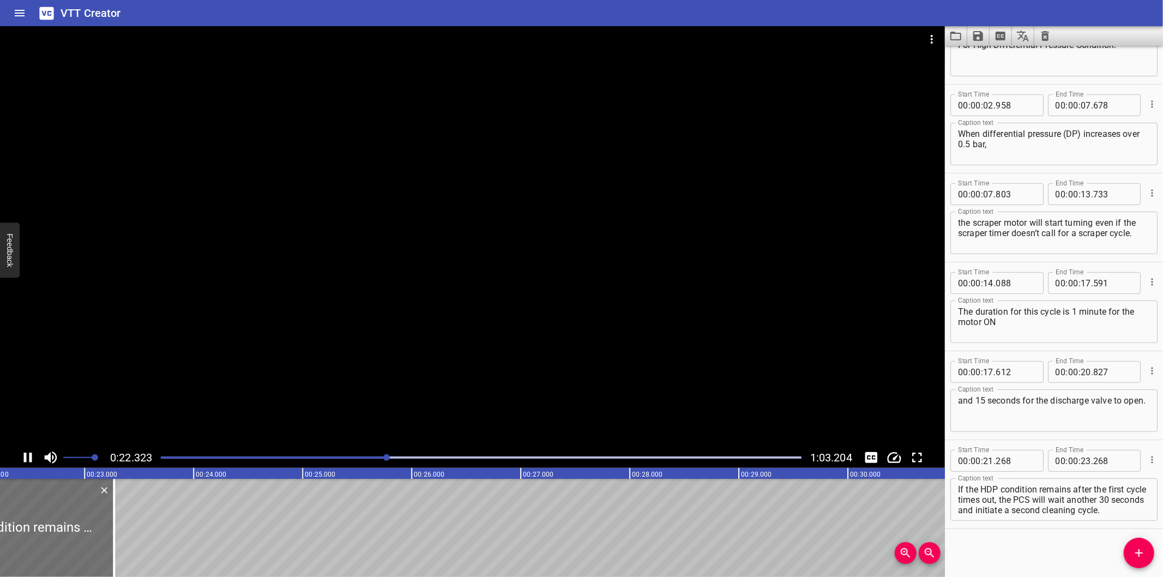
scroll to position [0, 2452]
drag, startPoint x: 83, startPoint y: 539, endPoint x: 456, endPoint y: 538, distance: 373.5
click at [112, 538] on div at bounding box center [106, 528] width 11 height 98
type input "26"
type input "598"
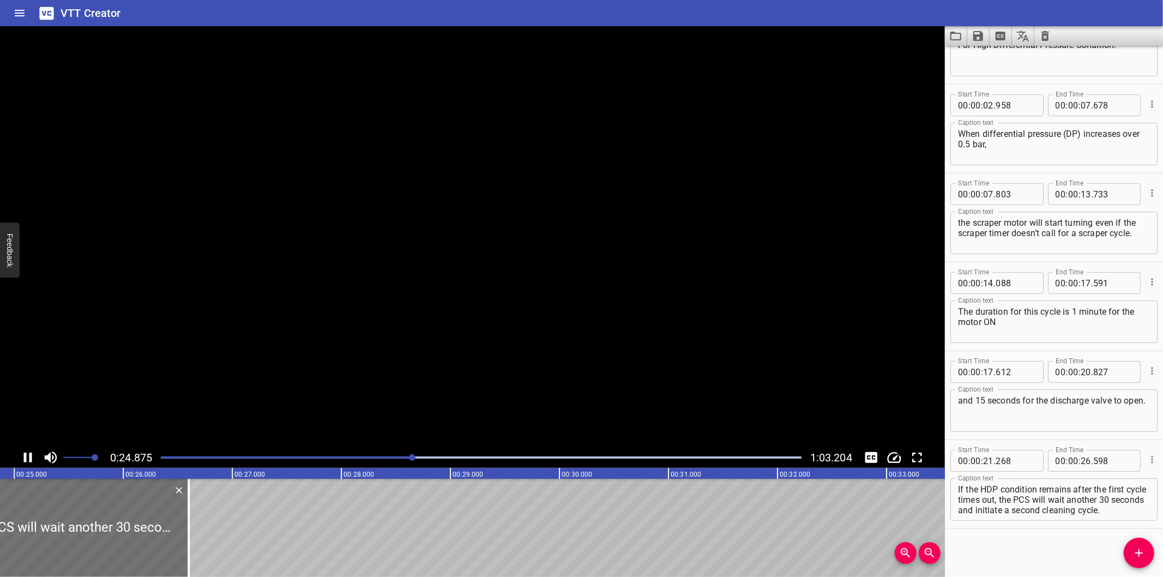
scroll to position [0, 2734]
drag, startPoint x: 166, startPoint y: 549, endPoint x: 356, endPoint y: 535, distance: 190.8
click at [170, 535] on div at bounding box center [168, 528] width 2 height 98
type input "28"
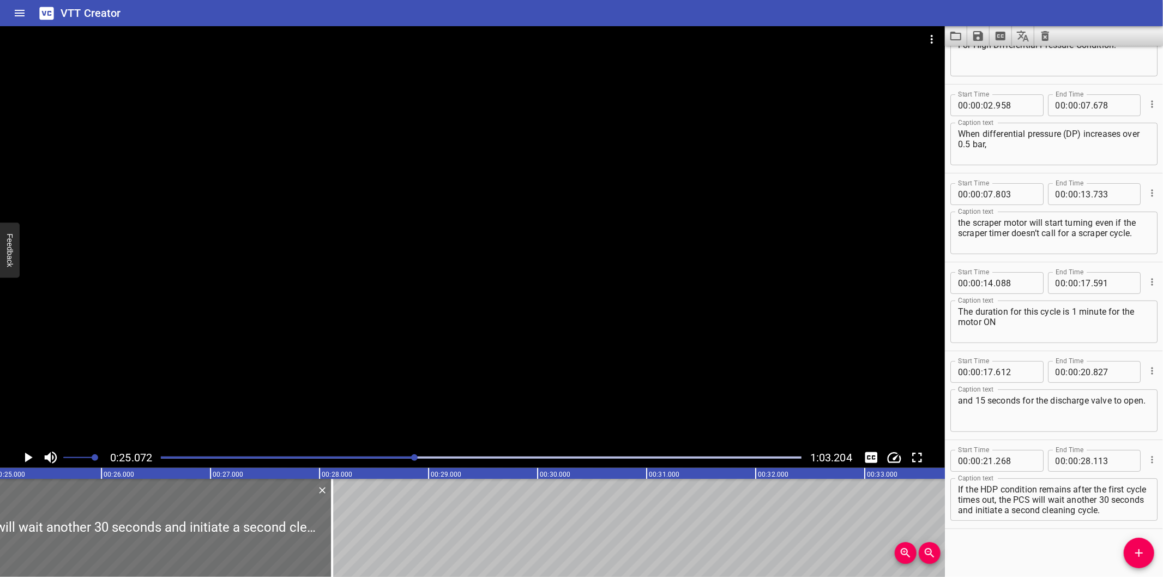
drag, startPoint x: 356, startPoint y: 535, endPoint x: 371, endPoint y: 535, distance: 15.3
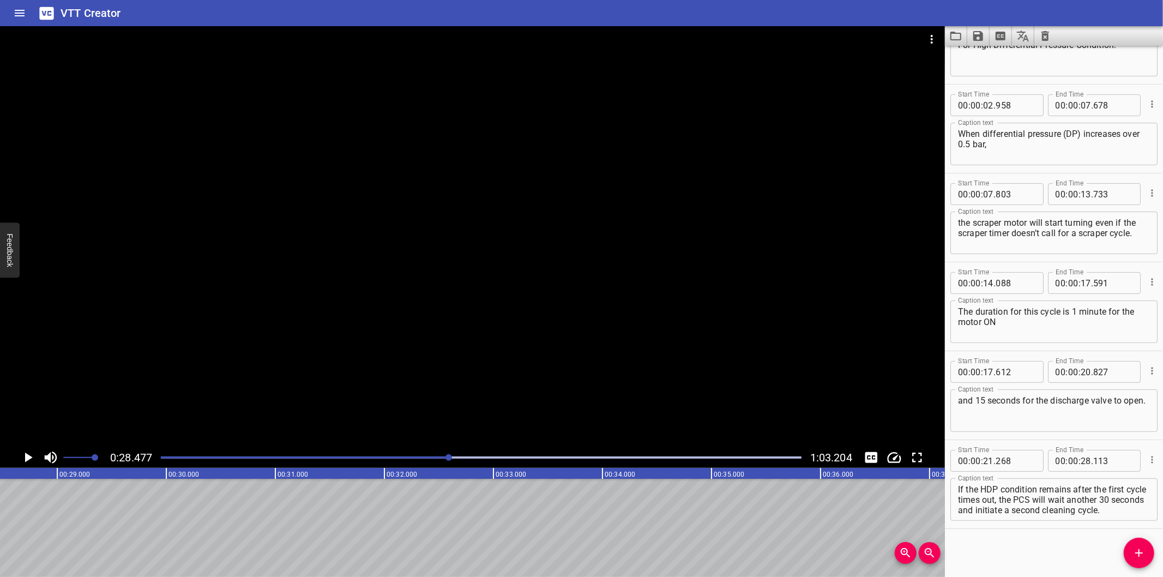
drag, startPoint x: 424, startPoint y: 454, endPoint x: 417, endPoint y: 459, distance: 8.9
click at [417, 459] on div at bounding box center [481, 457] width 654 height 15
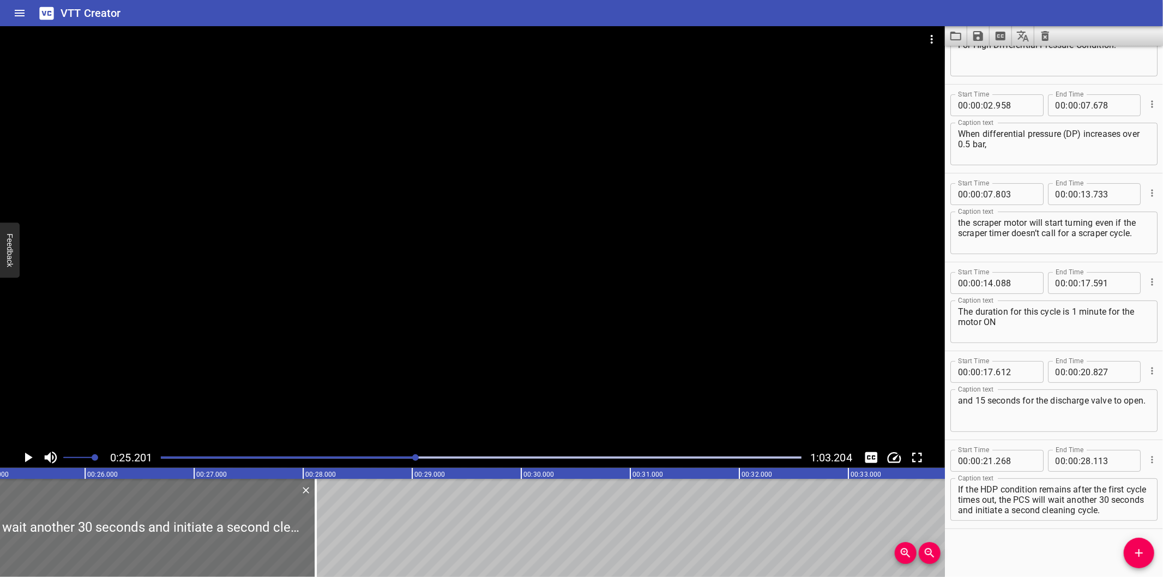
scroll to position [0, 2748]
drag, startPoint x: 315, startPoint y: 547, endPoint x: 330, endPoint y: 546, distance: 15.8
click at [328, 546] on div at bounding box center [322, 528] width 11 height 98
type input "258"
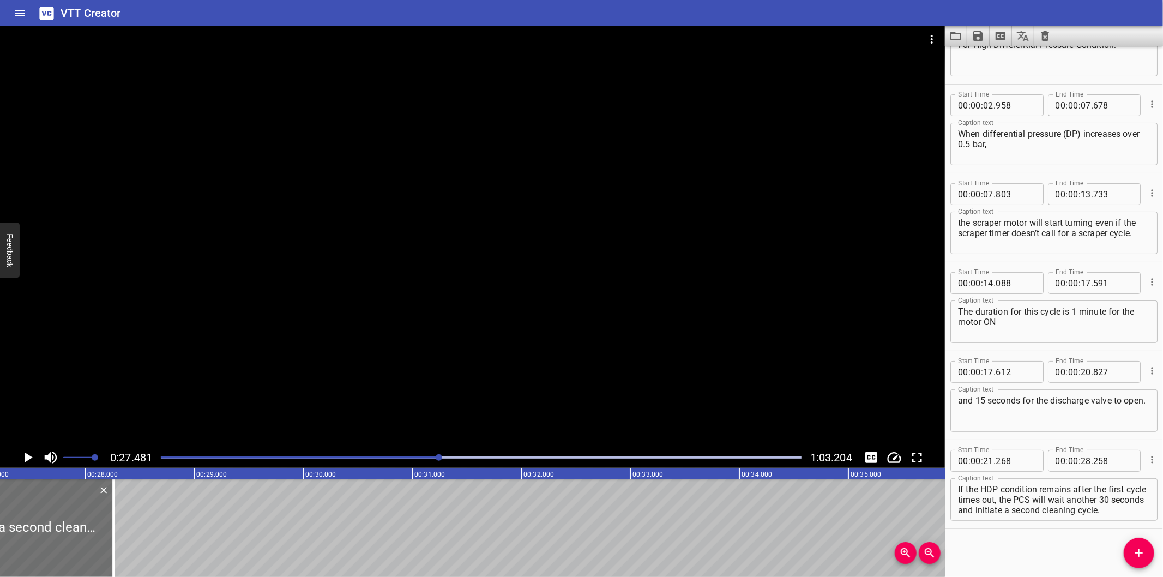
scroll to position [0, 2997]
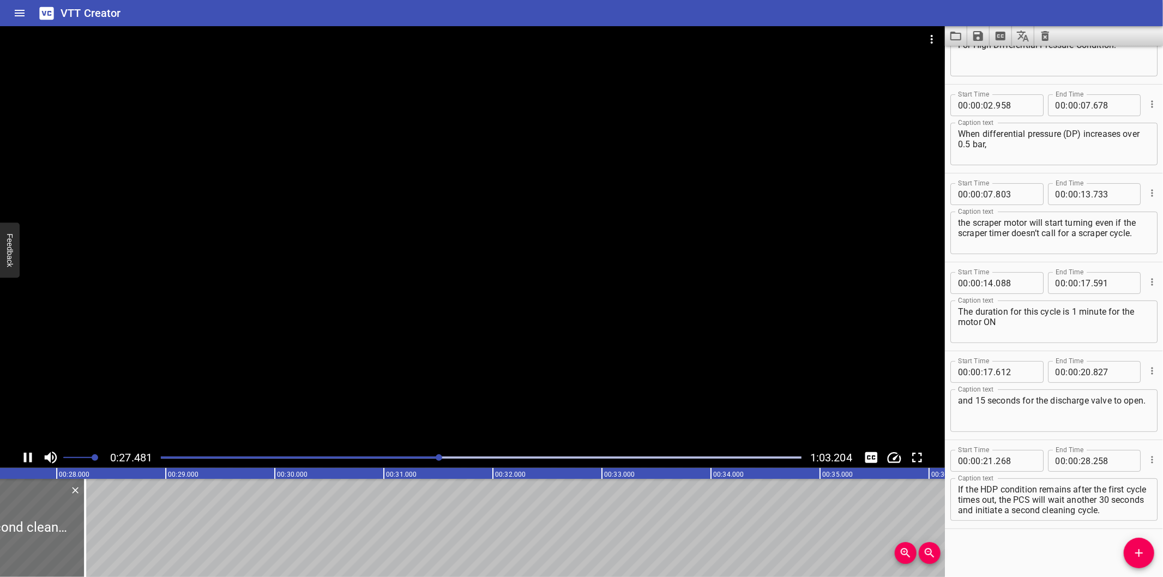
click at [389, 459] on div at bounding box center [481, 457] width 654 height 15
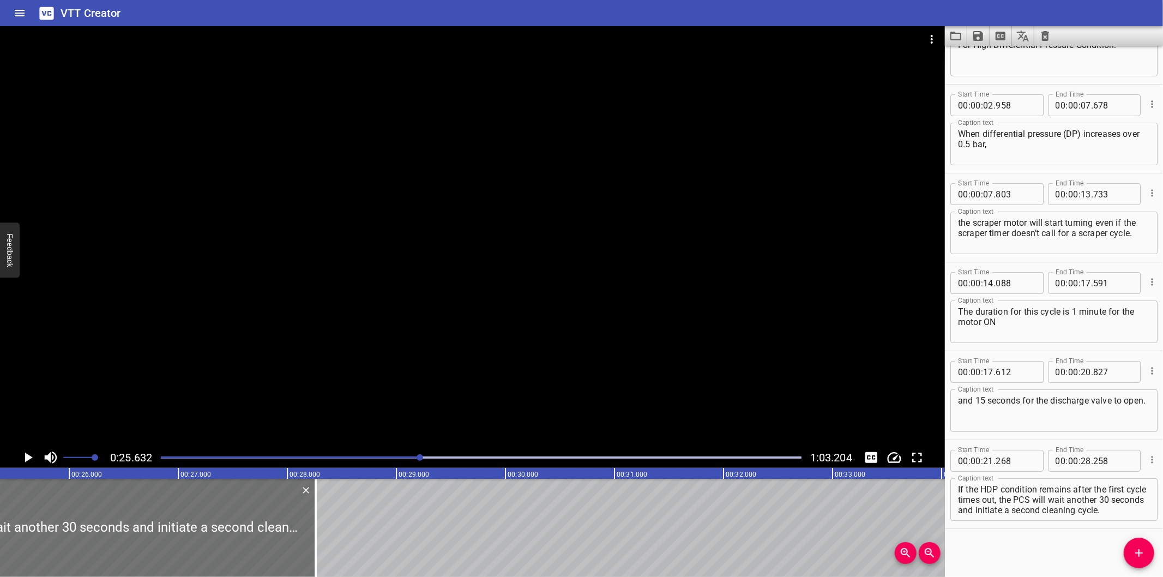
scroll to position [0, 2714]
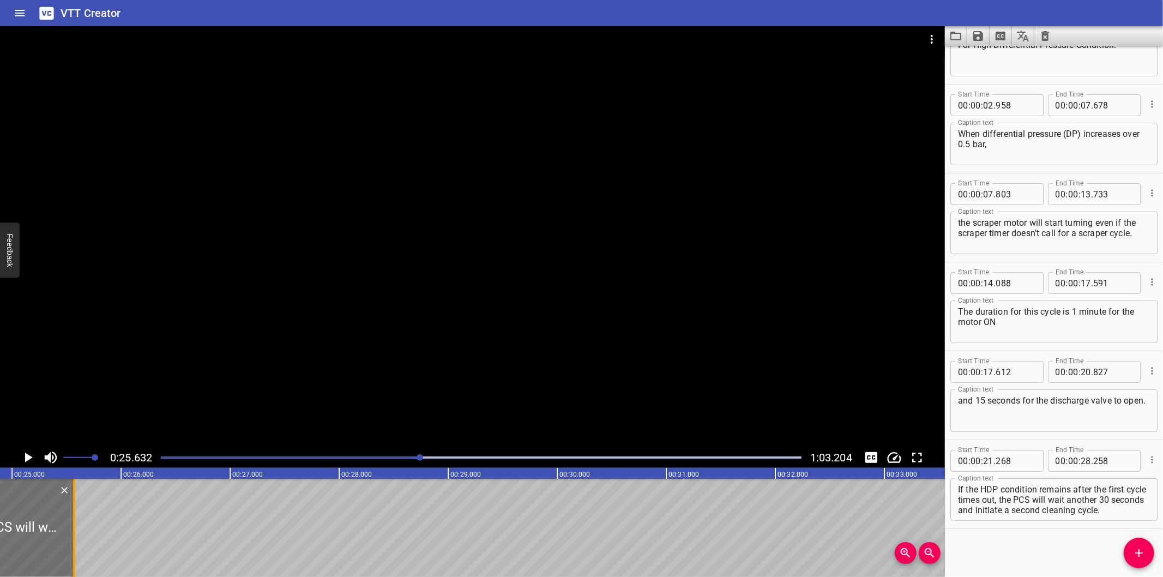
drag, startPoint x: 366, startPoint y: 518, endPoint x: 73, endPoint y: 546, distance: 294.7
click at [73, 546] on div at bounding box center [74, 528] width 2 height 98
type input "25"
type input "568"
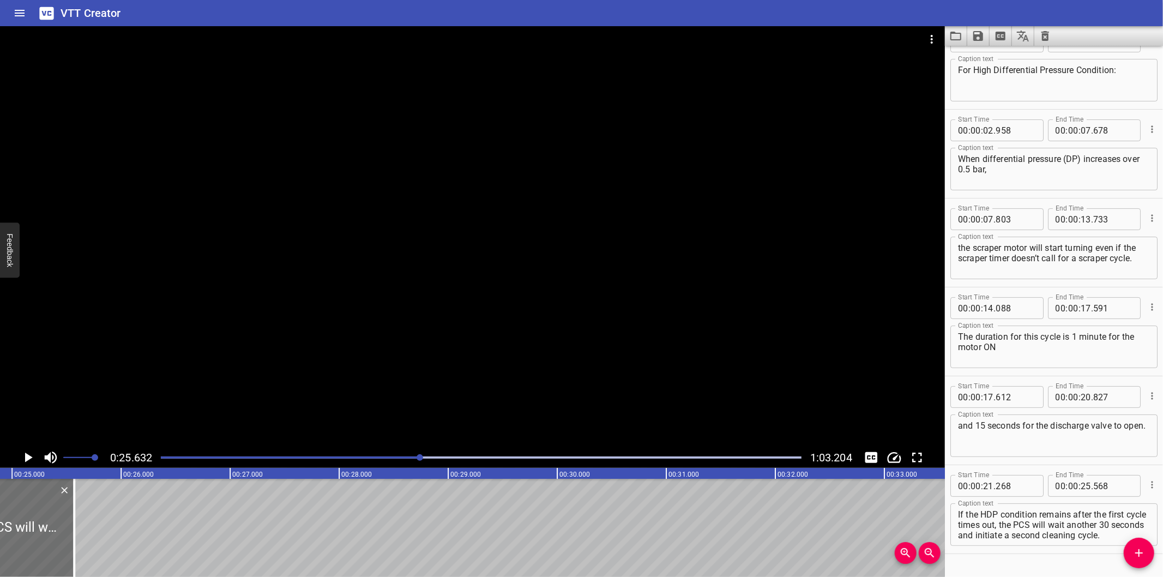
scroll to position [52, 0]
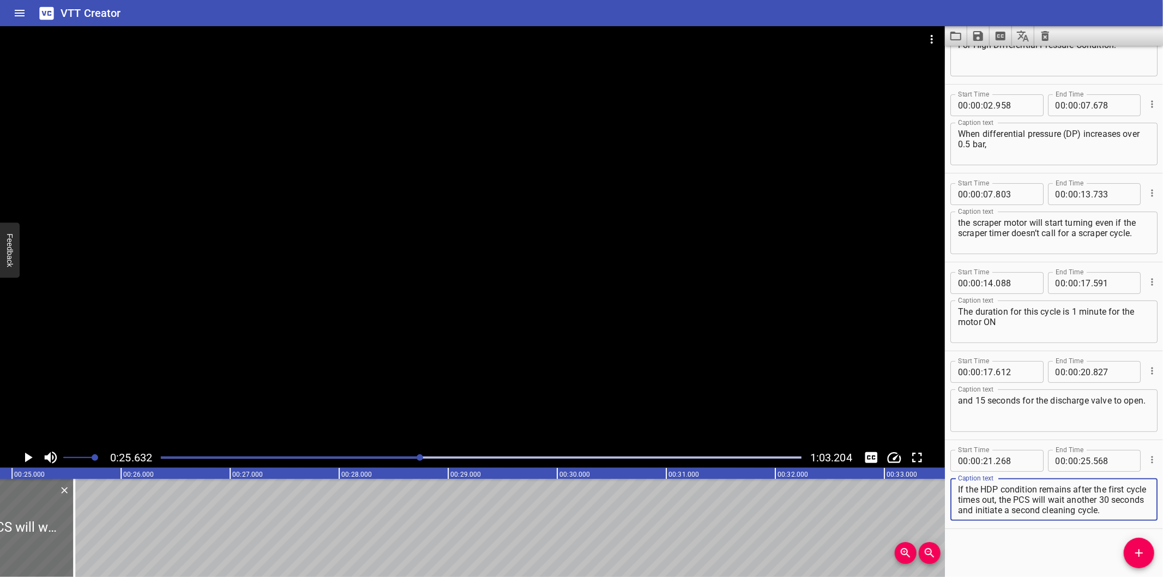
drag, startPoint x: 1023, startPoint y: 500, endPoint x: 1225, endPoint y: 557, distance: 209.6
click at [1162, 557] on html "VTT Creator Caption Editor Batch Transcribe Login Sign Up Privacy Contact 0:25.…" at bounding box center [581, 288] width 1163 height 577
type textarea "If the HDP condition remains after the first cycle times out,"
click at [1129, 551] on span "Add Cue" at bounding box center [1139, 552] width 31 height 13
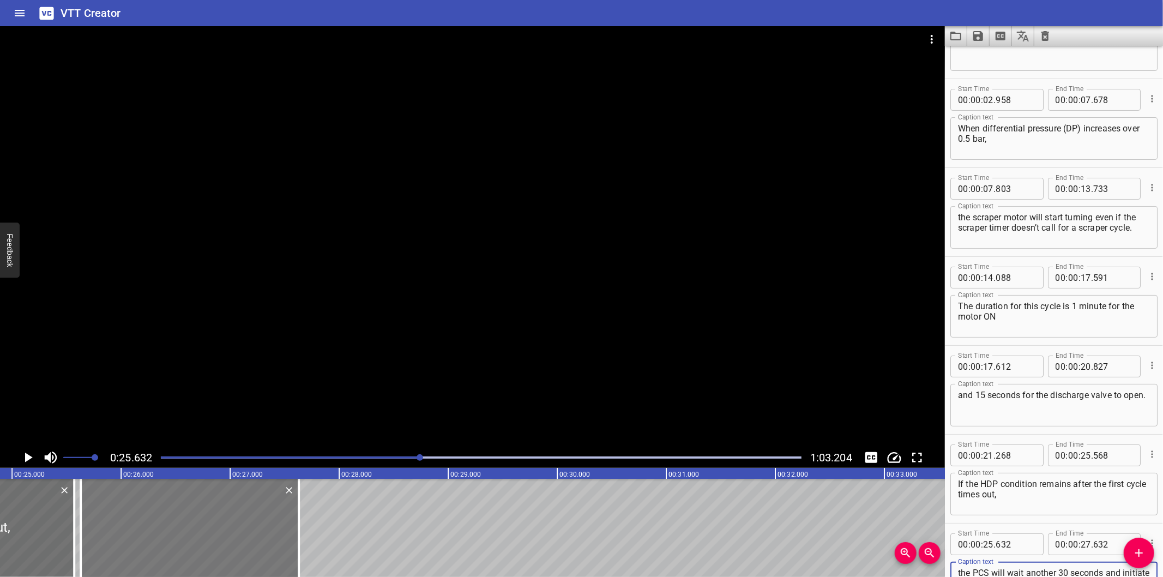
scroll to position [61, 0]
type textarea "the PCS will wait another 30 seconds and initiate a second cleaning cycle."
drag, startPoint x: 263, startPoint y: 543, endPoint x: 269, endPoint y: 544, distance: 6.6
click at [269, 544] on div at bounding box center [196, 528] width 218 height 98
type input "692"
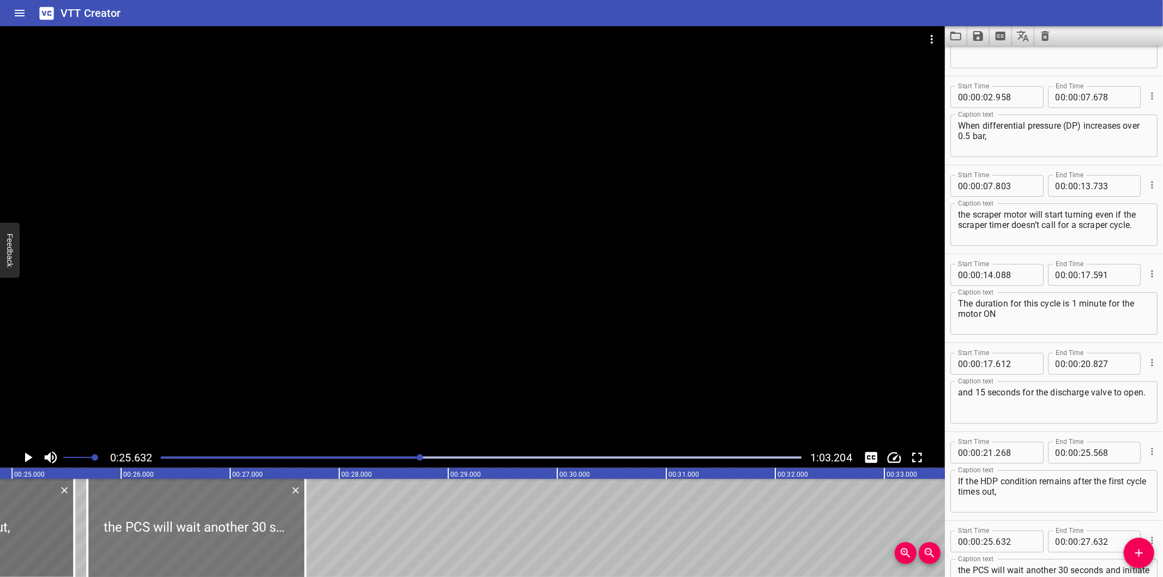
type input "692"
click at [75, 541] on div at bounding box center [76, 528] width 2 height 98
type input "588"
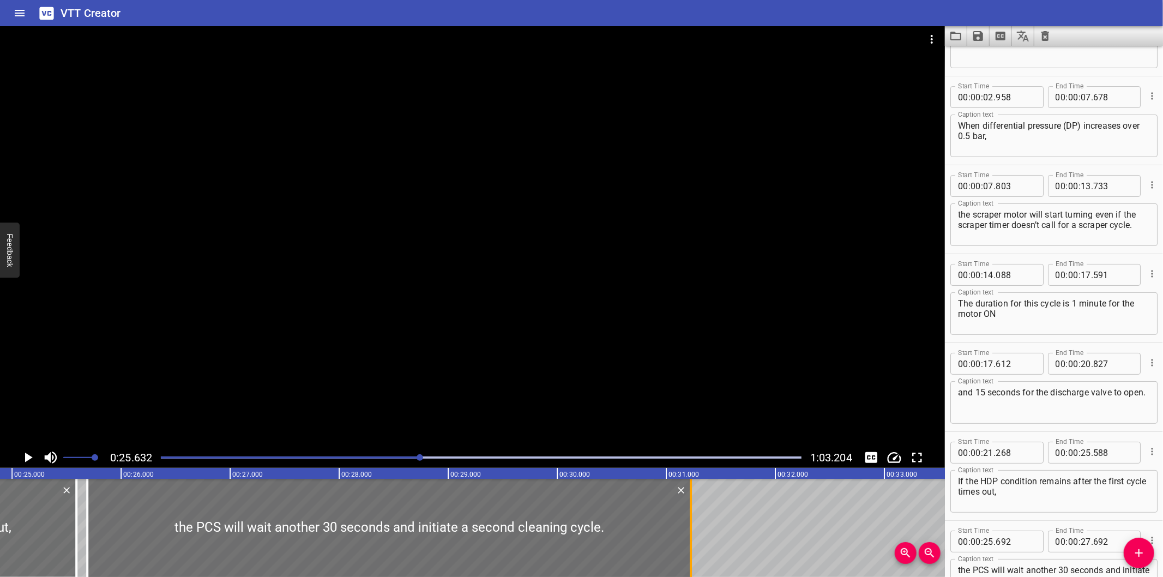
drag, startPoint x: 303, startPoint y: 529, endPoint x: 689, endPoint y: 529, distance: 385.5
click at [690, 529] on div at bounding box center [691, 528] width 2 height 98
type input "31"
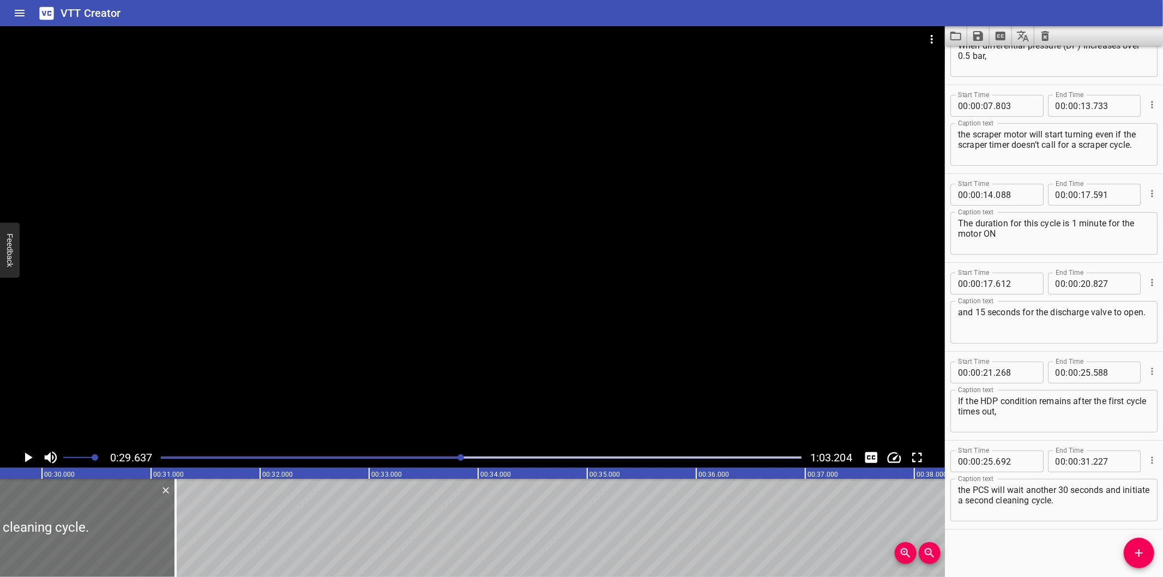
scroll to position [0, 3232]
click at [167, 545] on div at bounding box center [169, 528] width 11 height 98
type input "192"
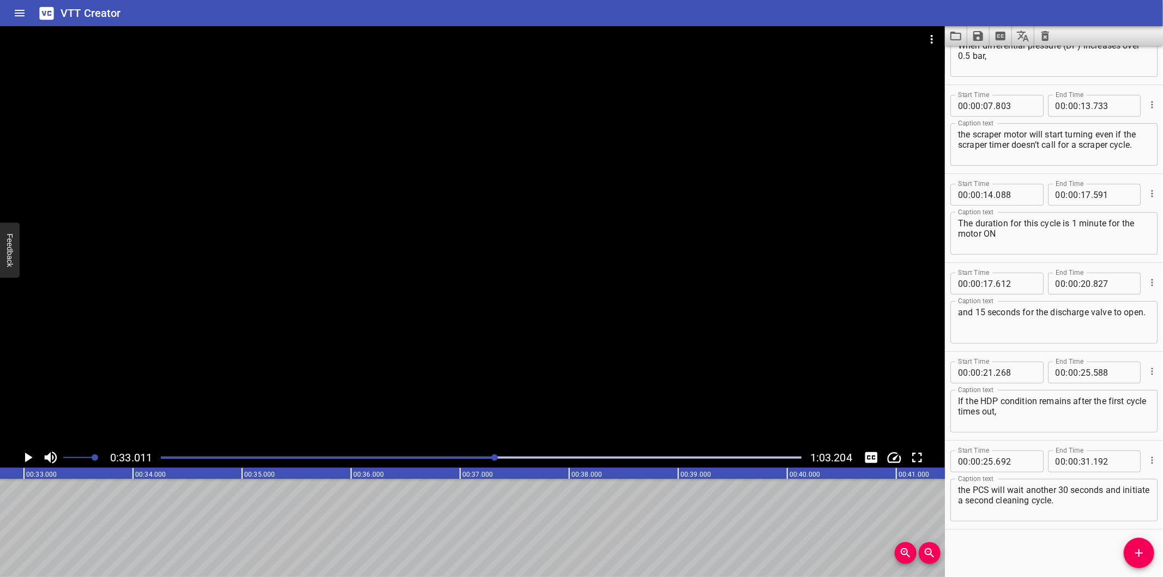
scroll to position [0, 3600]
drag, startPoint x: 1132, startPoint y: 554, endPoint x: 1060, endPoint y: 521, distance: 79.3
click at [1132, 554] on icon "Add Cue" at bounding box center [1138, 552] width 13 height 13
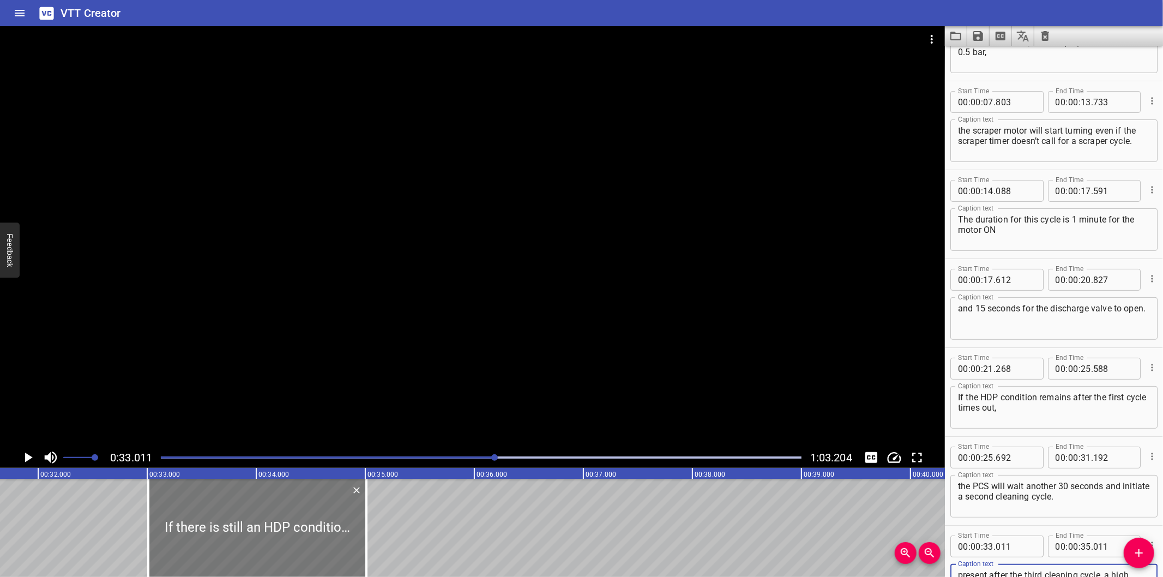
scroll to position [0, 3438]
type textarea "If there is still an HDP condition, one more cleaning cycle will be initiated a…"
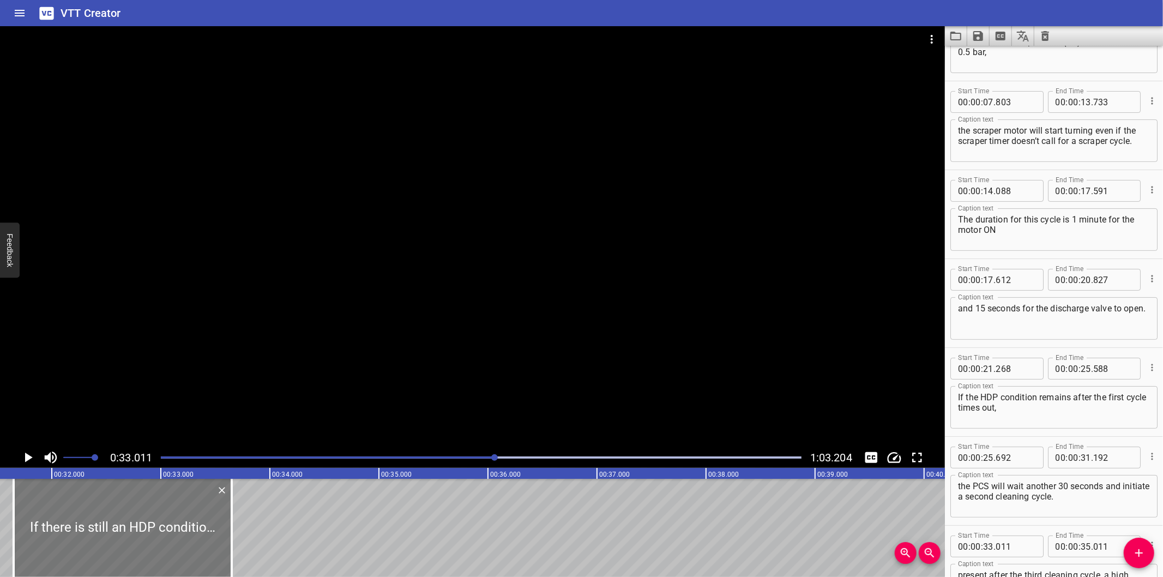
drag, startPoint x: 264, startPoint y: 522, endPoint x: 138, endPoint y: 528, distance: 126.6
click at [138, 528] on div at bounding box center [123, 528] width 218 height 98
type input "31"
type input "651"
type input "33"
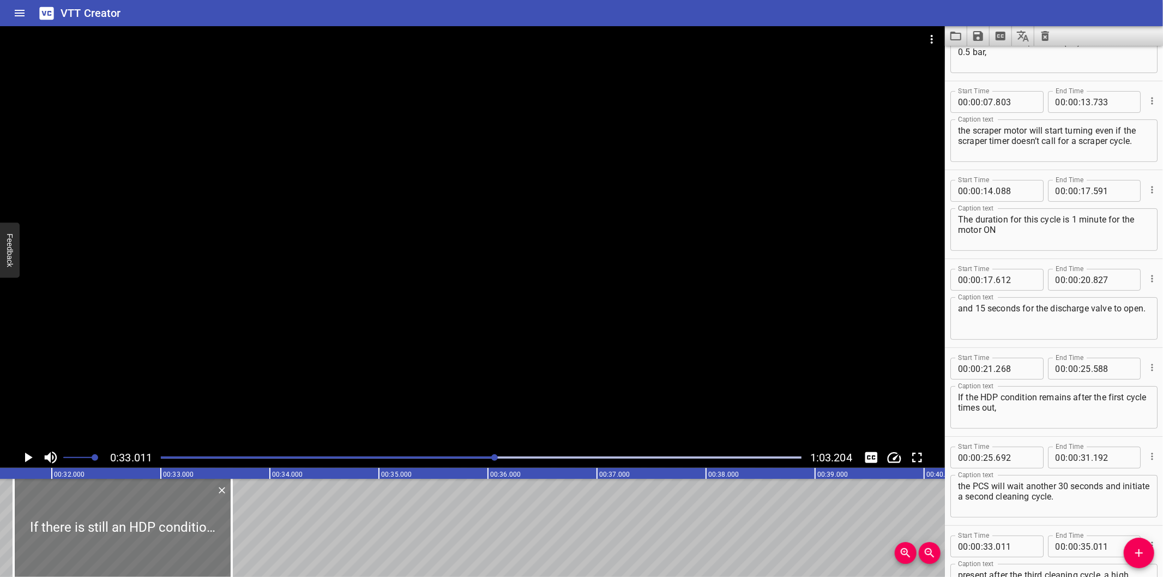
type input "651"
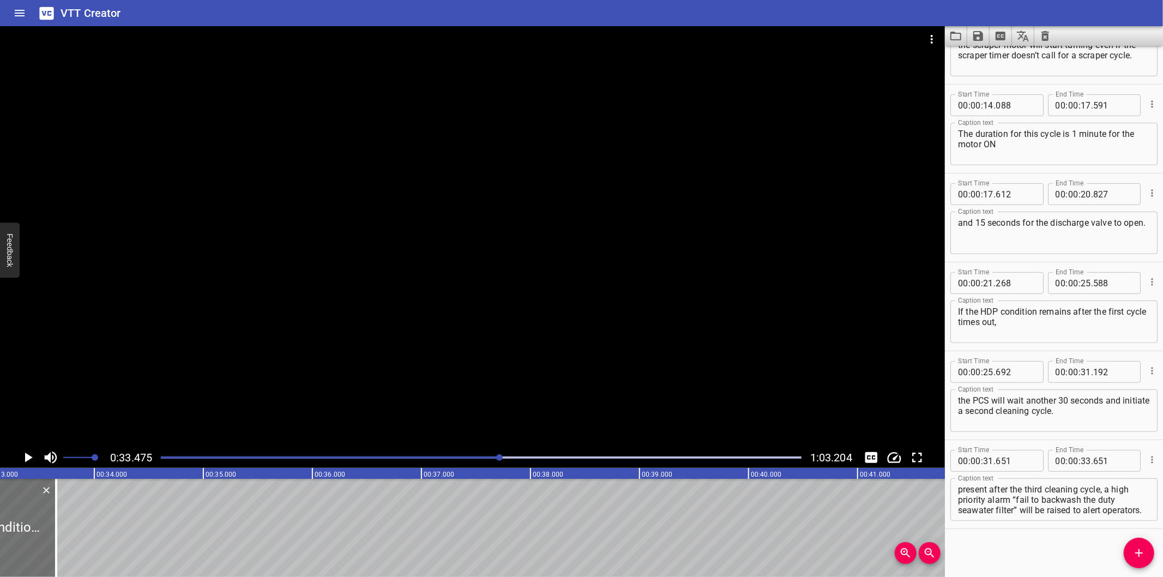
scroll to position [0, 3650]
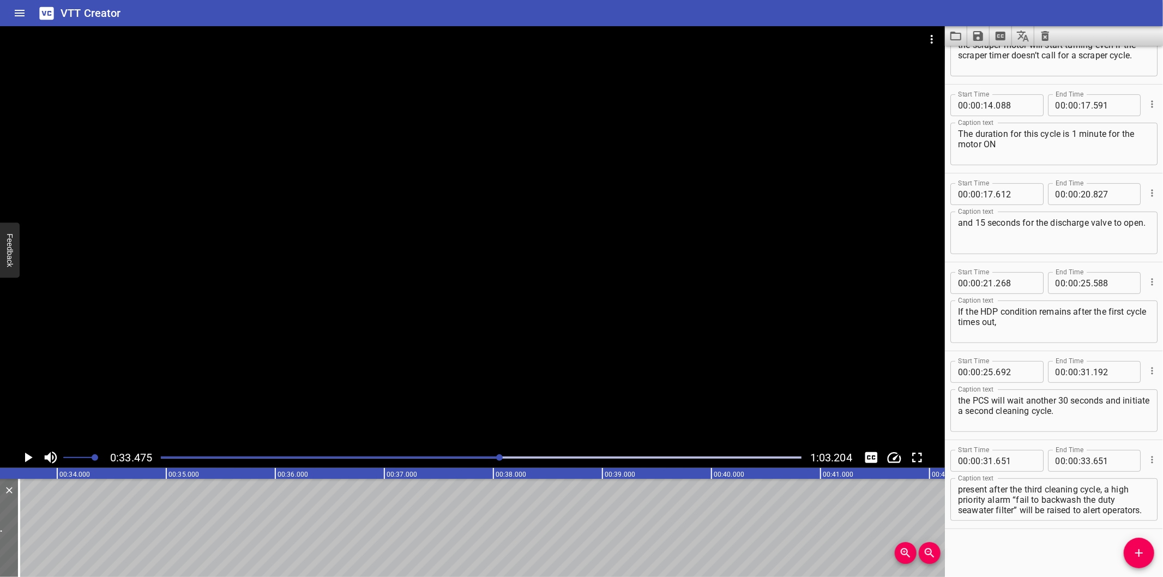
click at [405, 266] on div at bounding box center [472, 236] width 945 height 421
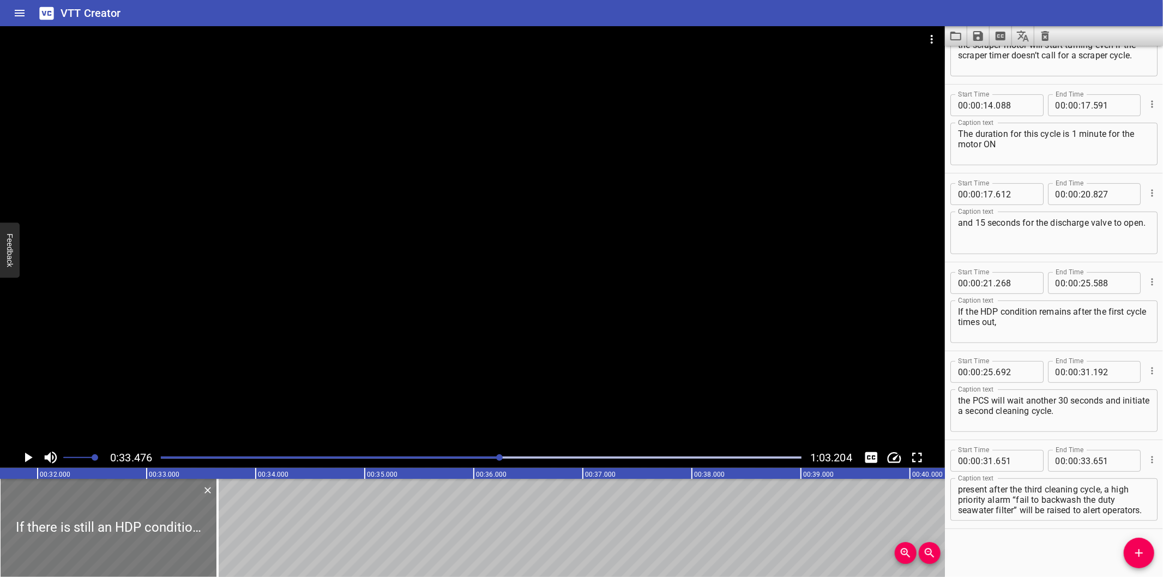
scroll to position [0, 3449]
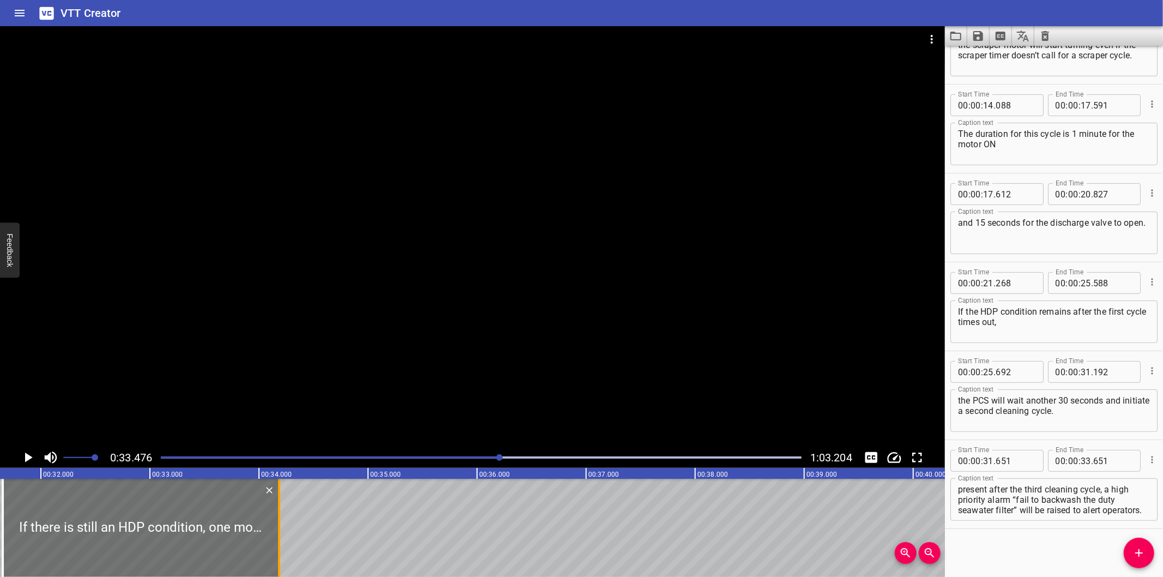
drag, startPoint x: 220, startPoint y: 531, endPoint x: 282, endPoint y: 551, distance: 64.8
click at [279, 551] on div at bounding box center [279, 528] width 2 height 98
type input "34"
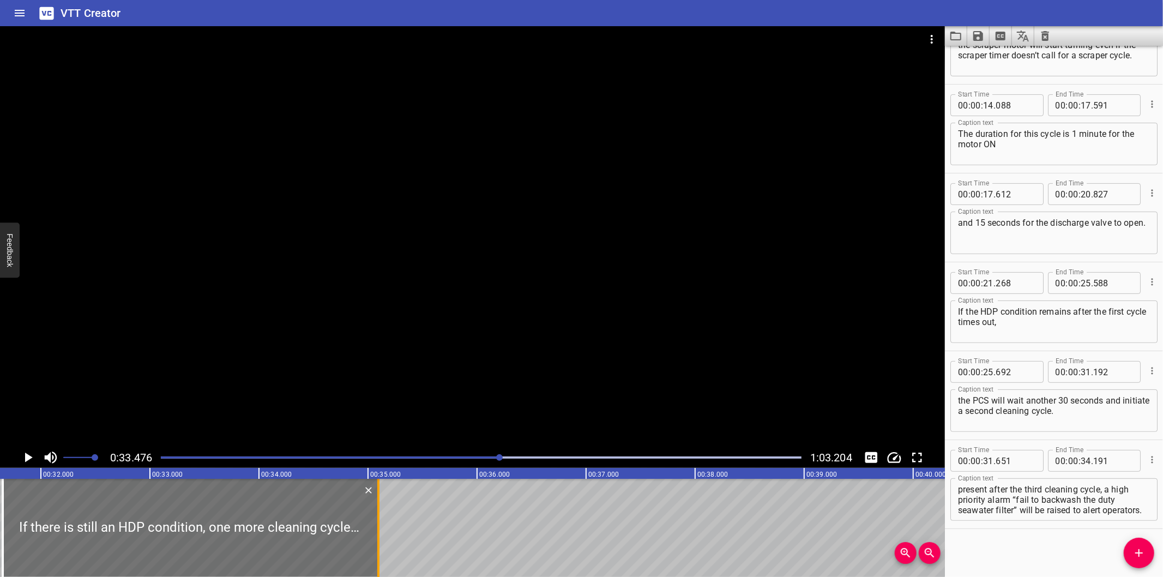
click at [377, 510] on div at bounding box center [378, 528] width 2 height 98
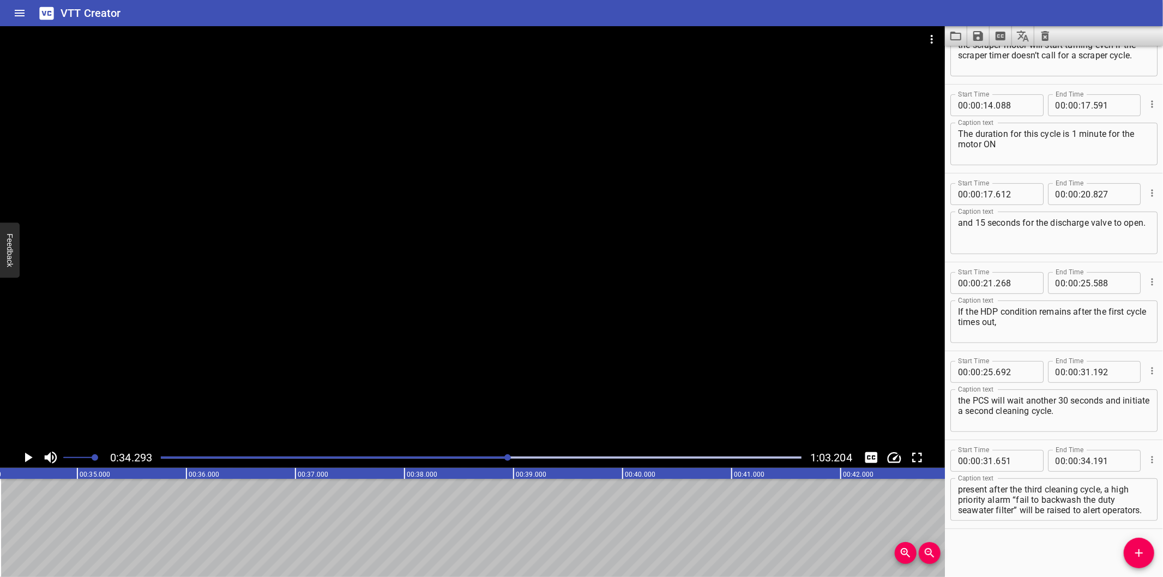
click at [466, 455] on div at bounding box center [481, 457] width 654 height 15
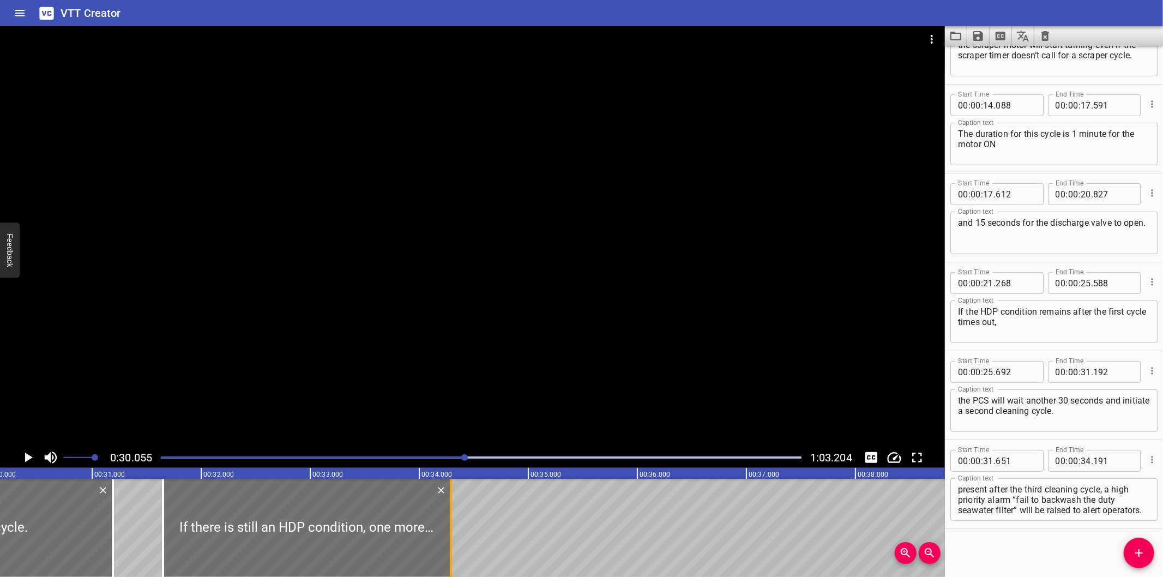
scroll to position [0, 3277]
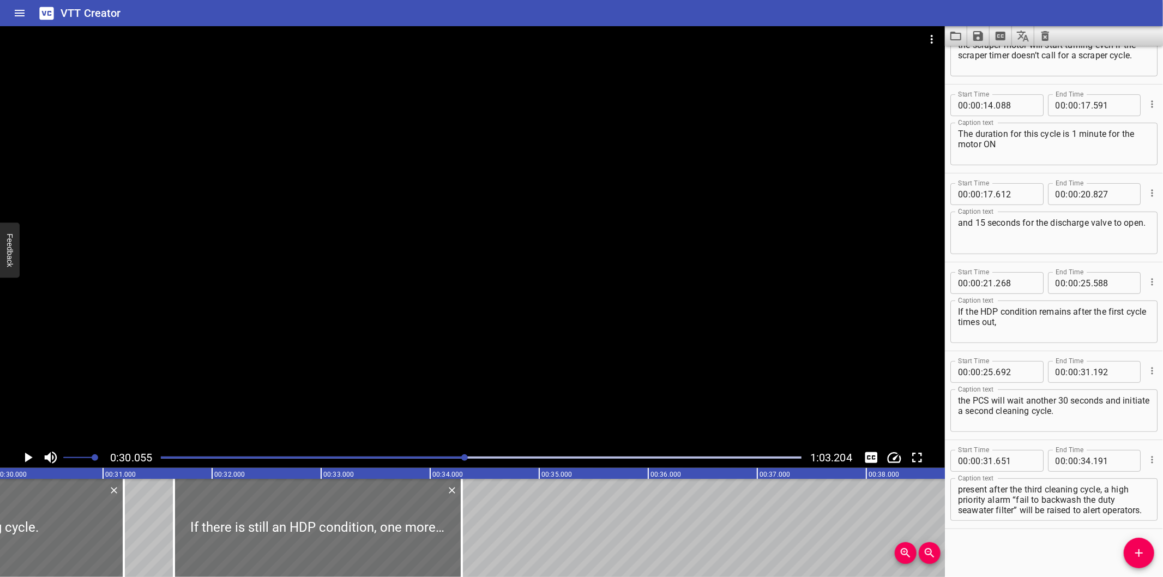
click at [461, 534] on div at bounding box center [461, 528] width 11 height 98
drag, startPoint x: 449, startPoint y: 537, endPoint x: 459, endPoint y: 537, distance: 9.8
click at [459, 537] on div at bounding box center [461, 528] width 11 height 98
type input "291"
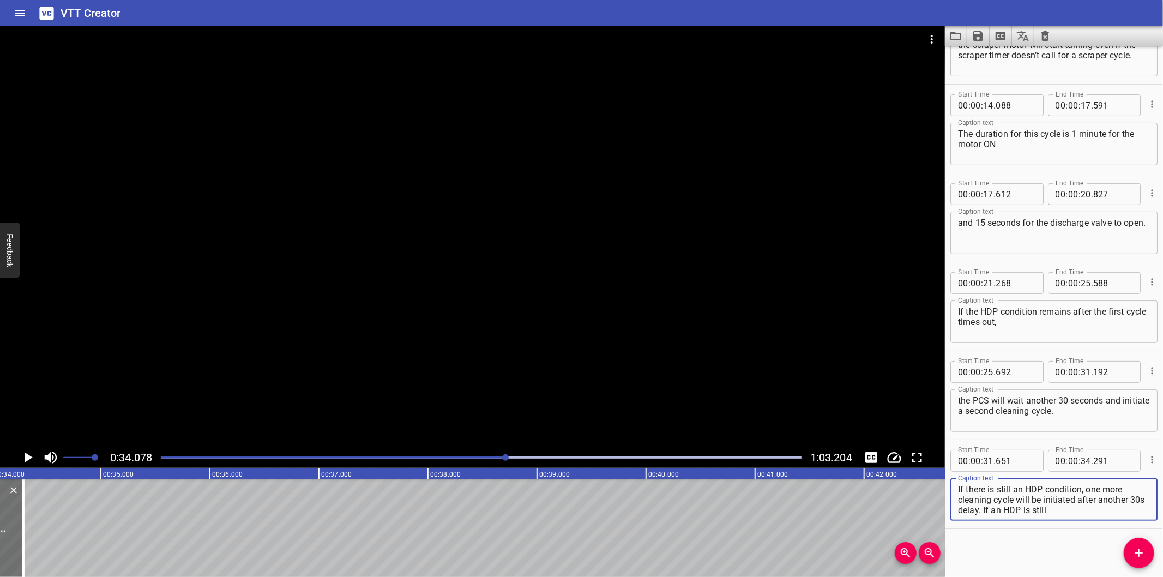
scroll to position [52, 0]
drag, startPoint x: 1086, startPoint y: 490, endPoint x: 1147, endPoint y: 589, distance: 116.7
click at [1147, 576] on html "VTT Creator Caption Editor Batch Transcribe Login Sign Up Privacy Contact 0:34.…" at bounding box center [581, 288] width 1163 height 577
type textarea "If there is still an HDP condition,"
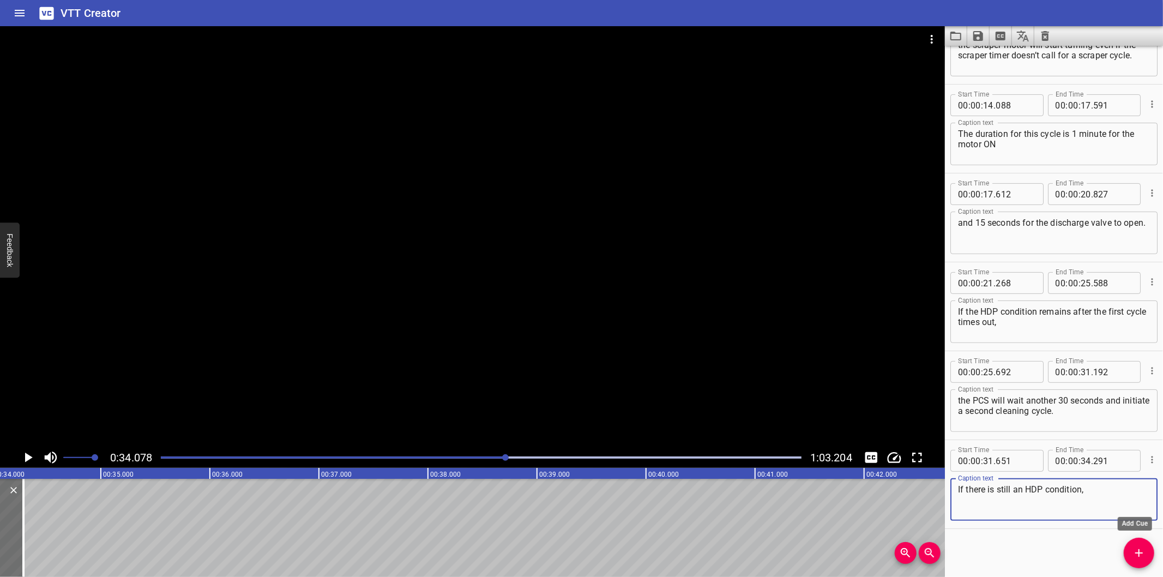
click at [1144, 549] on icon "Add Cue" at bounding box center [1138, 552] width 13 height 13
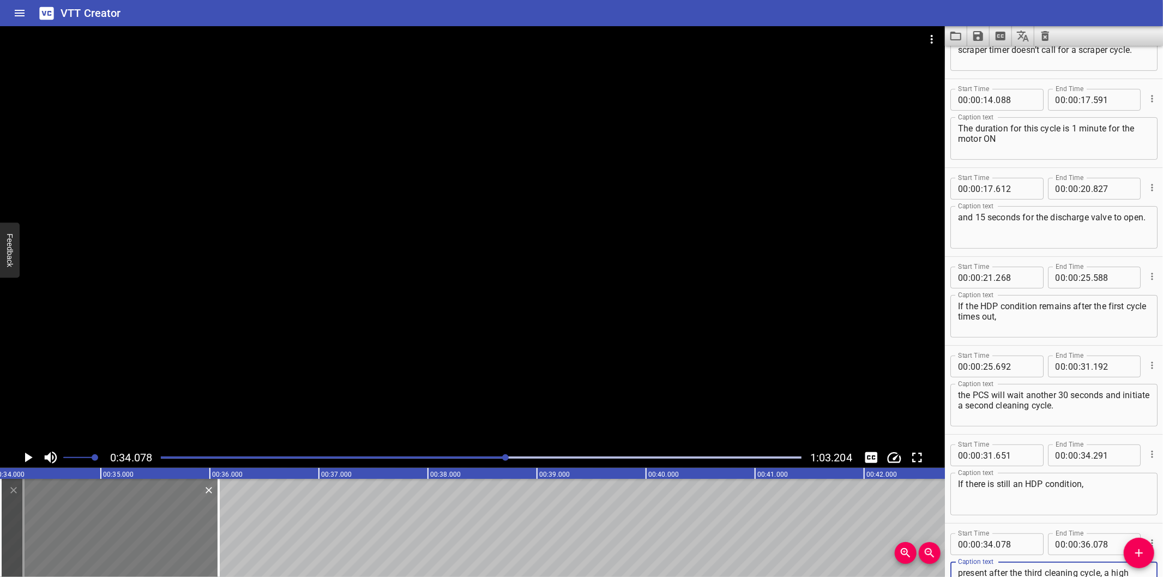
scroll to position [238, 0]
type textarea "one more cleaning cycle will be initiated after another 30s delay. If an HDP is…"
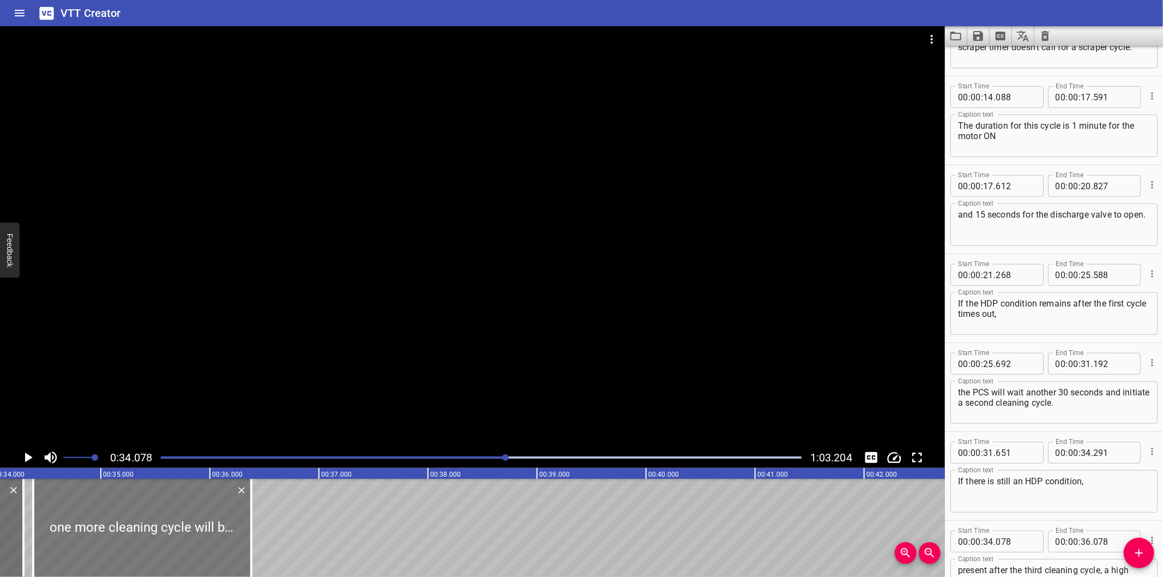
drag, startPoint x: 154, startPoint y: 518, endPoint x: 186, endPoint y: 522, distance: 31.9
click at [186, 522] on div at bounding box center [142, 528] width 218 height 98
type input "378"
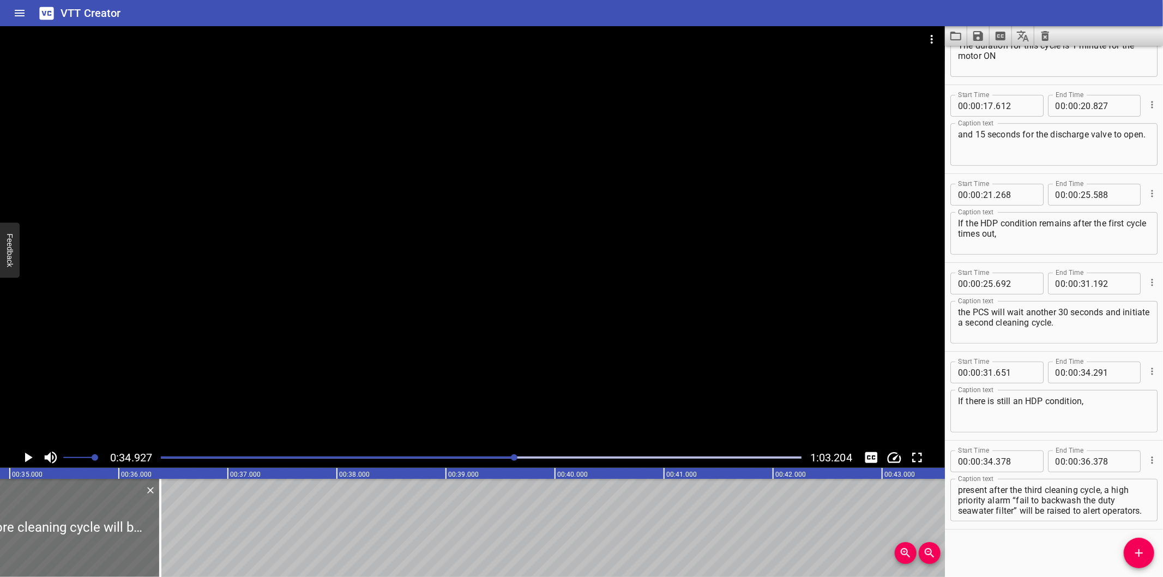
scroll to position [0, 3809]
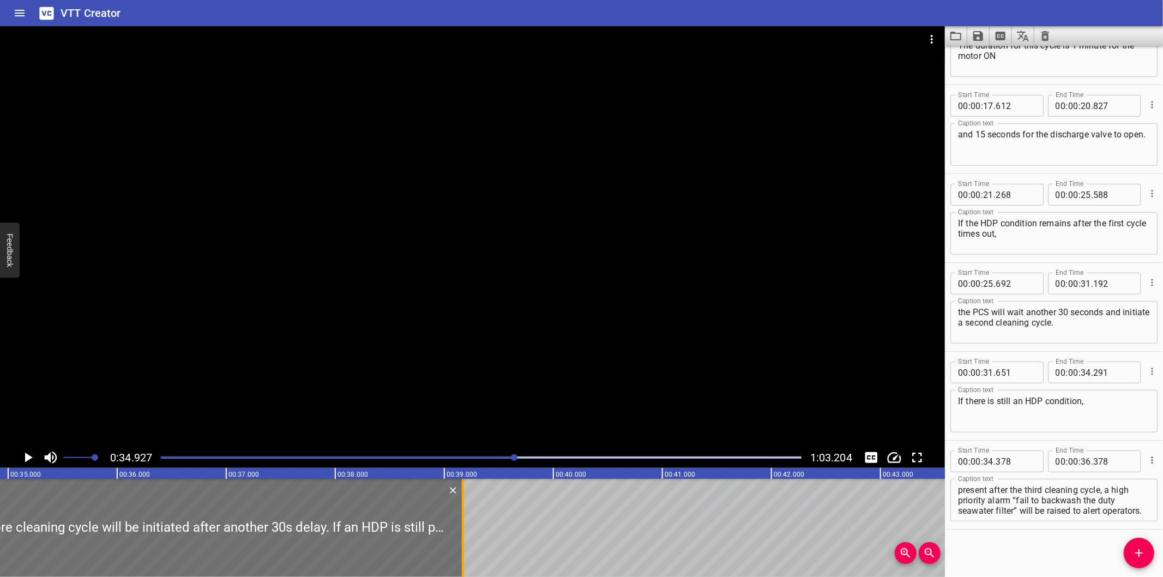
drag, startPoint x: 159, startPoint y: 540, endPoint x: 463, endPoint y: 555, distance: 304.6
click at [463, 555] on div at bounding box center [463, 528] width 2 height 98
type input "39"
type input "168"
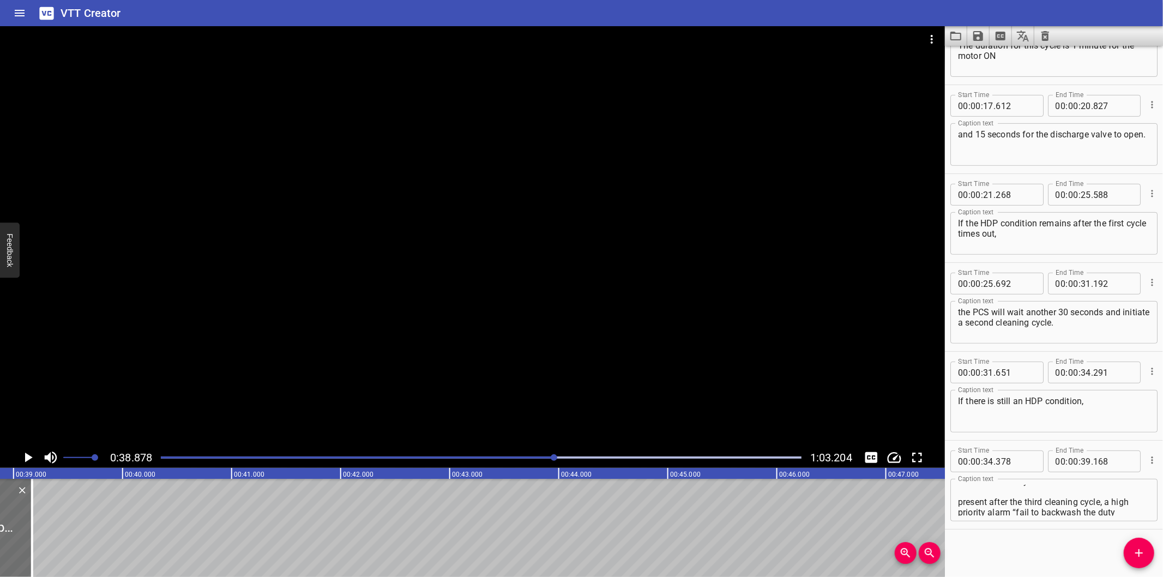
scroll to position [0, 0]
drag, startPoint x: 991, startPoint y: 504, endPoint x: 1001, endPoint y: 524, distance: 22.7
click at [959, 496] on textarea "one more cleaning cycle will be initiated after another 30s delay. If an HDP is…" at bounding box center [1054, 500] width 192 height 31
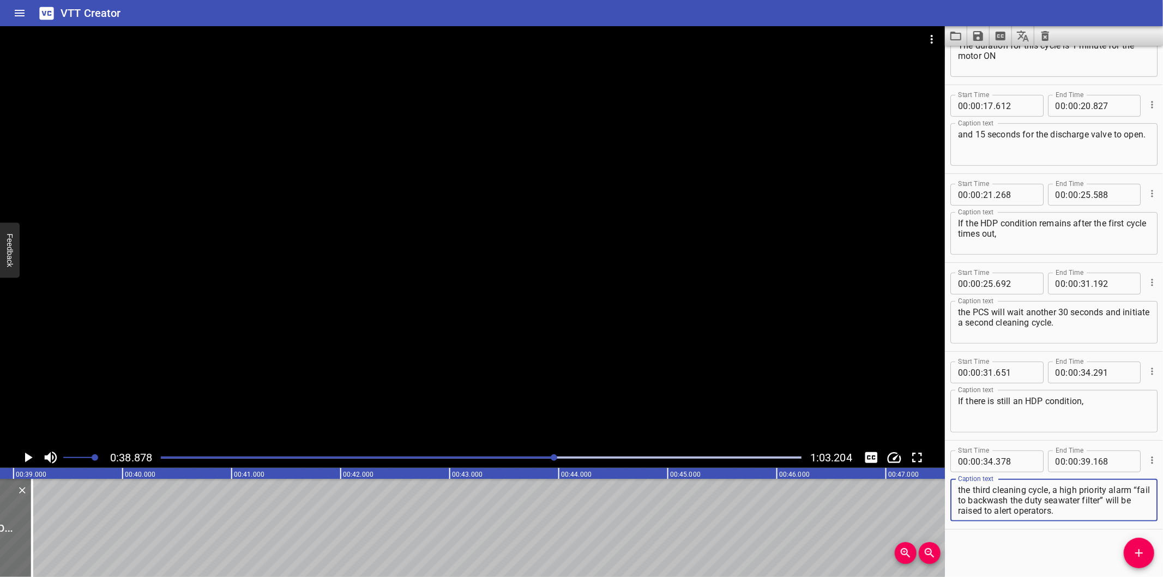
drag, startPoint x: 1053, startPoint y: 487, endPoint x: 1104, endPoint y: 561, distance: 89.7
click at [1104, 561] on div "Start Time 00 : 00 : 00 . 000 Start Time End Time 00 : 00 : 02 . 560 End Time C…" at bounding box center [1054, 311] width 218 height 531
type textarea "one more cleaning cycle will be initiated after another 30s delay."
click at [1142, 547] on icon "Add Cue" at bounding box center [1138, 552] width 13 height 13
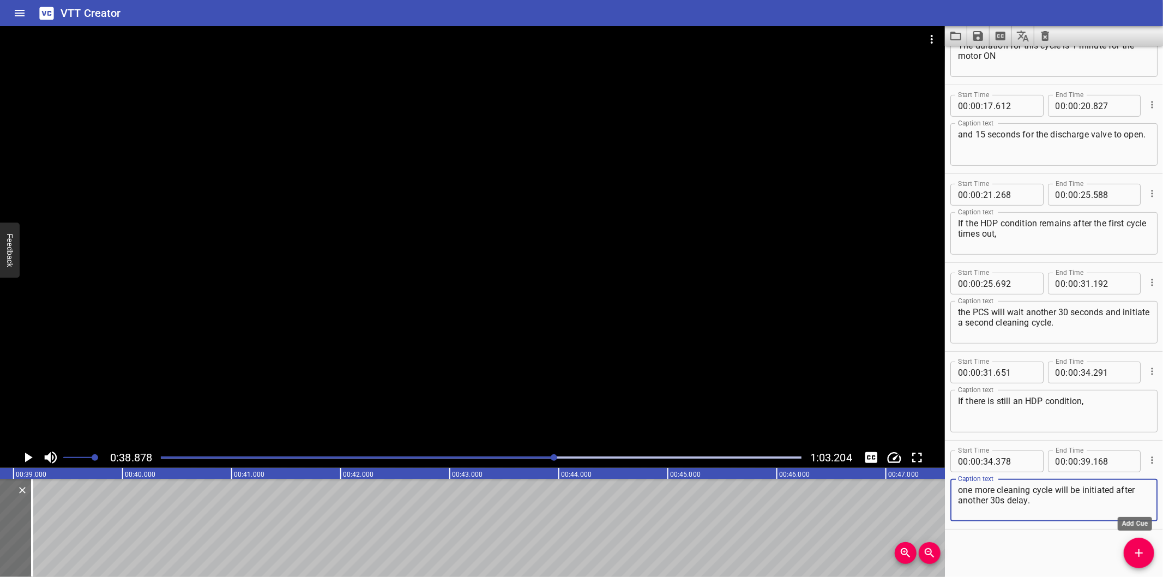
drag, startPoint x: 1142, startPoint y: 547, endPoint x: 1083, endPoint y: 539, distance: 59.5
click at [1140, 547] on icon "Add Cue" at bounding box center [1138, 552] width 13 height 13
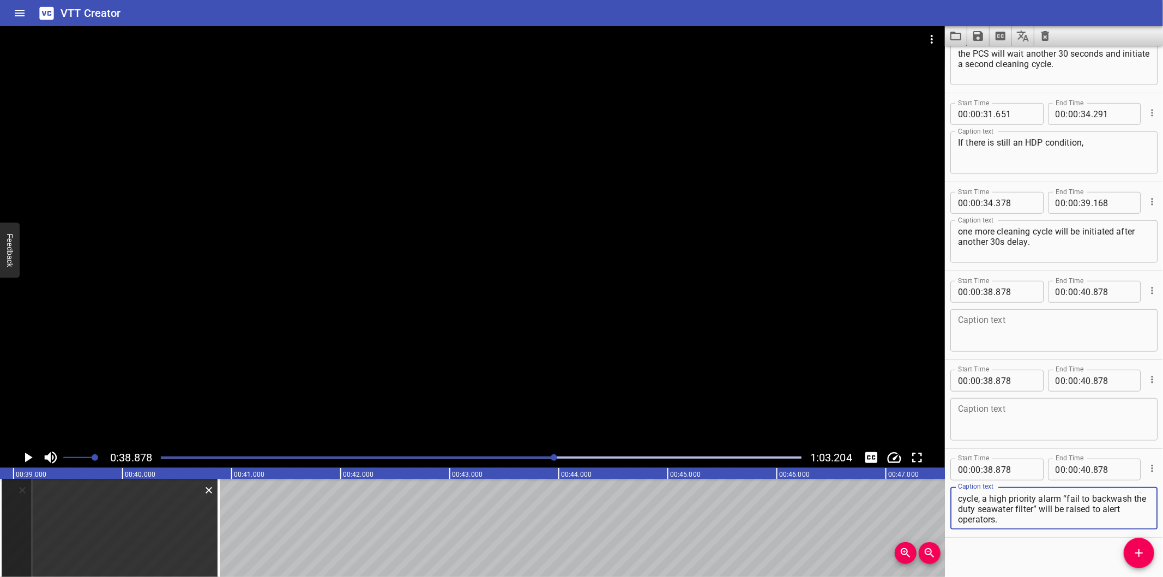
type textarea "If an HDP is still present after the third cleaning cycle, a high priority alar…"
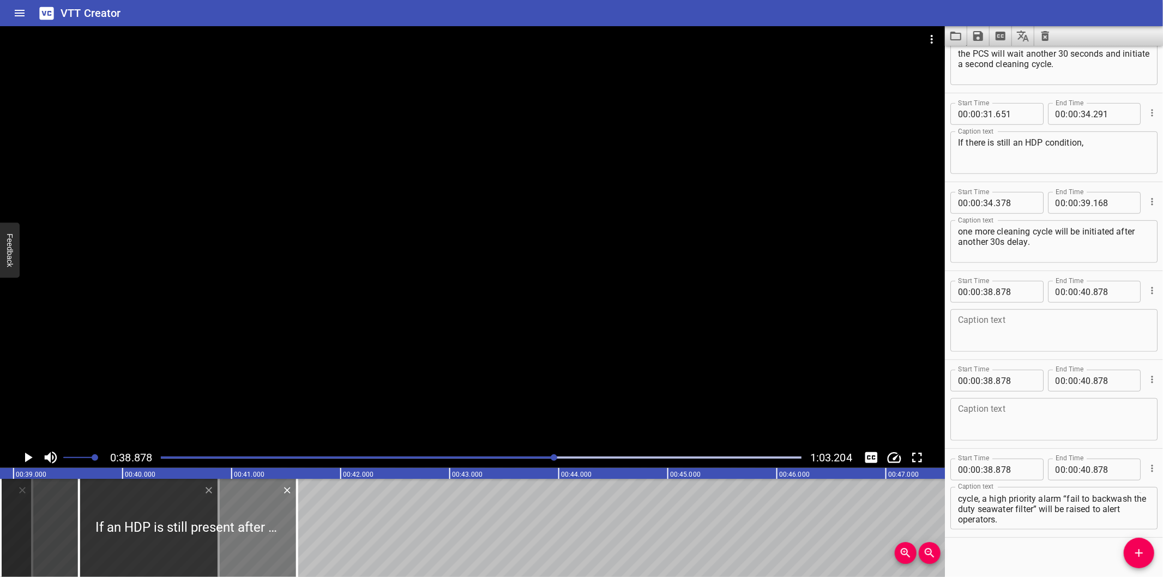
drag, startPoint x: 196, startPoint y: 530, endPoint x: 553, endPoint y: 533, distance: 357.1
click at [297, 533] on div at bounding box center [188, 528] width 218 height 98
type input "42"
type input "288"
type input "44"
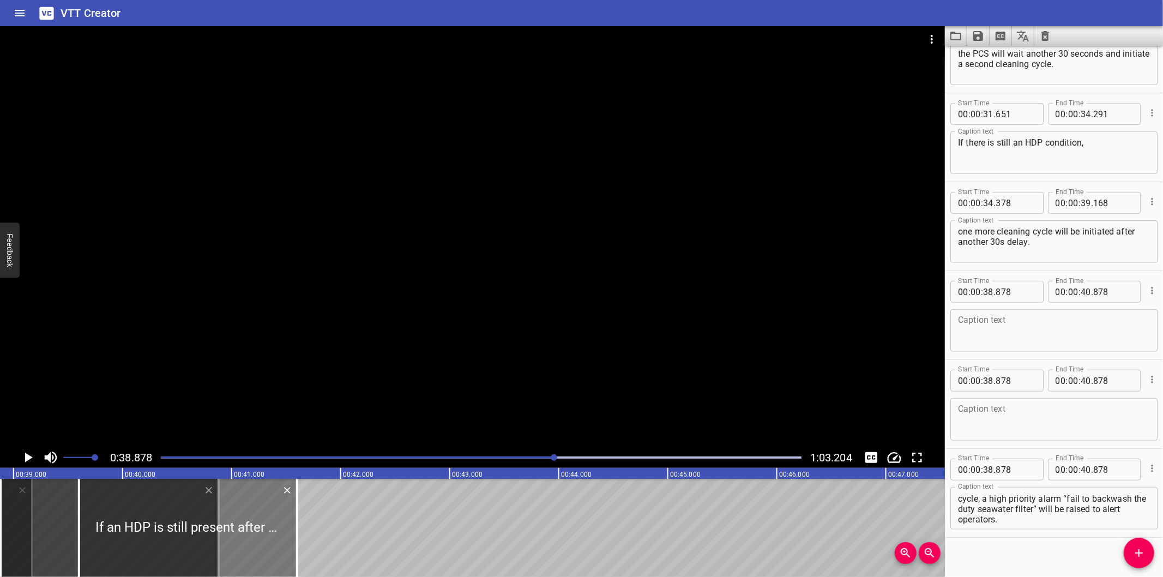
type input "288"
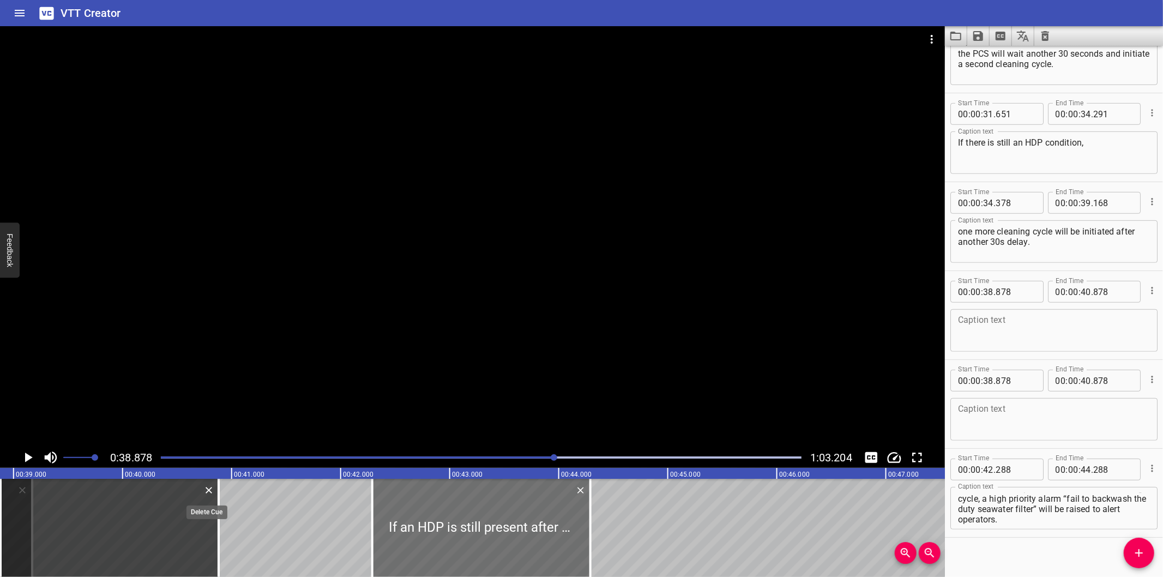
click at [209, 491] on icon "Delete" at bounding box center [209, 490] width 7 height 7
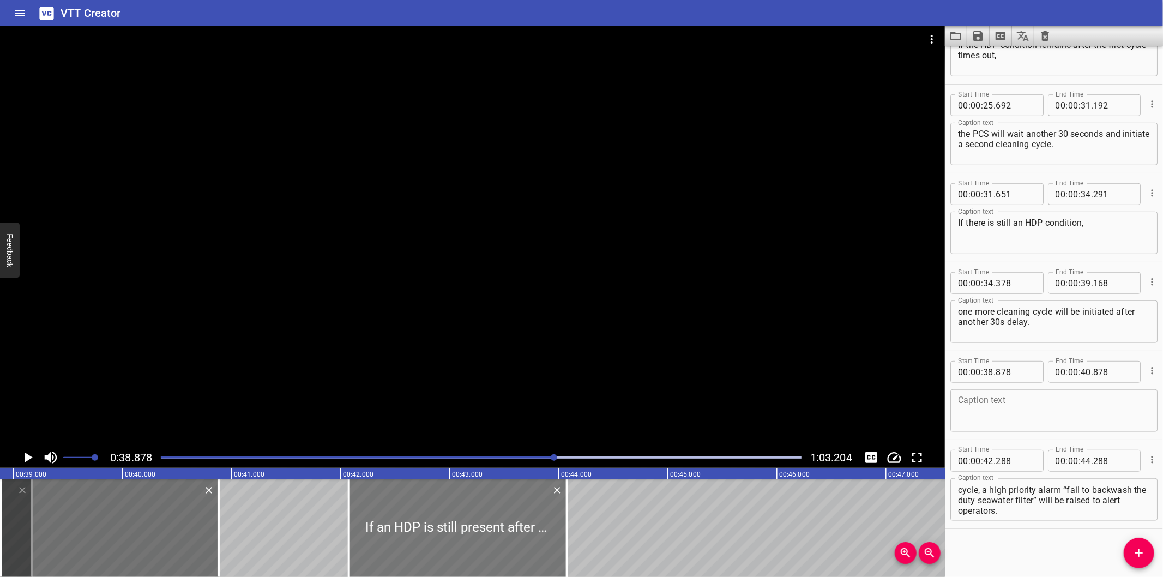
drag, startPoint x: 468, startPoint y: 537, endPoint x: 412, endPoint y: 534, distance: 56.2
click at [417, 536] on div at bounding box center [458, 528] width 218 height 98
type input "41"
type input "818"
type input "43"
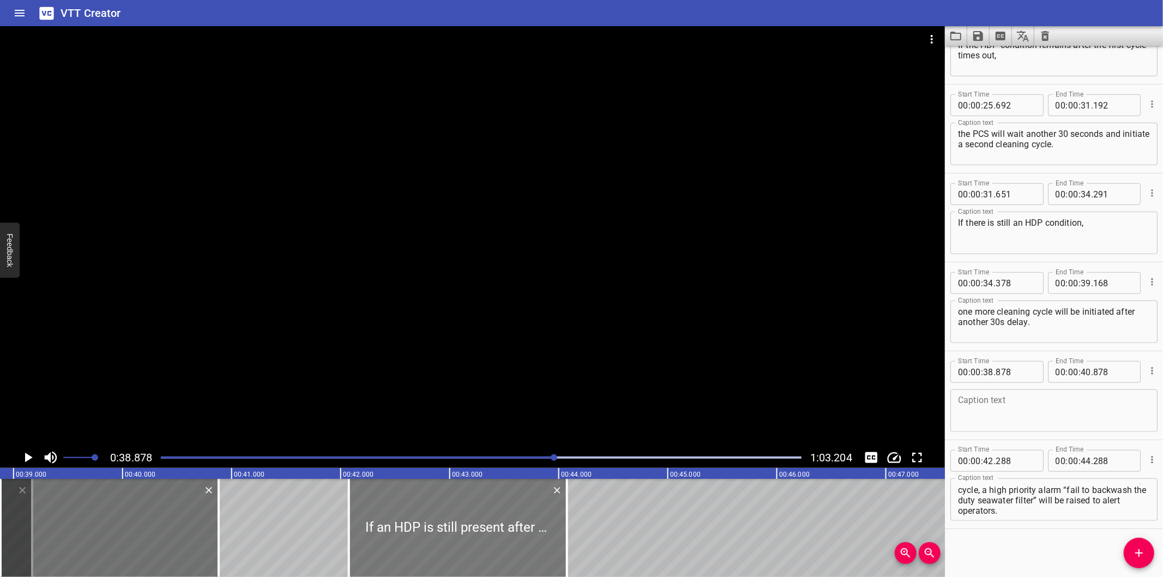
type input "818"
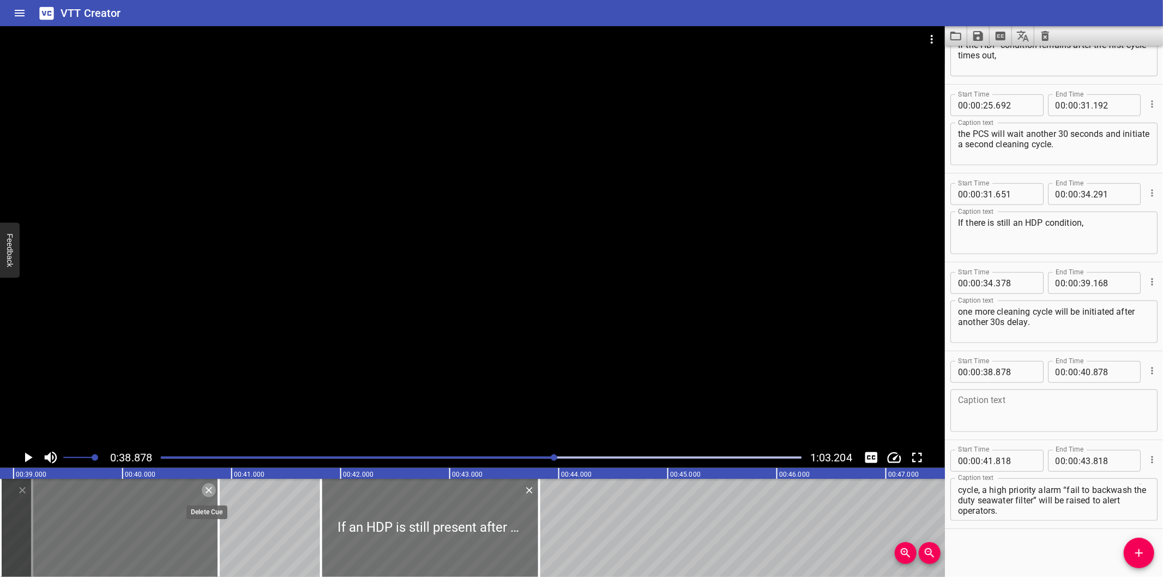
click at [212, 489] on icon "Delete" at bounding box center [208, 490] width 11 height 11
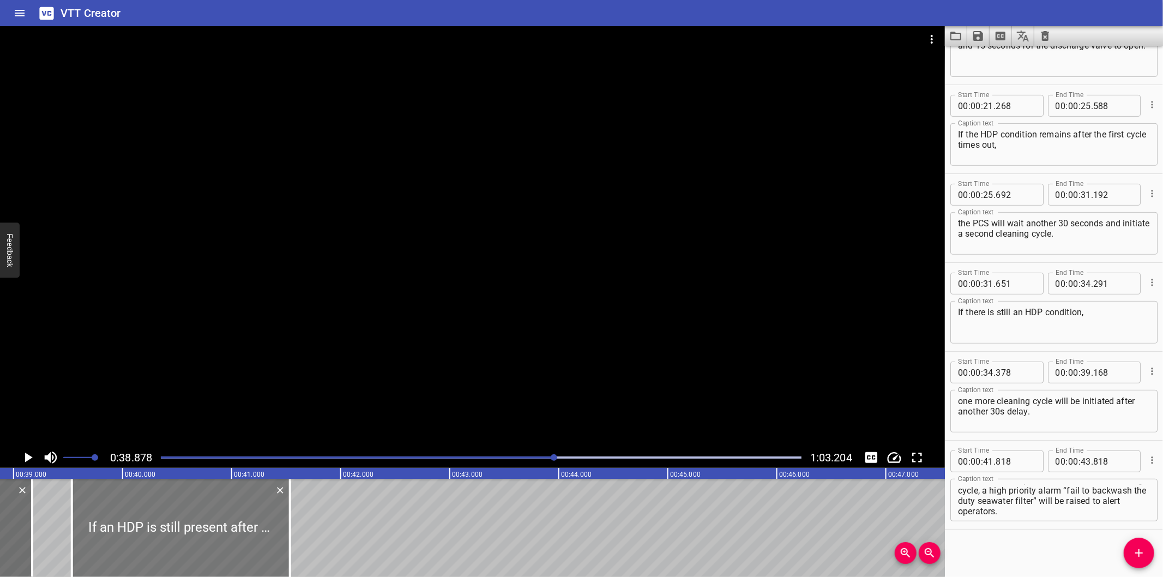
drag, startPoint x: 356, startPoint y: 511, endPoint x: 106, endPoint y: 515, distance: 249.7
click at [106, 515] on div at bounding box center [181, 528] width 218 height 98
type input "39"
type input "533"
type input "41"
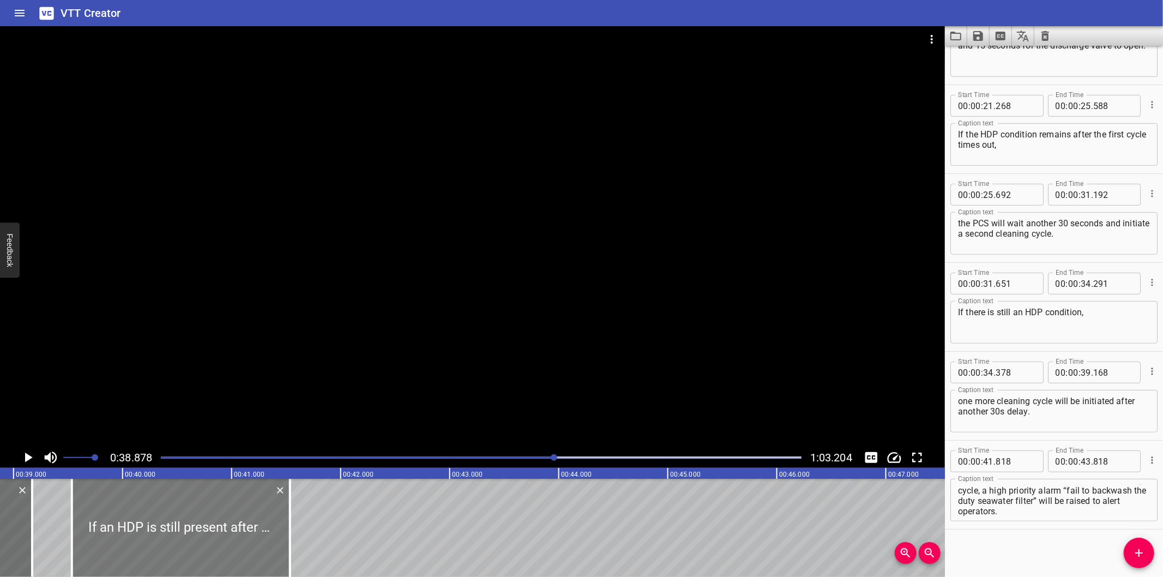
type input "533"
click at [269, 335] on div at bounding box center [472, 236] width 945 height 421
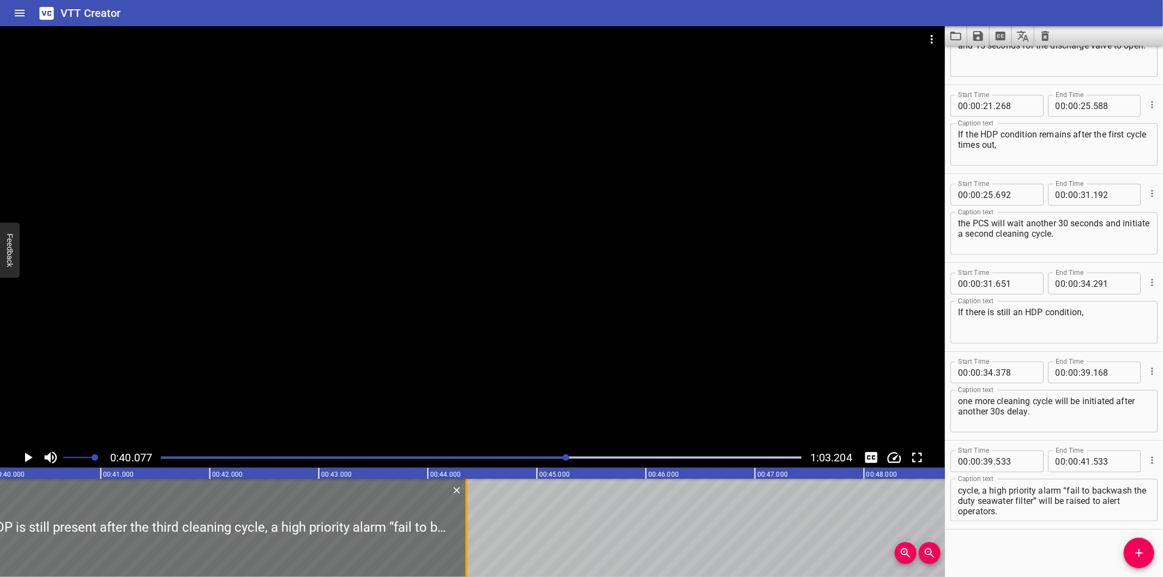
drag, startPoint x: 156, startPoint y: 540, endPoint x: 549, endPoint y: 534, distance: 392.6
click at [472, 534] on div at bounding box center [466, 528] width 11 height 98
type input "45"
type input "133"
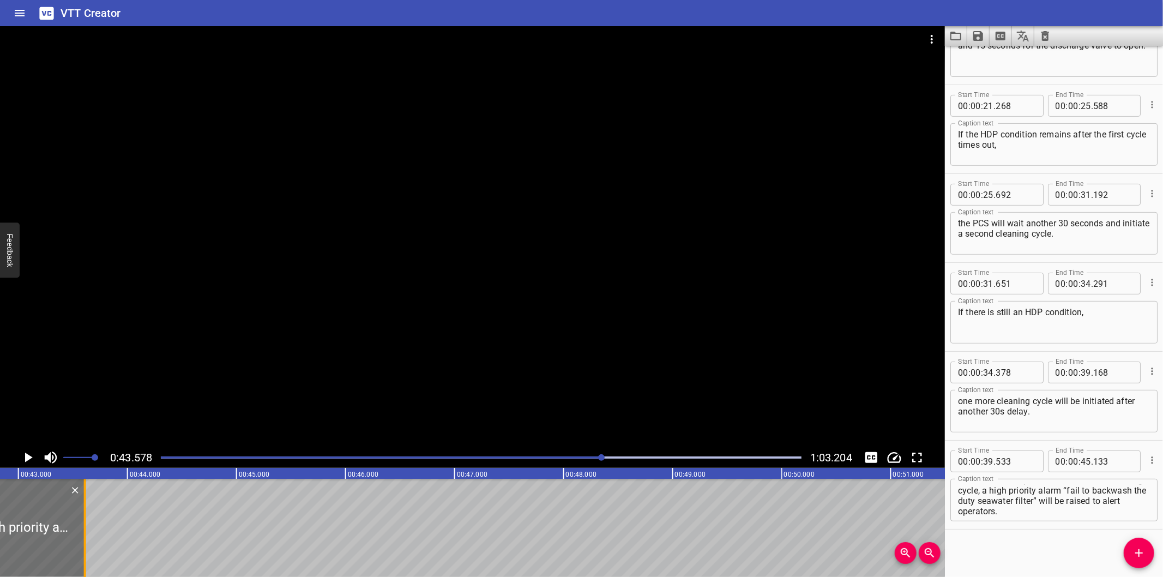
drag, startPoint x: 251, startPoint y: 535, endPoint x: 85, endPoint y: 540, distance: 166.4
click at [85, 540] on div at bounding box center [85, 528] width 2 height 98
type input "43"
type input "608"
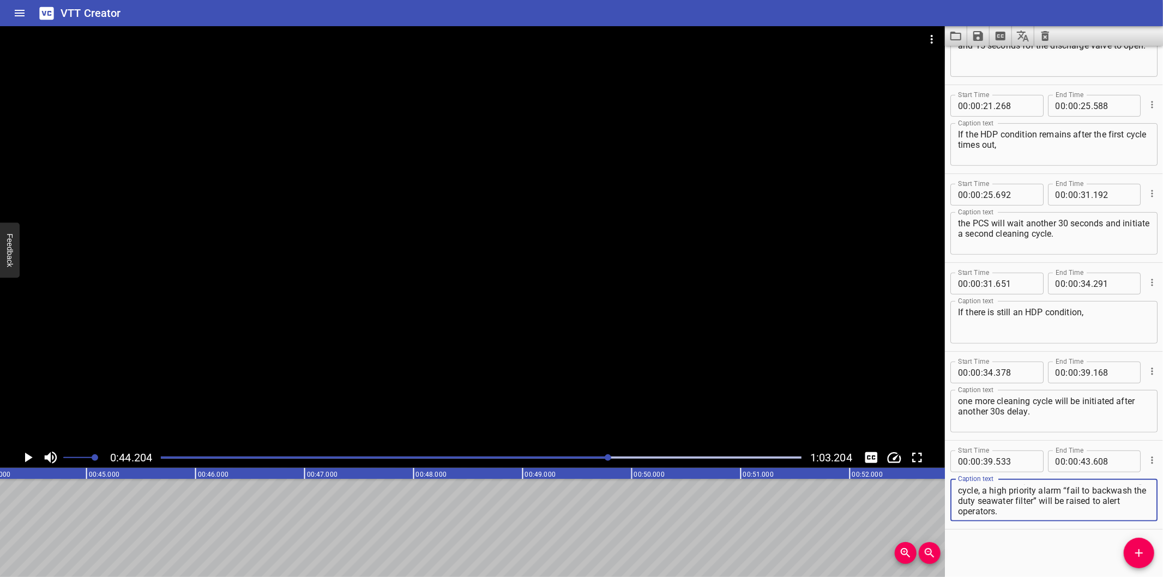
drag, startPoint x: 1019, startPoint y: 502, endPoint x: 1175, endPoint y: 549, distance: 163.5
click at [1162, 549] on html "VTT Creator Caption Editor Batch Transcribe Login Sign Up Privacy Contact 0:44.…" at bounding box center [581, 288] width 1163 height 577
type textarea "If an HDP is still present after the third cleaning cycle,"
click at [1141, 559] on icon "Add Cue" at bounding box center [1138, 552] width 13 height 13
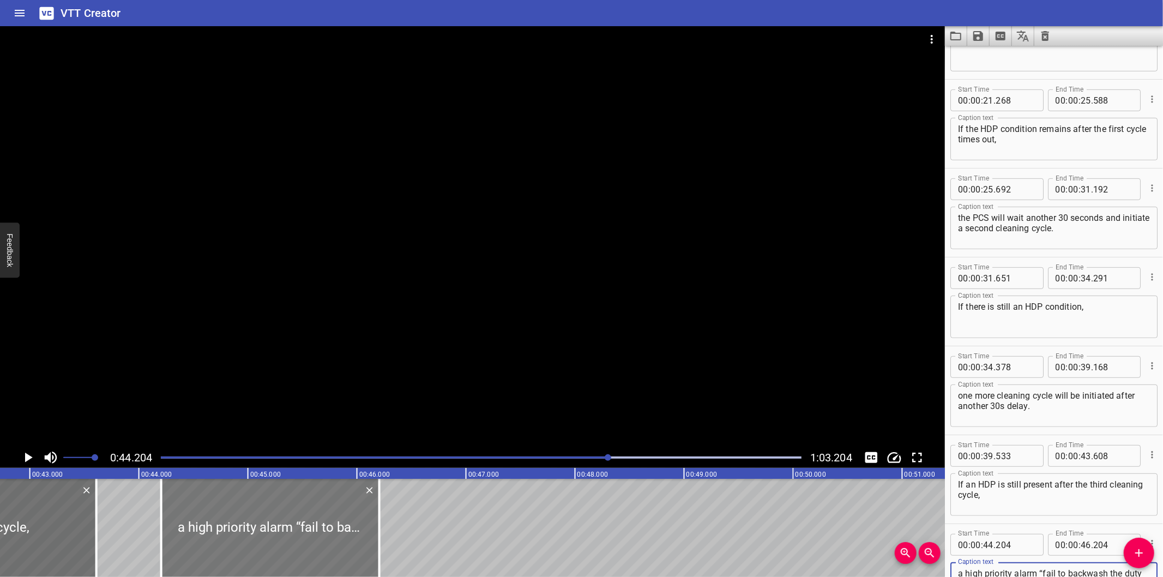
type textarea "a high priority alarm “fail to backwash the duty seawater filter” will be raise…"
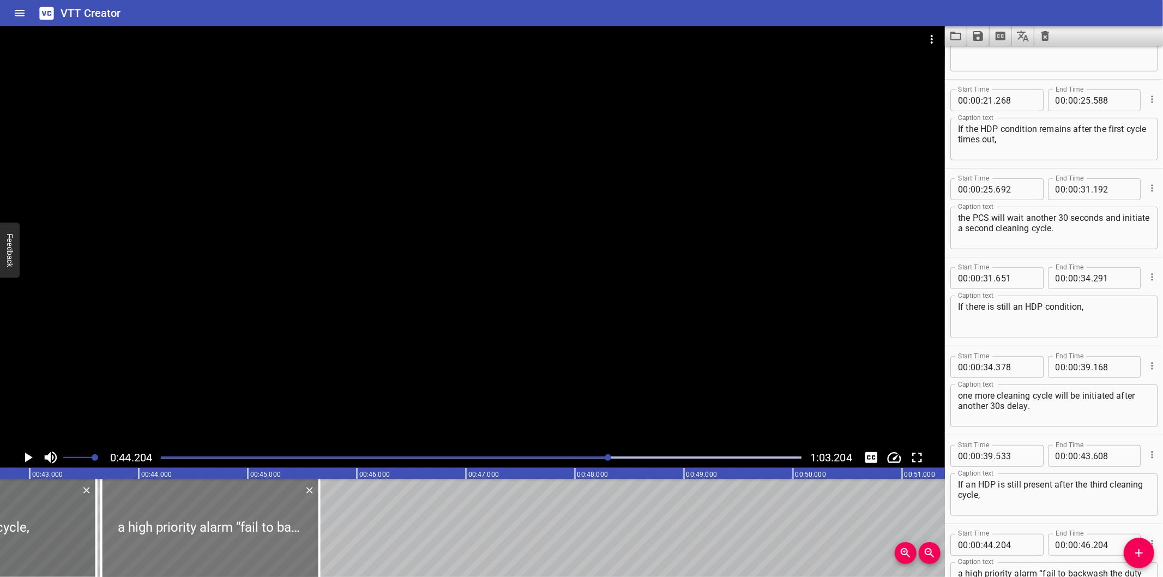
drag, startPoint x: 244, startPoint y: 513, endPoint x: 201, endPoint y: 514, distance: 43.6
click at [201, 514] on div at bounding box center [210, 528] width 218 height 98
type input "43"
type input "654"
type input "45"
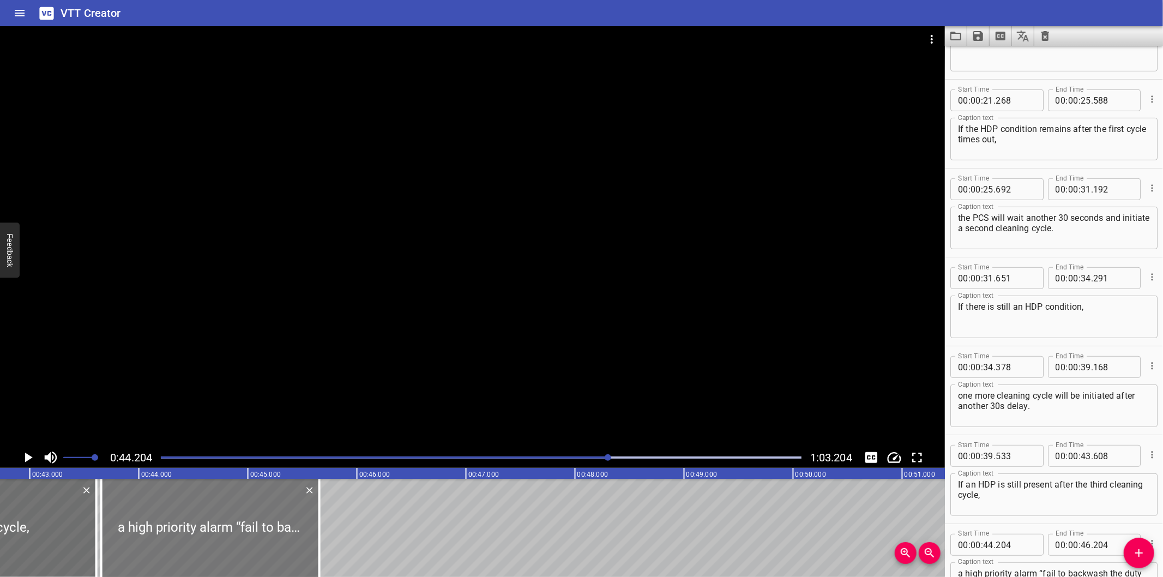
type input "654"
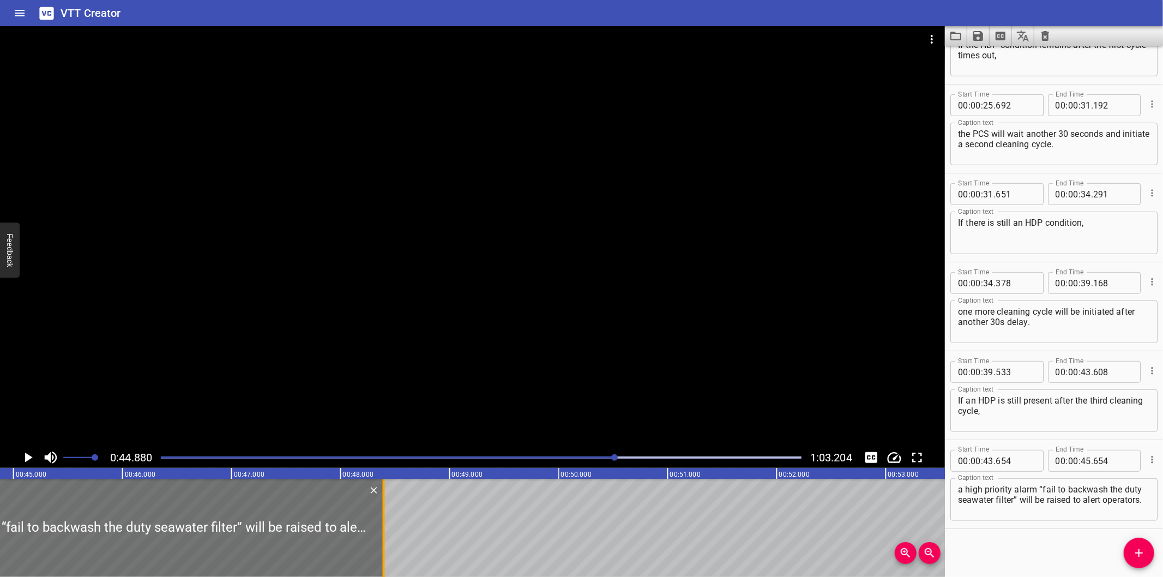
drag, startPoint x: 80, startPoint y: 546, endPoint x: 613, endPoint y: 530, distance: 533.0
click at [389, 530] on div at bounding box center [383, 528] width 11 height 98
type input "50"
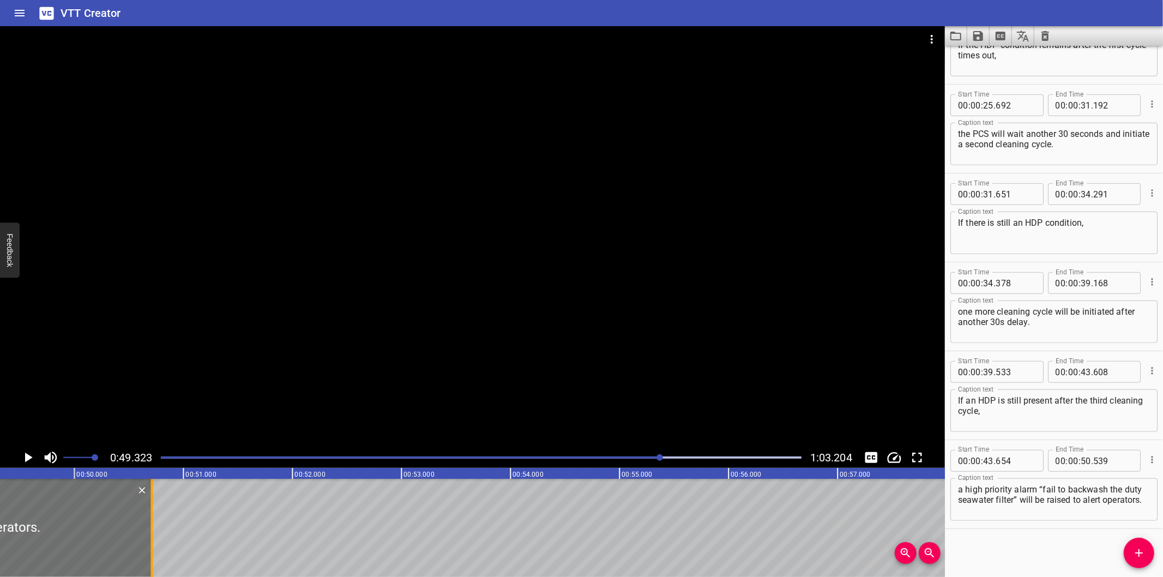
drag, startPoint x: 131, startPoint y: 531, endPoint x: 150, endPoint y: 535, distance: 19.0
click at [150, 535] on div at bounding box center [151, 528] width 2 height 98
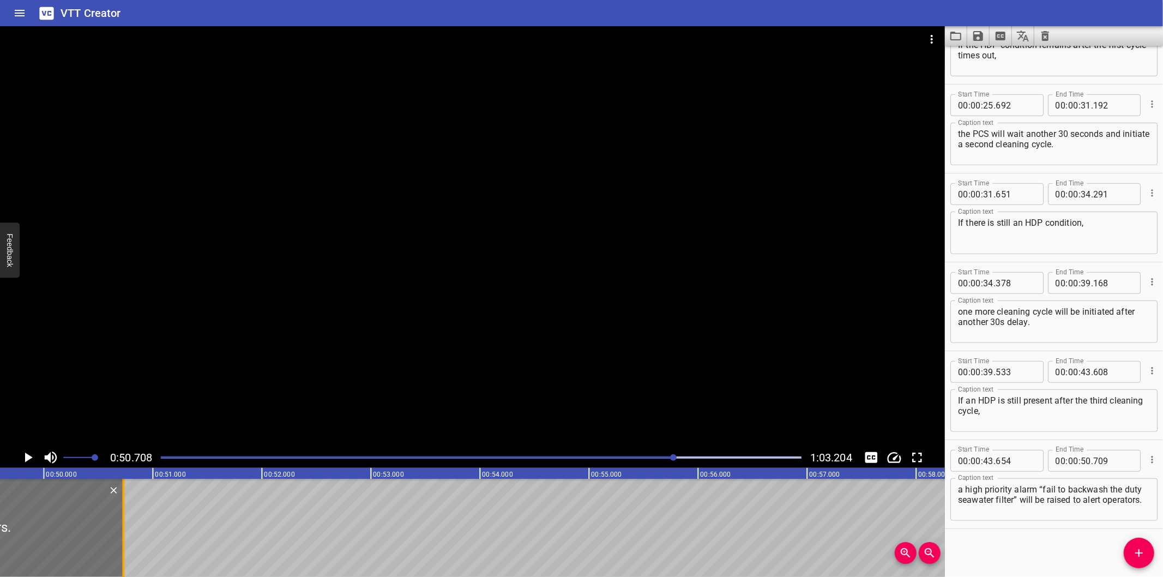
click at [124, 527] on div at bounding box center [123, 528] width 2 height 98
type input "729"
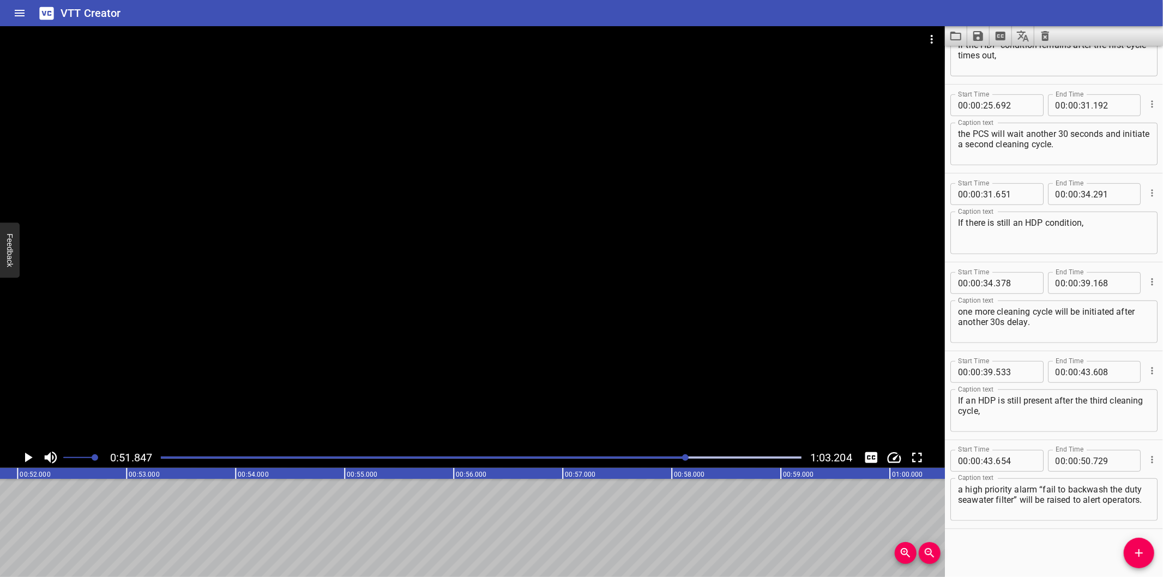
click at [1137, 549] on icon "Add Cue" at bounding box center [1138, 552] width 13 height 13
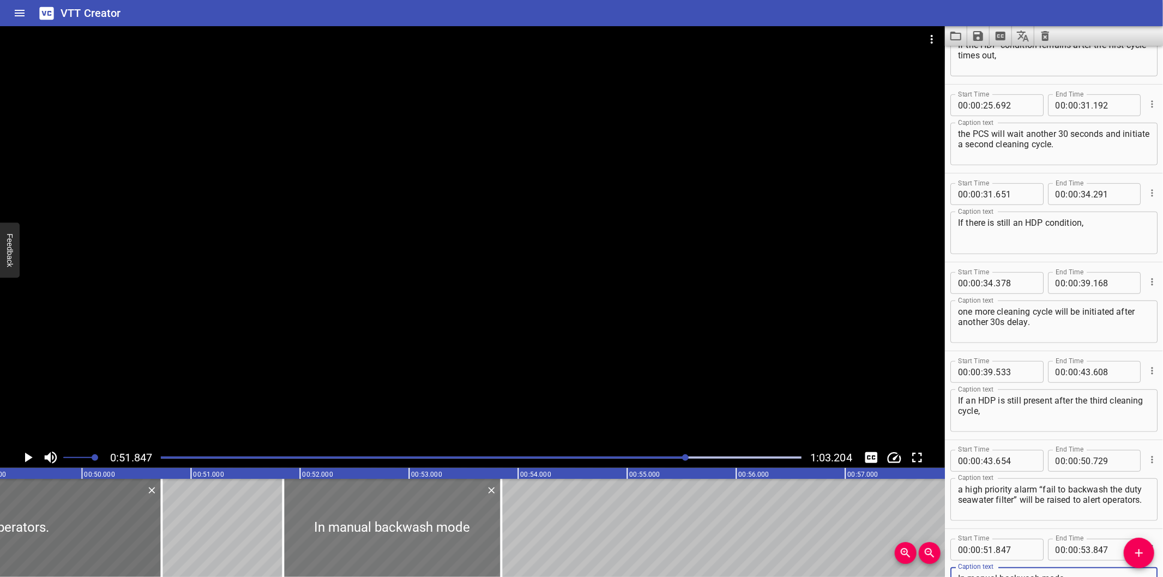
type textarea "In manual backwash mode"
click at [430, 528] on div at bounding box center [392, 528] width 218 height 98
type input "832"
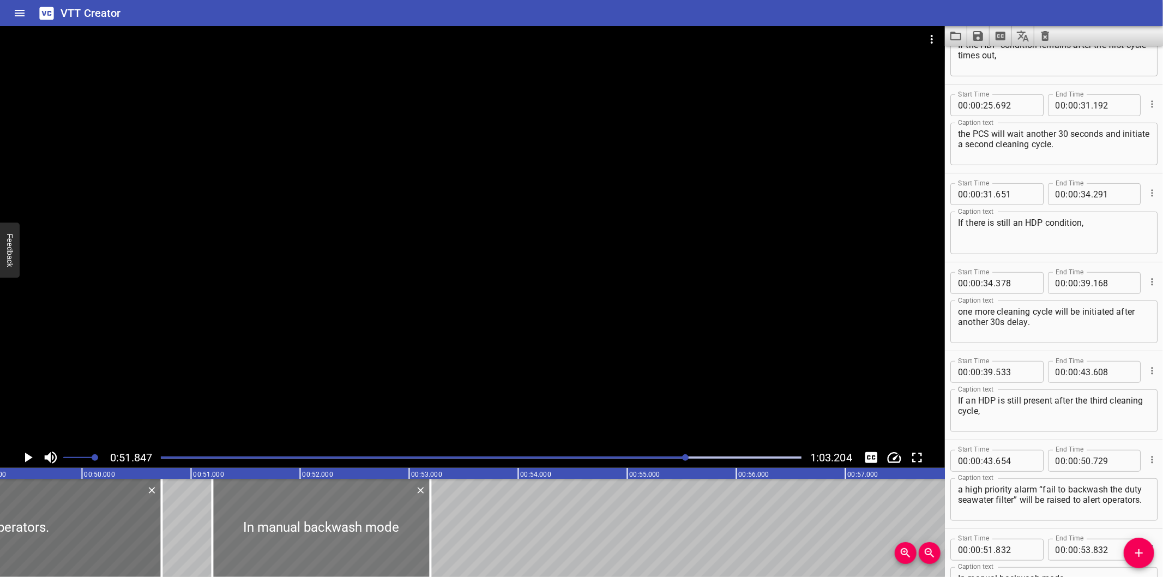
drag, startPoint x: 429, startPoint y: 528, endPoint x: 360, endPoint y: 549, distance: 72.4
click at [360, 549] on div at bounding box center [321, 528] width 218 height 98
drag, startPoint x: 435, startPoint y: 538, endPoint x: 453, endPoint y: 541, distance: 18.8
click at [453, 541] on div at bounding box center [455, 528] width 11 height 98
drag, startPoint x: 445, startPoint y: 541, endPoint x: 440, endPoint y: 544, distance: 6.1
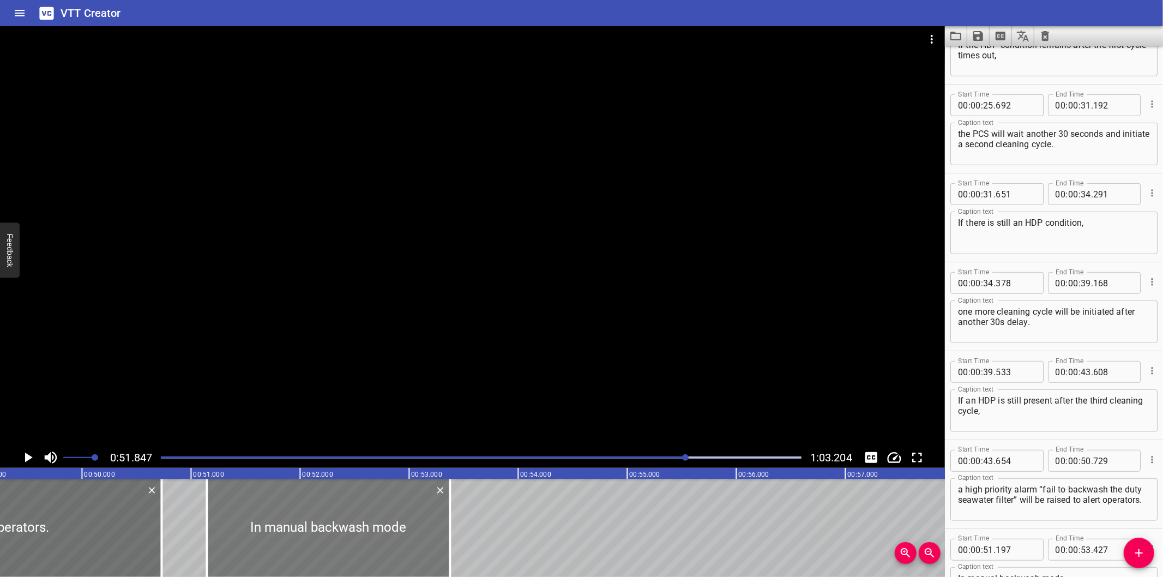
click at [440, 544] on div at bounding box center [328, 528] width 243 height 98
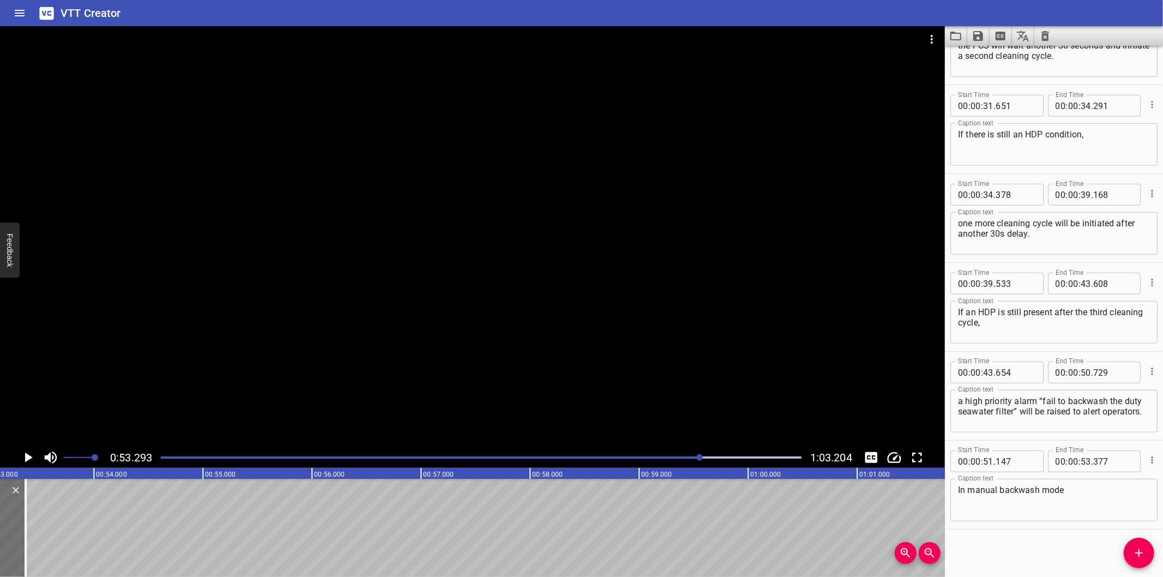
scroll to position [0, 5811]
drag, startPoint x: 1142, startPoint y: 560, endPoint x: 1094, endPoint y: 551, distance: 48.8
click at [1142, 559] on button "Add Cue" at bounding box center [1139, 553] width 31 height 31
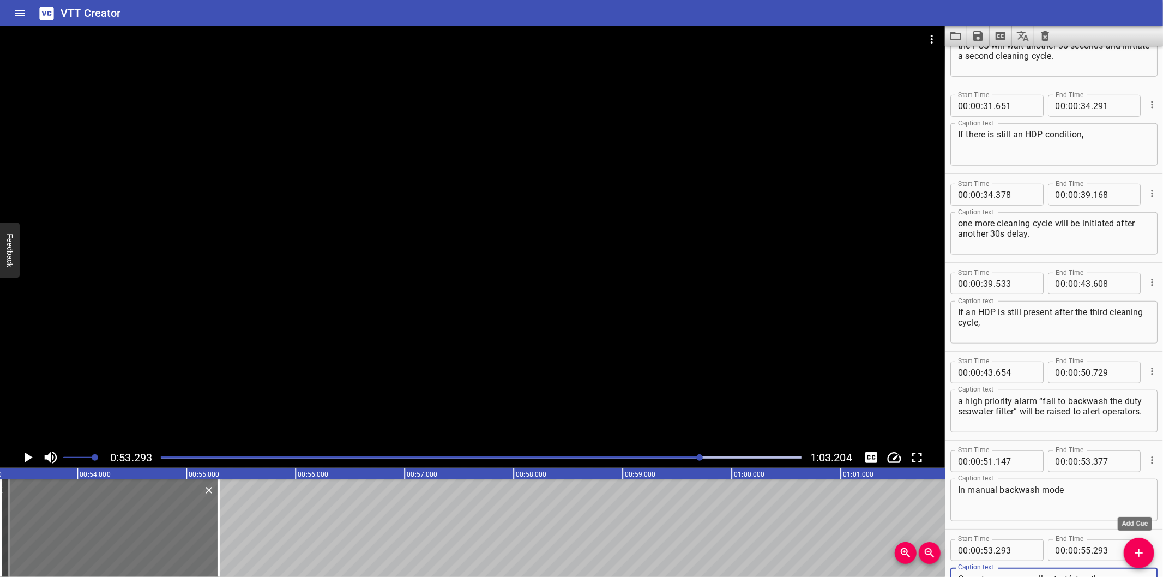
scroll to position [590, 0]
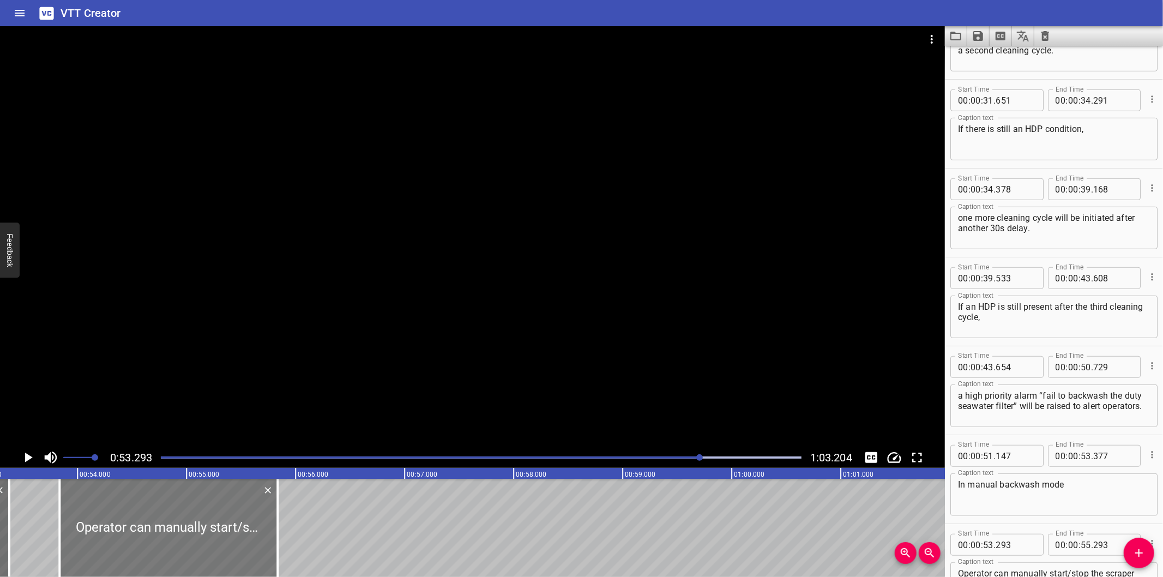
drag, startPoint x: 161, startPoint y: 521, endPoint x: 220, endPoint y: 526, distance: 59.0
click at [220, 526] on div at bounding box center [168, 528] width 218 height 98
click at [202, 535] on div at bounding box center [166, 528] width 218 height 98
click at [312, 324] on div at bounding box center [472, 236] width 945 height 421
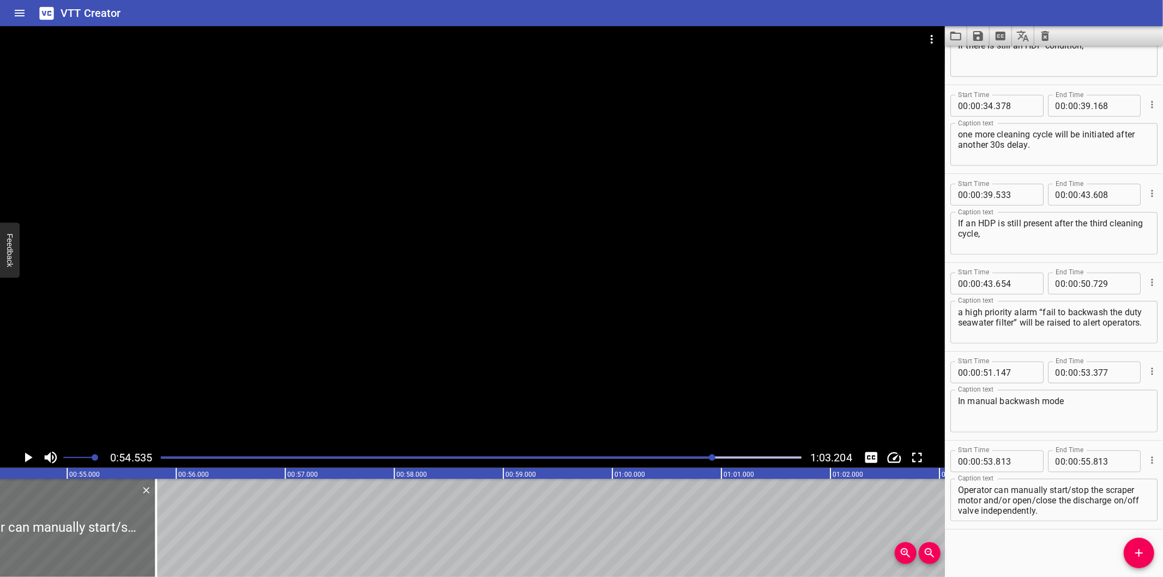
scroll to position [0, 5946]
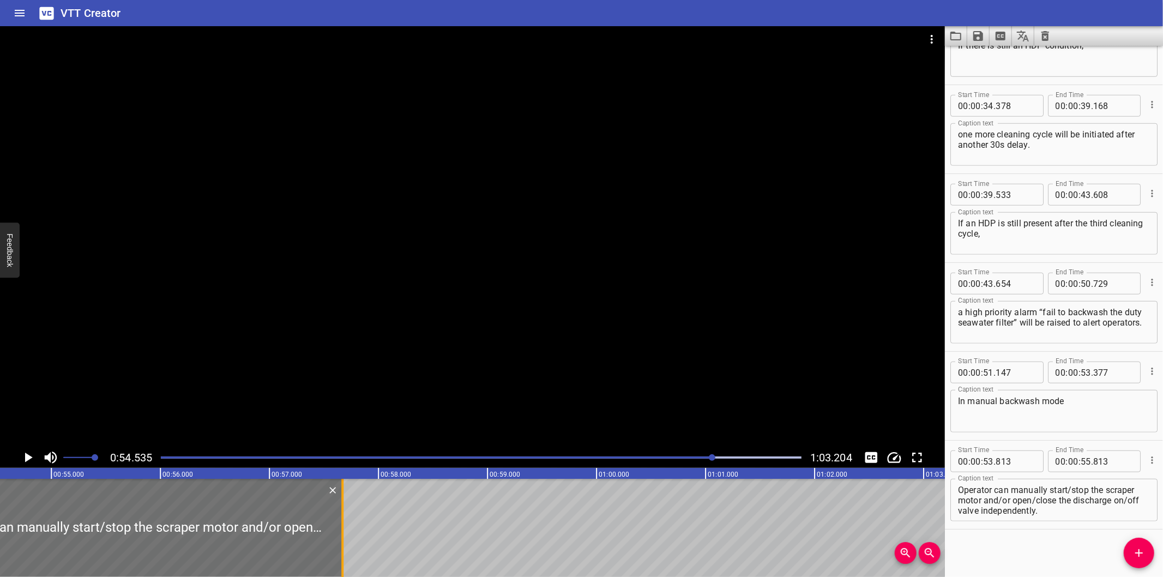
drag, startPoint x: 140, startPoint y: 548, endPoint x: 429, endPoint y: 513, distance: 291.1
click at [344, 513] on div at bounding box center [342, 528] width 2 height 98
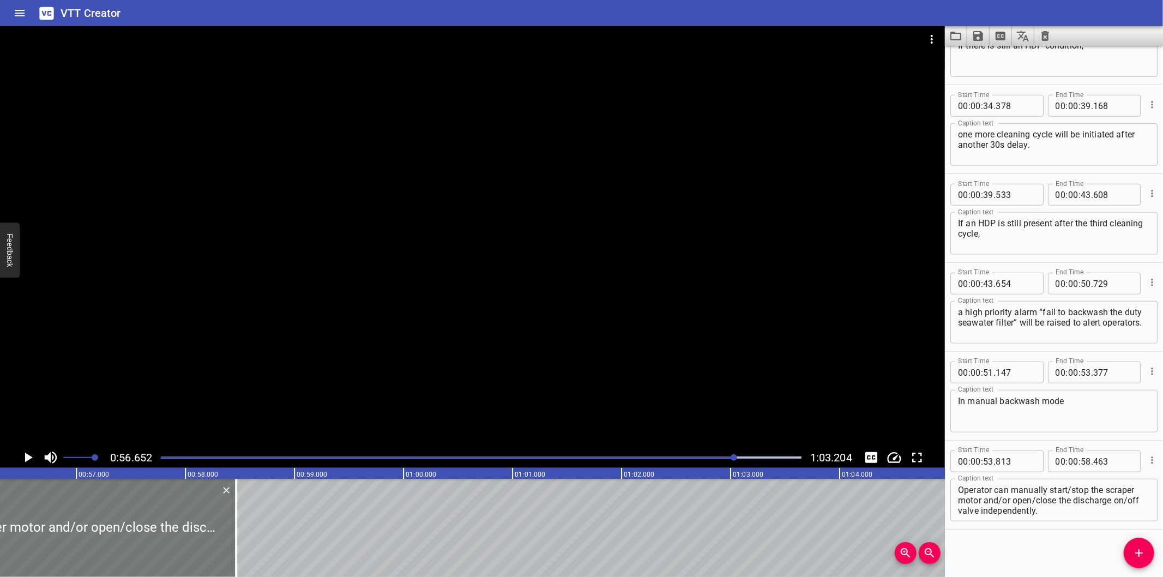
scroll to position [0, 6097]
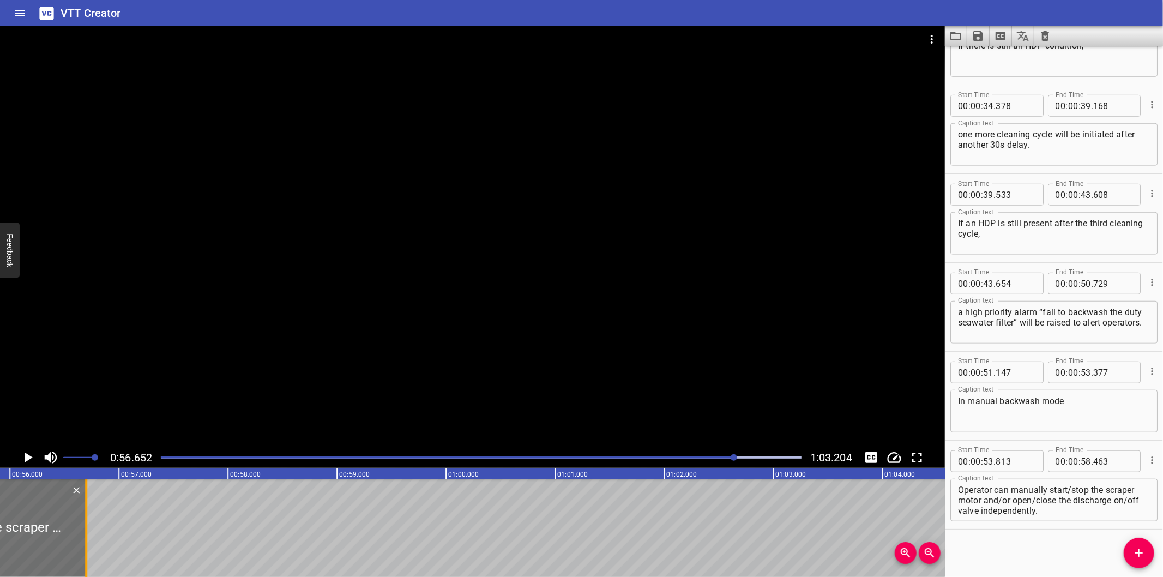
drag, startPoint x: 279, startPoint y: 544, endPoint x: 86, endPoint y: 541, distance: 192.5
click at [86, 541] on div at bounding box center [86, 528] width 2 height 98
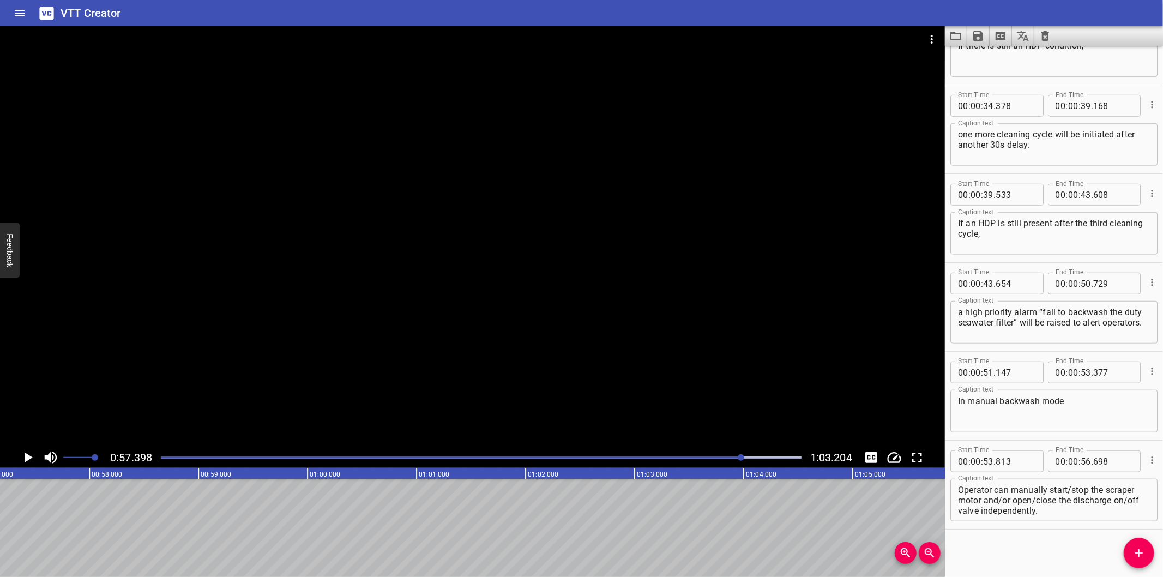
scroll to position [0, 6259]
drag, startPoint x: 1091, startPoint y: 487, endPoint x: 1146, endPoint y: 565, distance: 95.5
click at [1146, 565] on div "Start Time 00 : 00 : 00 . 000 Start Time End Time 00 : 00 : 02 . 560 End Time C…" at bounding box center [1054, 311] width 218 height 531
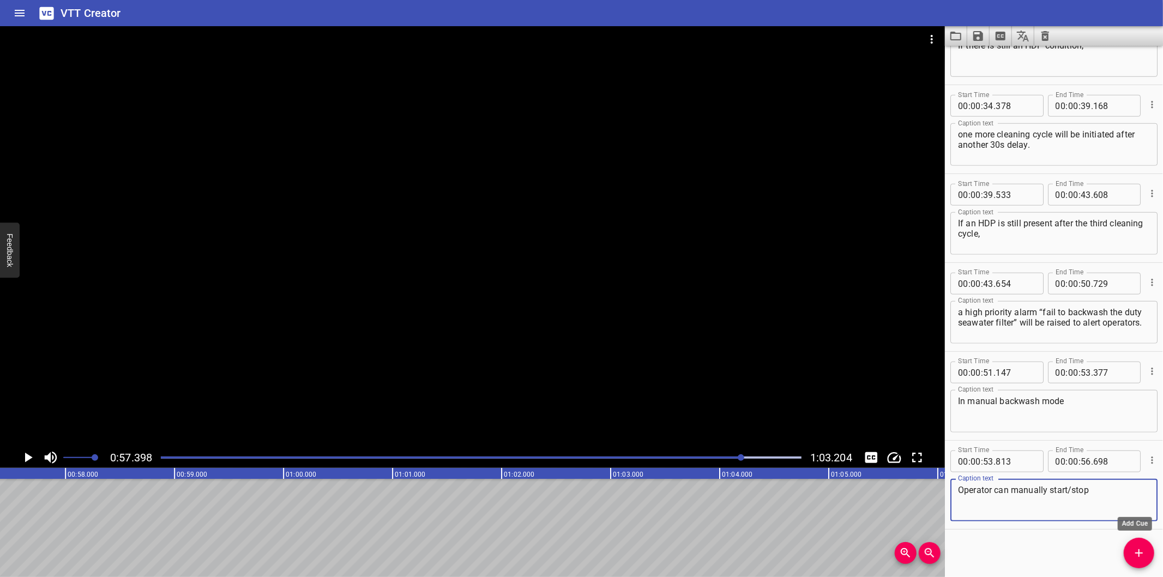
drag, startPoint x: 1147, startPoint y: 552, endPoint x: 1074, endPoint y: 553, distance: 73.1
click at [1143, 552] on span "Add Cue" at bounding box center [1139, 552] width 31 height 13
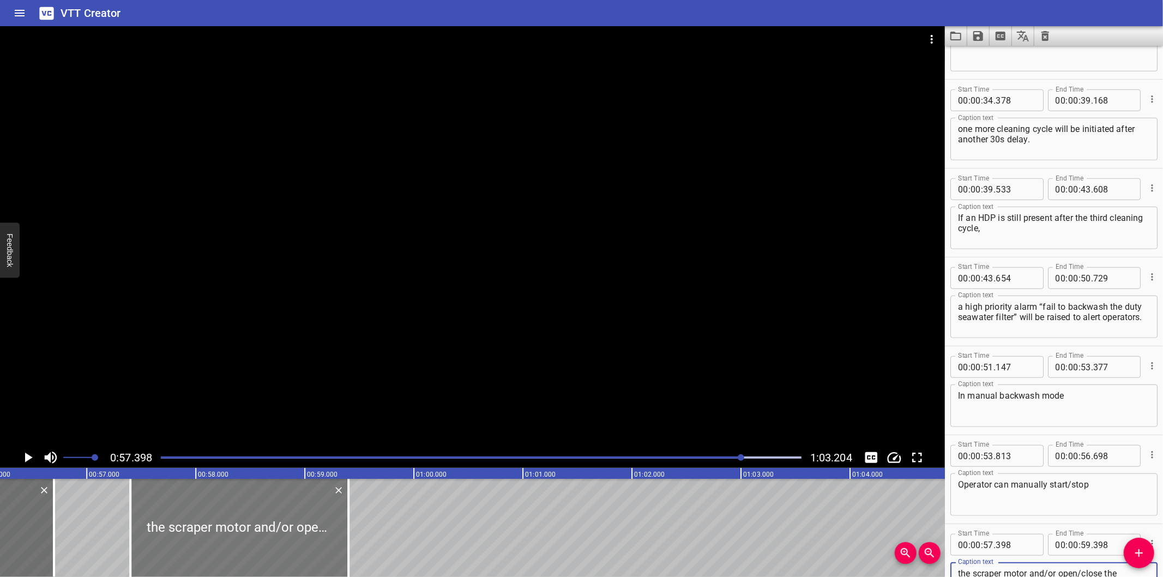
scroll to position [0, 6097]
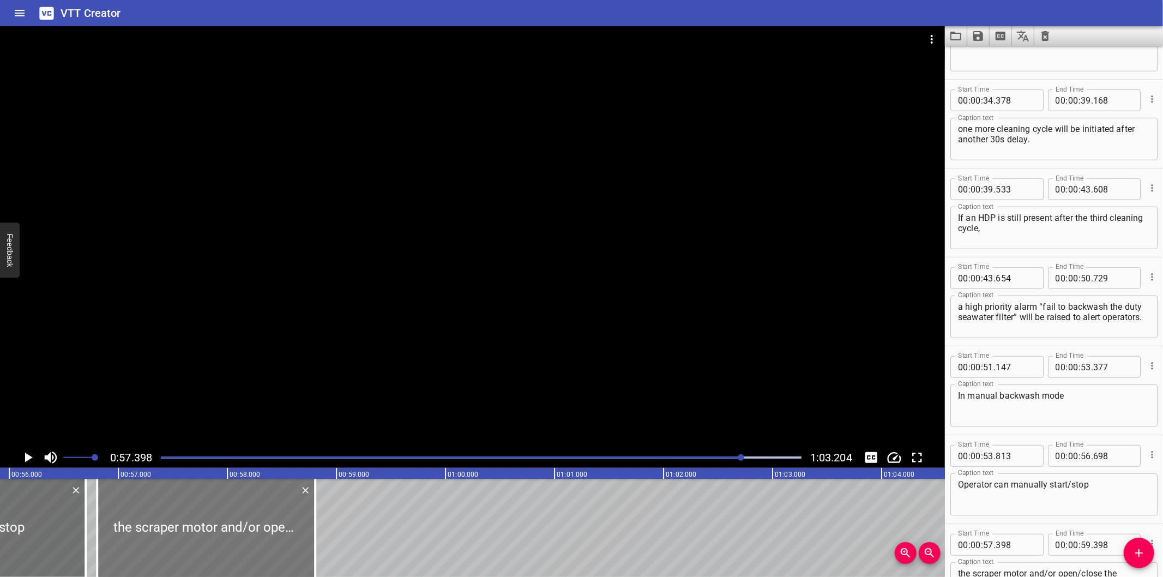
drag, startPoint x: 270, startPoint y: 535, endPoint x: 205, endPoint y: 547, distance: 66.0
click at [205, 547] on div at bounding box center [206, 528] width 218 height 98
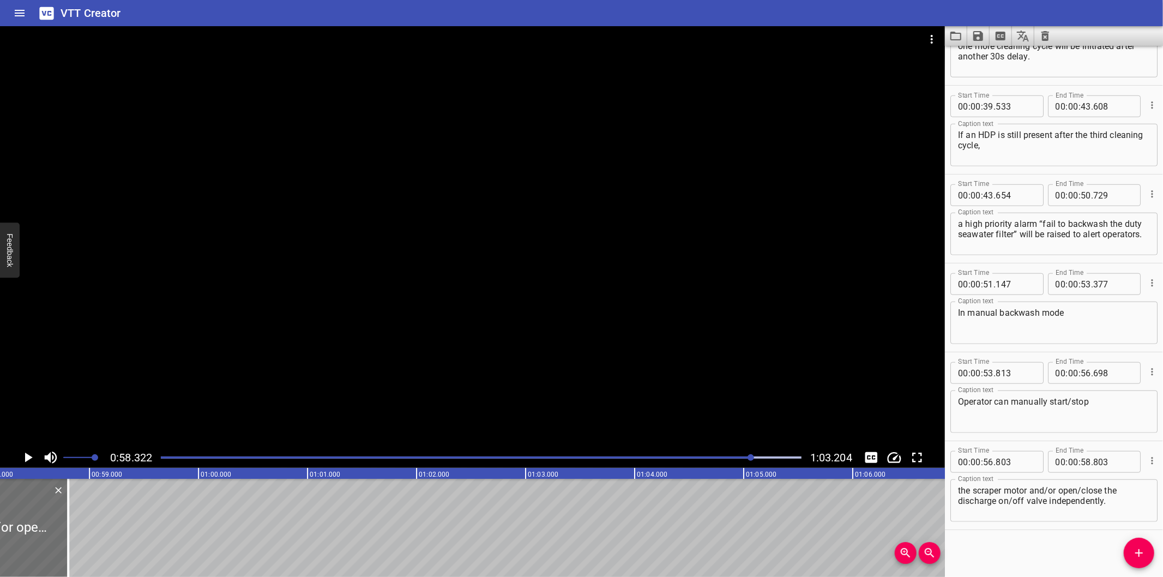
scroll to position [0, 6360]
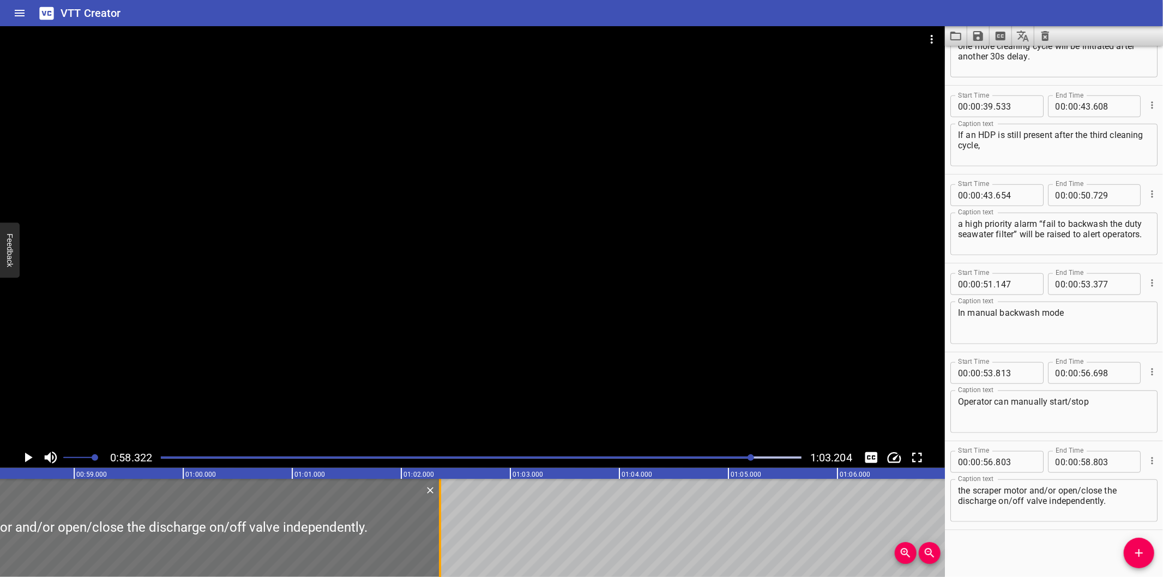
drag, startPoint x: 51, startPoint y: 553, endPoint x: 460, endPoint y: 540, distance: 408.6
click at [441, 542] on div at bounding box center [440, 528] width 2 height 98
click at [728, 456] on div at bounding box center [481, 457] width 654 height 15
click at [728, 456] on div at bounding box center [727, 457] width 7 height 7
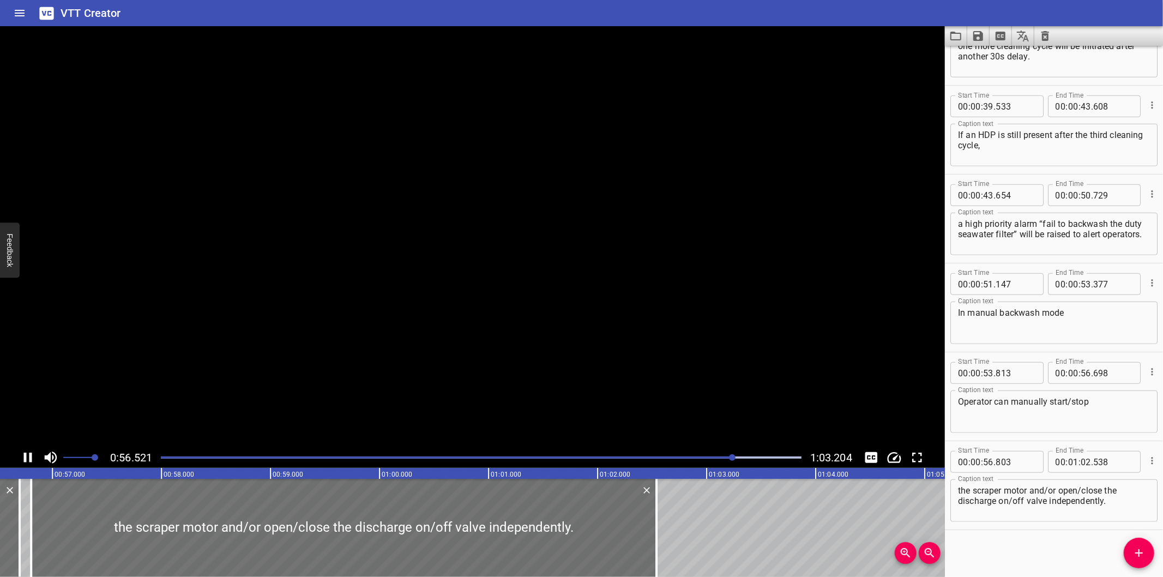
click at [728, 456] on div at bounding box center [481, 457] width 654 height 15
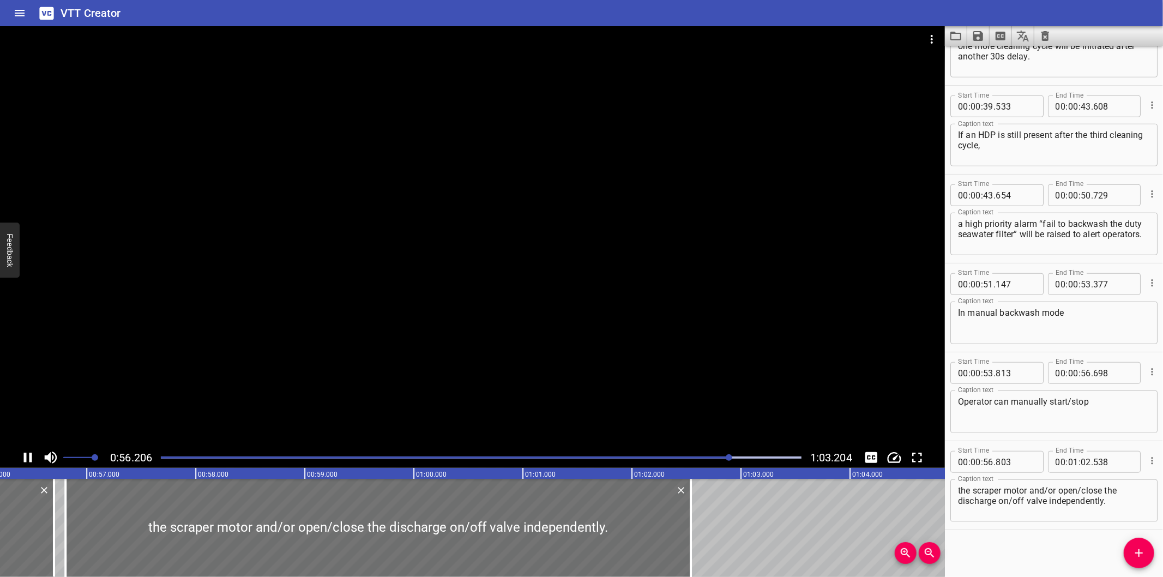
click at [700, 465] on div at bounding box center [481, 457] width 654 height 15
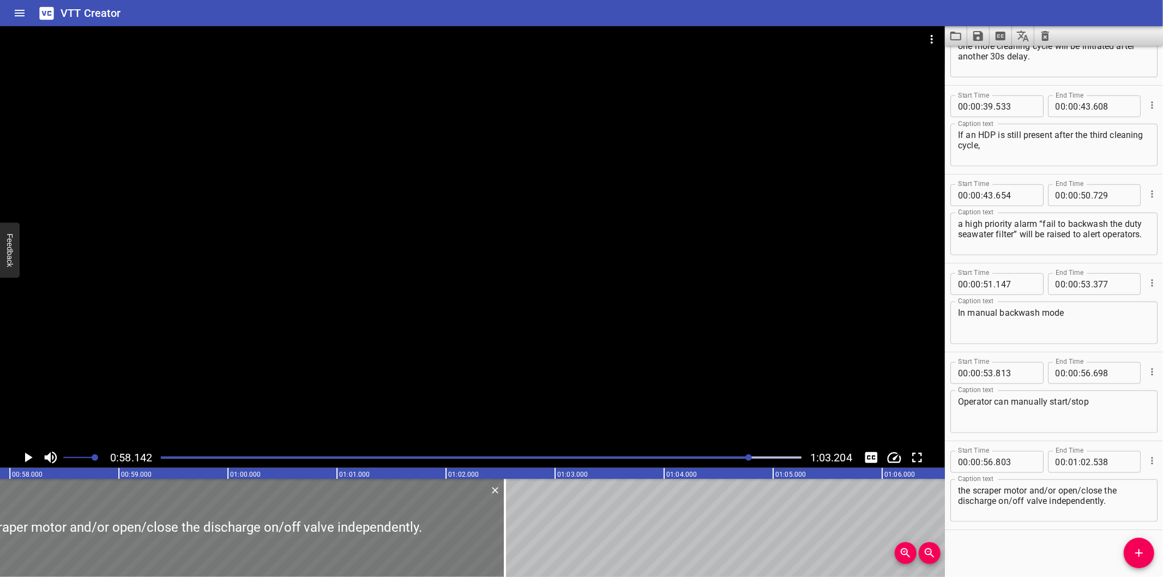
scroll to position [0, 6340]
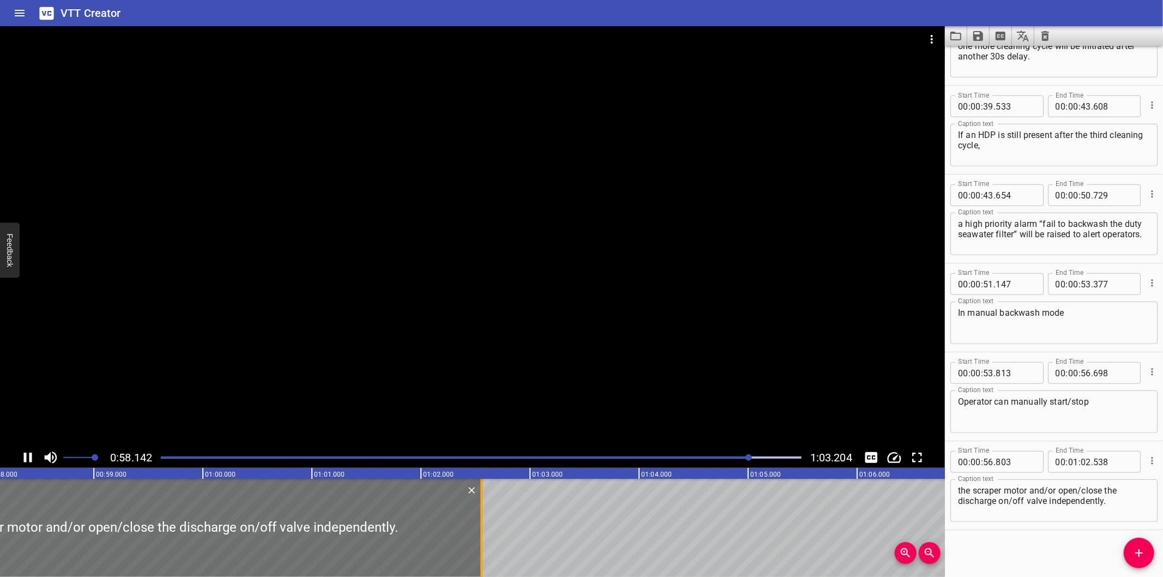
click at [483, 547] on div at bounding box center [481, 528] width 11 height 98
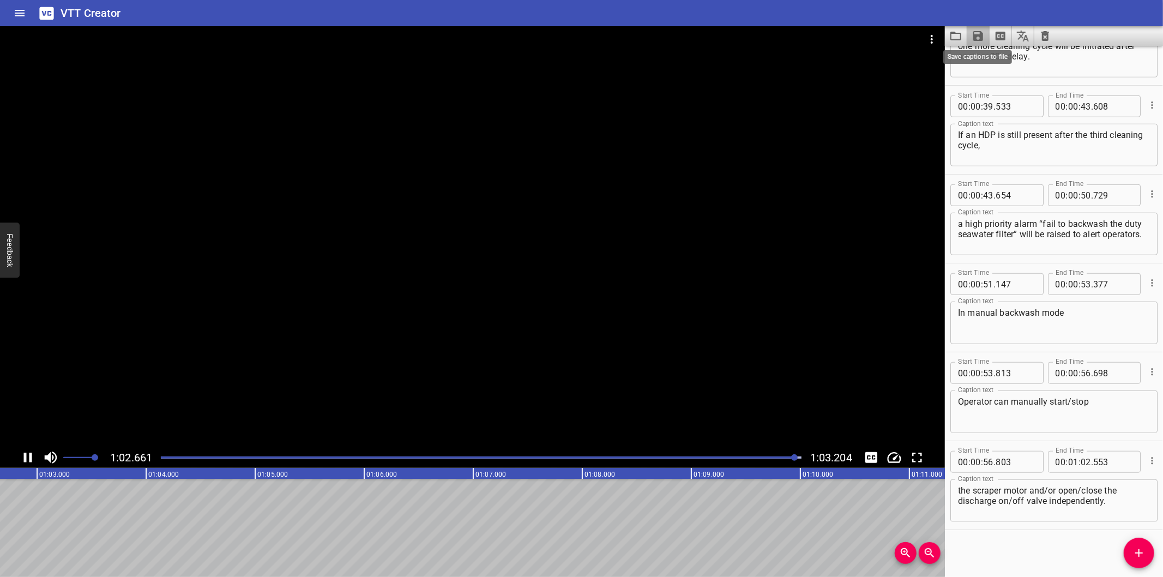
click at [977, 35] on icon "Save captions to file" at bounding box center [978, 36] width 10 height 10
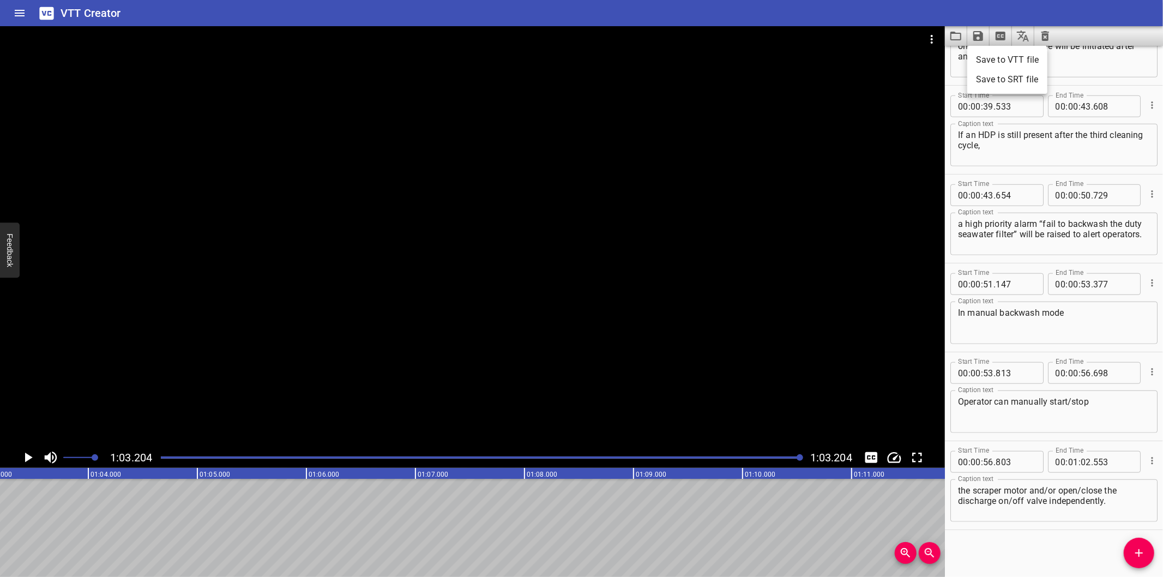
scroll to position [0, 6892]
click at [993, 58] on li "Save to VTT file" at bounding box center [1007, 60] width 80 height 20
drag, startPoint x: 1002, startPoint y: 556, endPoint x: 989, endPoint y: 529, distance: 29.7
click at [1002, 556] on div "Start Time 00 : 00 : 00 . 000 Start Time End Time 00 : 00 : 02 . 560 End Time C…" at bounding box center [1054, 311] width 218 height 531
click at [933, 44] on icon "Video Options" at bounding box center [931, 39] width 13 height 13
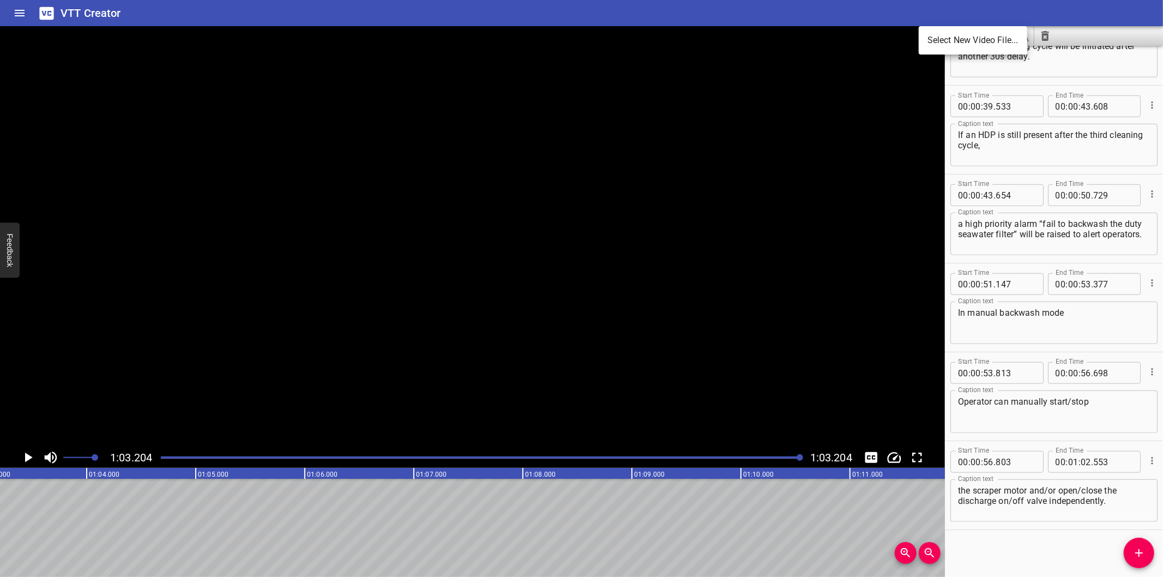
click at [933, 44] on li "Select New Video File..." at bounding box center [973, 41] width 109 height 20
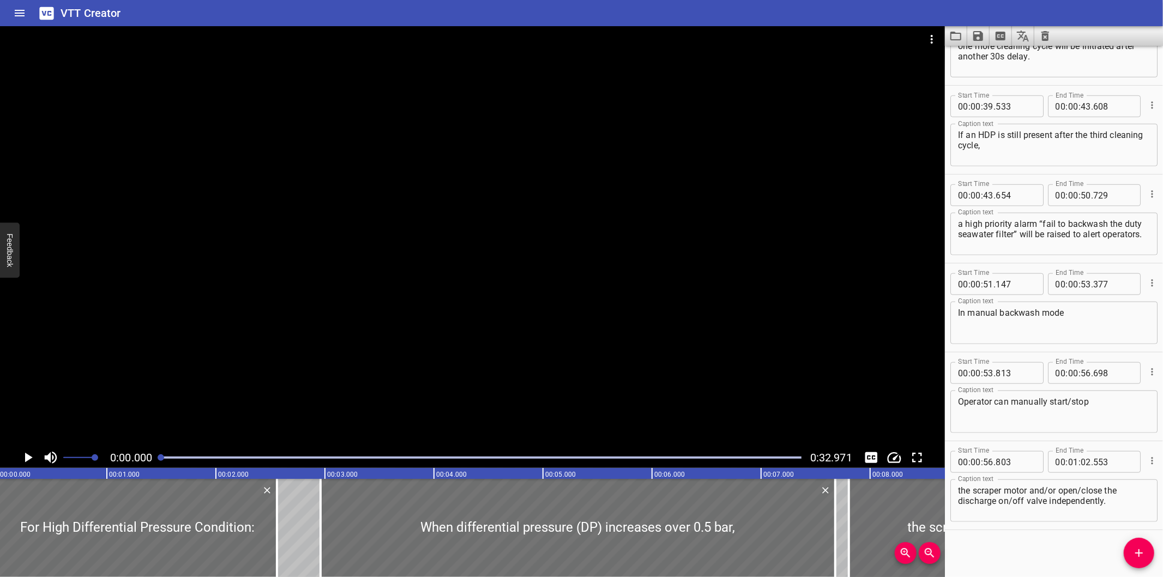
scroll to position [0, 0]
click at [1040, 36] on icon "Clear captions" at bounding box center [1045, 35] width 13 height 13
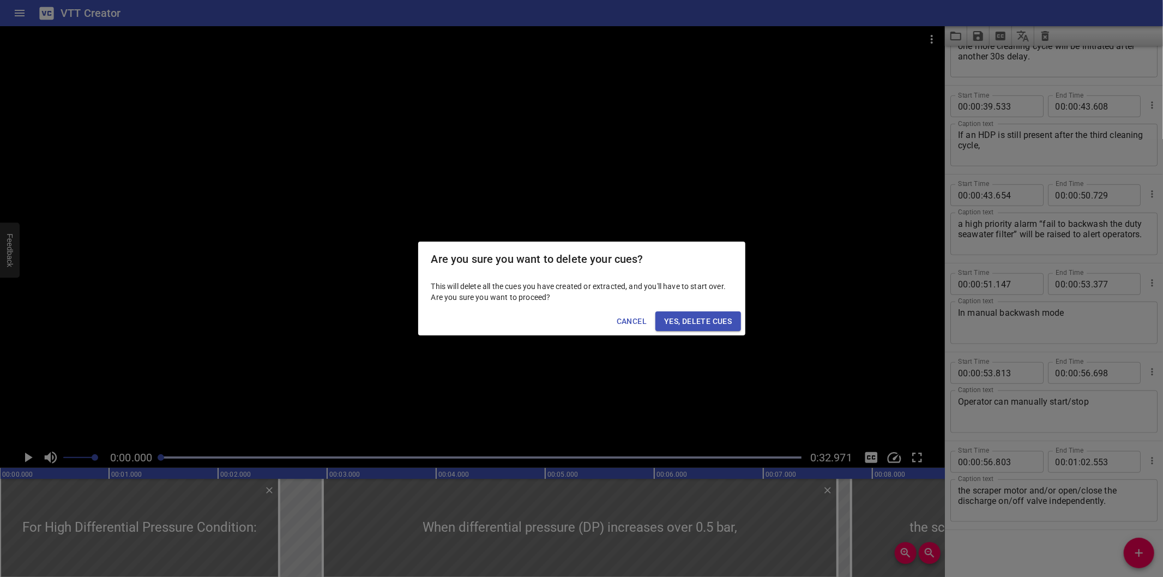
drag, startPoint x: 721, startPoint y: 321, endPoint x: 579, endPoint y: 291, distance: 144.8
click at [721, 320] on span "Yes, Delete Cues" at bounding box center [698, 322] width 68 height 14
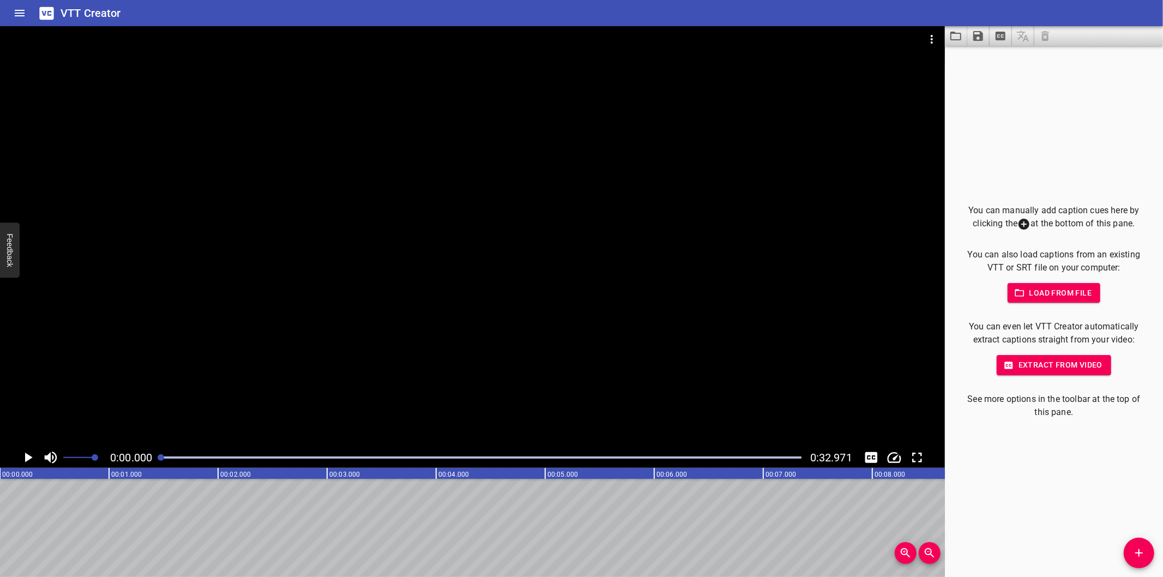
drag, startPoint x: 521, startPoint y: 292, endPoint x: 492, endPoint y: 284, distance: 30.7
click at [492, 284] on div at bounding box center [472, 236] width 945 height 421
click at [662, 301] on div at bounding box center [472, 236] width 945 height 421
click at [593, 329] on div at bounding box center [472, 236] width 945 height 421
click at [388, 326] on div at bounding box center [472, 236] width 945 height 421
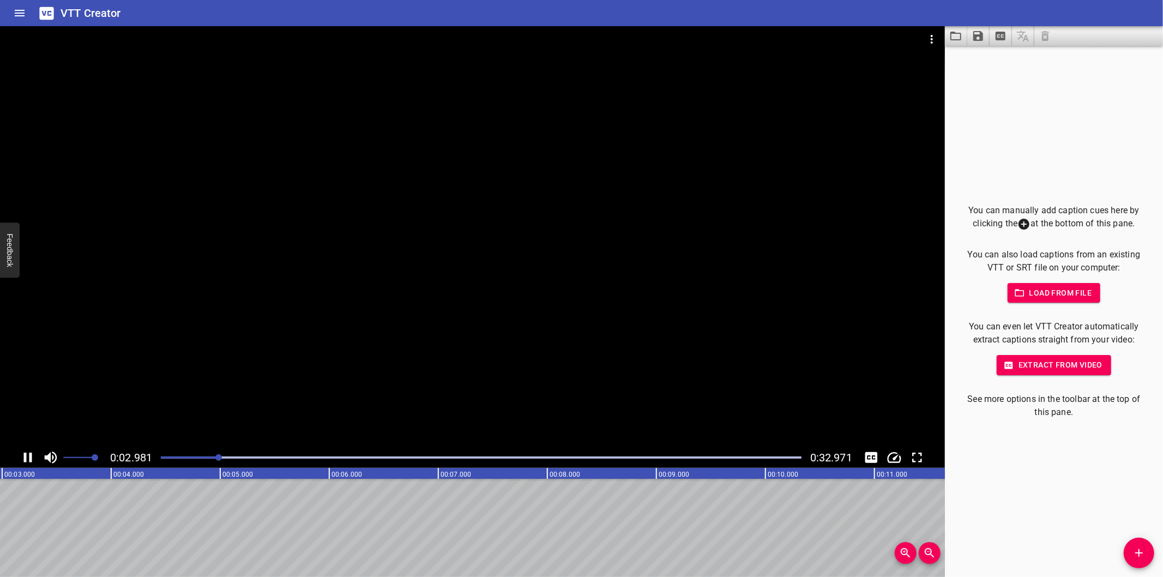
scroll to position [0, 356]
drag, startPoint x: 179, startPoint y: 466, endPoint x: 159, endPoint y: 456, distance: 21.9
click at [172, 462] on div "0:03.268 0:32.971" at bounding box center [472, 457] width 945 height 21
click at [159, 456] on div at bounding box center [481, 457] width 654 height 15
click at [221, 456] on div at bounding box center [224, 457] width 7 height 7
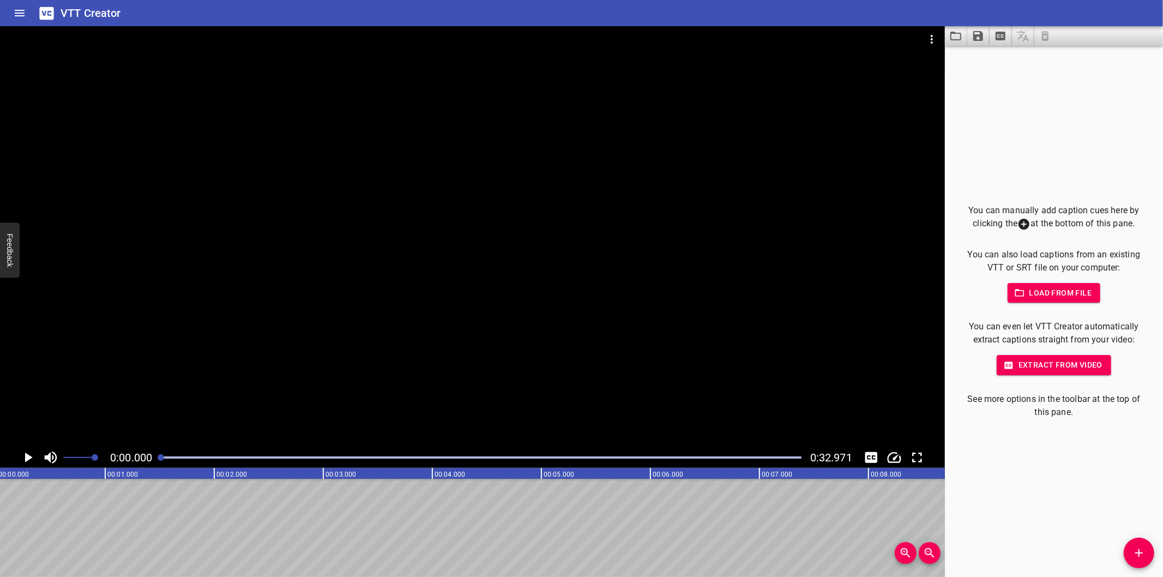
scroll to position [0, 0]
click at [1137, 547] on icon "Add Cue" at bounding box center [1138, 552] width 13 height 13
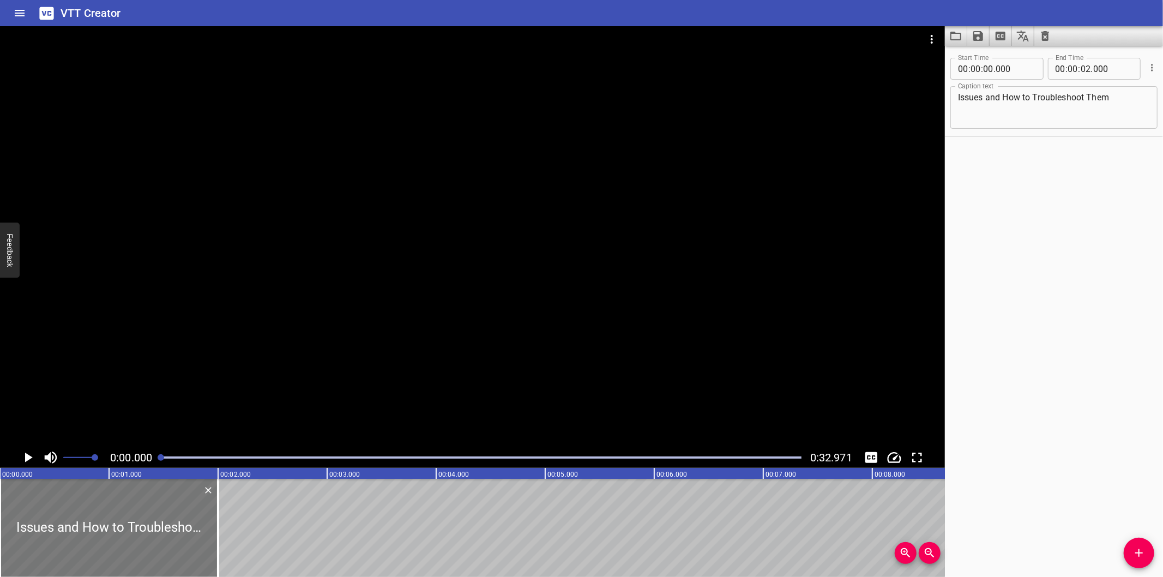
drag, startPoint x: 77, startPoint y: 529, endPoint x: 47, endPoint y: 532, distance: 29.6
click at [47, 532] on div at bounding box center [109, 528] width 218 height 98
drag, startPoint x: 220, startPoint y: 548, endPoint x: 243, endPoint y: 552, distance: 22.7
click at [243, 552] on div at bounding box center [240, 528] width 11 height 98
click at [273, 379] on div at bounding box center [472, 236] width 945 height 421
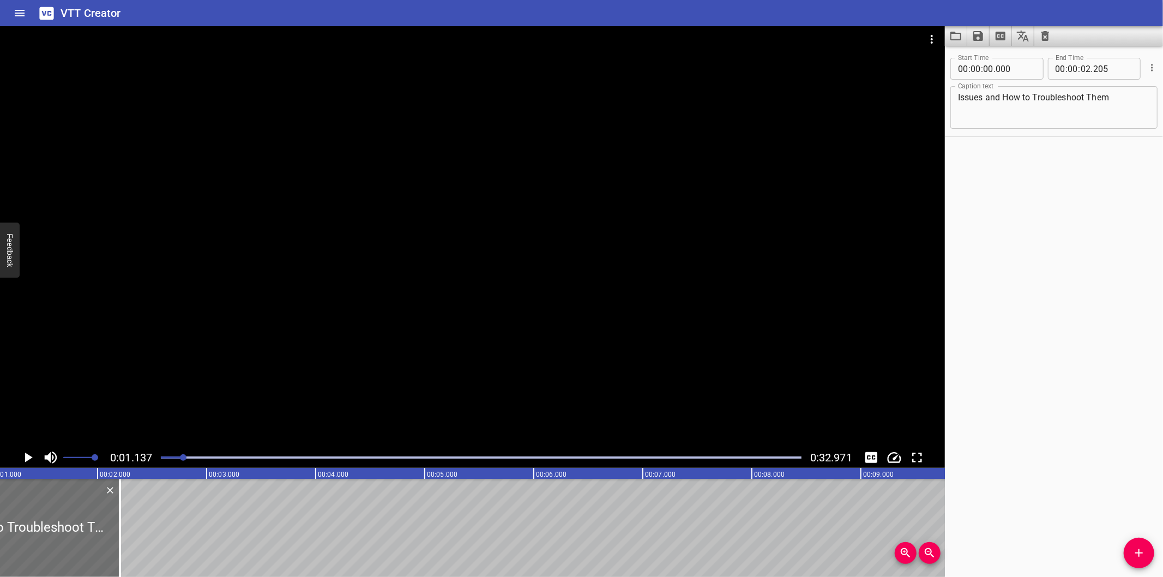
scroll to position [0, 124]
click at [116, 525] on div at bounding box center [116, 528] width 2 height 98
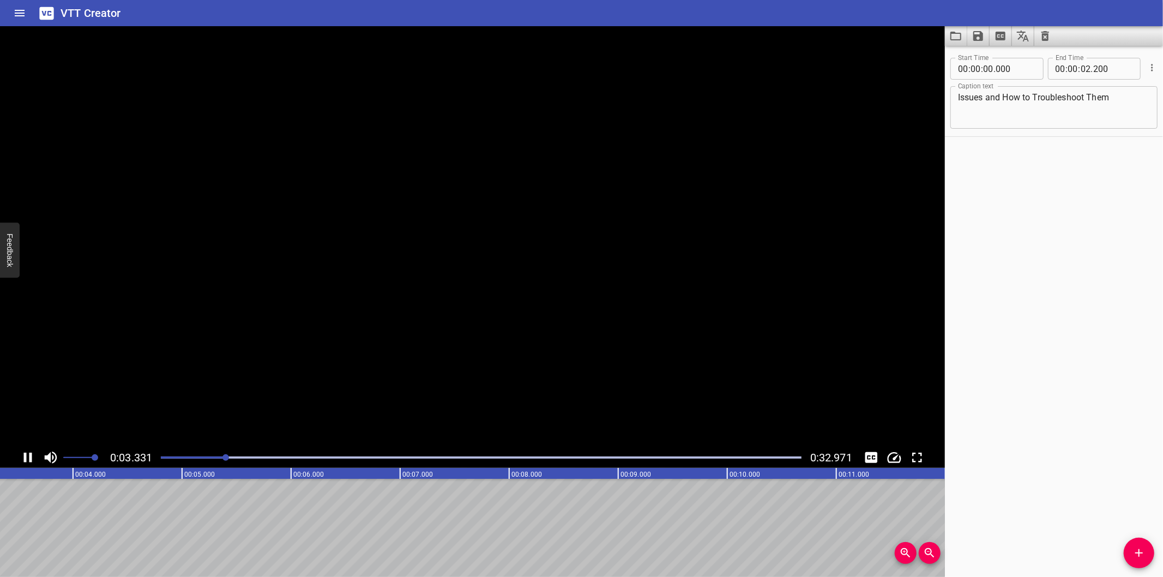
scroll to position [0, 385]
click at [1130, 549] on span "Add Cue" at bounding box center [1139, 552] width 31 height 13
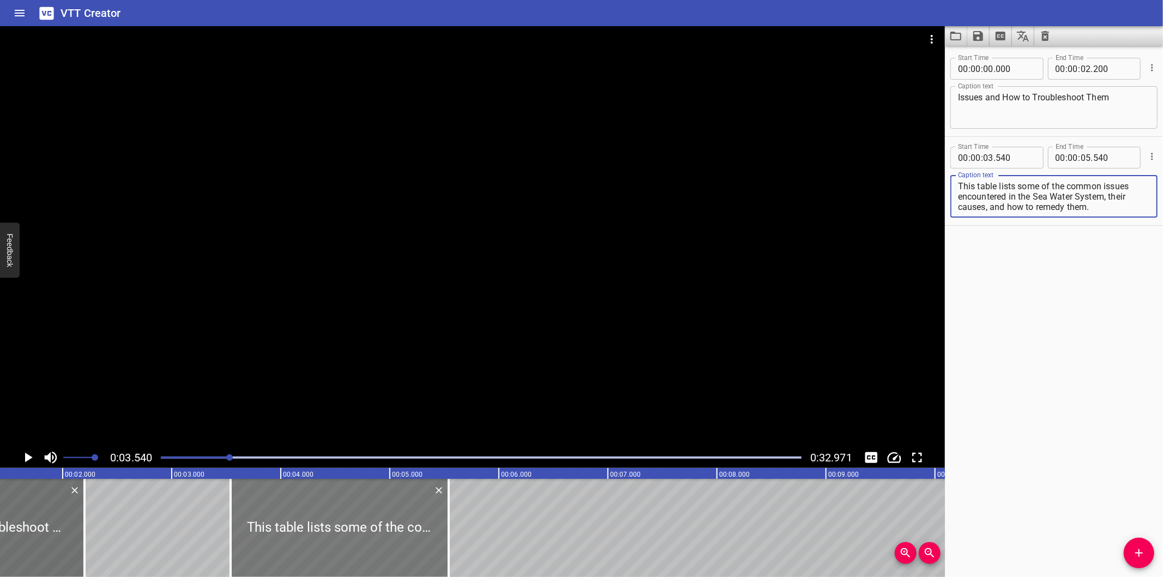
scroll to position [0, 143]
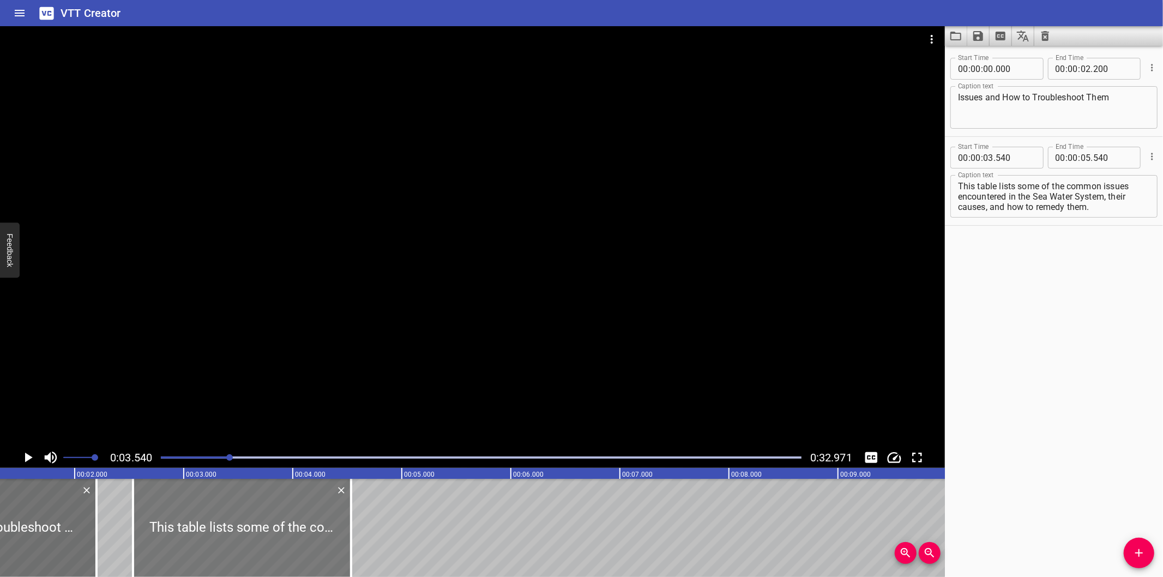
drag, startPoint x: 314, startPoint y: 535, endPoint x: 219, endPoint y: 538, distance: 94.9
click at [219, 538] on div at bounding box center [242, 528] width 218 height 98
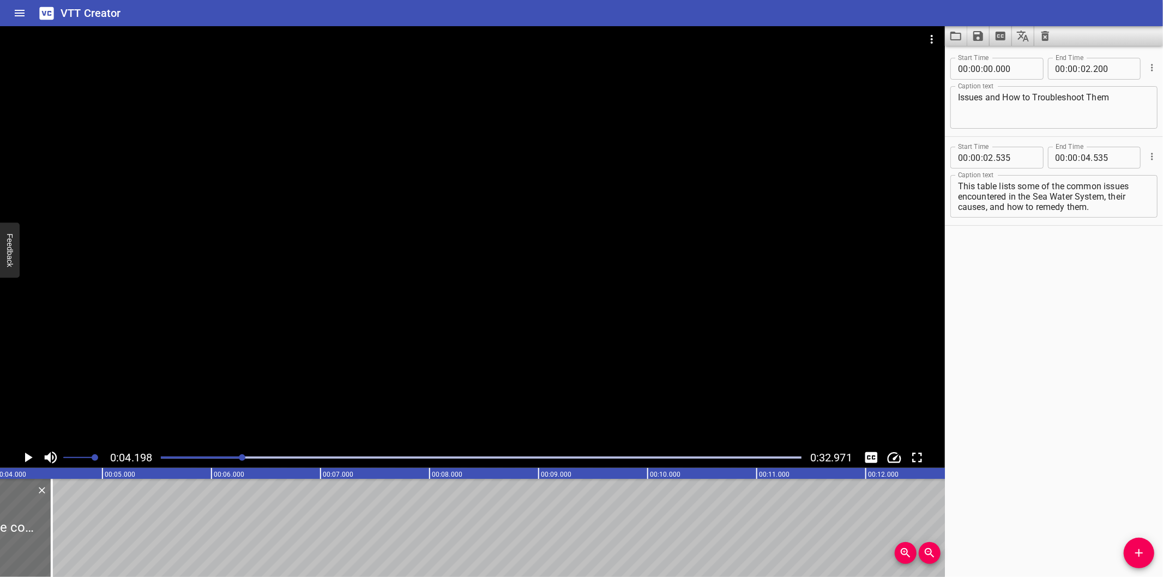
scroll to position [0, 458]
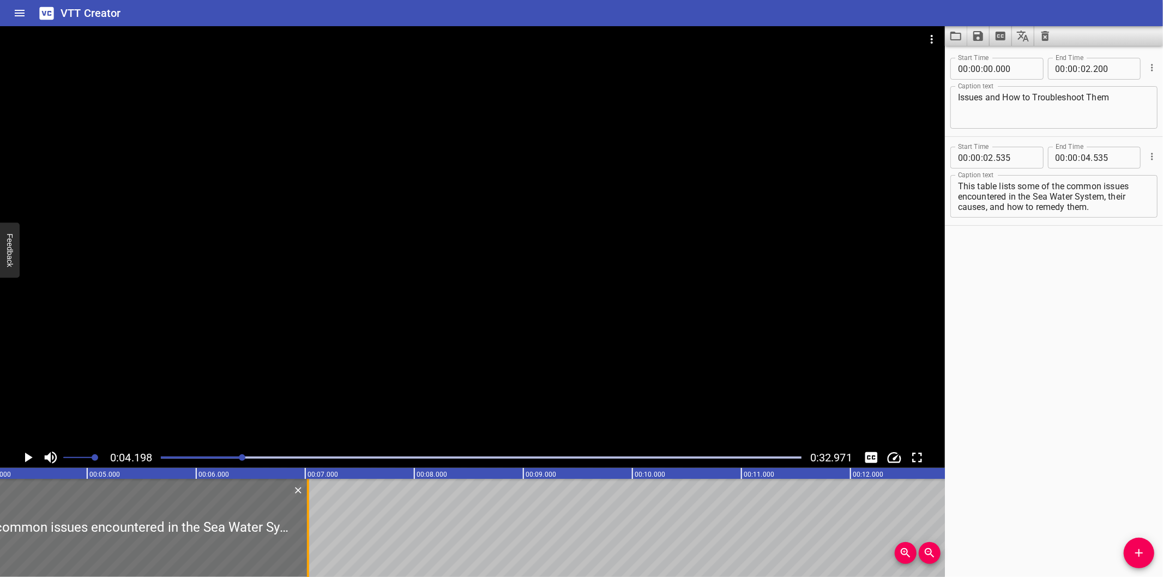
drag, startPoint x: 39, startPoint y: 543, endPoint x: 312, endPoint y: 547, distance: 272.7
click at [312, 547] on div at bounding box center [308, 528] width 11 height 98
click at [506, 302] on div at bounding box center [472, 236] width 945 height 421
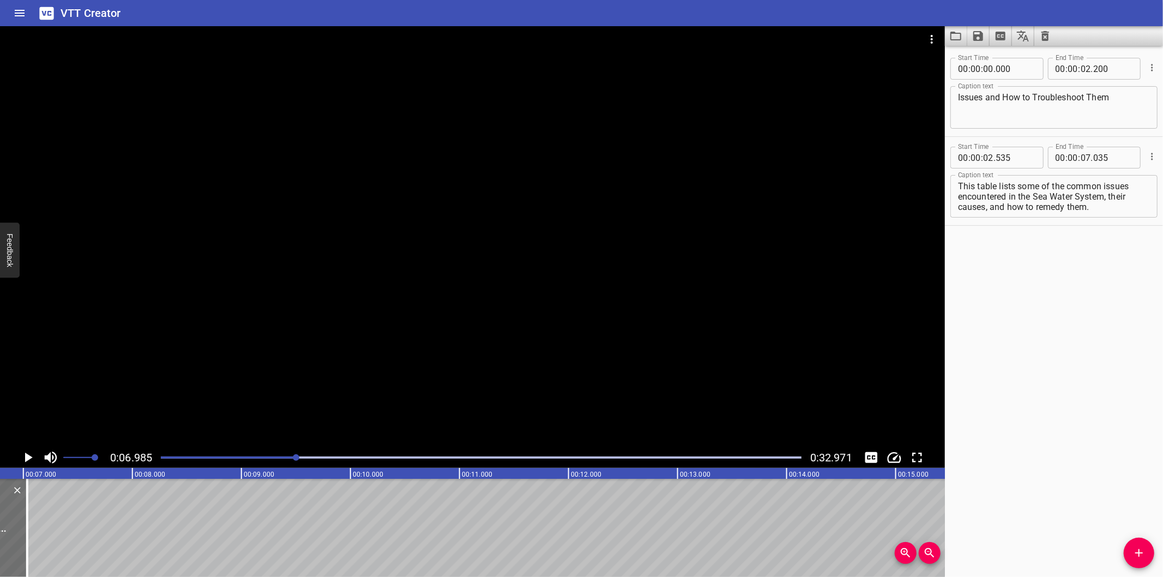
scroll to position [0, 761]
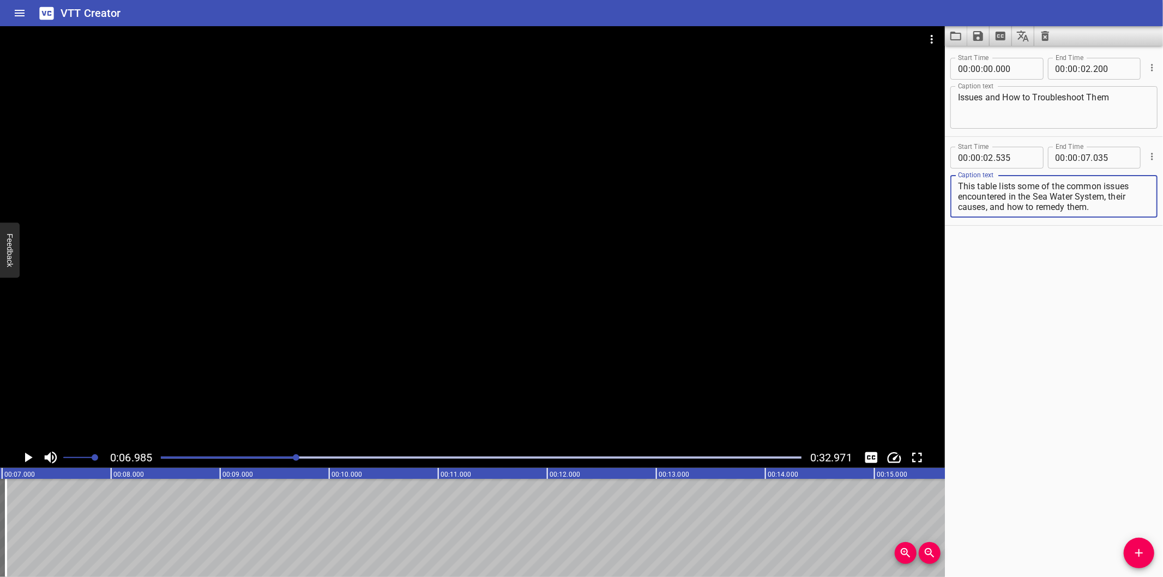
drag, startPoint x: 1111, startPoint y: 195, endPoint x: 1174, endPoint y: 273, distance: 101.2
click at [1162, 273] on html "VTT Creator Caption Editor Batch Transcribe Login Sign Up Privacy Contact 0:06.…" at bounding box center [581, 288] width 1163 height 577
drag, startPoint x: 1141, startPoint y: 547, endPoint x: 999, endPoint y: 531, distance: 142.7
click at [1140, 547] on icon "Add Cue" at bounding box center [1138, 552] width 13 height 13
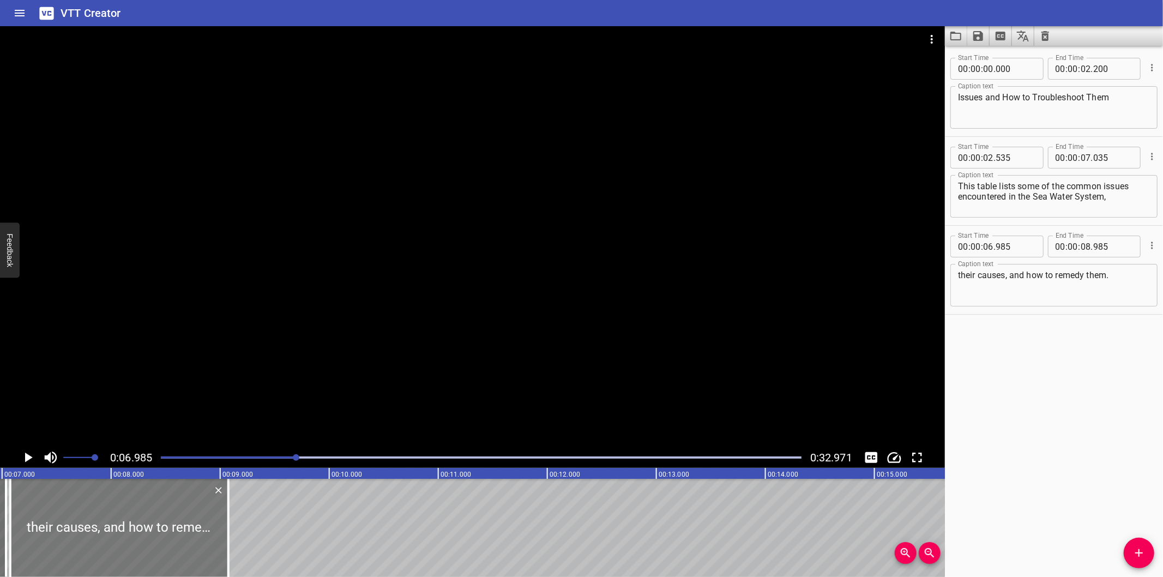
drag, startPoint x: 115, startPoint y: 538, endPoint x: 124, endPoint y: 540, distance: 10.1
click at [124, 540] on div at bounding box center [119, 528] width 218 height 98
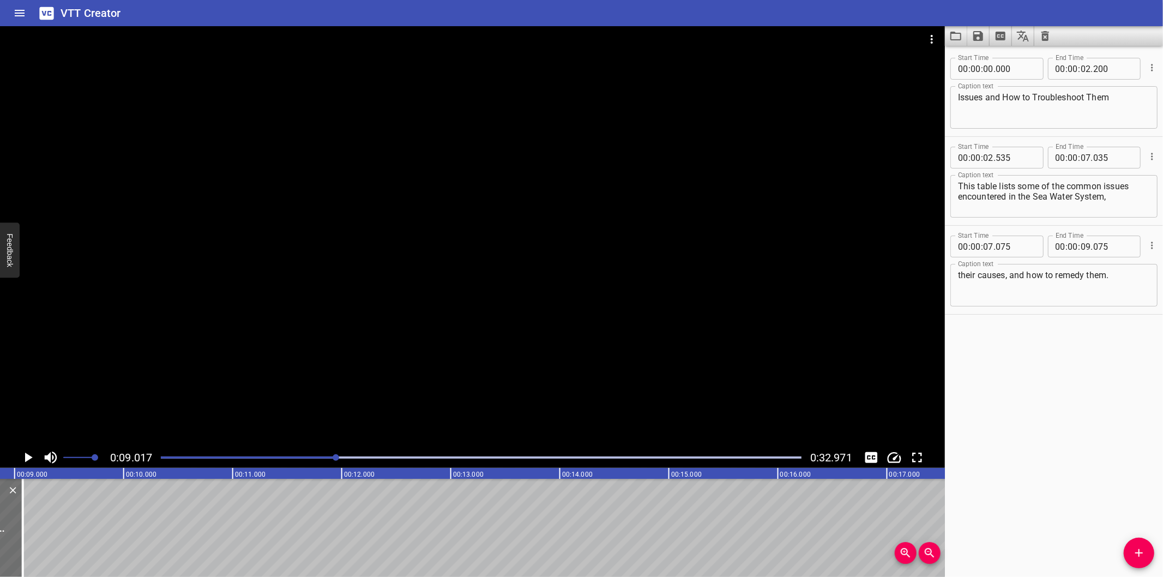
scroll to position [0, 983]
drag, startPoint x: 4, startPoint y: 542, endPoint x: 47, endPoint y: 543, distance: 43.1
click at [47, 543] on div at bounding box center [49, 528] width 11 height 98
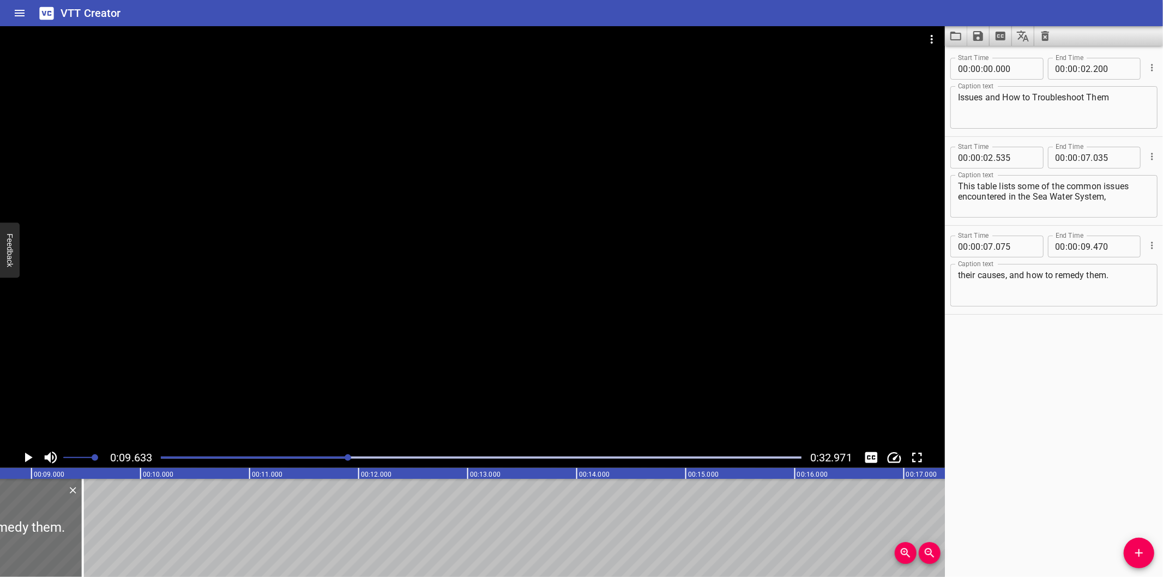
scroll to position [0, 929]
click at [101, 540] on div at bounding box center [101, 528] width 2 height 98
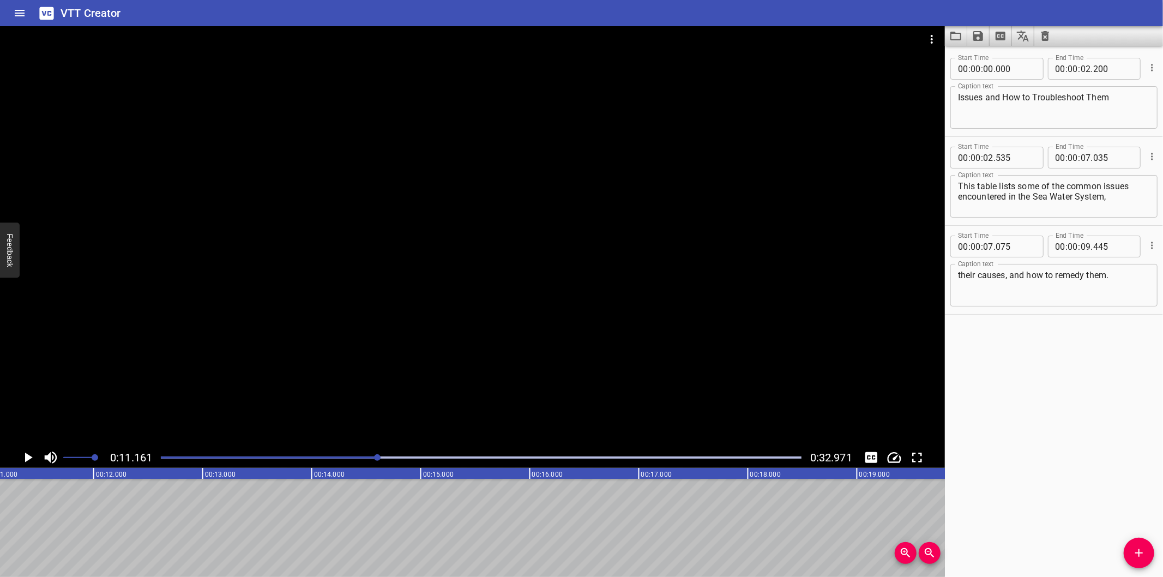
scroll to position [0, 1217]
click at [1148, 554] on span "Add Cue" at bounding box center [1139, 552] width 31 height 13
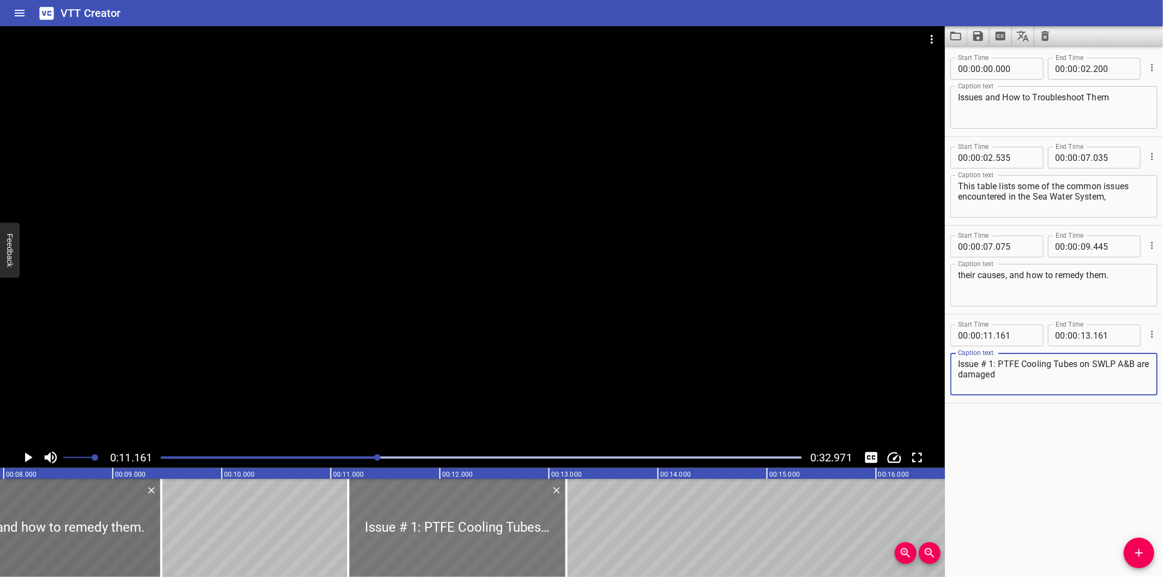
scroll to position [0, 853]
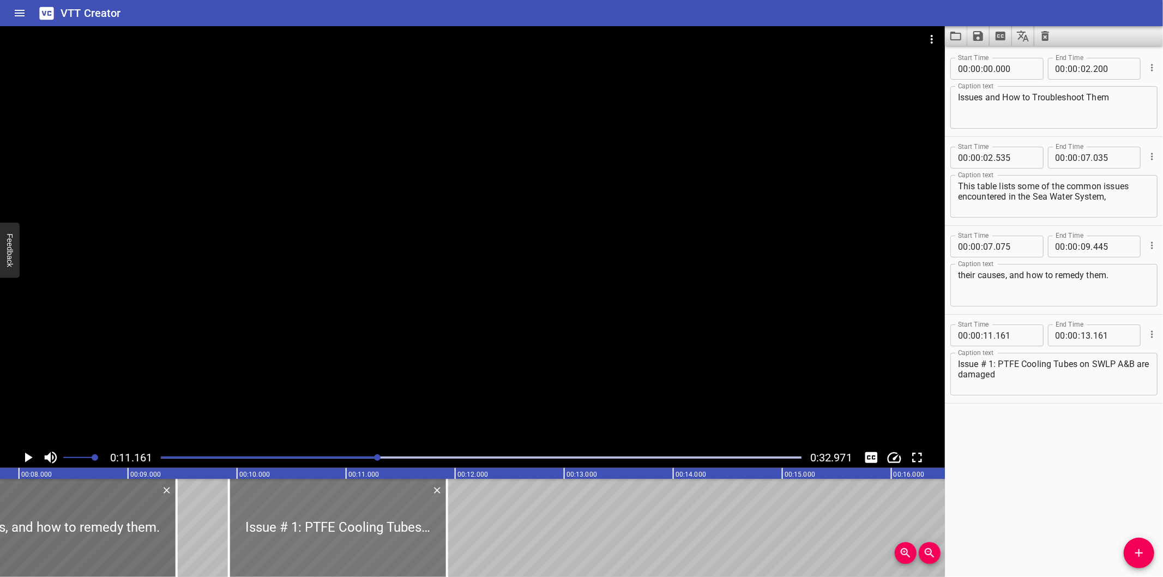
drag, startPoint x: 475, startPoint y: 541, endPoint x: 341, endPoint y: 547, distance: 134.8
click at [341, 547] on div at bounding box center [338, 528] width 218 height 98
drag, startPoint x: 449, startPoint y: 551, endPoint x: 388, endPoint y: 540, distance: 62.0
click at [388, 540] on div at bounding box center [386, 528] width 11 height 98
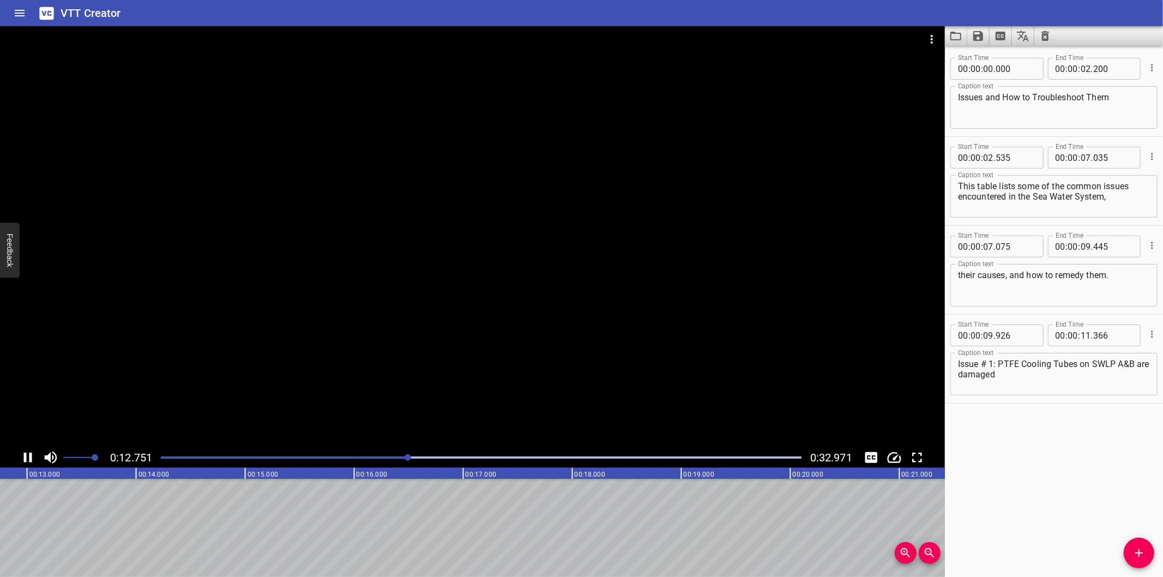
click at [377, 461] on div at bounding box center [481, 457] width 654 height 15
click at [348, 460] on div at bounding box center [481, 457] width 654 height 15
click at [347, 460] on div at bounding box center [346, 457] width 7 height 7
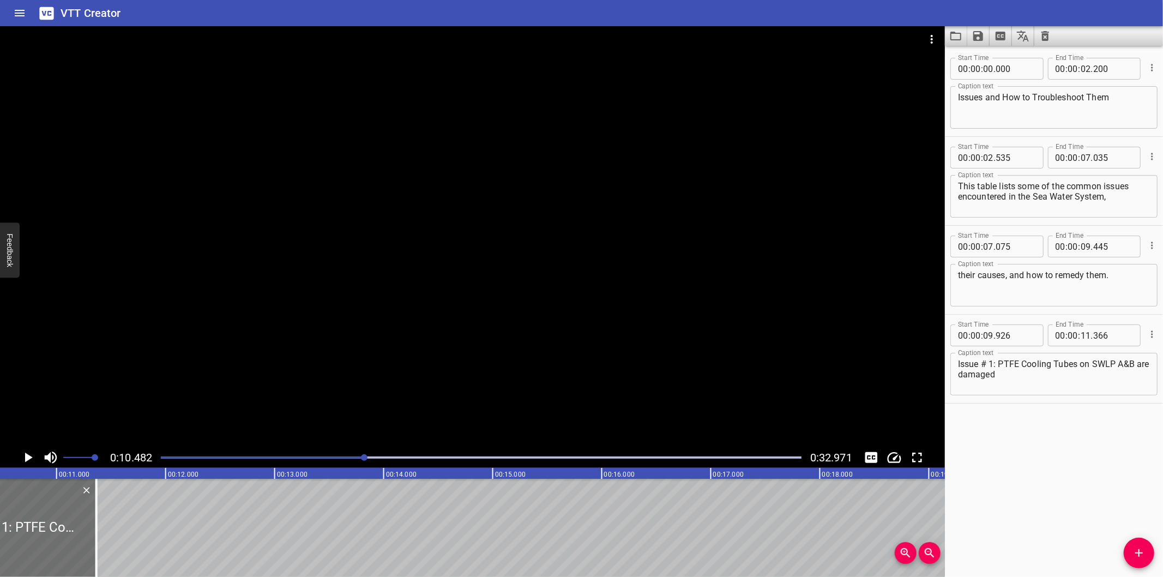
click at [361, 450] on div at bounding box center [481, 457] width 654 height 15
click at [341, 454] on div at bounding box center [481, 457] width 654 height 15
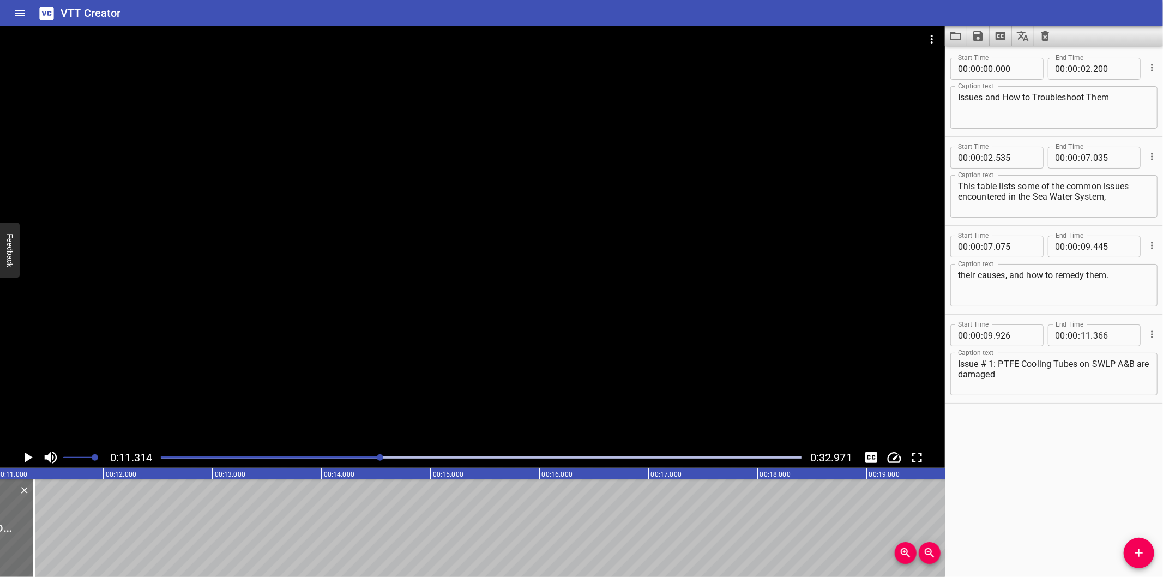
scroll to position [0, 1233]
drag, startPoint x: 7, startPoint y: 540, endPoint x: 18, endPoint y: 540, distance: 11.5
click at [7, 540] on div at bounding box center [6, 528] width 2 height 98
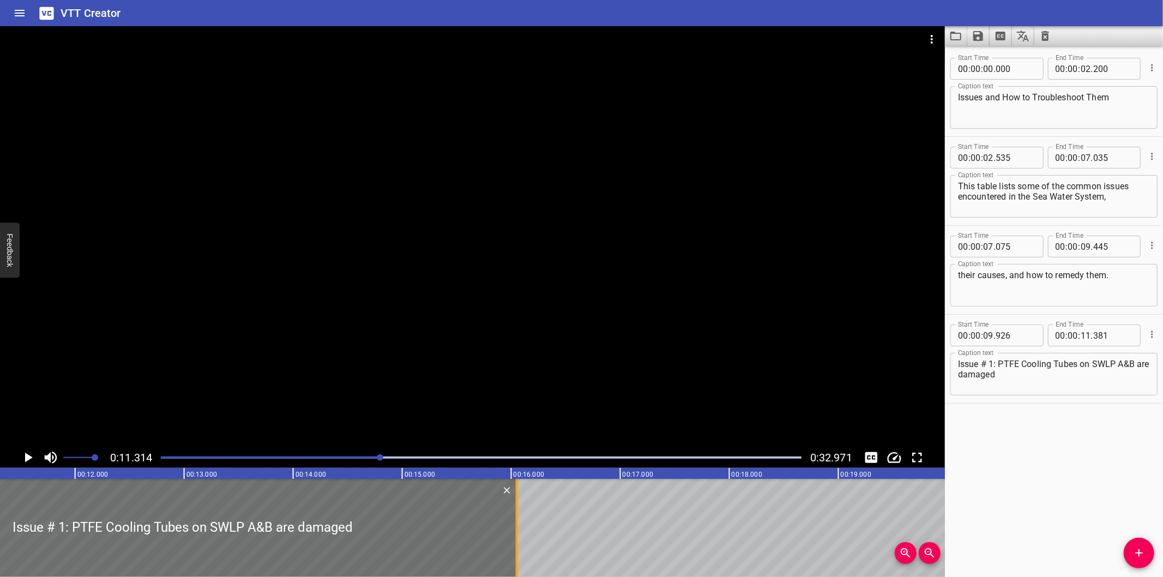
drag, startPoint x: 18, startPoint y: 540, endPoint x: 525, endPoint y: 533, distance: 507.1
click at [522, 533] on div at bounding box center [516, 528] width 11 height 98
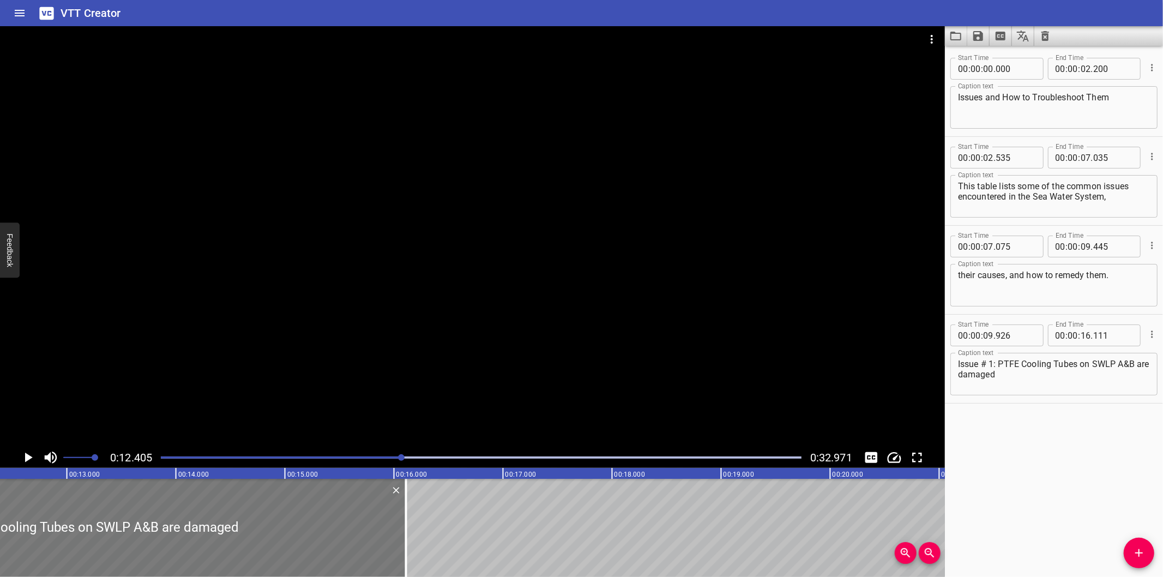
scroll to position [0, 1353]
drag, startPoint x: 413, startPoint y: 541, endPoint x: 436, endPoint y: 541, distance: 23.4
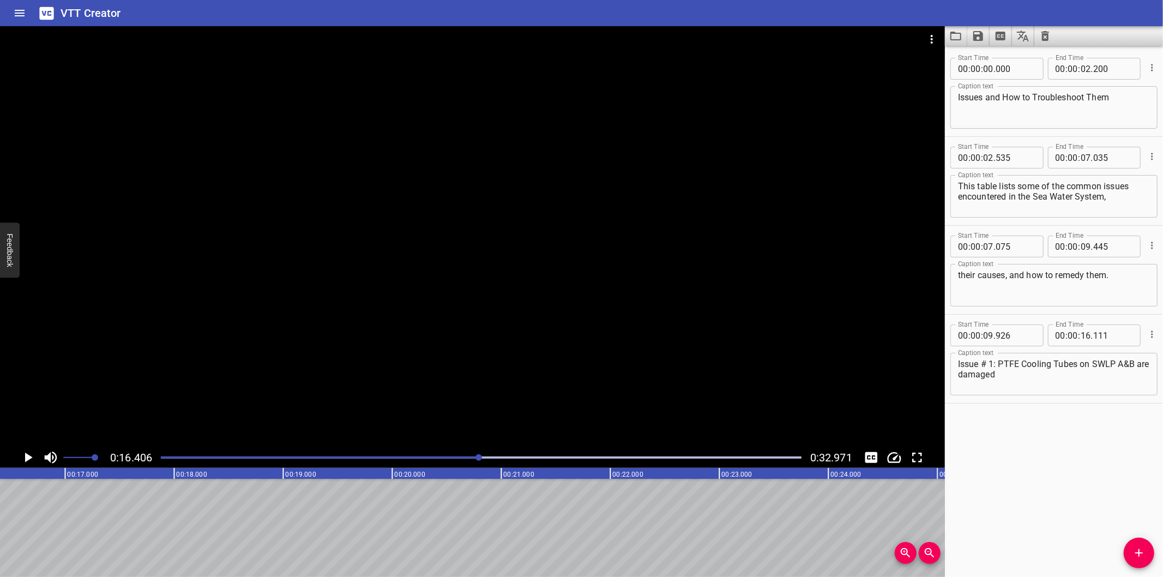
click at [429, 458] on div "Play progress" at bounding box center [159, 457] width 641 height 2
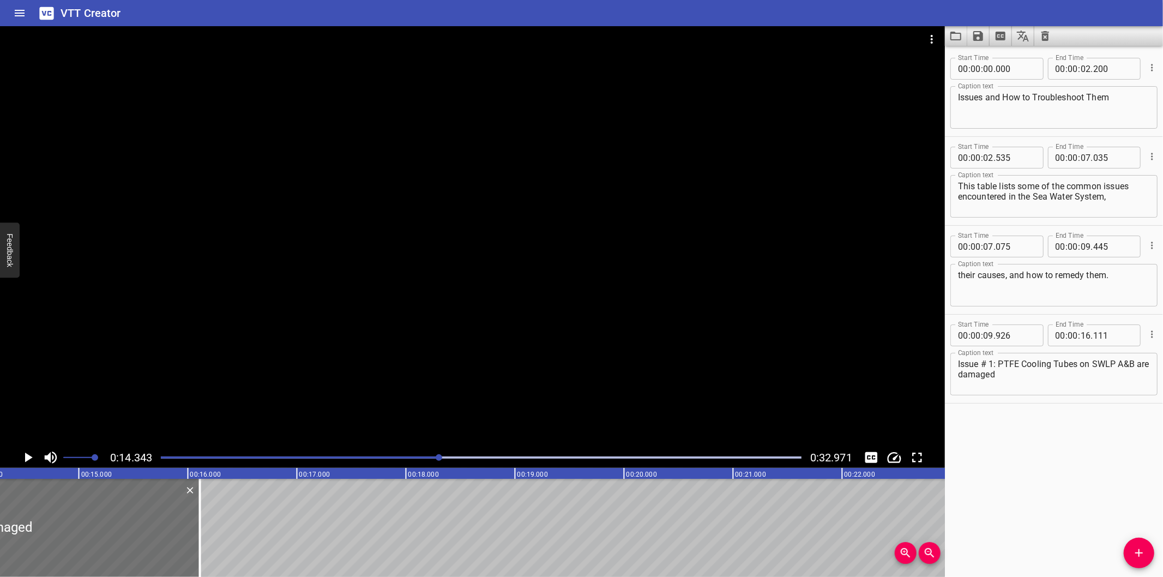
scroll to position [0, 1564]
drag, startPoint x: 194, startPoint y: 528, endPoint x: 234, endPoint y: 529, distance: 40.4
click at [234, 529] on div at bounding box center [233, 528] width 11 height 98
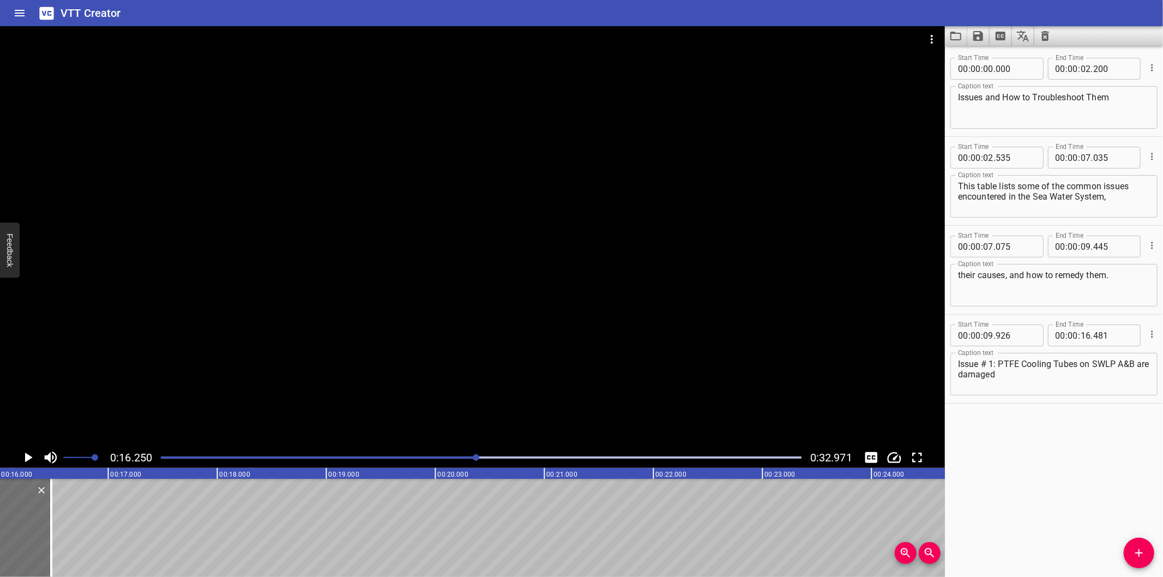
scroll to position [0, 1731]
click at [72, 529] on div at bounding box center [70, 528] width 11 height 98
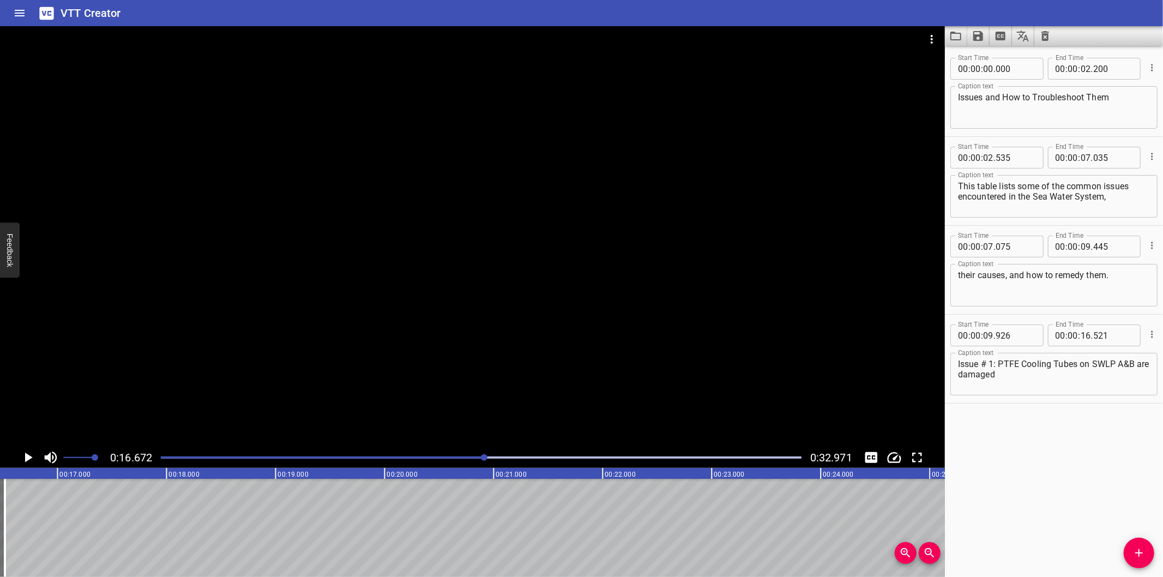
scroll to position [0, 1818]
click at [1150, 551] on span "Add Cue" at bounding box center [1139, 552] width 31 height 13
drag, startPoint x: 1150, startPoint y: 551, endPoint x: 1099, endPoint y: 551, distance: 51.8
click at [1151, 551] on span "Add Cue" at bounding box center [1139, 552] width 31 height 13
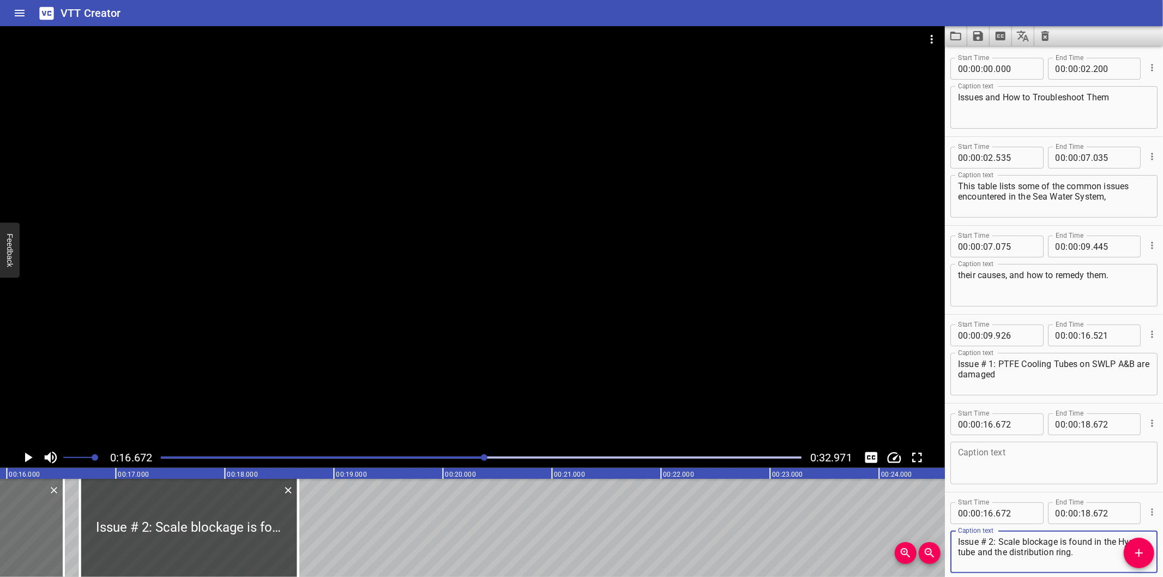
scroll to position [0, 1737]
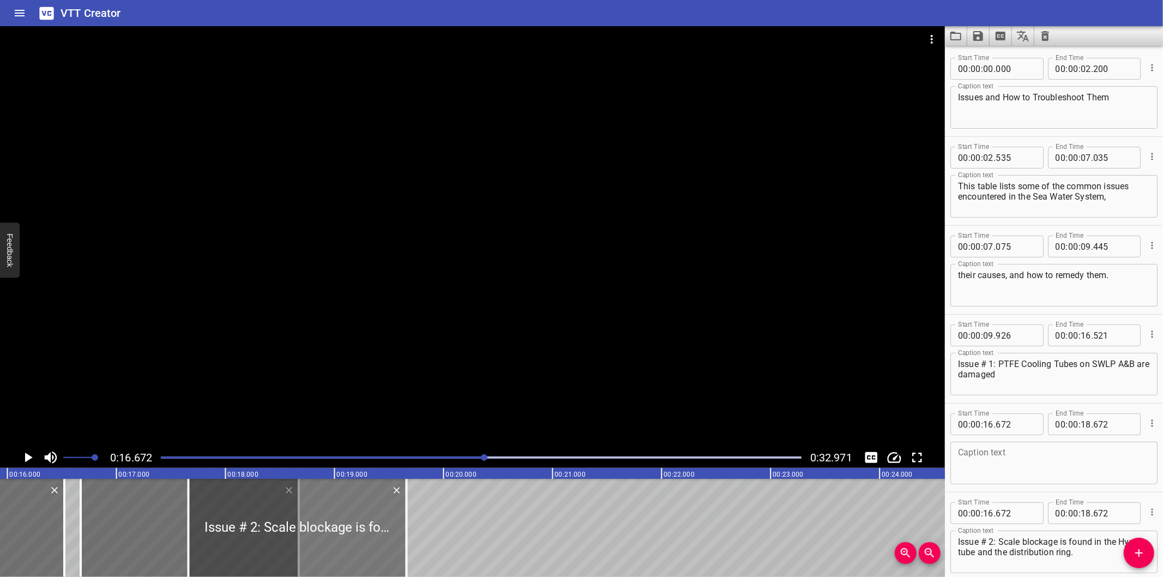
drag, startPoint x: 246, startPoint y: 526, endPoint x: 428, endPoint y: 497, distance: 184.4
click at [407, 503] on div at bounding box center [298, 528] width 218 height 98
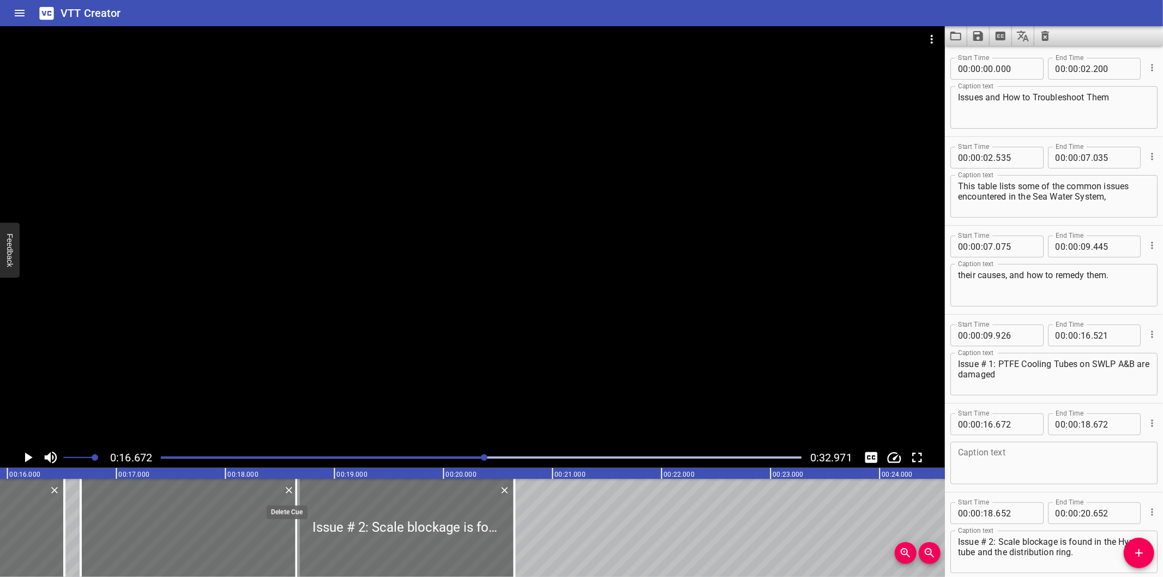
click at [287, 491] on icon "Delete" at bounding box center [289, 490] width 11 height 11
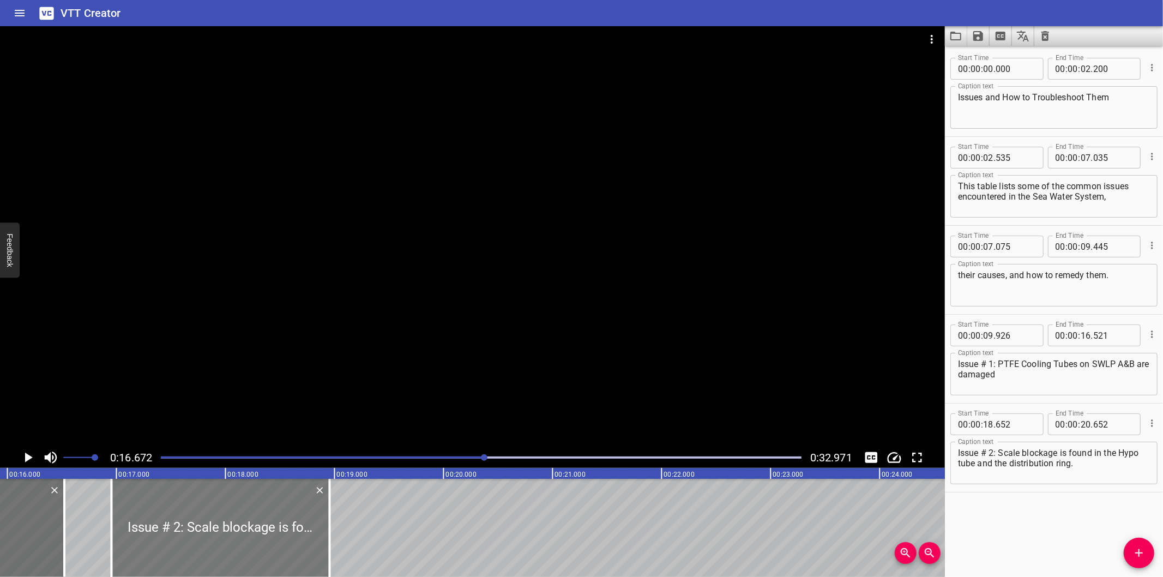
drag, startPoint x: 352, startPoint y: 516, endPoint x: 190, endPoint y: 525, distance: 162.2
click at [190, 525] on div at bounding box center [221, 528] width 218 height 98
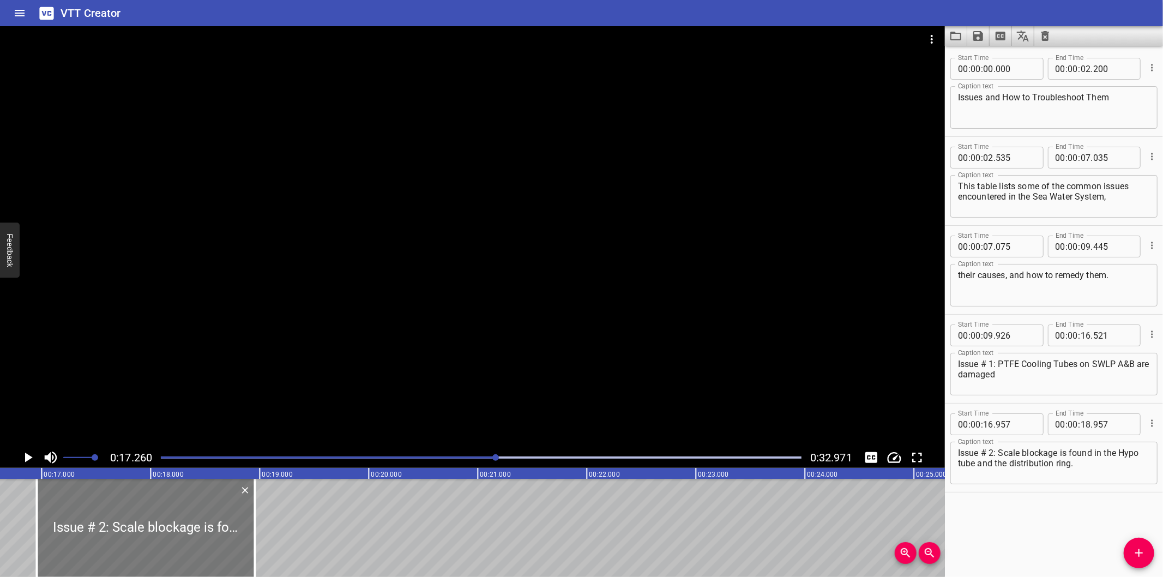
scroll to position [0, 1801]
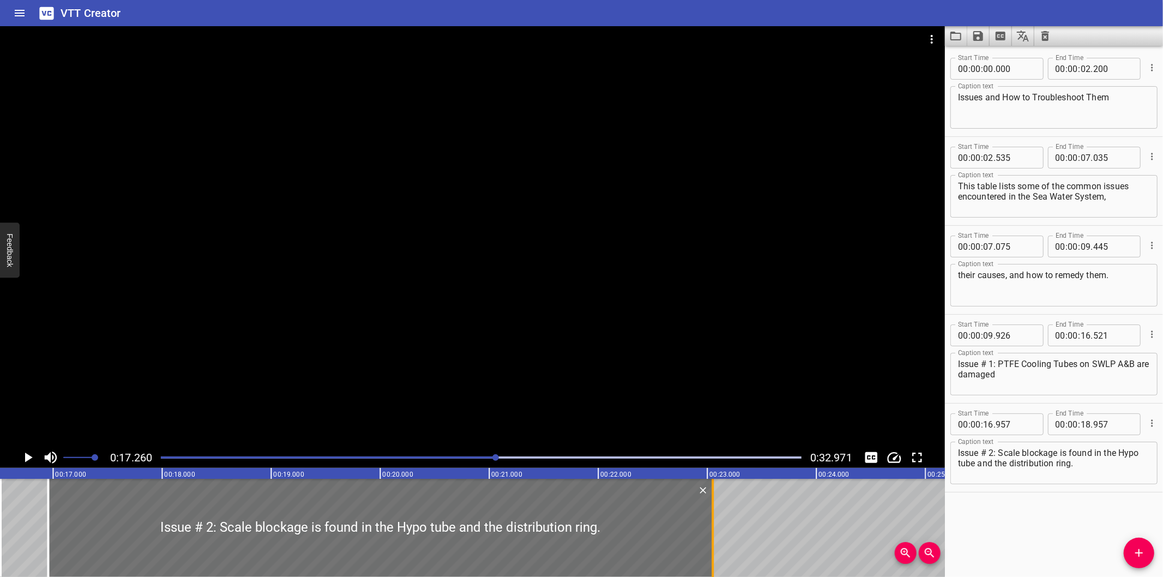
drag, startPoint x: 263, startPoint y: 535, endPoint x: 709, endPoint y: 538, distance: 446.6
click at [709, 538] on div at bounding box center [712, 528] width 11 height 98
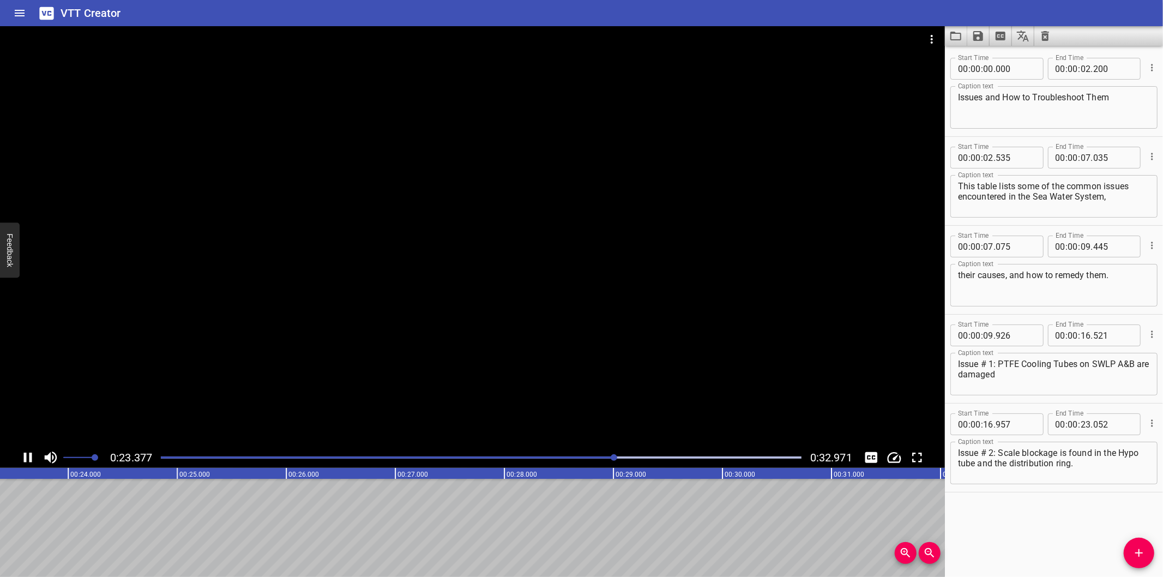
click at [517, 314] on div at bounding box center [472, 236] width 945 height 421
click at [1146, 556] on icon "Add Cue" at bounding box center [1138, 552] width 13 height 13
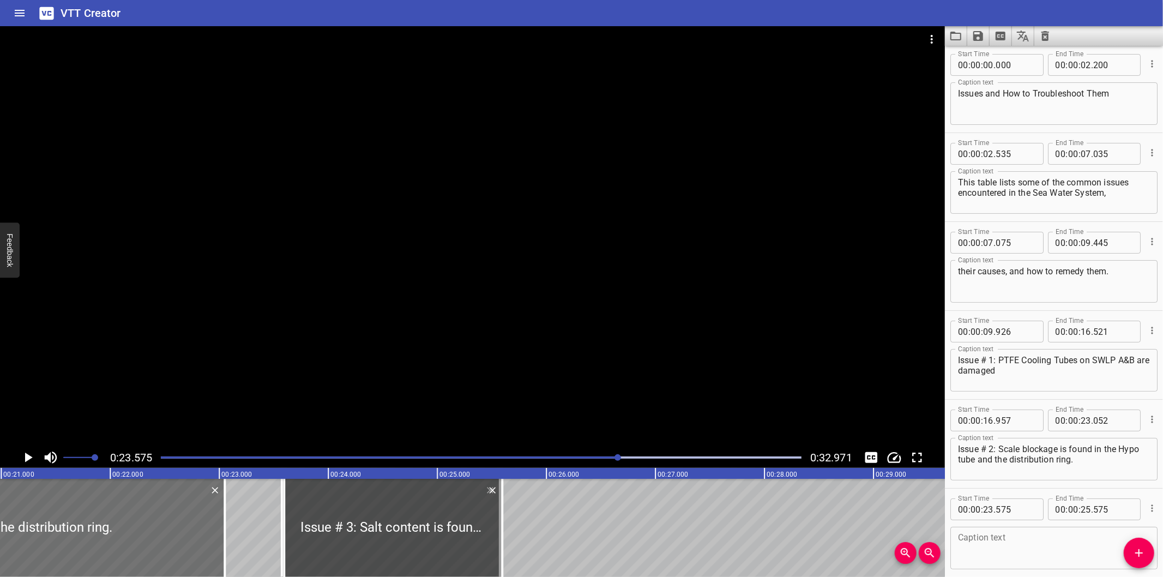
scroll to position [0, 2288]
drag, startPoint x: 353, startPoint y: 509, endPoint x: 706, endPoint y: 505, distance: 353.3
click at [503, 506] on div at bounding box center [394, 528] width 218 height 98
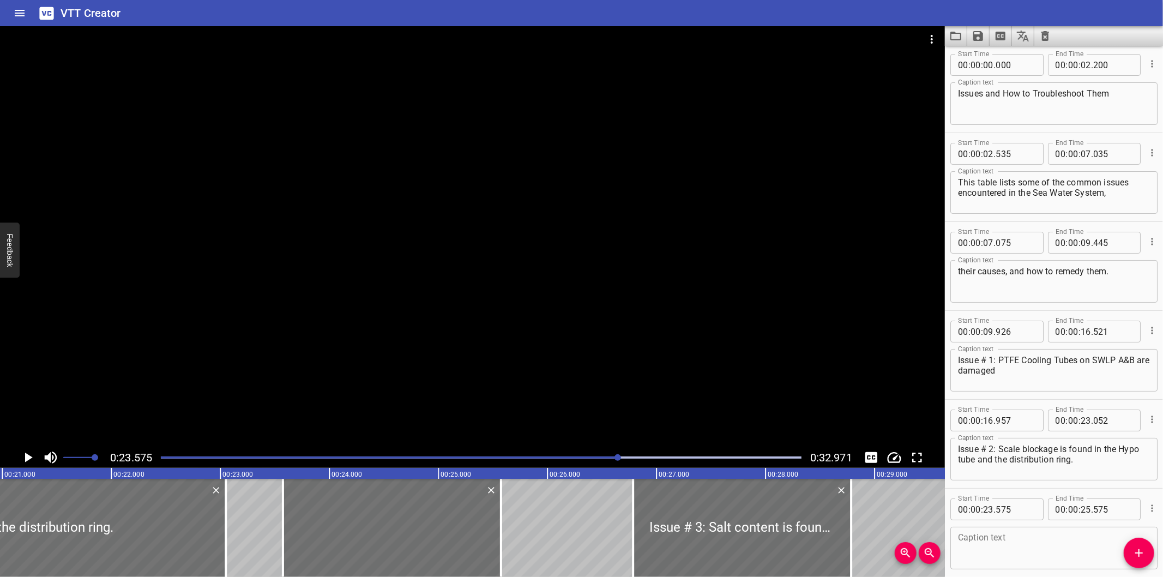
click at [486, 493] on icon "Delete" at bounding box center [491, 490] width 11 height 11
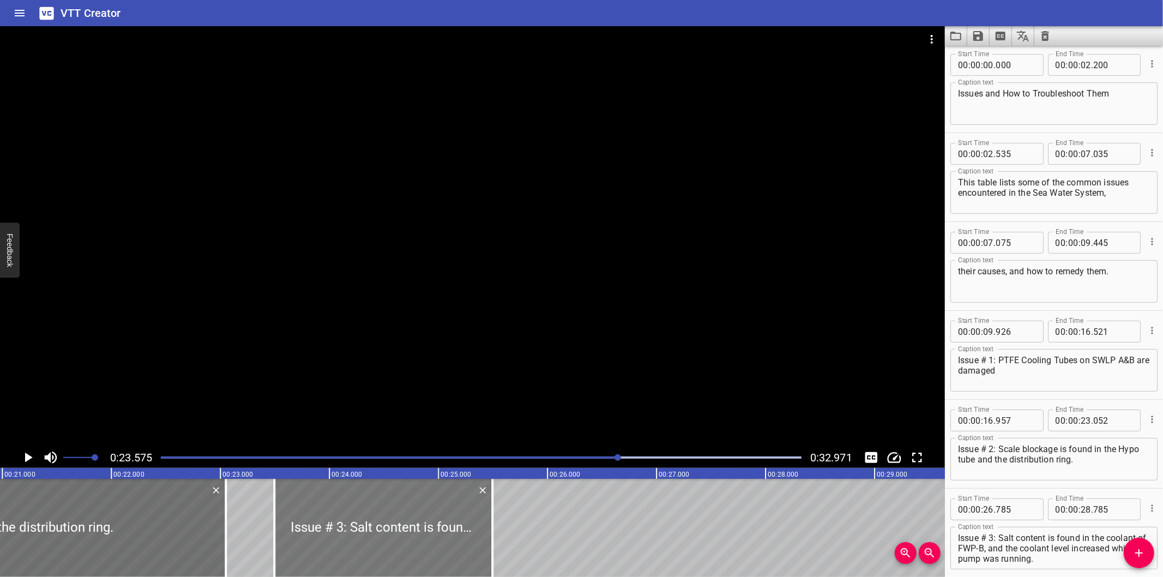
drag, startPoint x: 750, startPoint y: 527, endPoint x: 391, endPoint y: 505, distance: 359.4
click at [391, 505] on div at bounding box center [383, 528] width 218 height 98
click at [225, 526] on div at bounding box center [223, 528] width 11 height 98
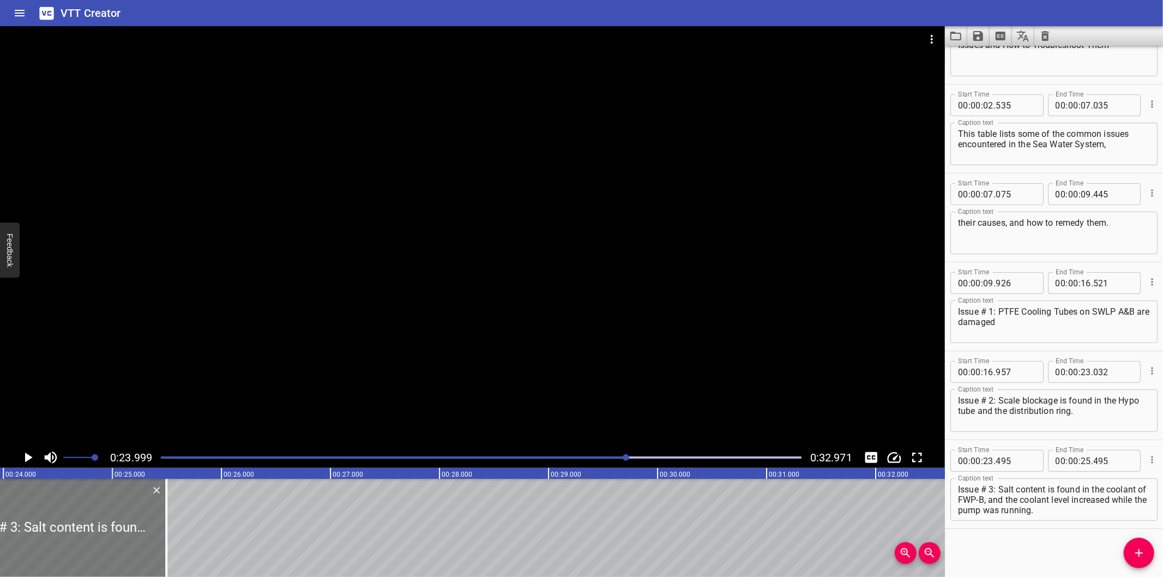
scroll to position [0, 2617]
drag, startPoint x: 162, startPoint y: 536, endPoint x: 415, endPoint y: 538, distance: 252.5
click at [165, 538] on div at bounding box center [163, 528] width 2 height 98
click at [1131, 548] on span "Add Cue" at bounding box center [1139, 552] width 31 height 13
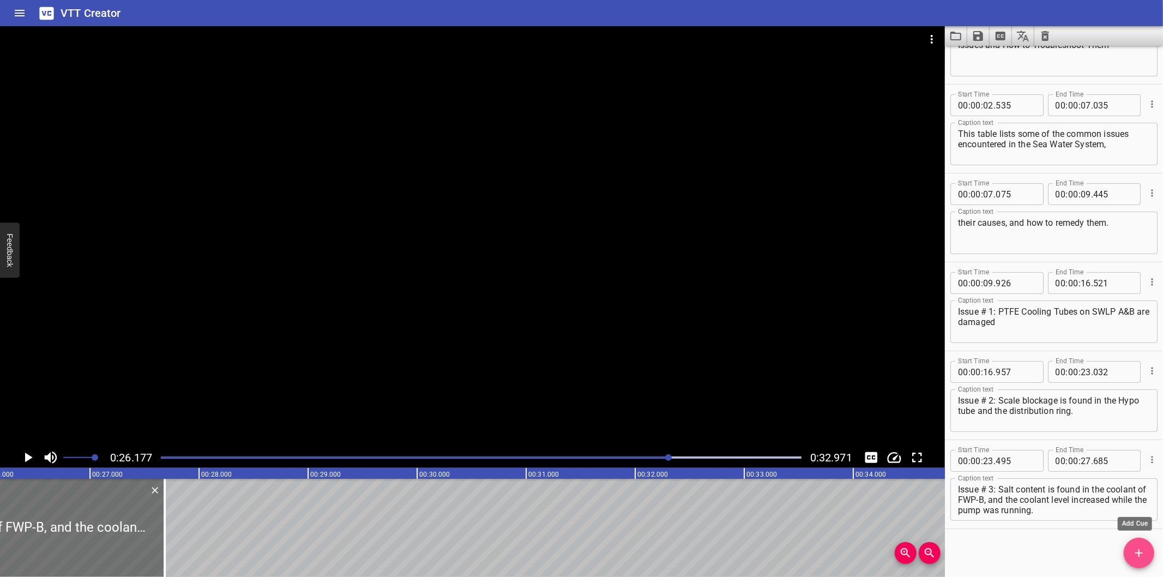
scroll to position [58, 0]
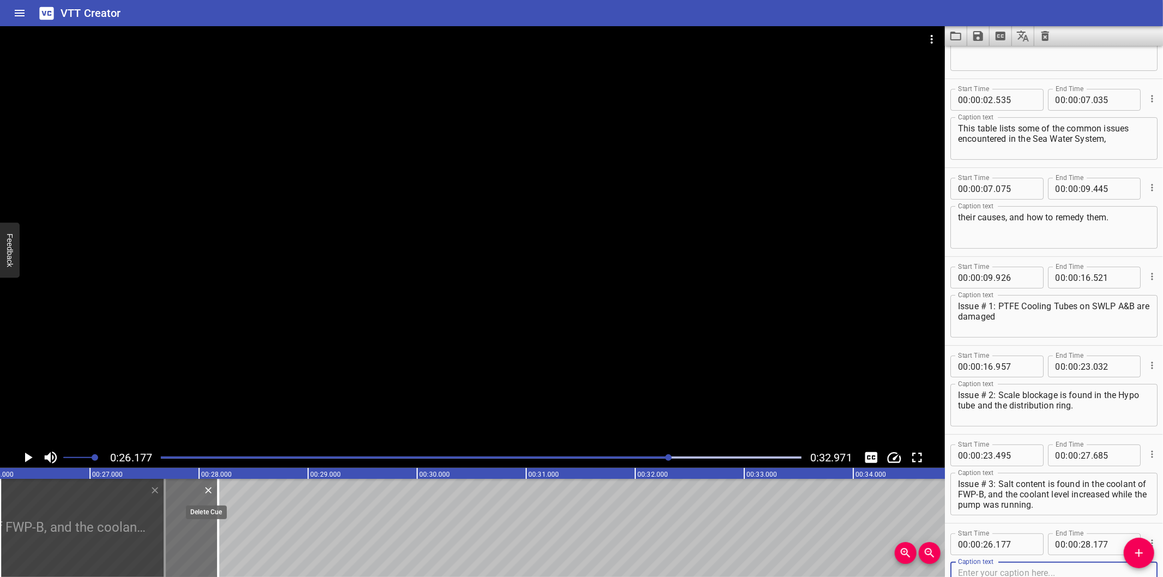
click at [206, 492] on icon "Delete" at bounding box center [208, 490] width 7 height 7
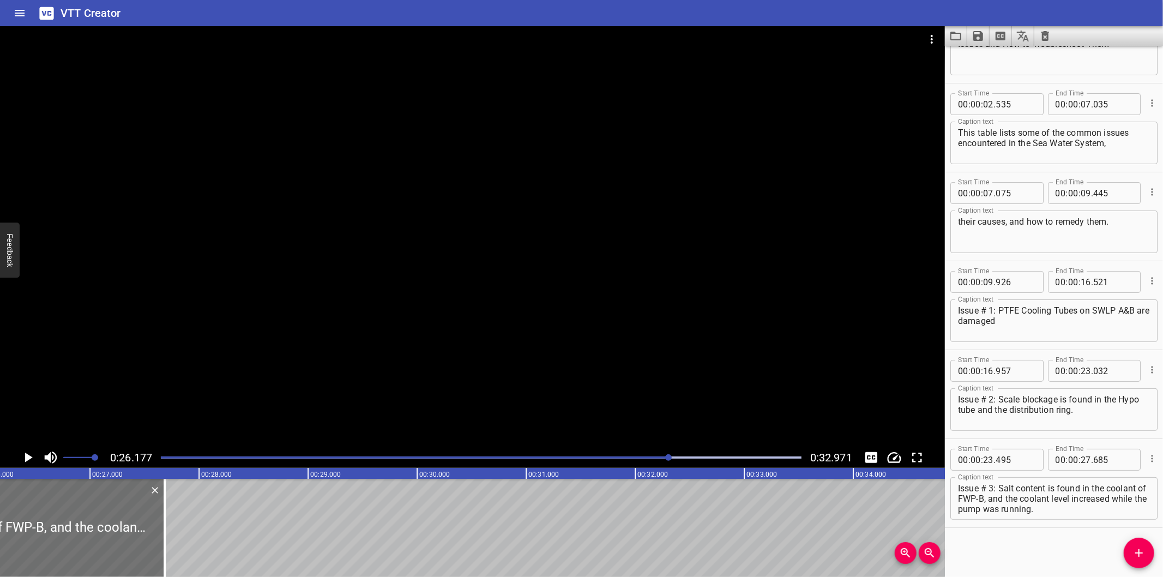
scroll to position [52, 0]
click at [1136, 552] on icon "Add Cue" at bounding box center [1138, 552] width 13 height 13
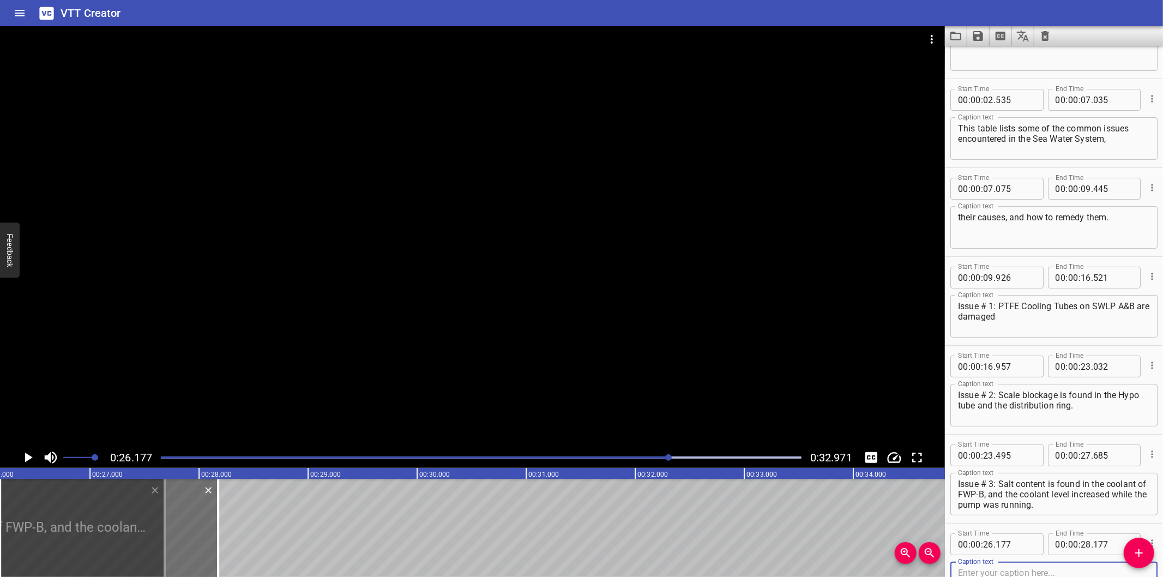
click at [1136, 552] on icon "Add Cue" at bounding box center [1138, 552] width 13 height 13
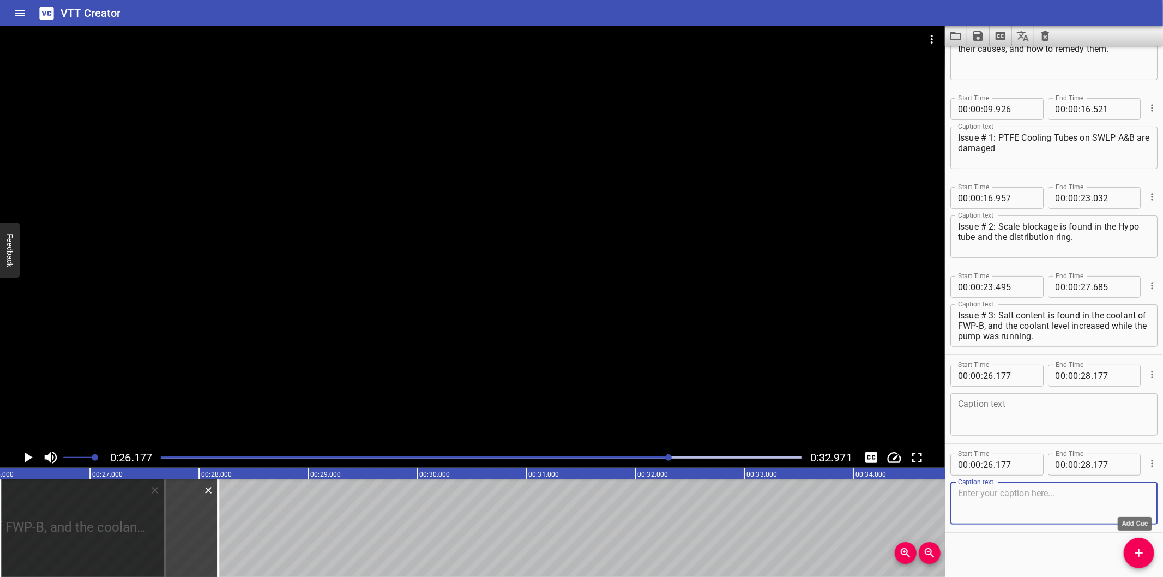
scroll to position [230, 0]
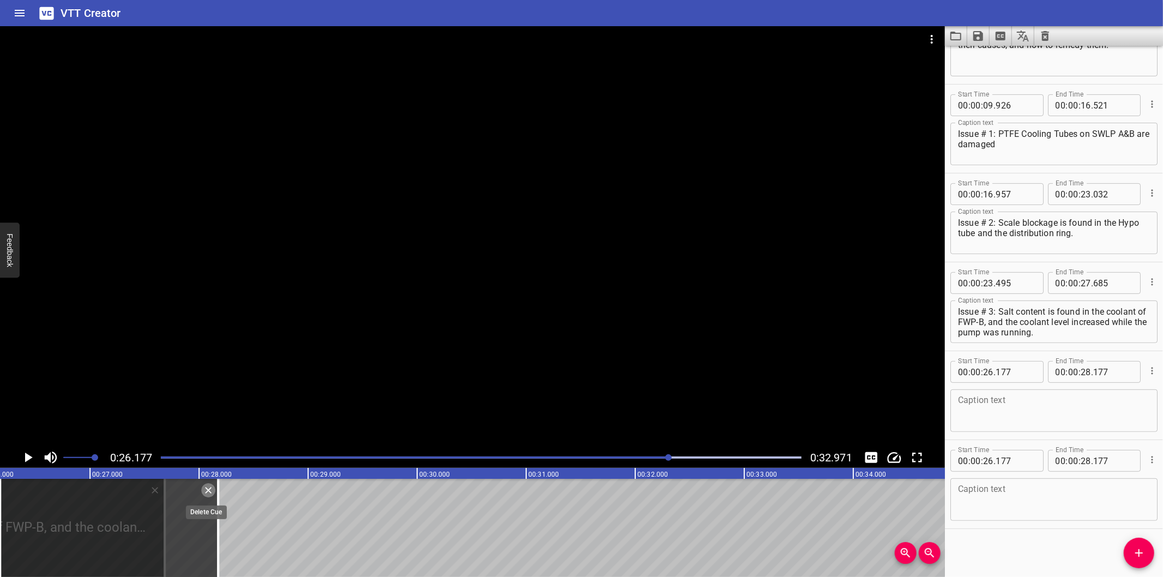
click at [210, 491] on icon "Delete" at bounding box center [208, 490] width 11 height 11
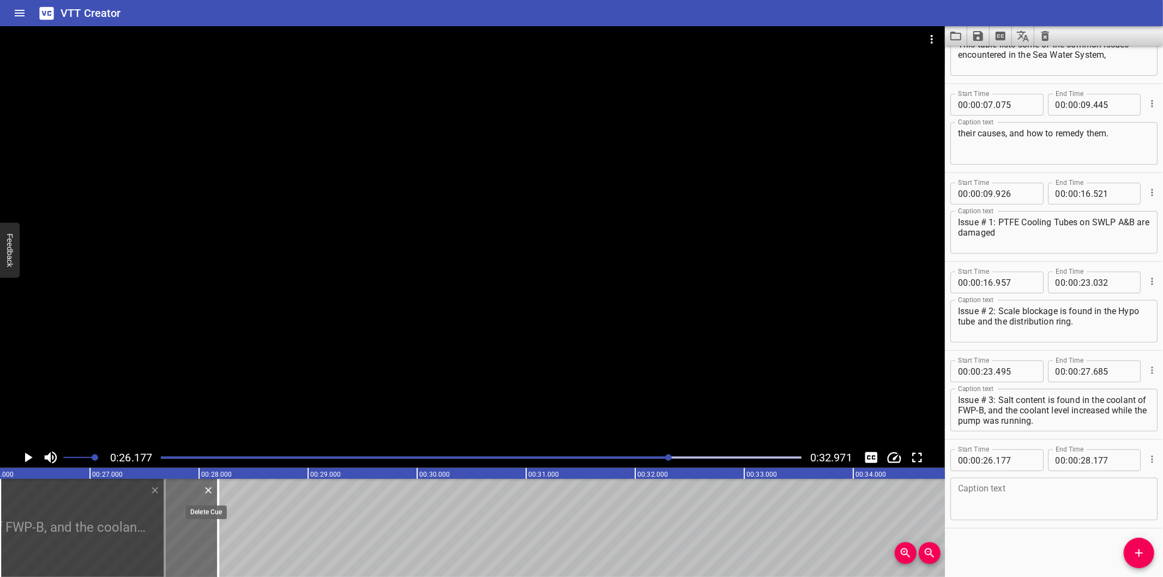
click at [209, 491] on icon "Delete" at bounding box center [208, 490] width 11 height 11
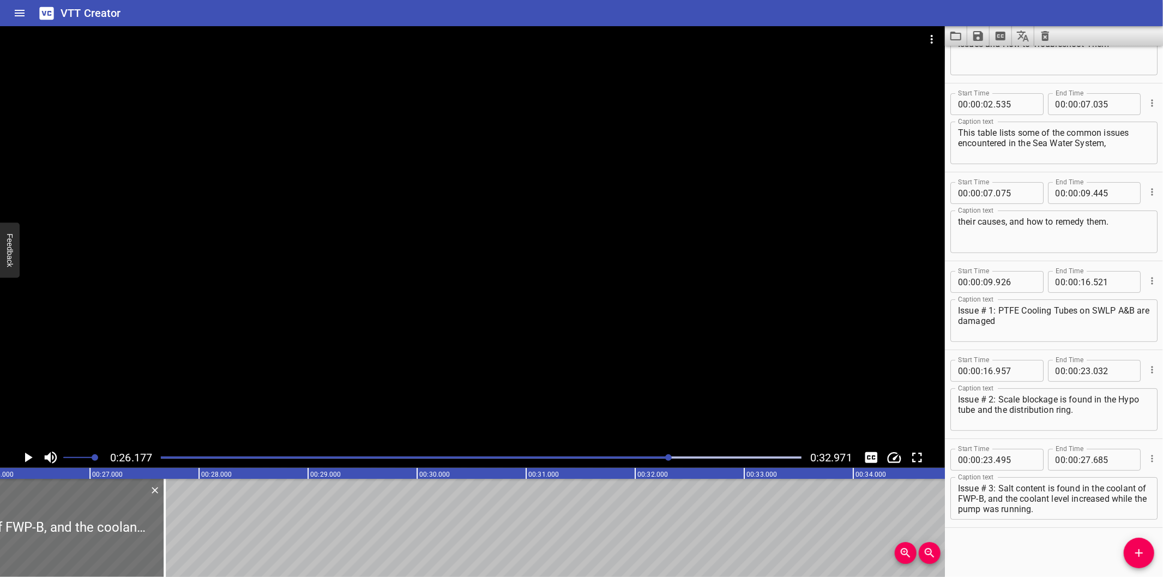
scroll to position [52, 0]
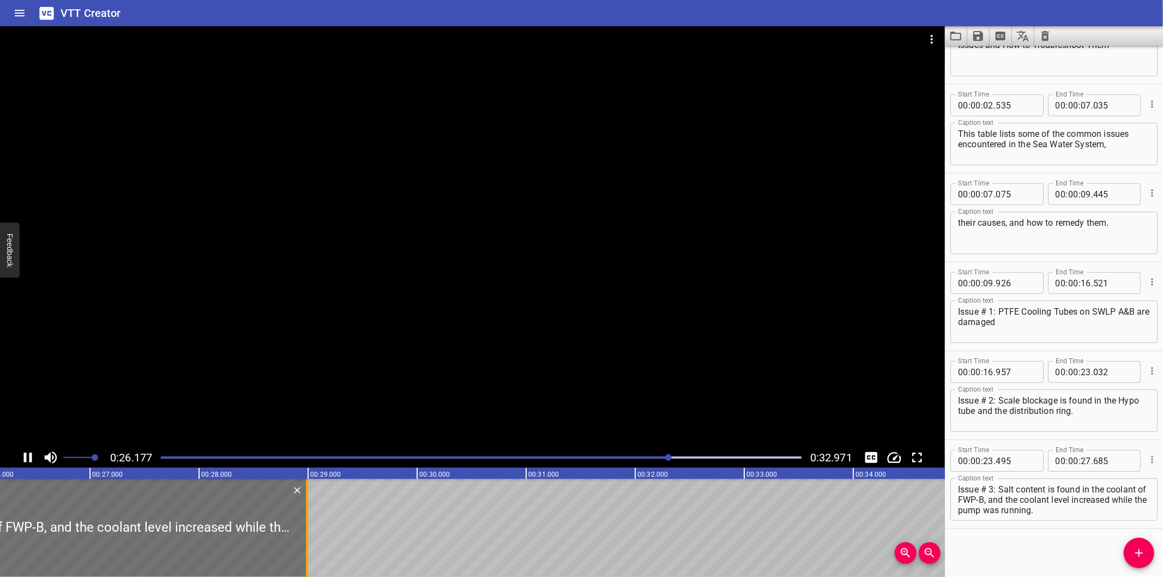
drag, startPoint x: 164, startPoint y: 534, endPoint x: 306, endPoint y: 542, distance: 142.5
click at [306, 542] on div at bounding box center [307, 528] width 2 height 98
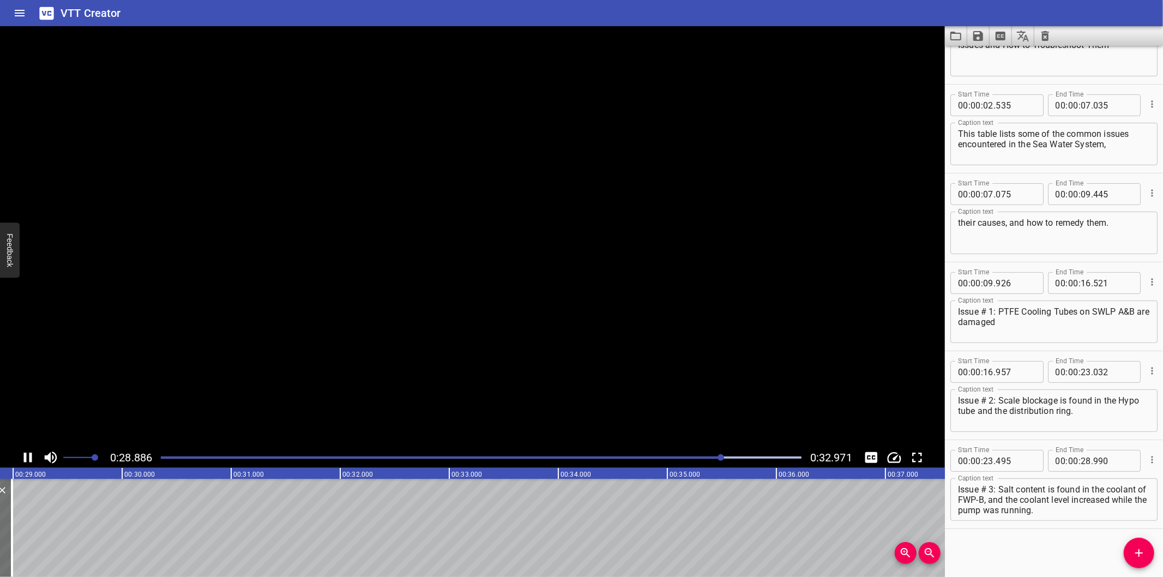
scroll to position [0, 3165]
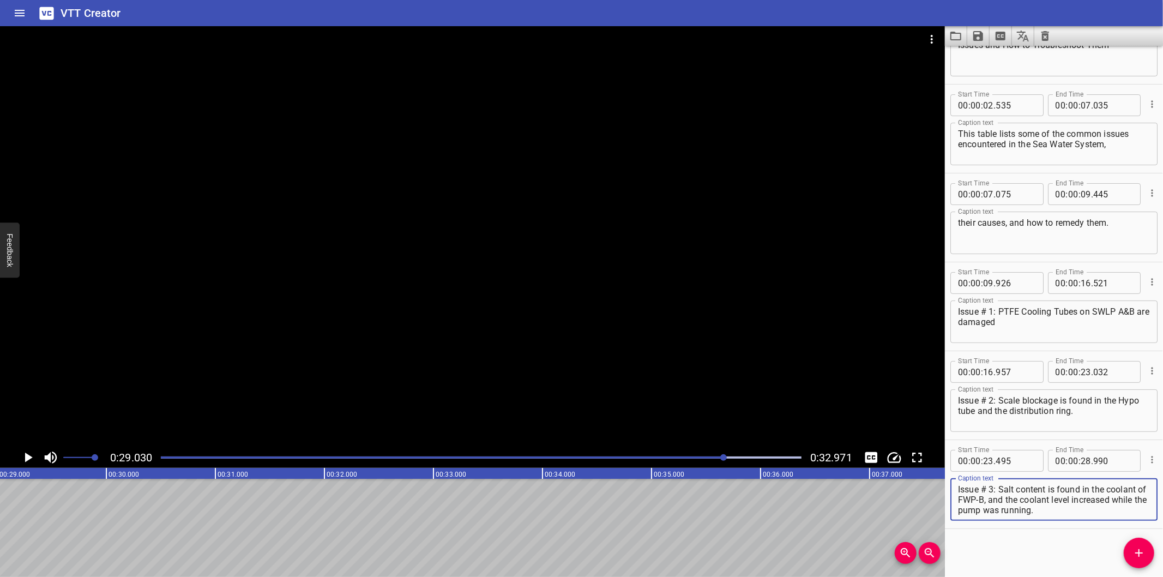
drag, startPoint x: 998, startPoint y: 499, endPoint x: 1151, endPoint y: 559, distance: 164.0
click at [1151, 559] on div "Start Time 00 : 00 : 00 . 000 Start Time End Time 00 : 00 : 02 . 200 End Time C…" at bounding box center [1054, 311] width 218 height 531
drag, startPoint x: 1147, startPoint y: 553, endPoint x: 1138, endPoint y: 553, distance: 8.7
click at [1147, 553] on span "Add Cue" at bounding box center [1139, 552] width 31 height 13
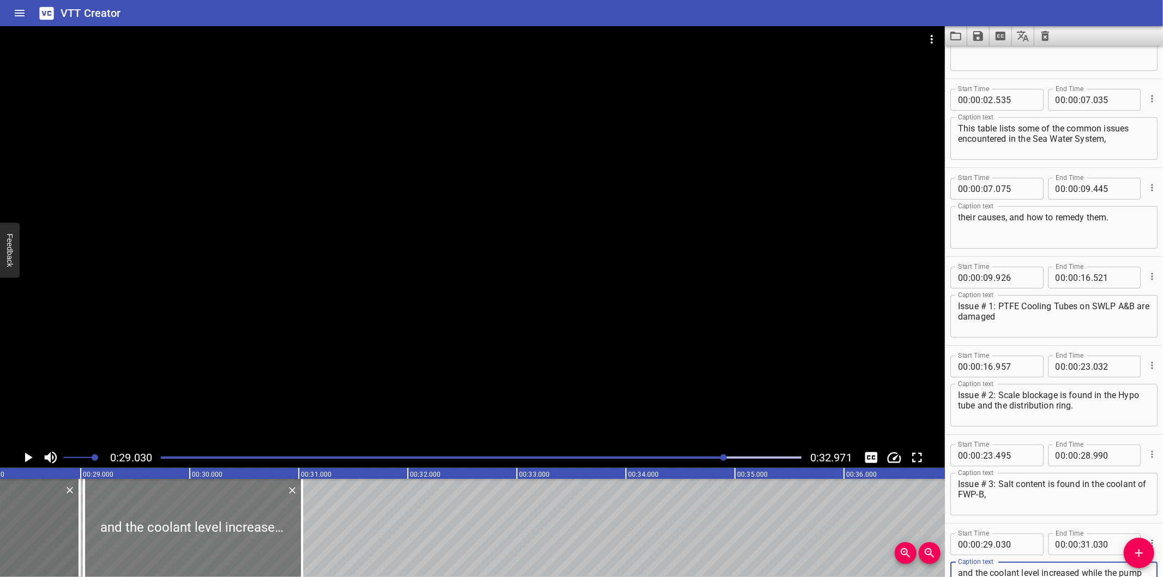
scroll to position [0, 3044]
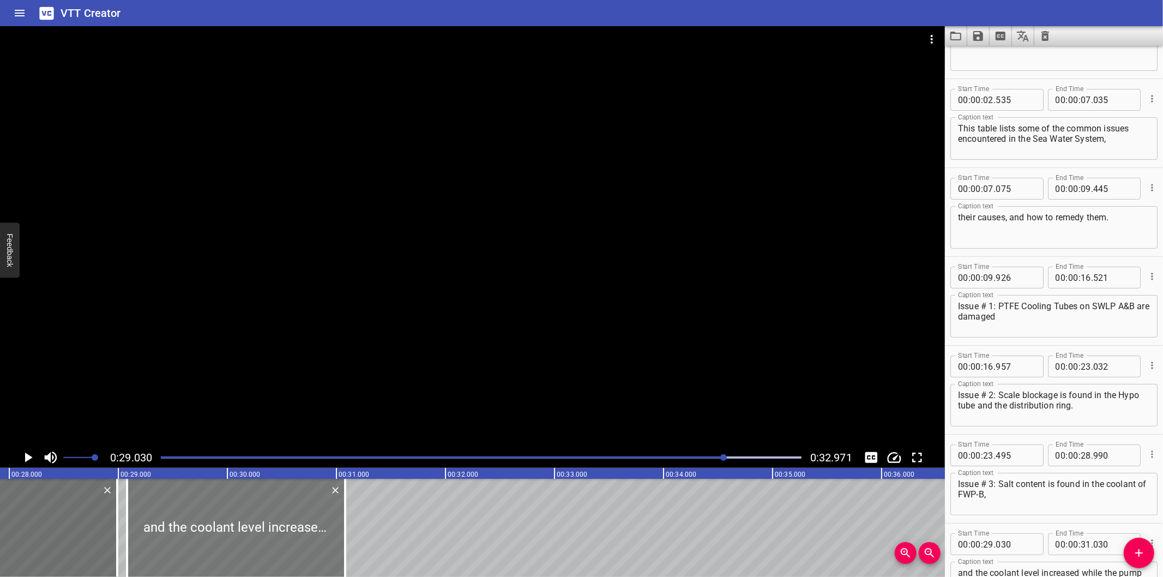
drag, startPoint x: 227, startPoint y: 529, endPoint x: 233, endPoint y: 532, distance: 6.1
click at [233, 532] on div at bounding box center [236, 528] width 218 height 98
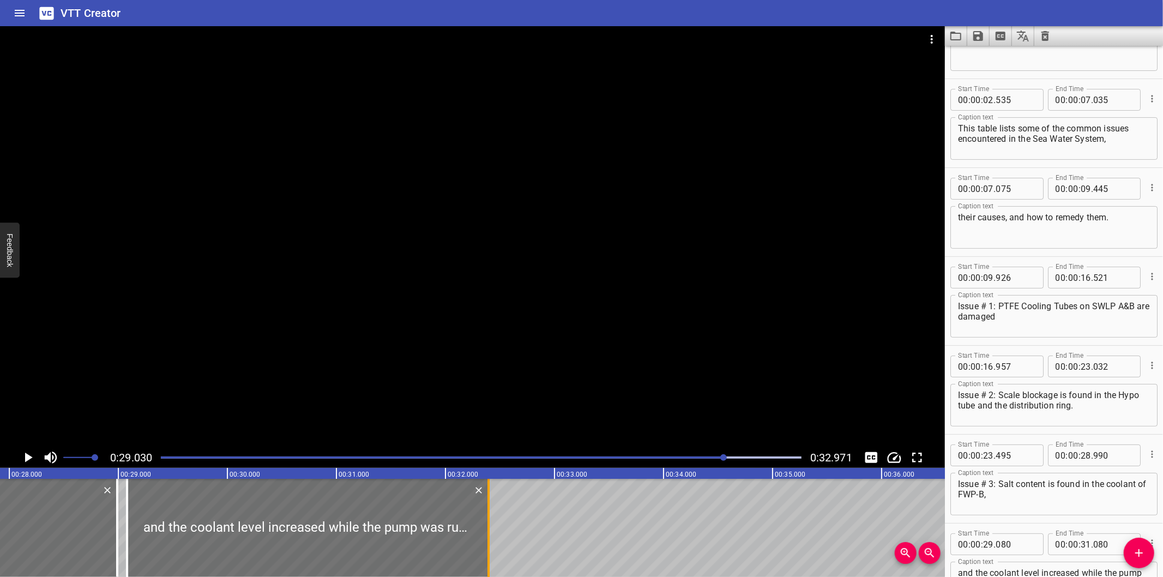
drag, startPoint x: 344, startPoint y: 532, endPoint x: 485, endPoint y: 544, distance: 141.7
click at [487, 544] on div at bounding box center [488, 528] width 2 height 98
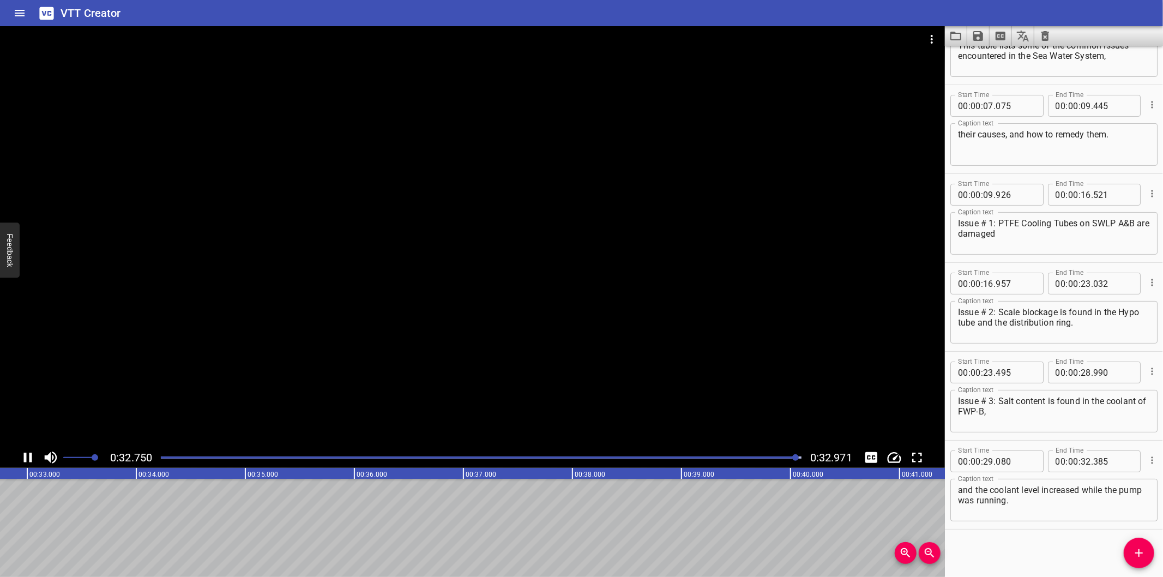
scroll to position [0, 3595]
click at [973, 39] on icon "Save captions to file" at bounding box center [978, 35] width 13 height 13
click at [982, 58] on li "Save to VTT file" at bounding box center [1007, 60] width 80 height 20
drag, startPoint x: 982, startPoint y: 58, endPoint x: 988, endPoint y: 64, distance: 8.5
click at [982, 58] on li "Save to VTT file" at bounding box center [997, 54] width 61 height 11
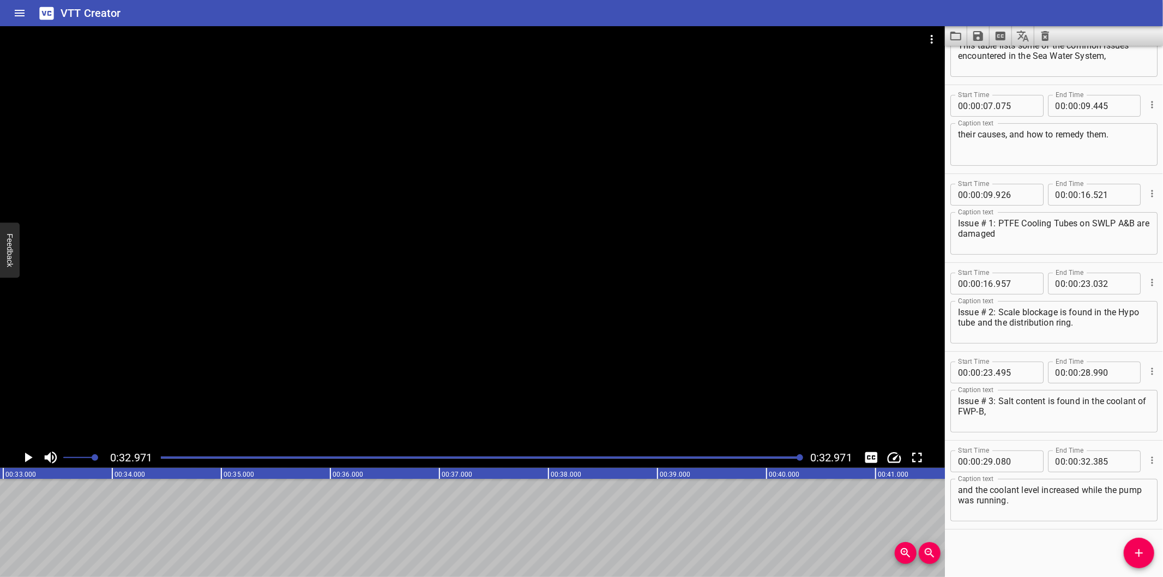
click at [927, 40] on icon "Video Options" at bounding box center [931, 39] width 13 height 13
click at [962, 44] on li "Select New Video File..." at bounding box center [973, 41] width 109 height 20
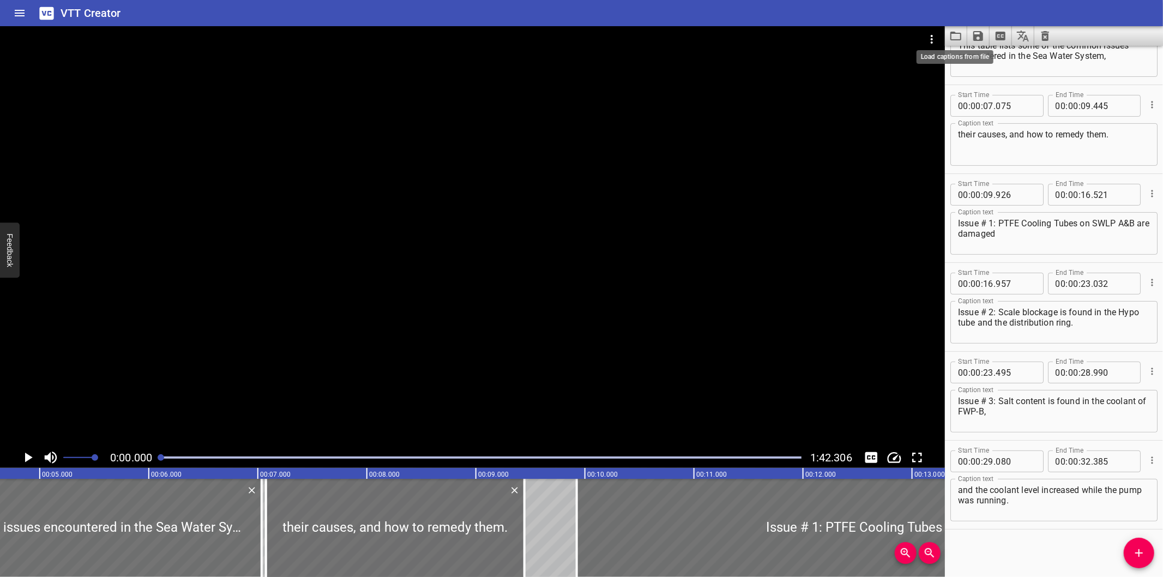
click at [956, 37] on icon "Load captions from file" at bounding box center [955, 35] width 13 height 13
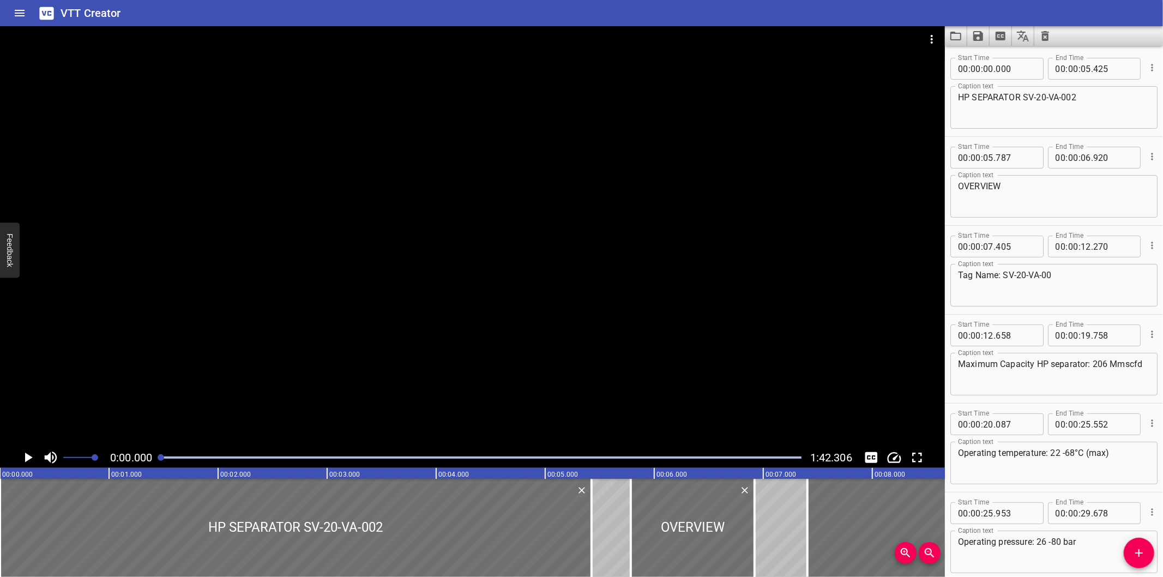
scroll to position [1029, 0]
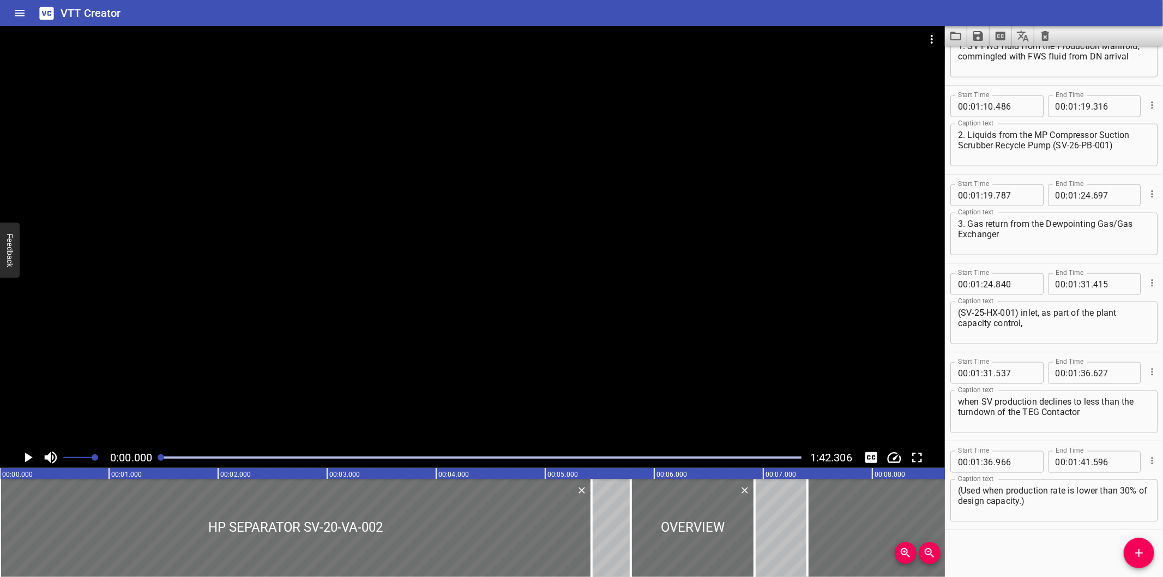
drag, startPoint x: 375, startPoint y: 208, endPoint x: 375, endPoint y: 214, distance: 6.0
click at [375, 209] on div at bounding box center [472, 236] width 945 height 421
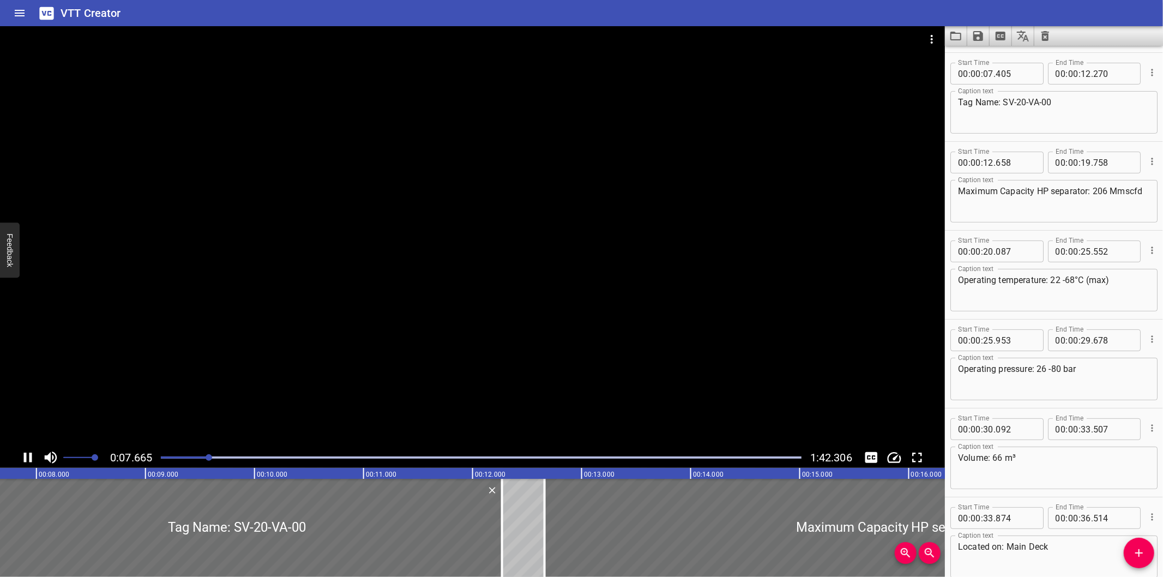
scroll to position [177, 0]
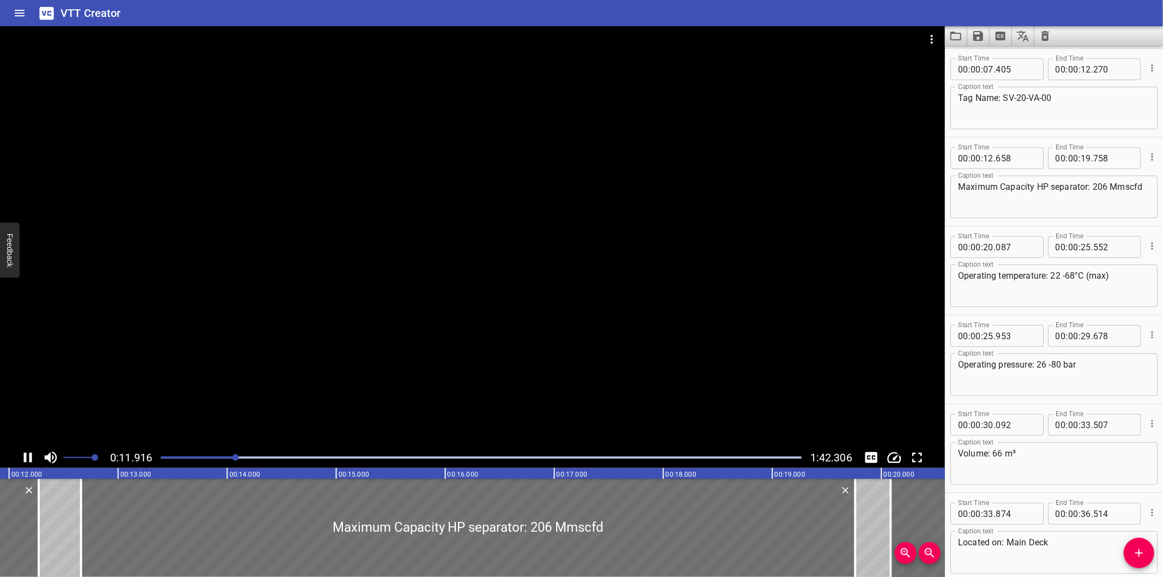
click at [398, 302] on div at bounding box center [472, 236] width 945 height 421
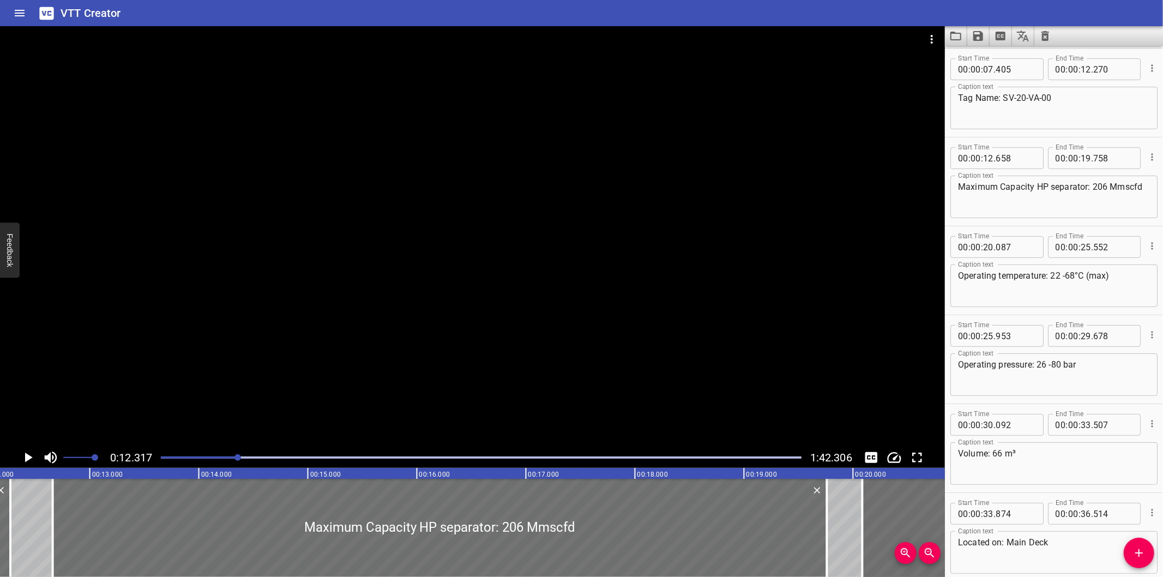
scroll to position [0, 1343]
